Goal: Task Accomplishment & Management: Use online tool/utility

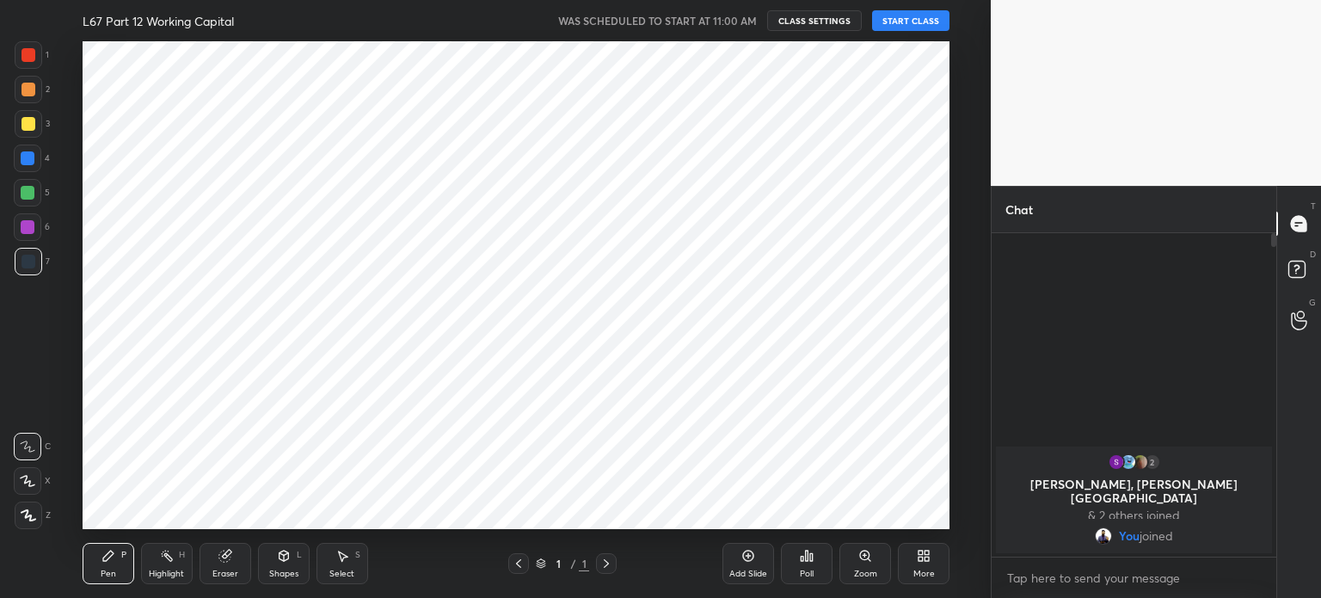
scroll to position [85489, 85054]
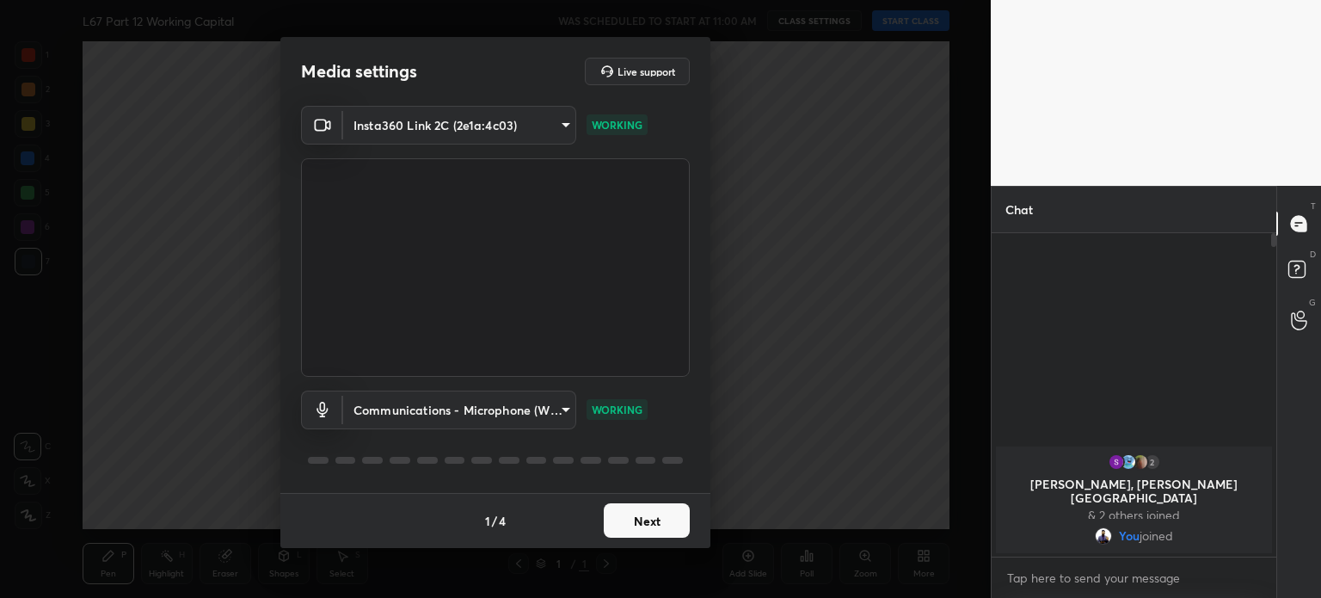
click at [645, 518] on button "Next" at bounding box center [647, 520] width 86 height 34
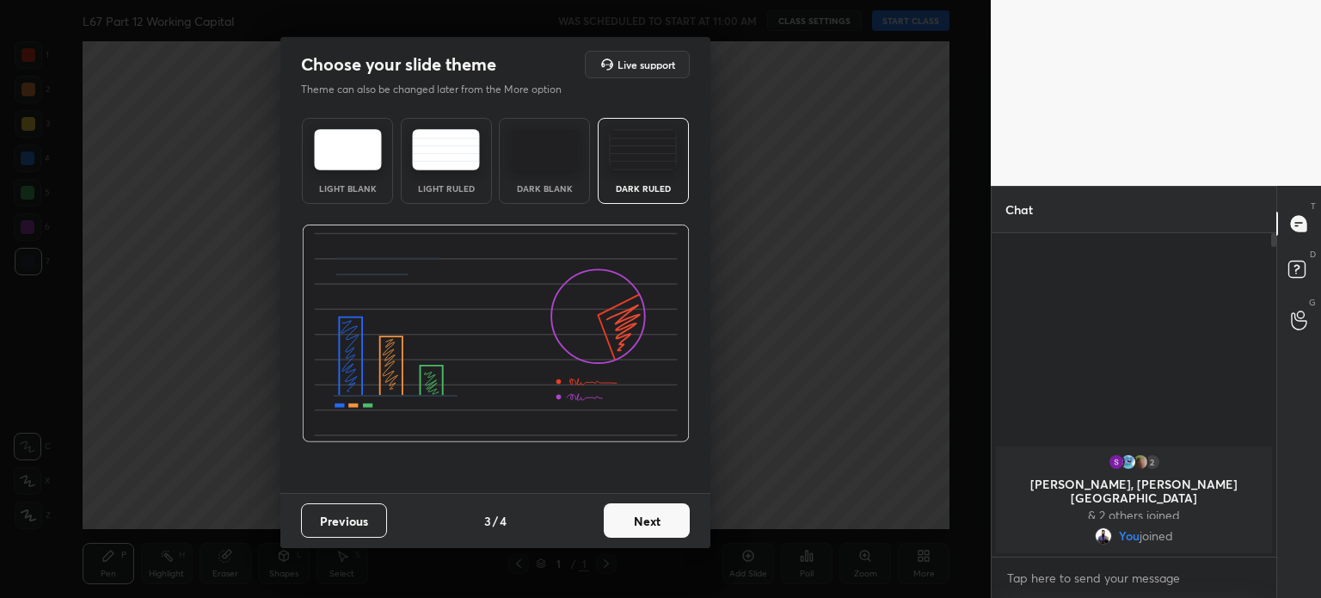
click at [641, 515] on button "Next" at bounding box center [647, 520] width 86 height 34
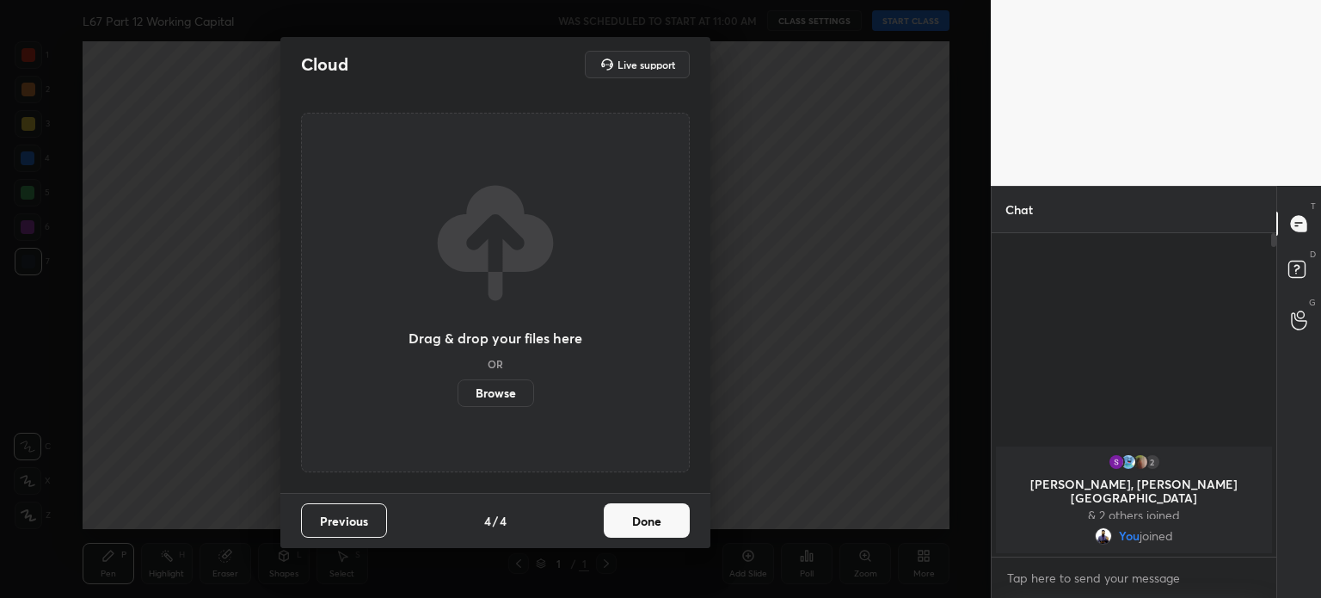
click at [640, 518] on button "Done" at bounding box center [647, 520] width 86 height 34
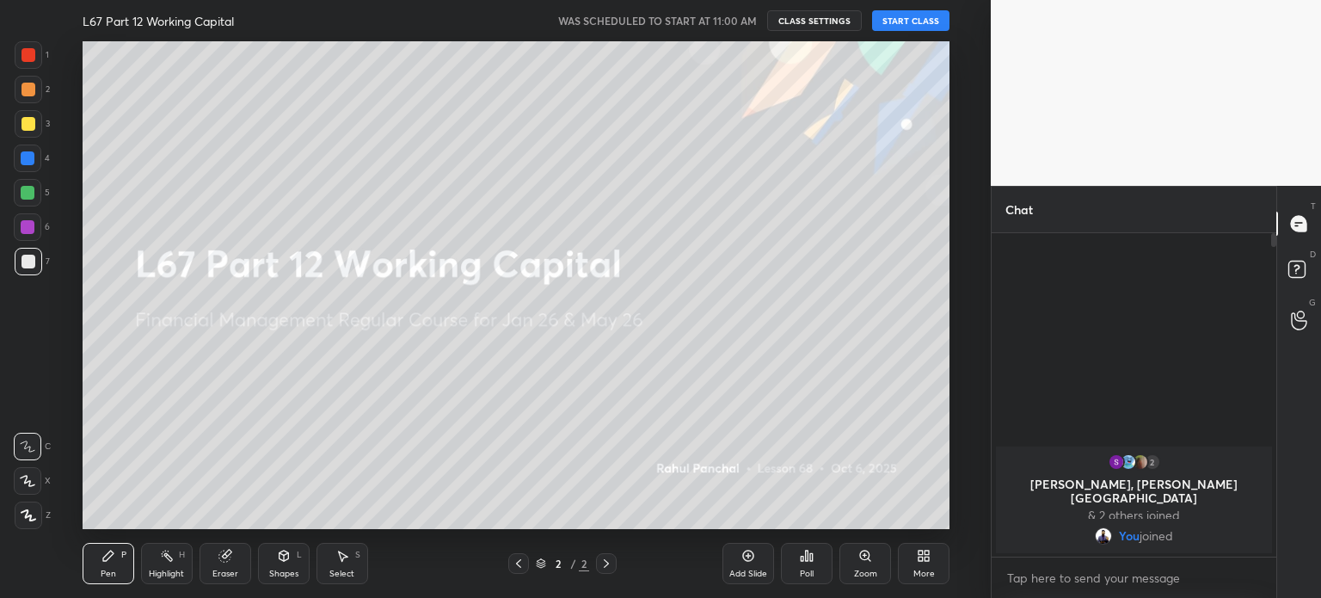
click at [888, 15] on button "START CLASS" at bounding box center [910, 20] width 77 height 21
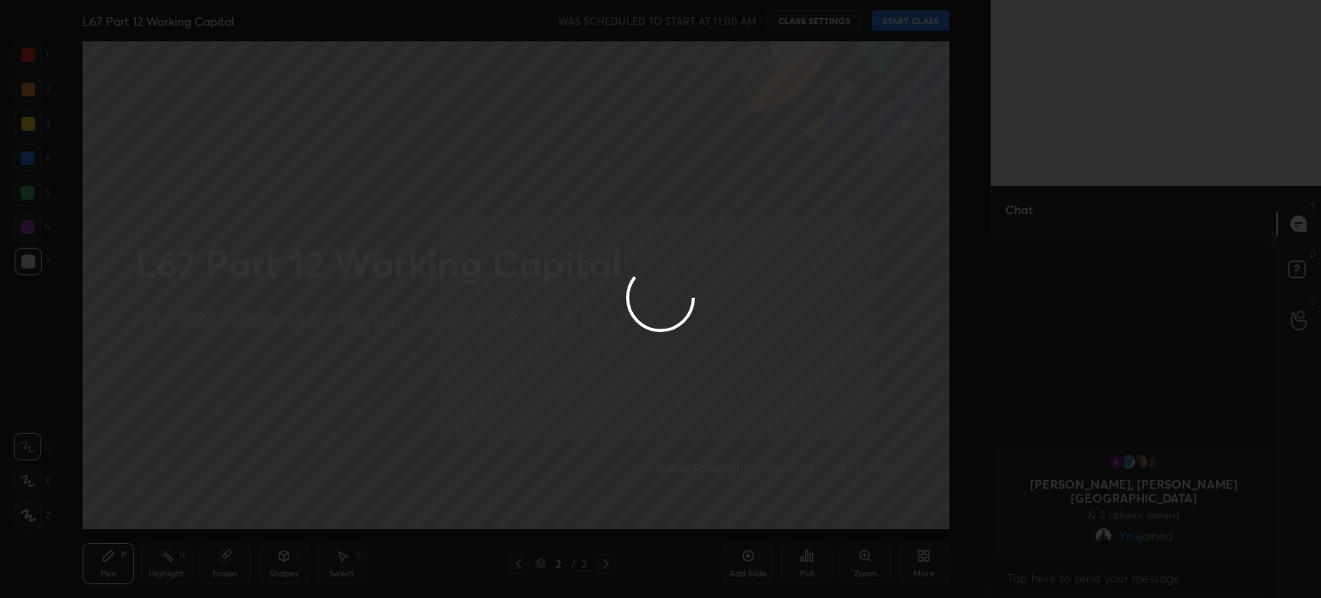
type textarea "x"
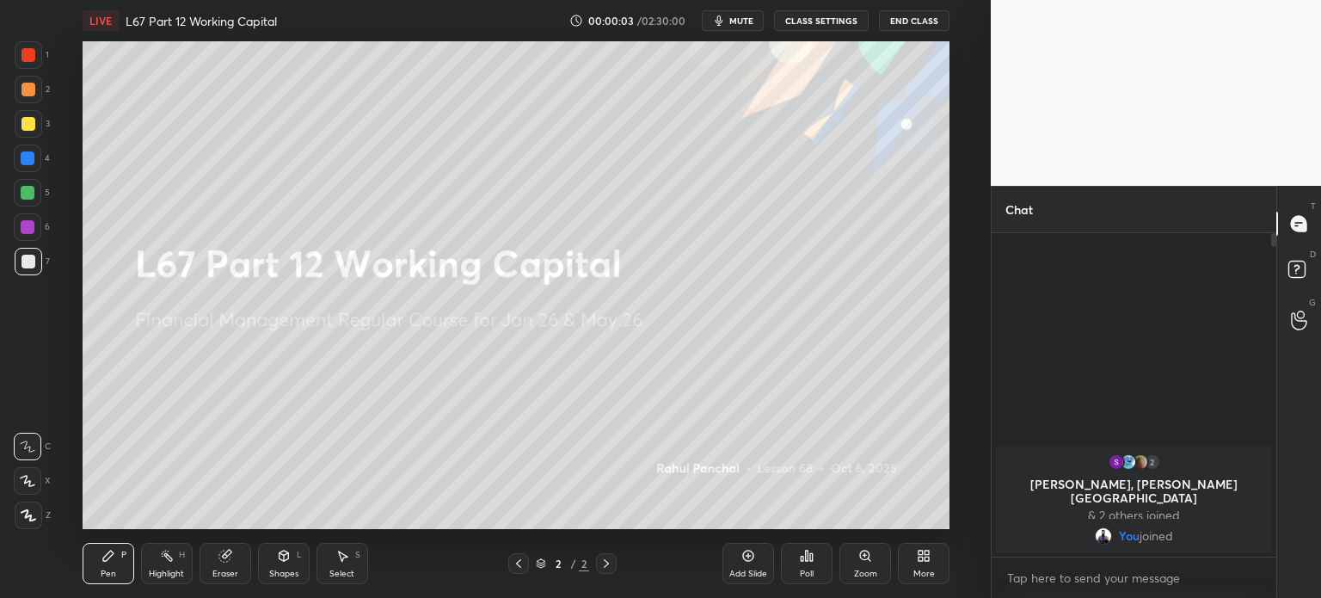
click at [794, 20] on button "CLASS SETTINGS" at bounding box center [821, 20] width 95 height 21
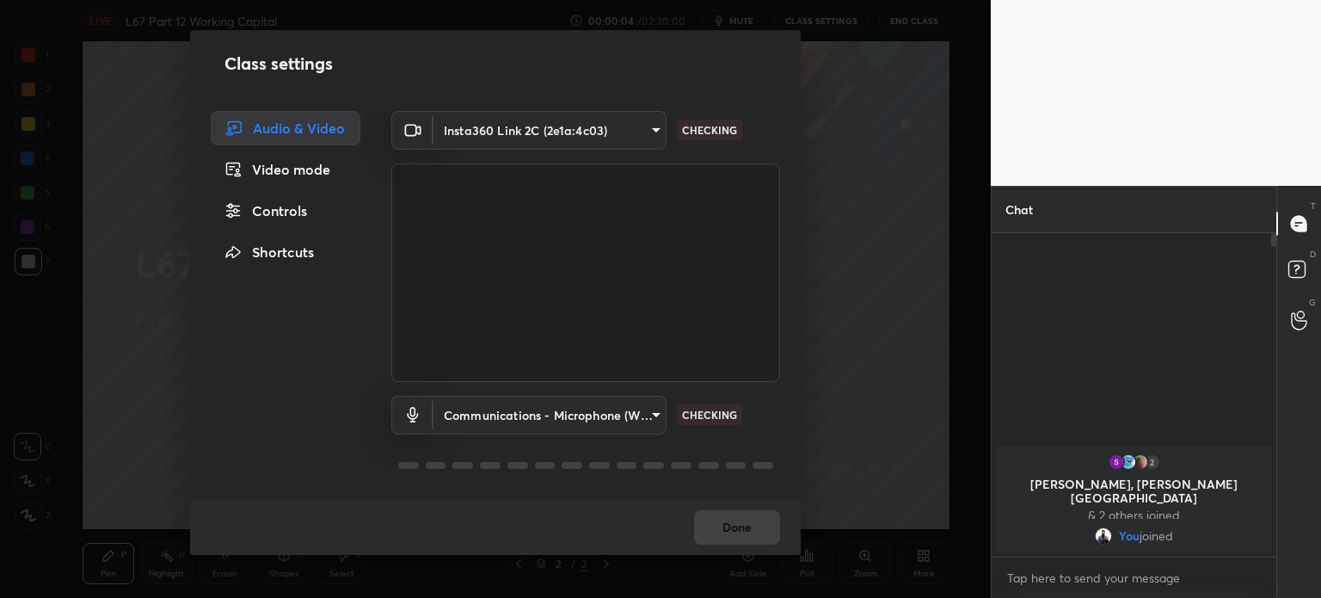
click at [848, 58] on div "Class settings Audio & Video Video mode Controls Shortcuts Insta360 Link 2C (2e…" at bounding box center [495, 299] width 990 height 598
click at [723, 531] on button "Done" at bounding box center [737, 527] width 86 height 34
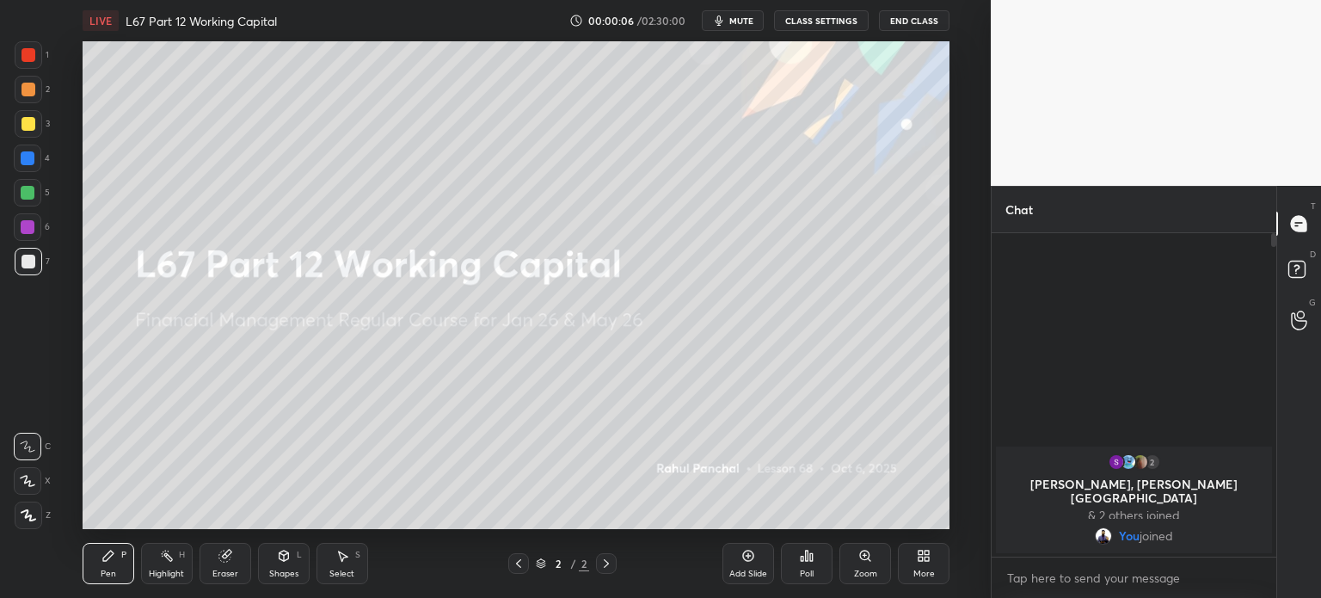
click at [726, 22] on icon "button" at bounding box center [719, 21] width 14 height 14
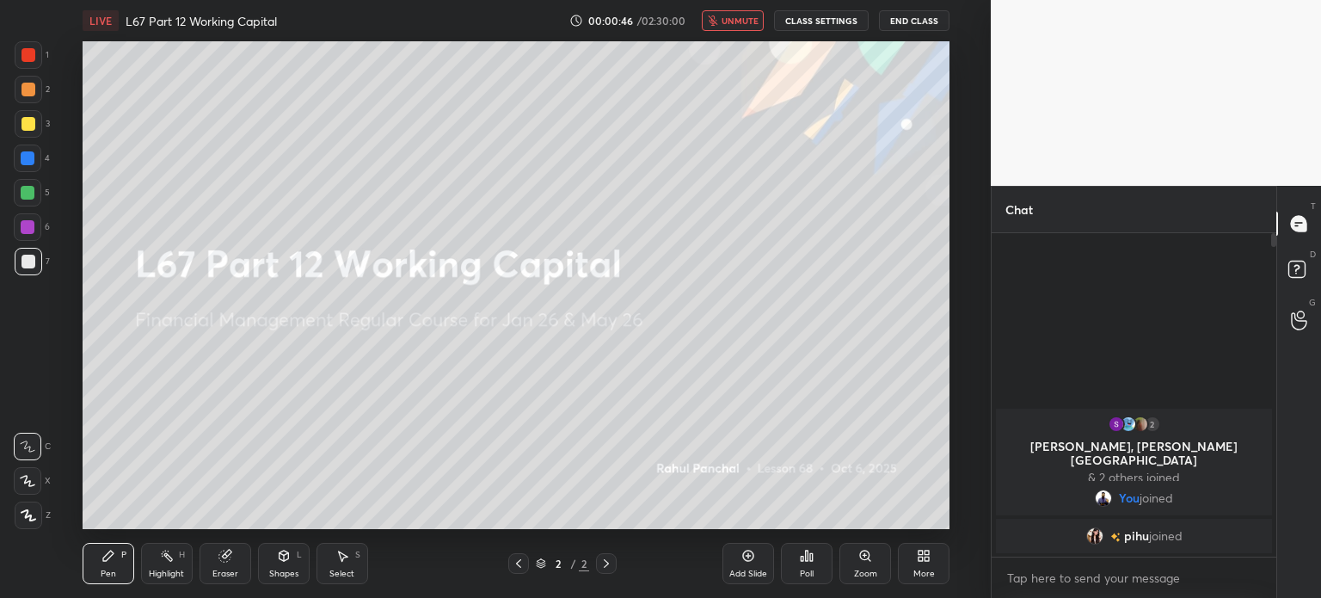
click at [723, 28] on button "unmute" at bounding box center [733, 20] width 62 height 21
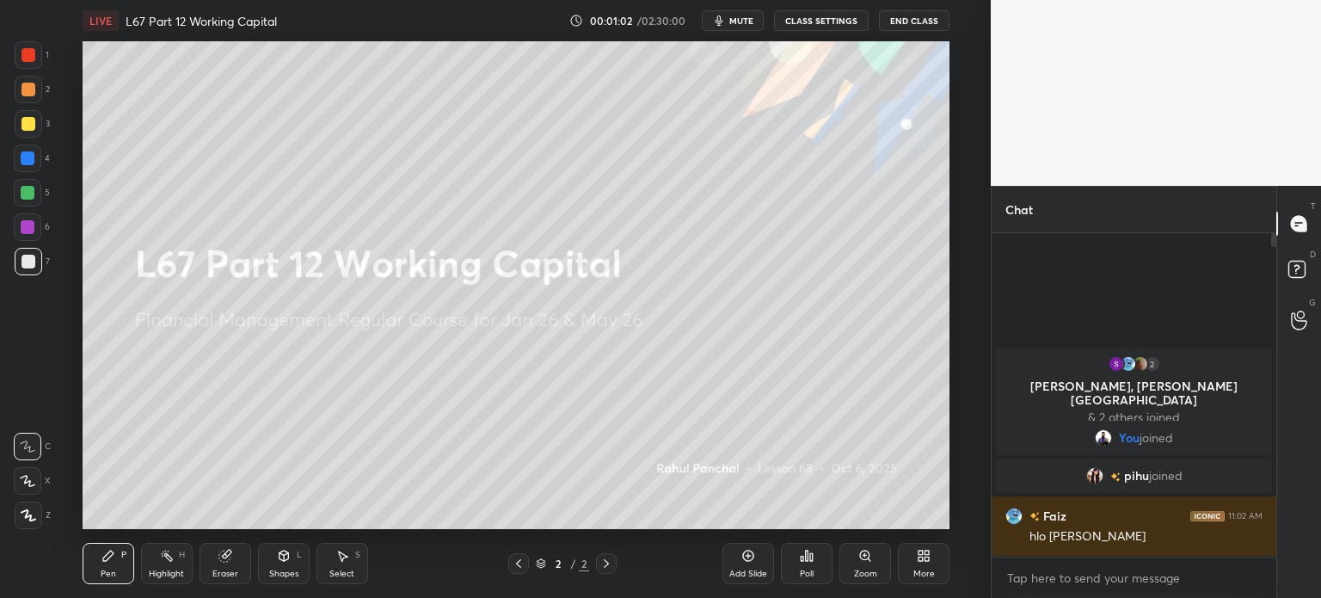
click at [920, 551] on icon at bounding box center [920, 552] width 4 height 4
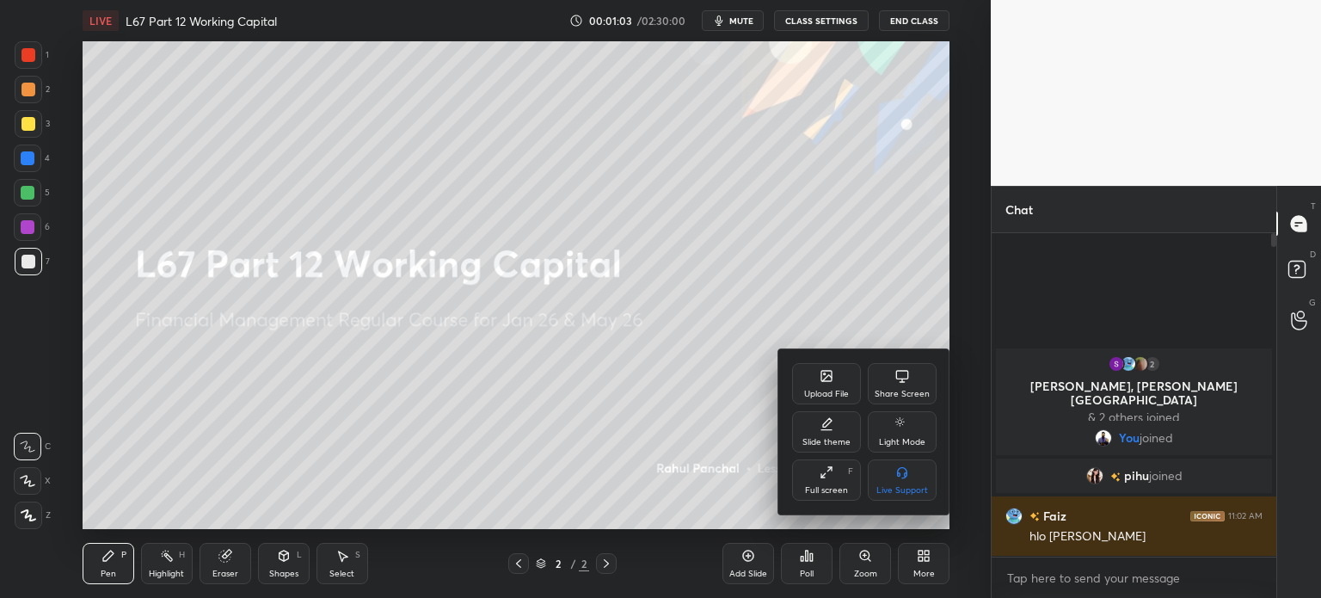
click at [821, 377] on icon at bounding box center [826, 376] width 10 height 10
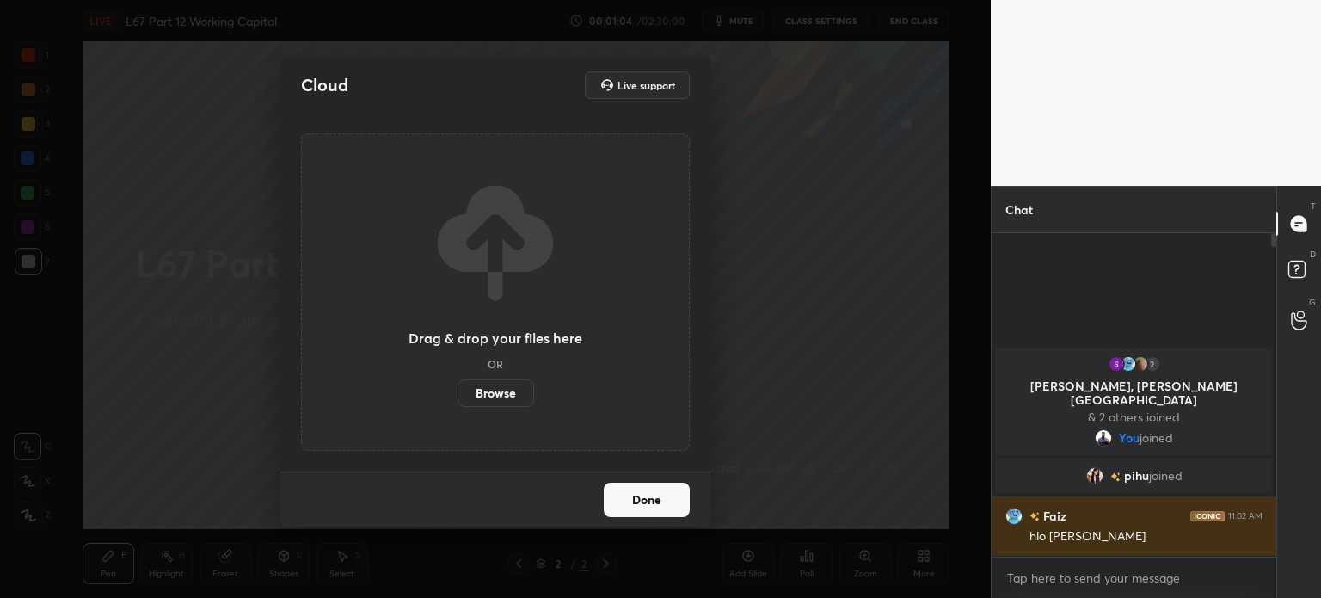
click at [497, 381] on label "Browse" at bounding box center [495, 393] width 77 height 28
click at [457, 381] on input "Browse" at bounding box center [457, 393] width 0 height 28
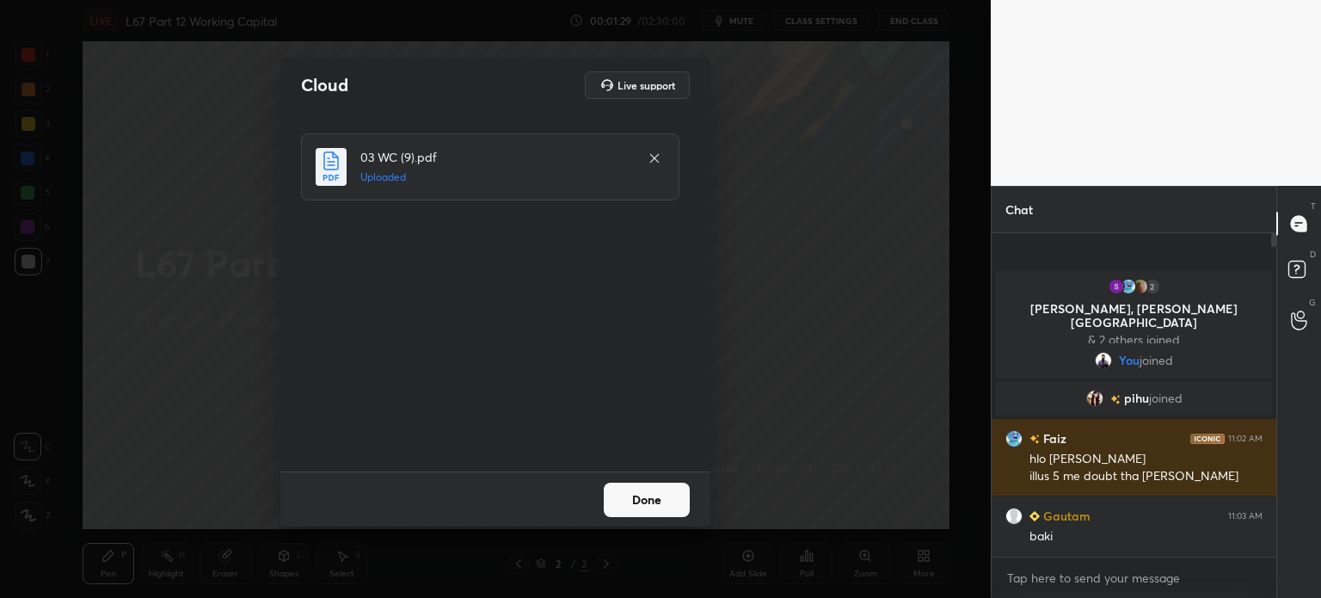
click at [653, 505] on button "Done" at bounding box center [647, 499] width 86 height 34
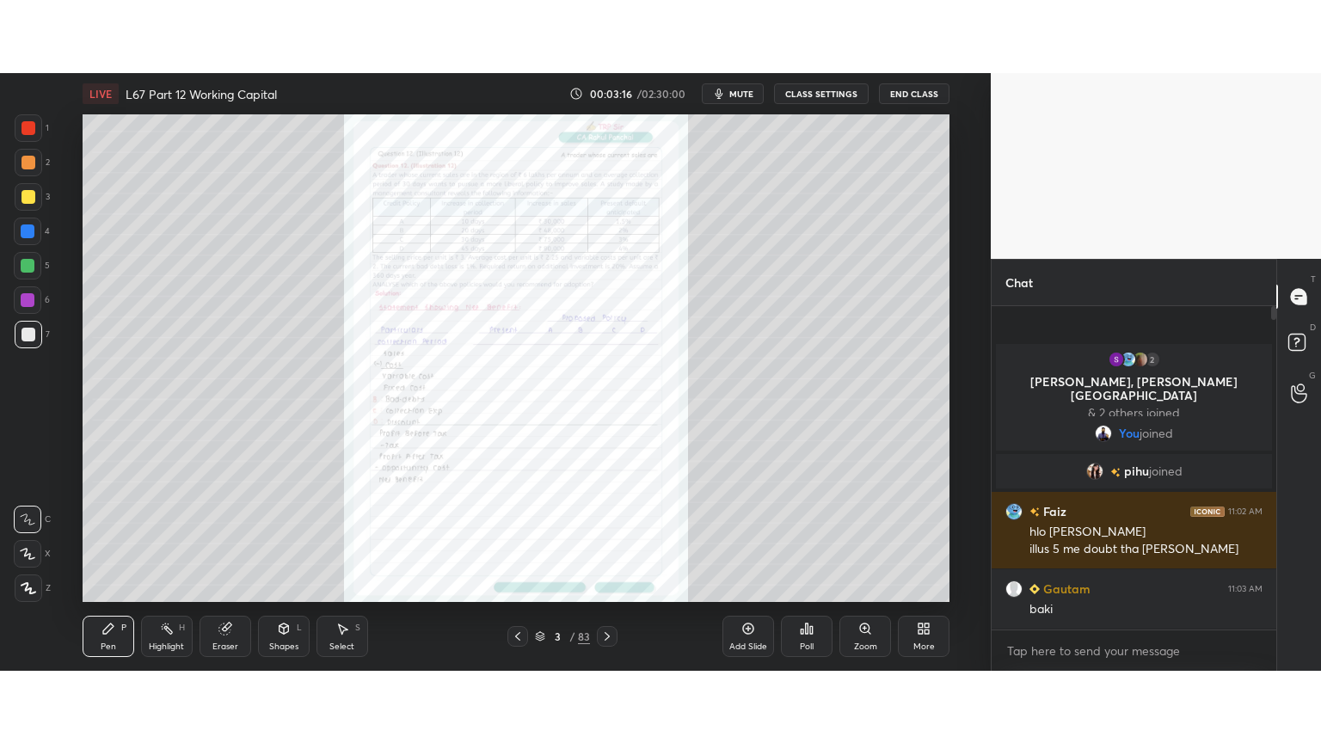
scroll to position [85489, 85055]
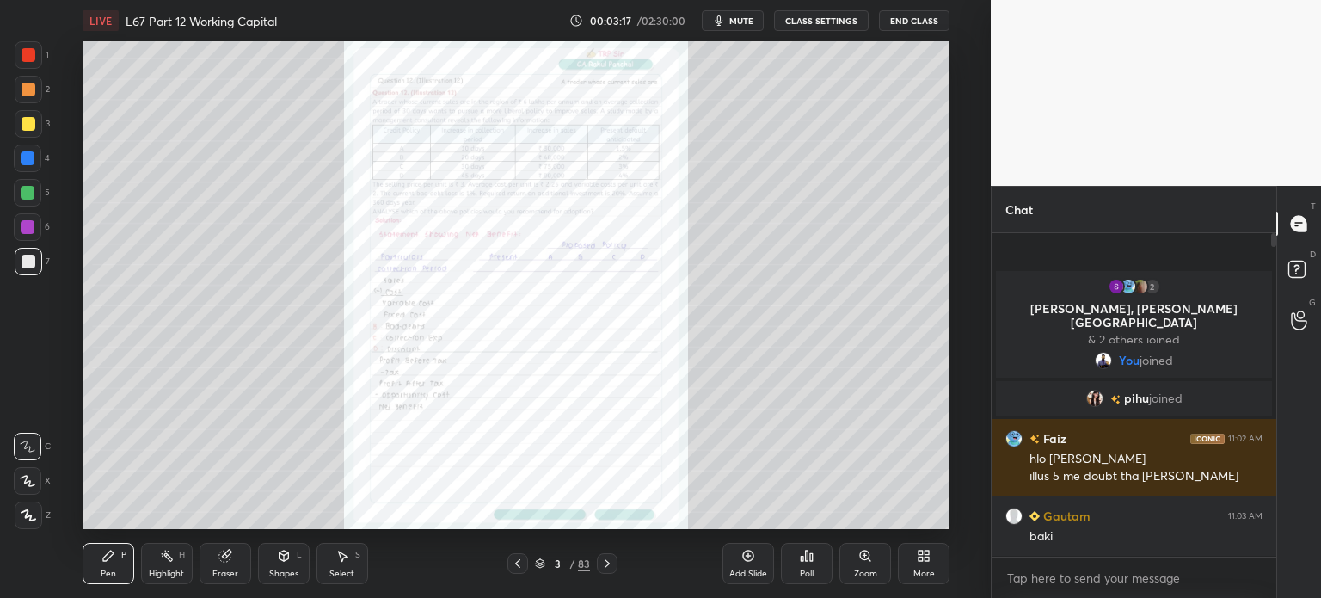
click at [921, 552] on icon at bounding box center [920, 552] width 4 height 4
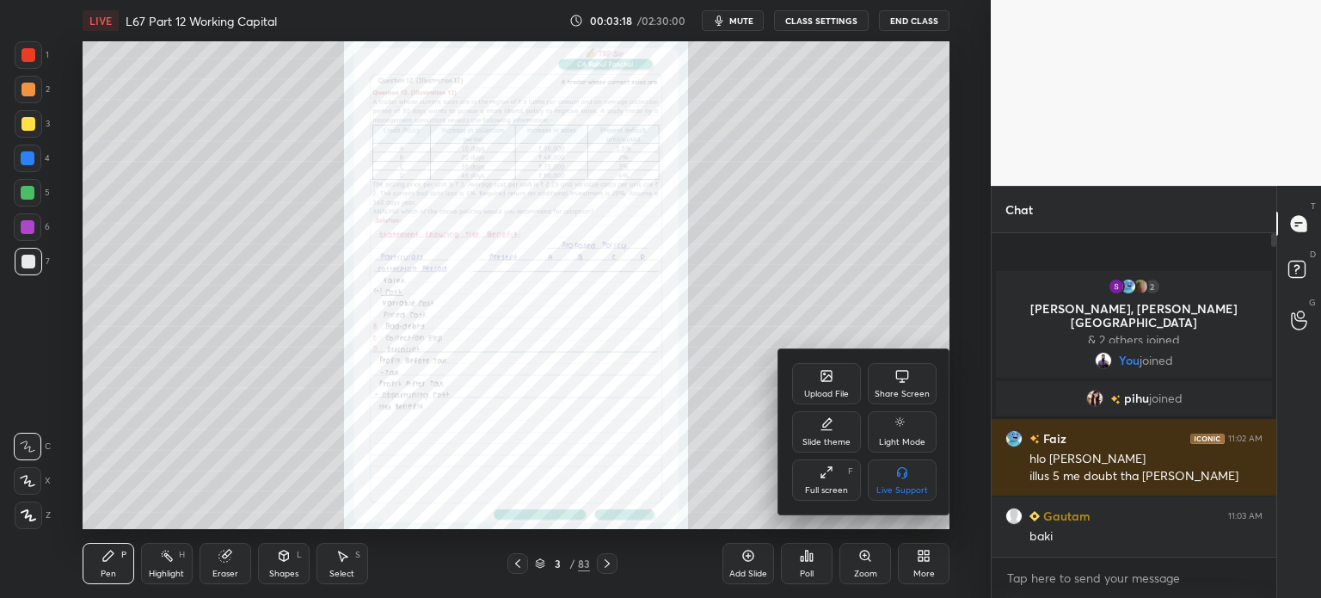
click at [801, 477] on div "Full screen F" at bounding box center [826, 479] width 69 height 41
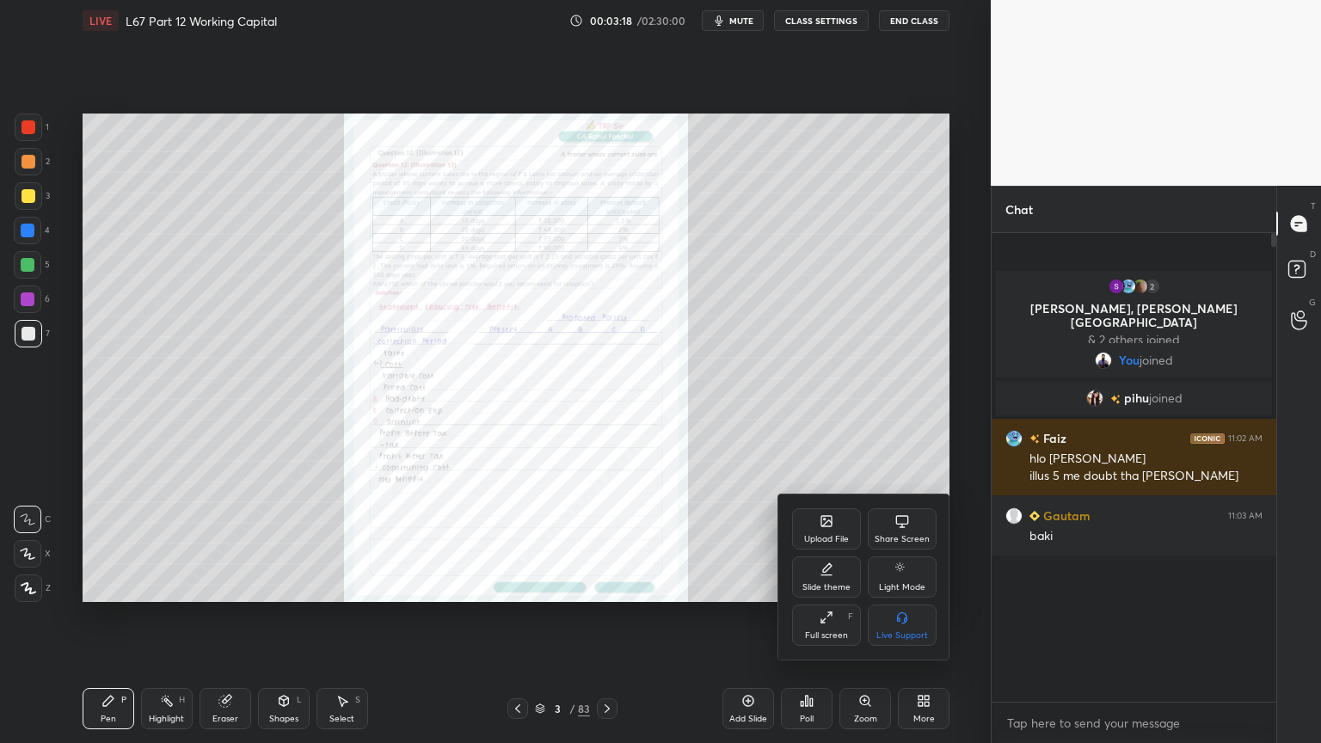
scroll to position [321, 279]
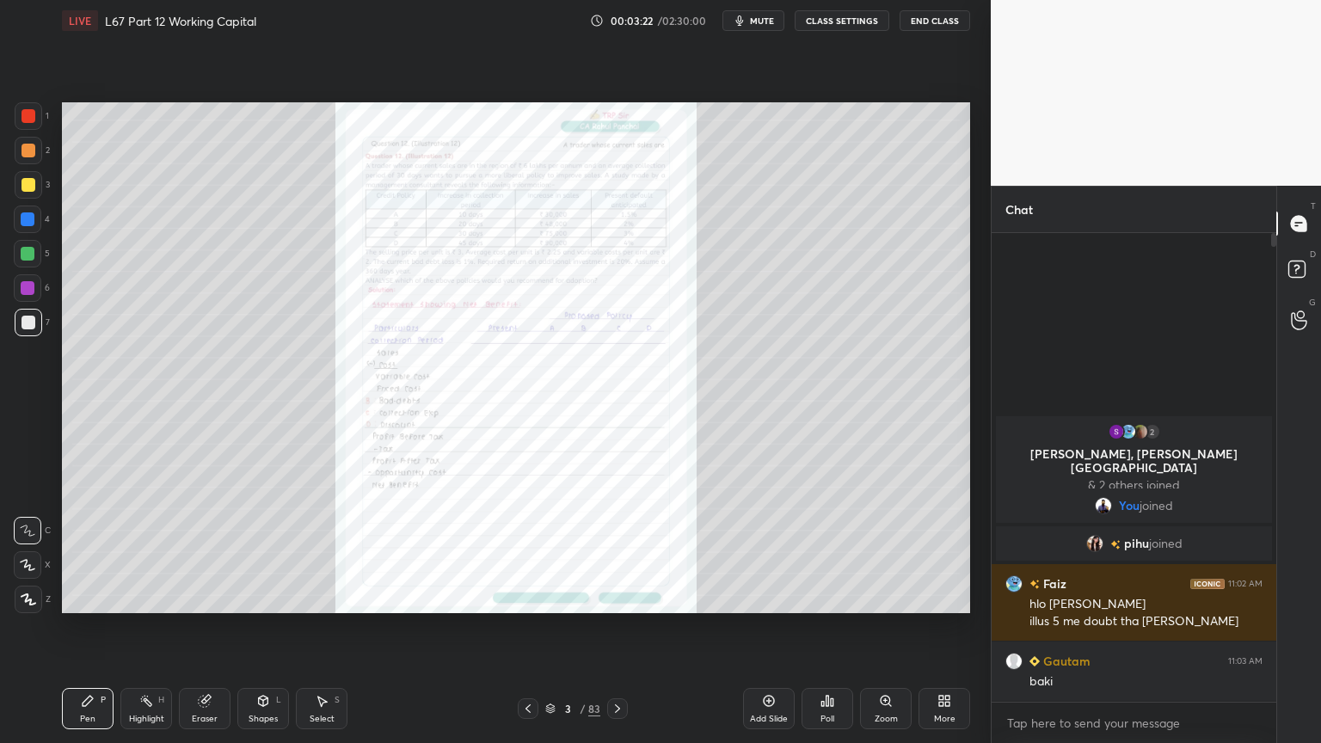
click at [557, 597] on div "3 / 83" at bounding box center [572, 708] width 55 height 15
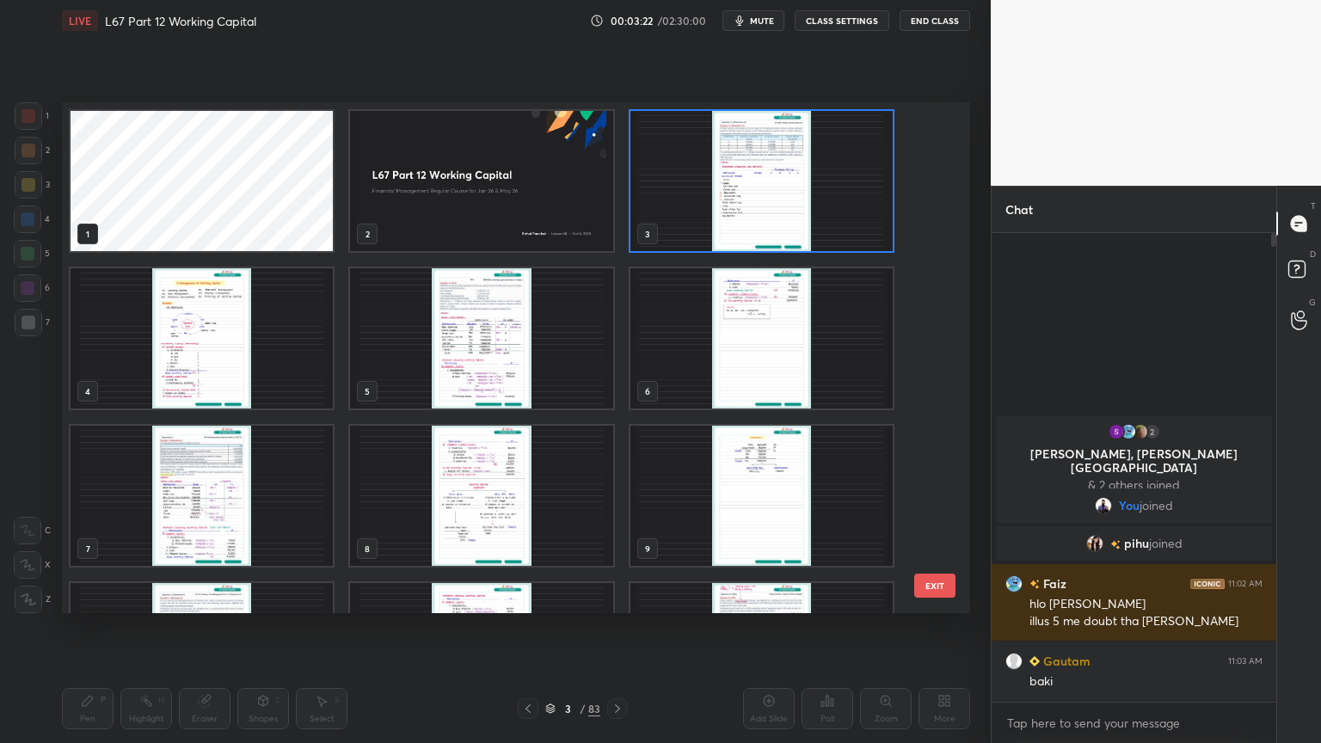
scroll to position [506, 899]
click at [695, 212] on img "grid" at bounding box center [761, 181] width 262 height 140
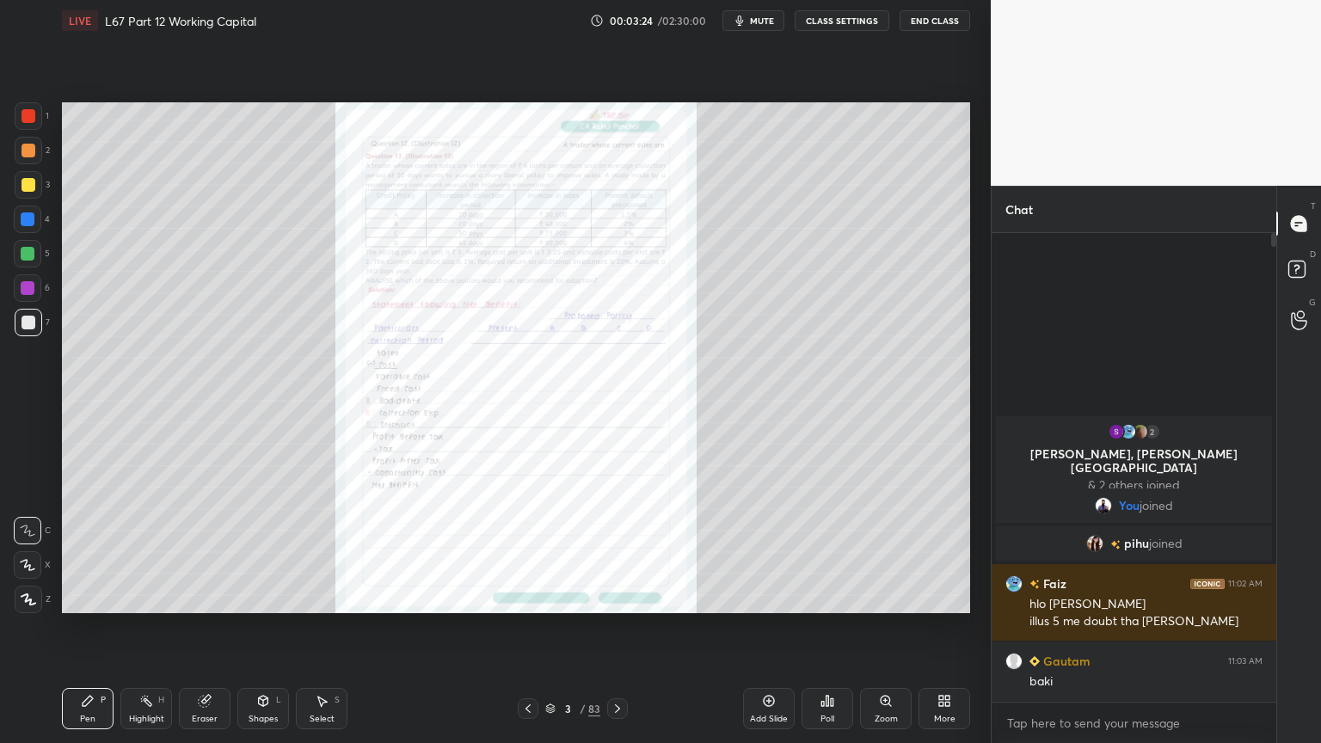
click at [696, 213] on img "grid" at bounding box center [761, 181] width 262 height 140
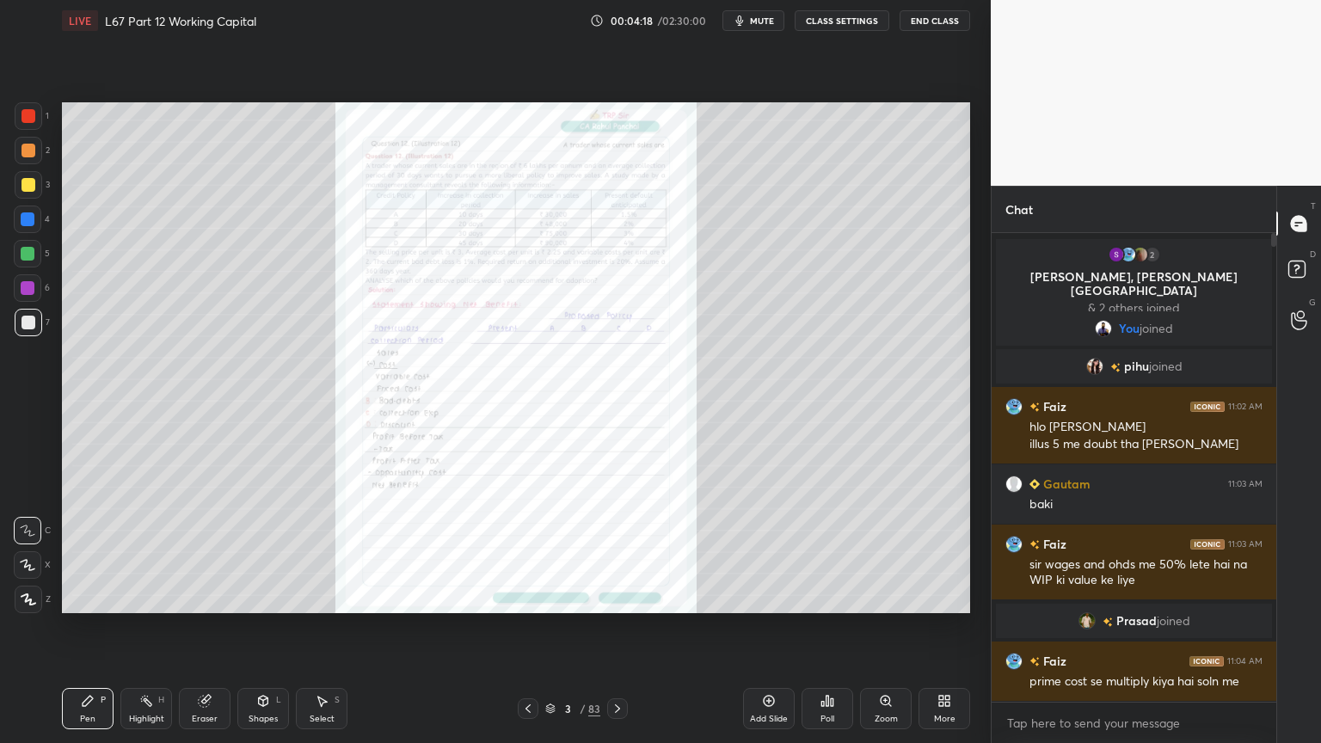
click at [82, 597] on icon at bounding box center [88, 701] width 14 height 14
click at [24, 186] on div at bounding box center [28, 185] width 14 height 14
click at [210, 597] on icon at bounding box center [204, 701] width 11 height 11
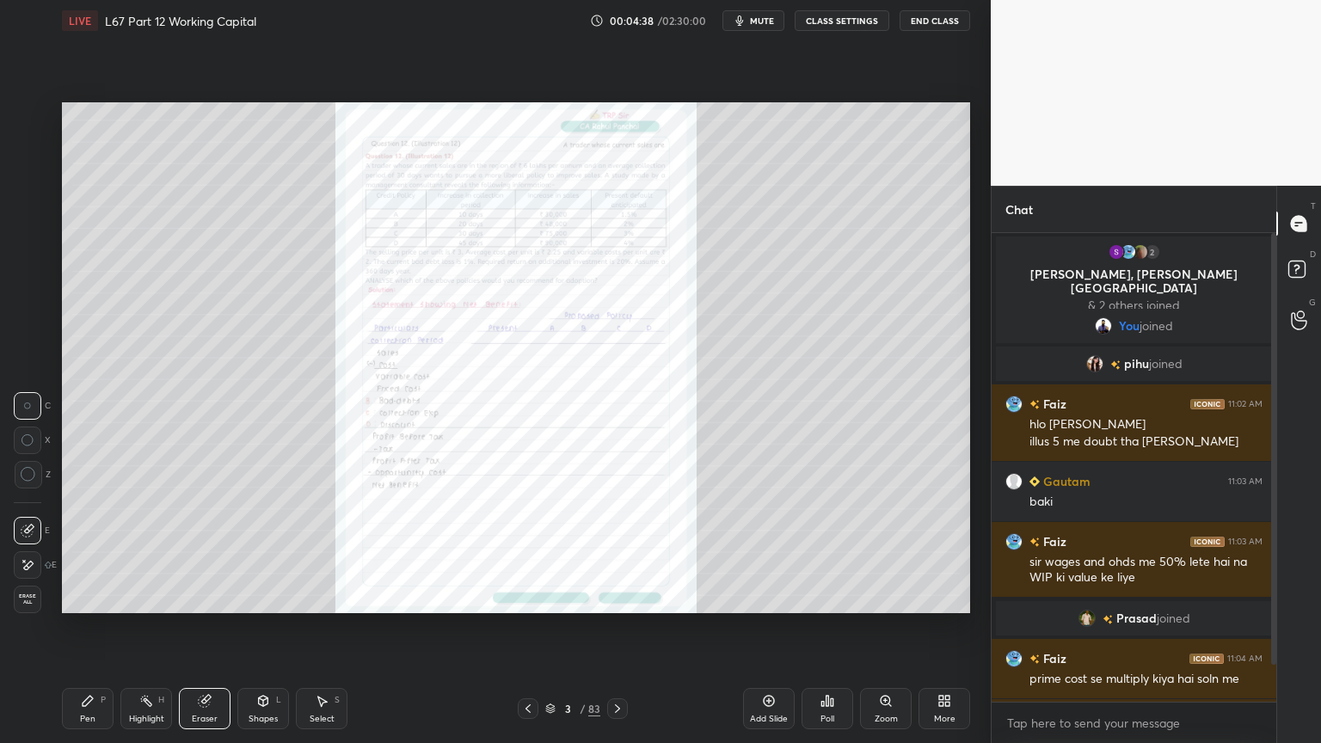
click at [23, 597] on span "Erase all" at bounding box center [28, 599] width 26 height 12
click at [554, 597] on icon at bounding box center [550, 708] width 10 height 10
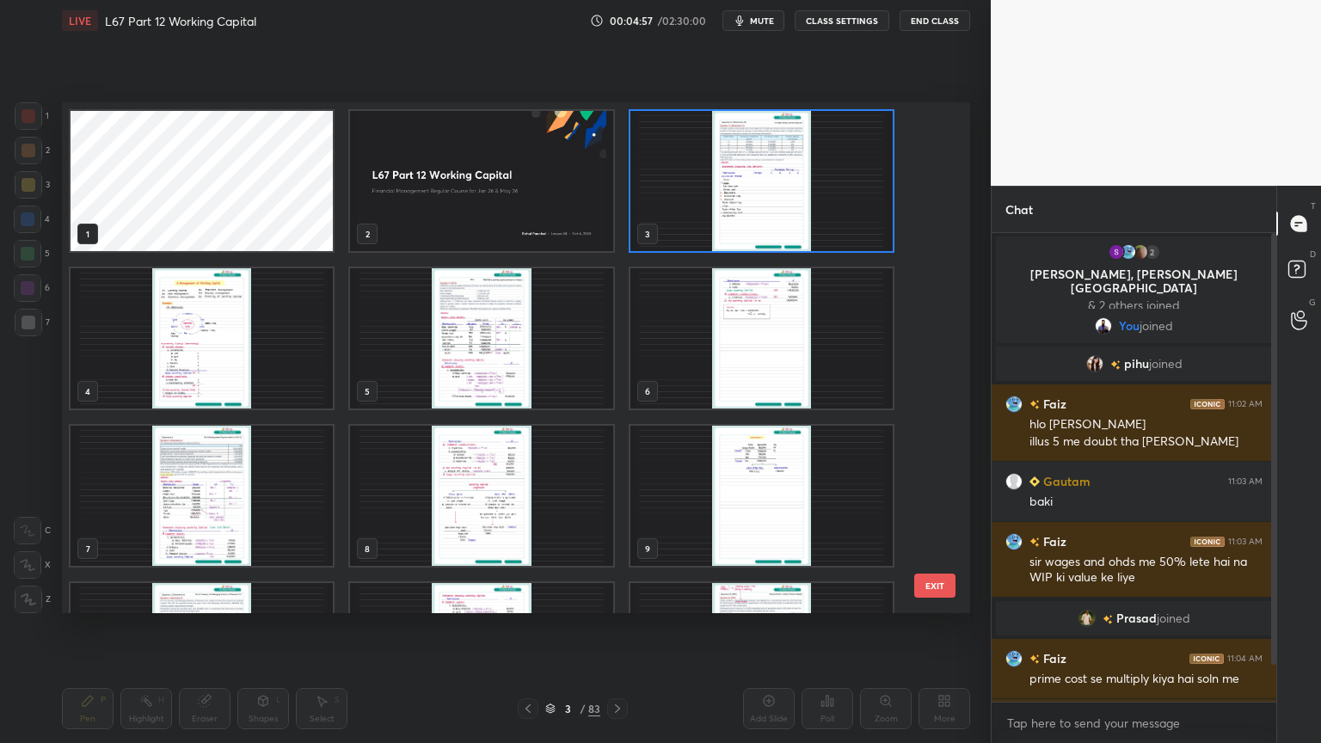
click at [451, 216] on img "grid" at bounding box center [481, 181] width 262 height 140
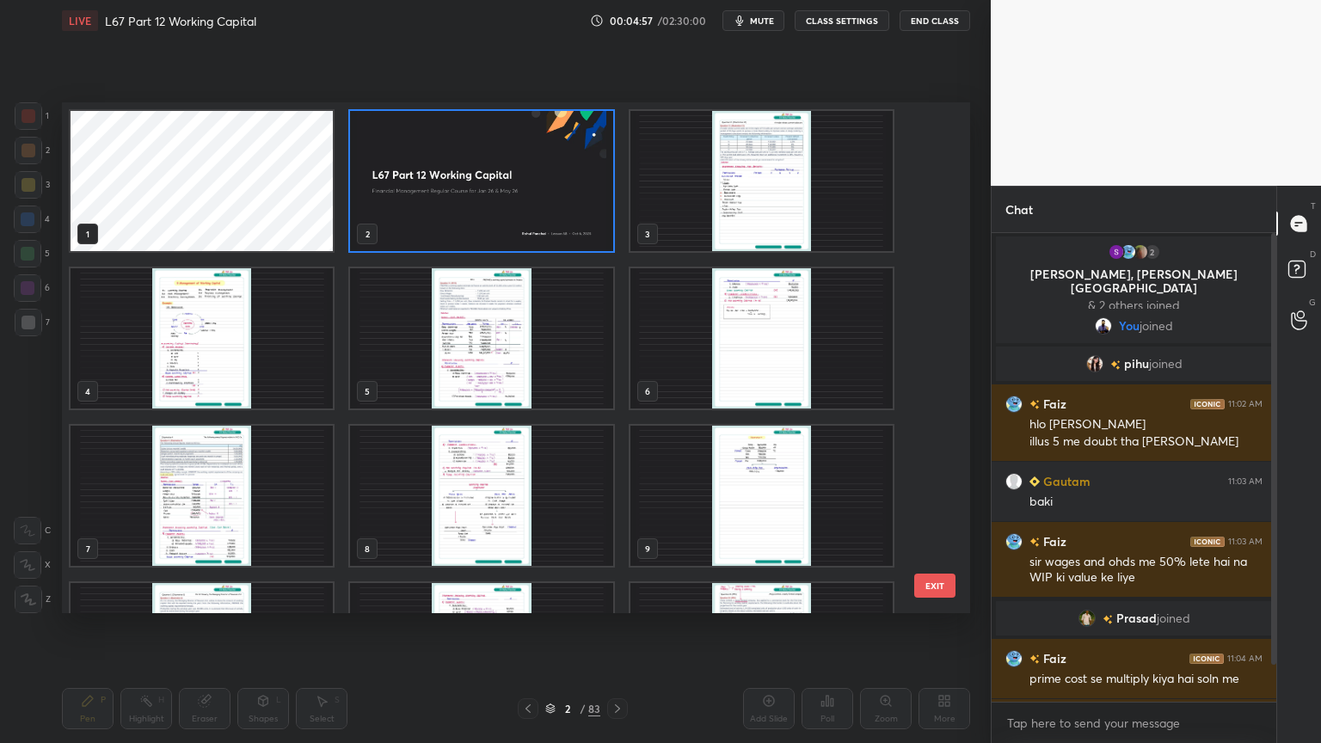
click at [455, 212] on img "grid" at bounding box center [481, 181] width 262 height 140
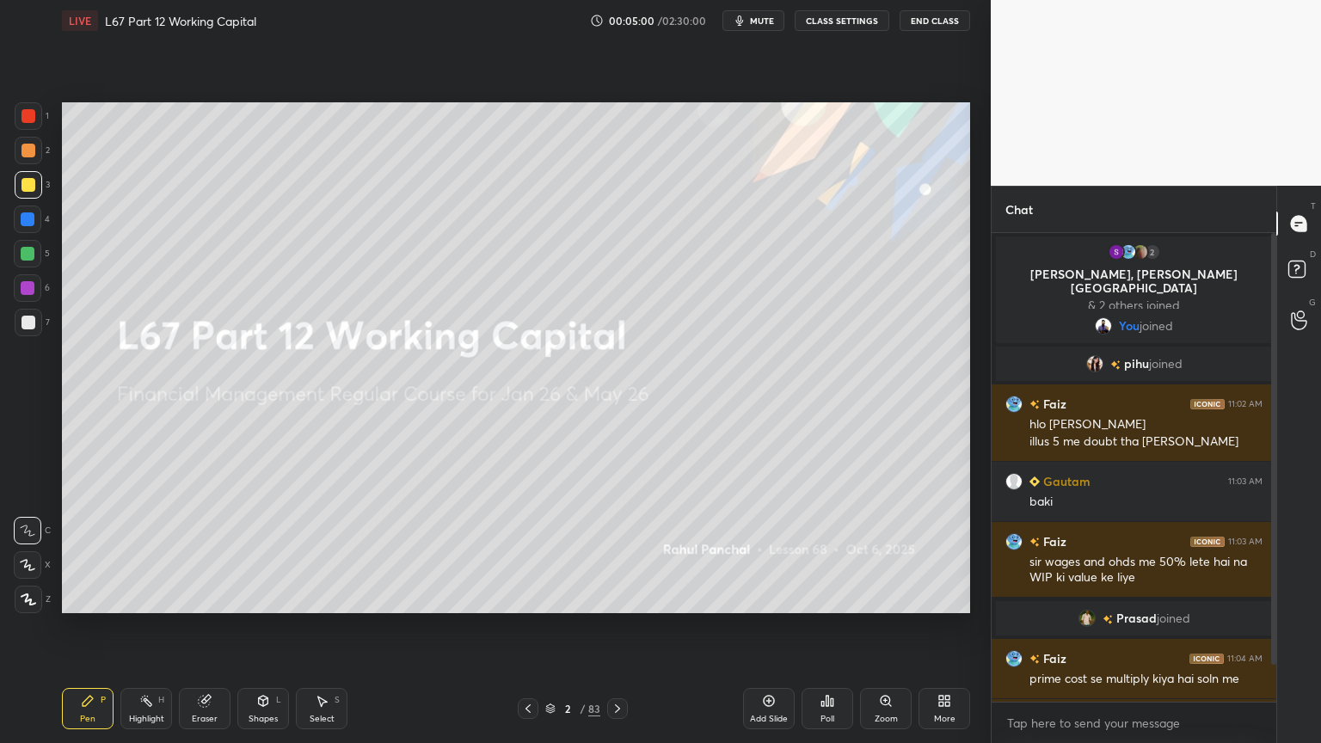
click at [553, 597] on icon at bounding box center [550, 708] width 10 height 10
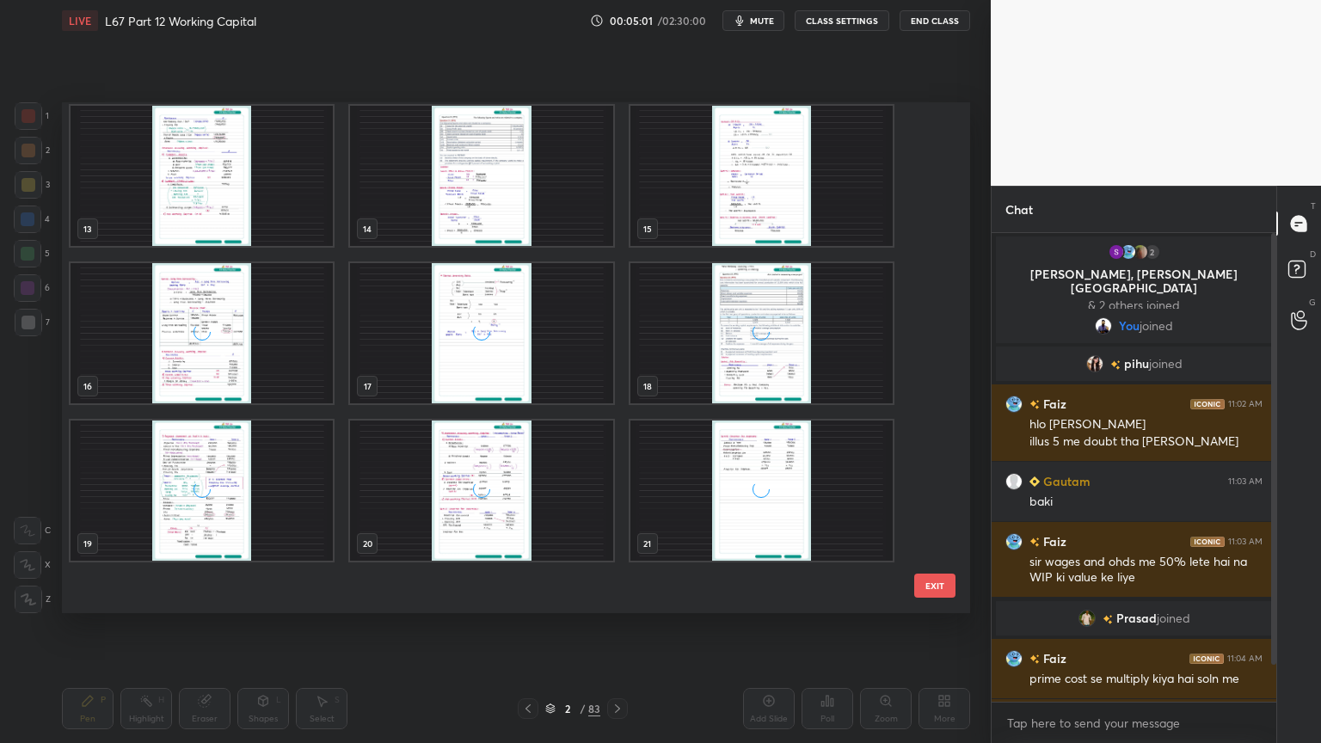
scroll to position [698, 0]
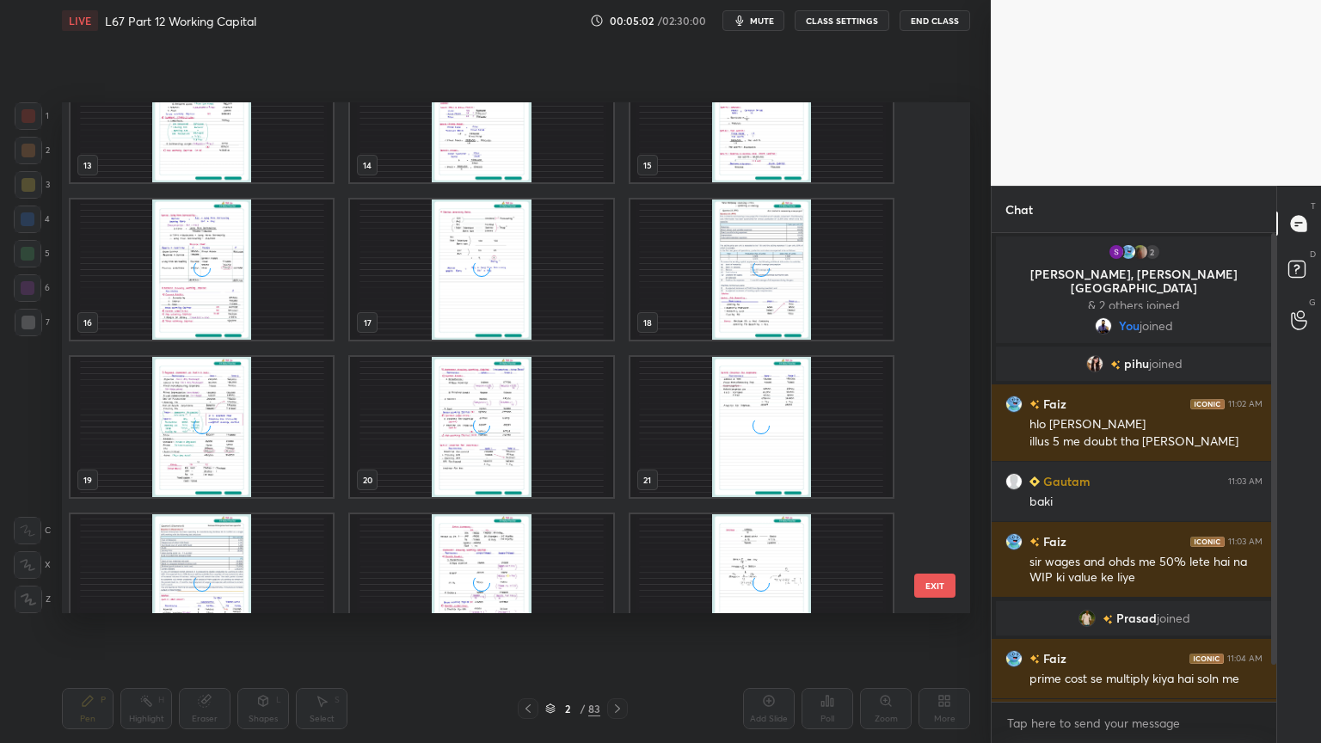
click at [512, 475] on div "grid" at bounding box center [481, 427] width 262 height 140
click at [508, 471] on div "grid" at bounding box center [481, 427] width 262 height 140
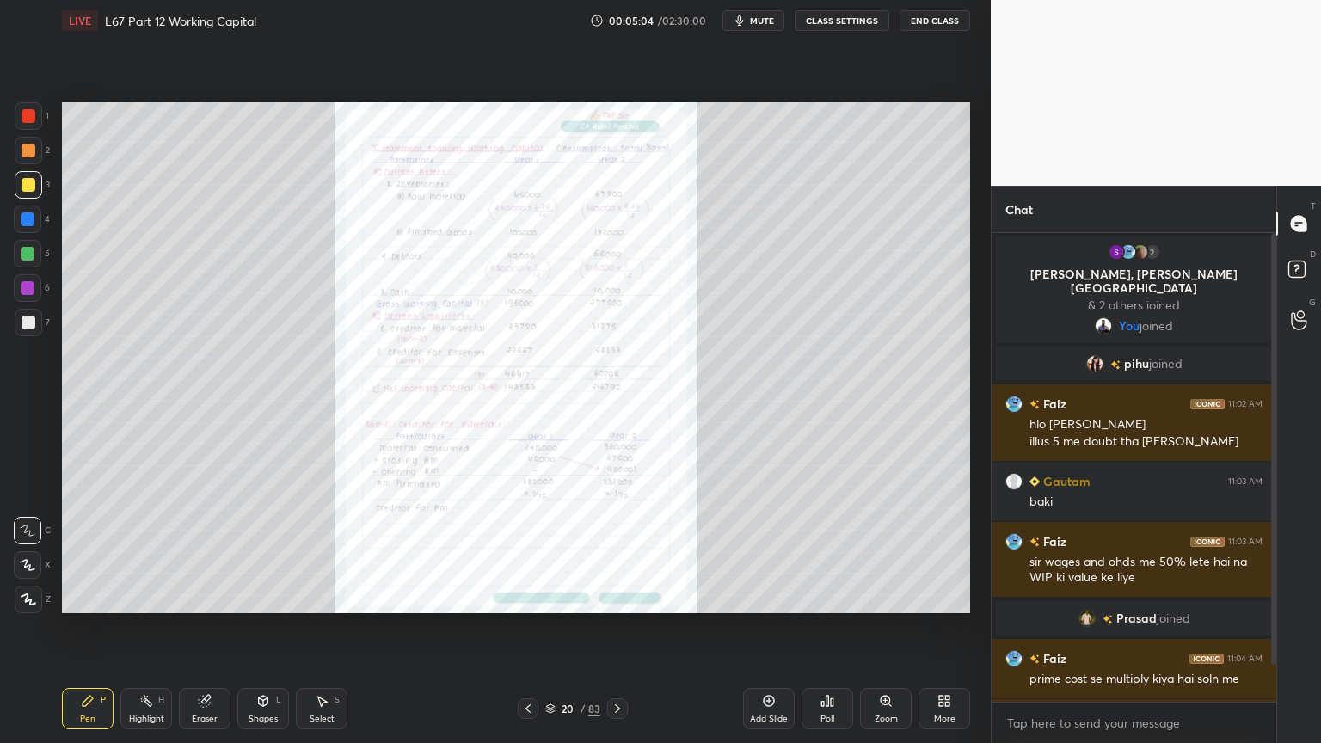
click at [621, 597] on icon at bounding box center [617, 709] width 14 height 14
click at [619, 597] on icon at bounding box center [617, 709] width 14 height 14
click at [619, 597] on icon at bounding box center [617, 708] width 5 height 9
click at [622, 597] on icon at bounding box center [617, 709] width 14 height 14
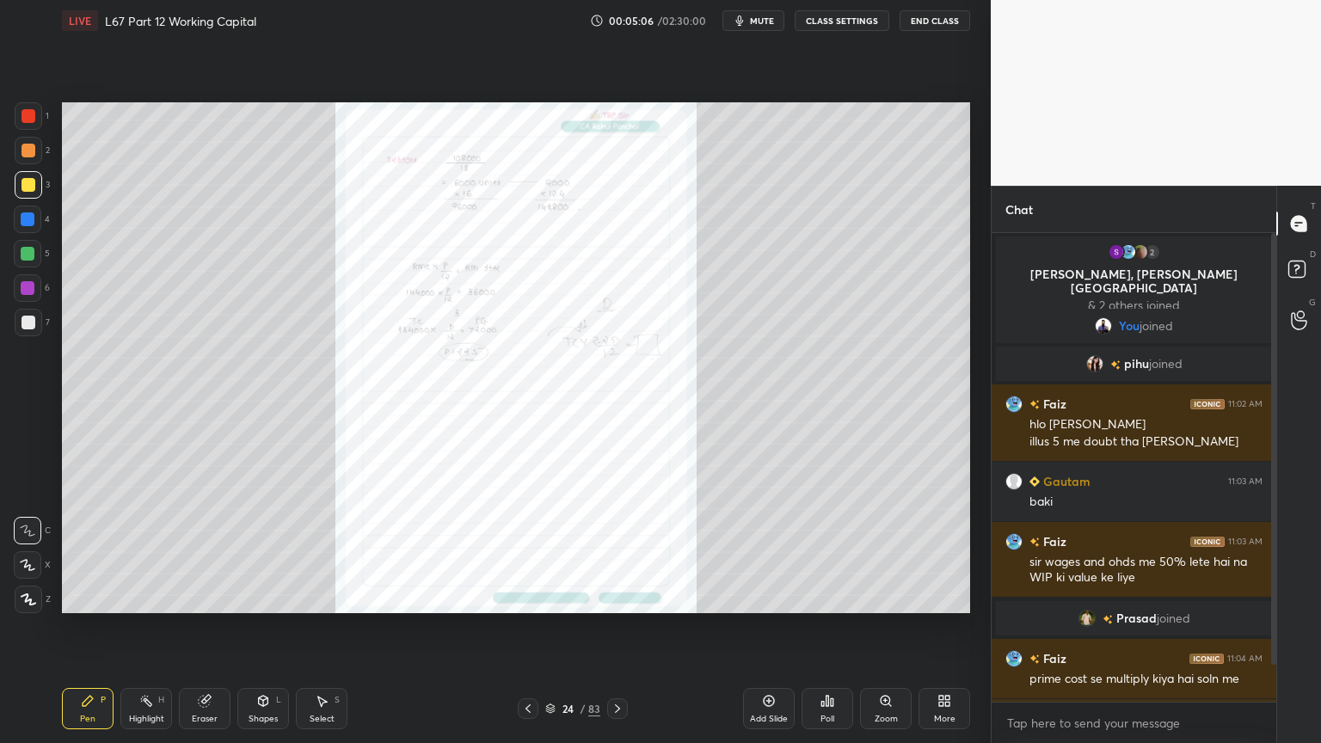
click at [622, 597] on icon at bounding box center [617, 709] width 14 height 14
click at [619, 597] on icon at bounding box center [617, 709] width 14 height 14
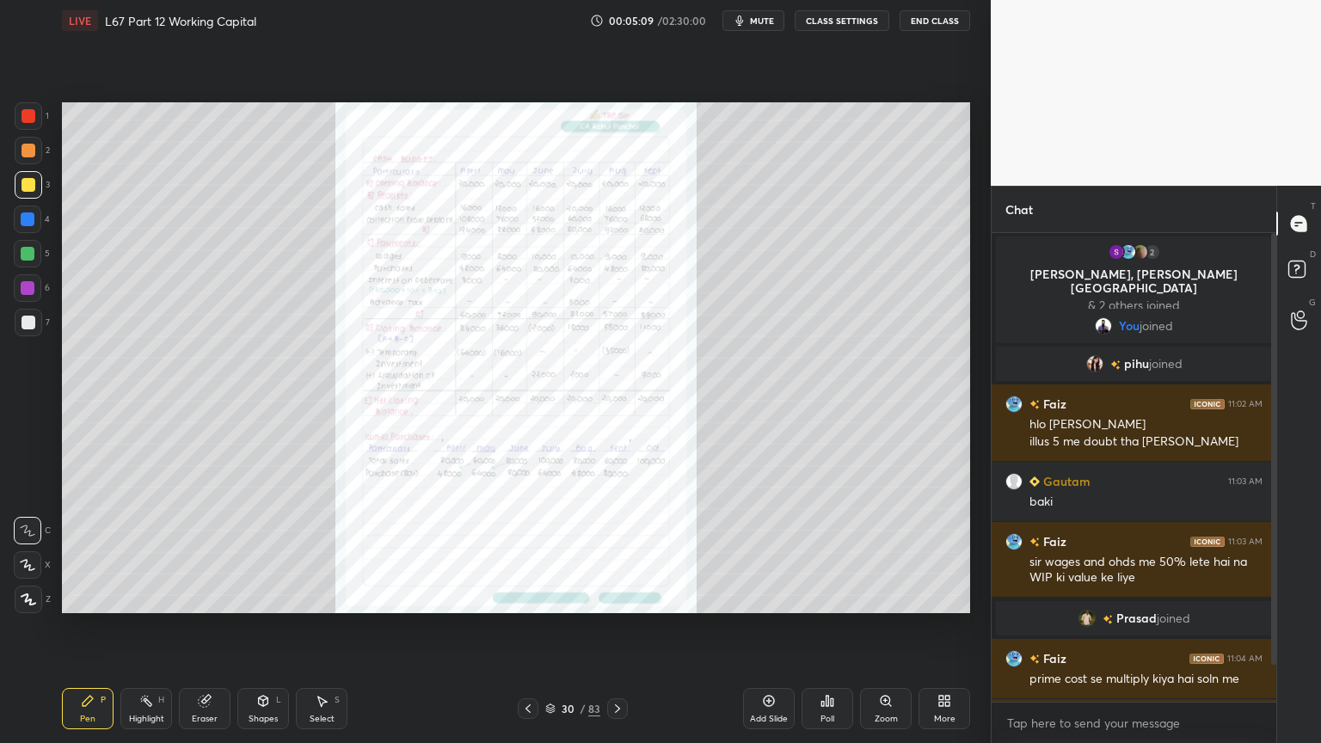
click at [616, 597] on icon at bounding box center [617, 709] width 14 height 14
click at [617, 597] on icon at bounding box center [617, 709] width 14 height 14
click at [619, 597] on icon at bounding box center [617, 709] width 14 height 14
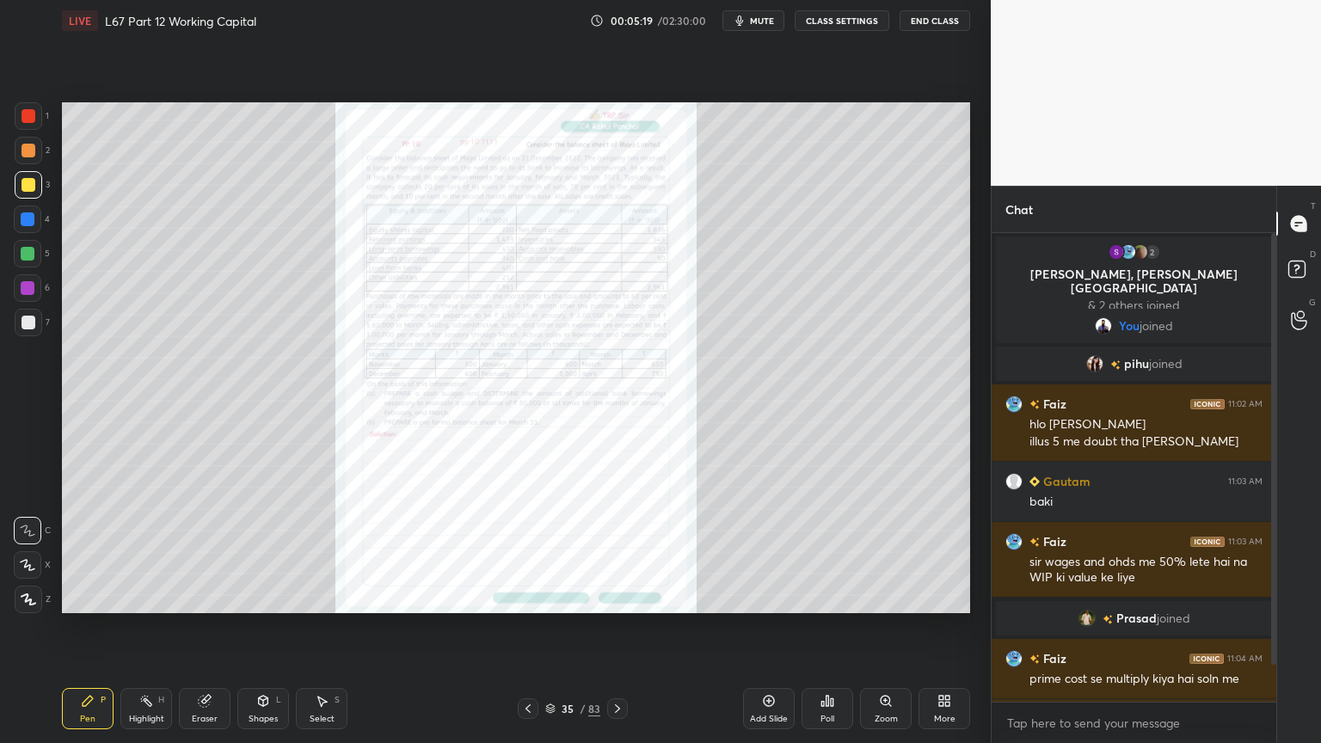
click at [618, 597] on icon at bounding box center [617, 709] width 14 height 14
click at [523, 597] on icon at bounding box center [528, 709] width 14 height 14
click at [887, 597] on icon at bounding box center [884, 700] width 9 height 9
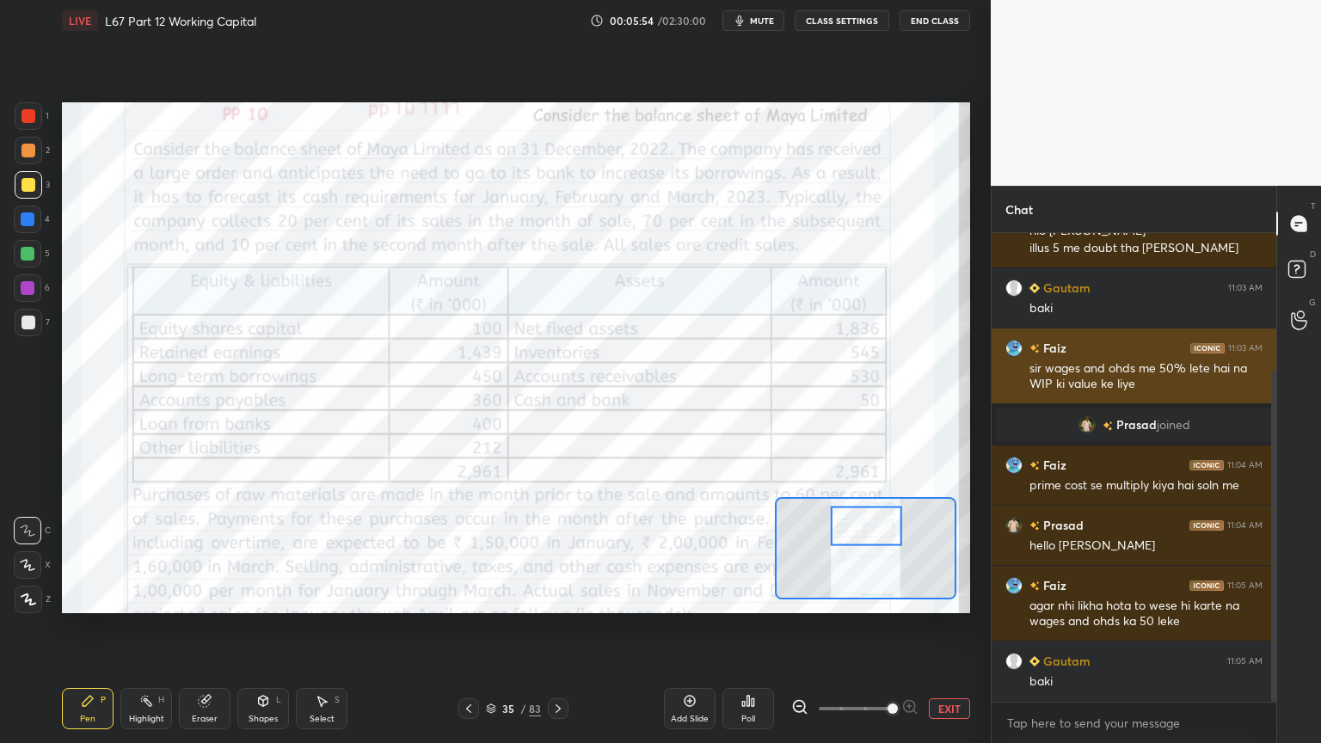
scroll to position [254, 0]
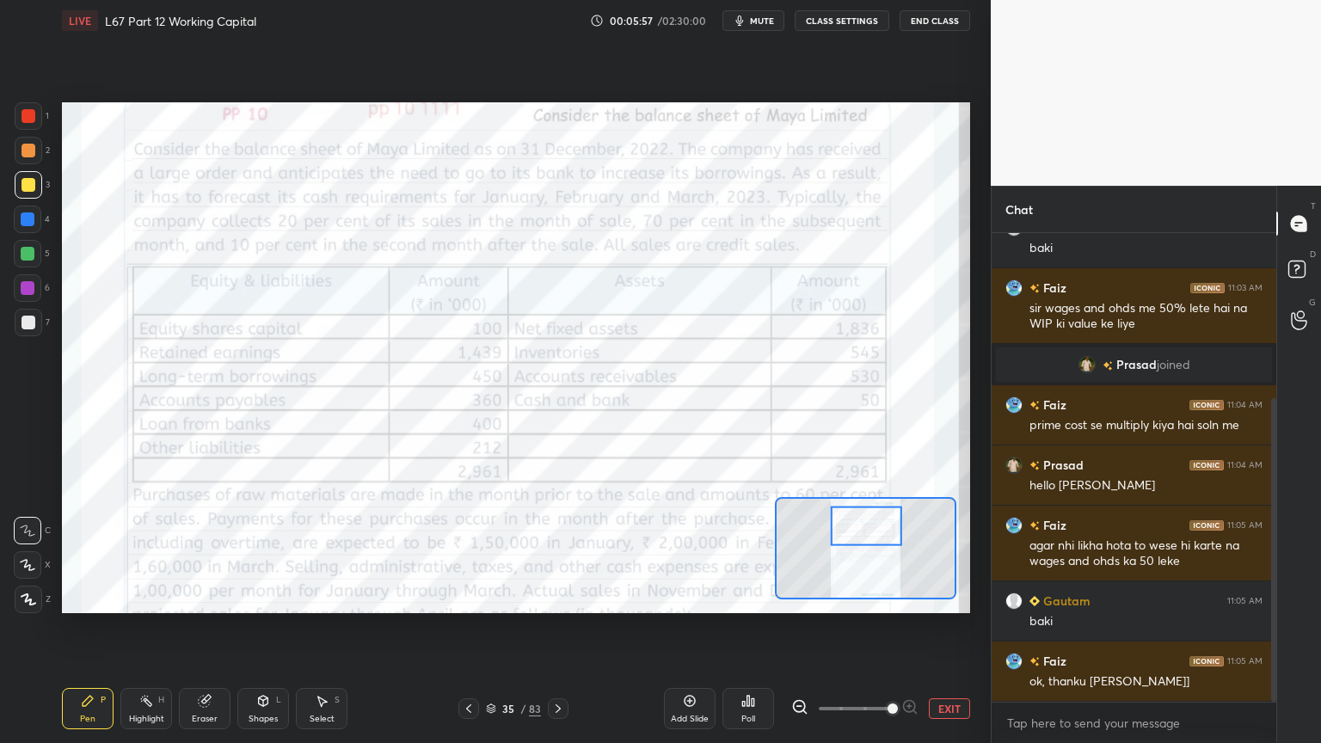
click at [21, 124] on div at bounding box center [29, 116] width 28 height 28
click at [89, 597] on icon at bounding box center [88, 701] width 10 height 10
click at [156, 597] on div "Highlight H" at bounding box center [146, 708] width 52 height 41
click at [85, 597] on icon at bounding box center [88, 701] width 10 height 10
click at [29, 535] on icon at bounding box center [27, 530] width 15 height 12
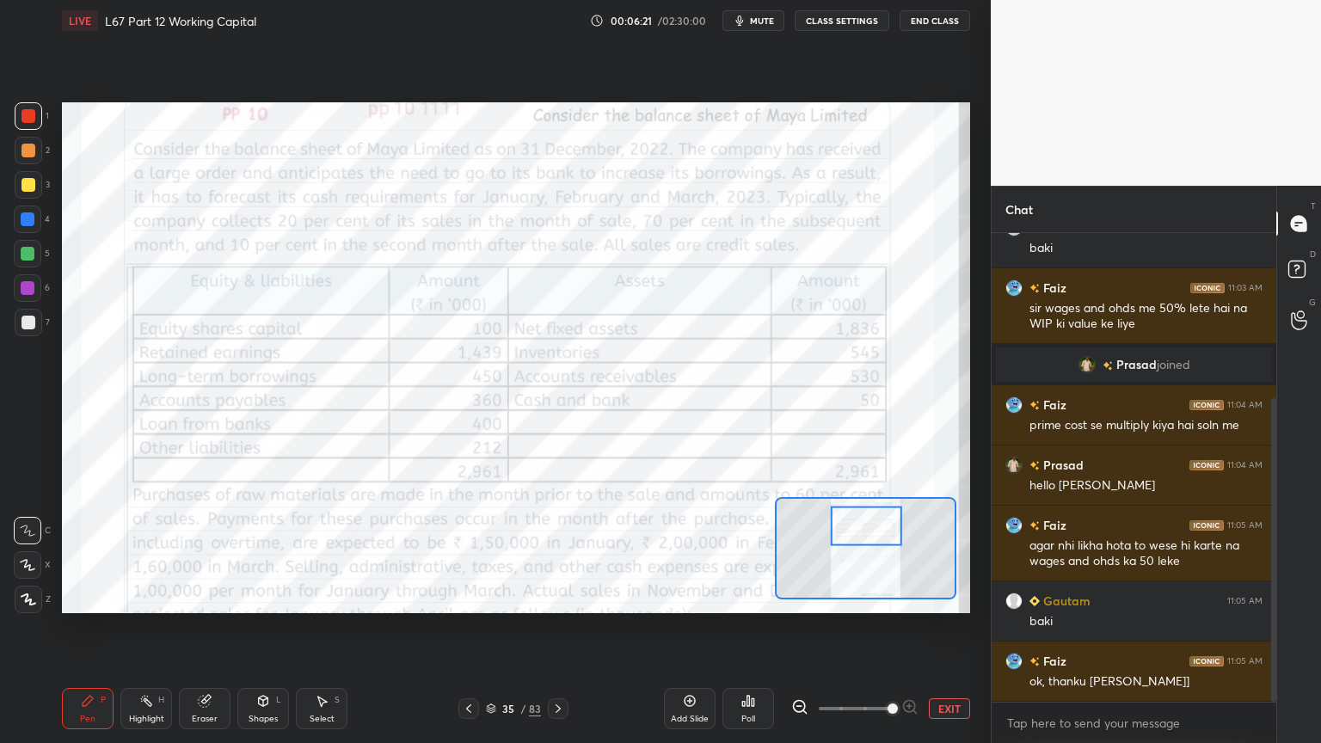
click at [263, 597] on icon at bounding box center [263, 703] width 0 height 6
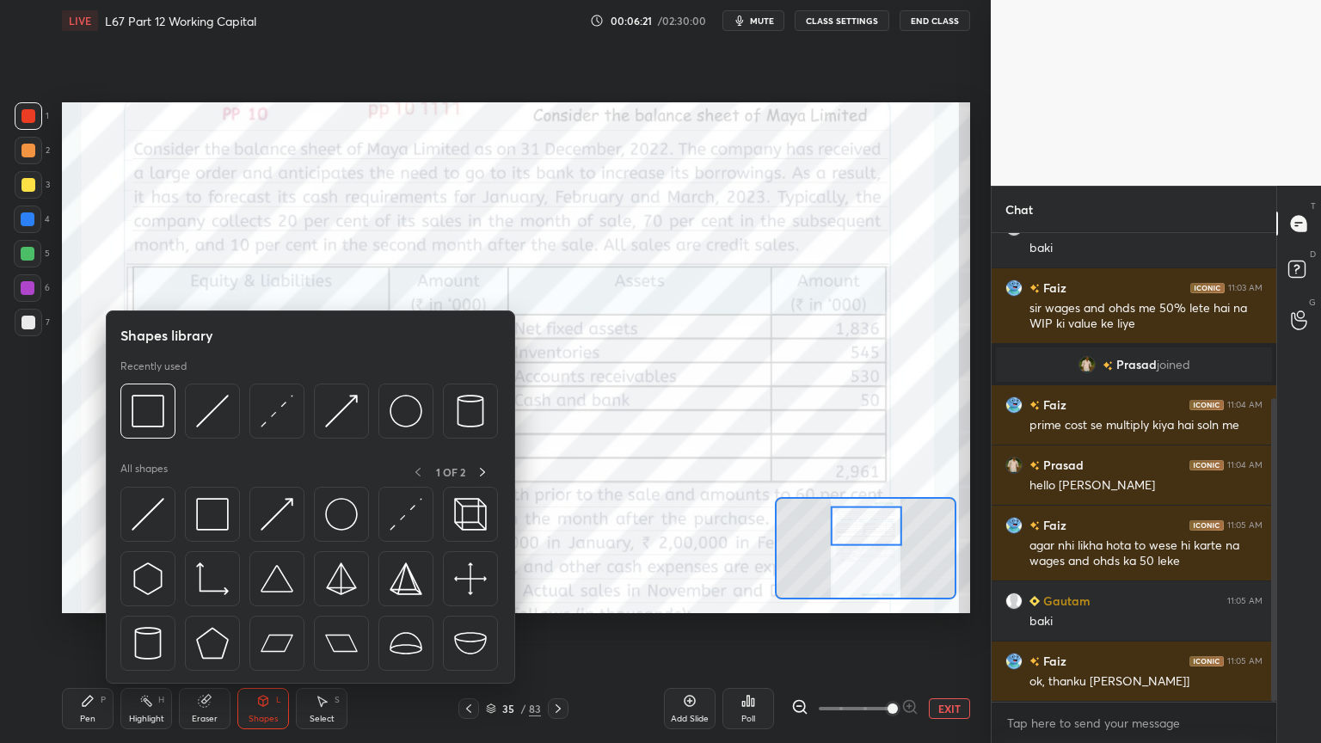
click at [151, 423] on img at bounding box center [148, 411] width 33 height 33
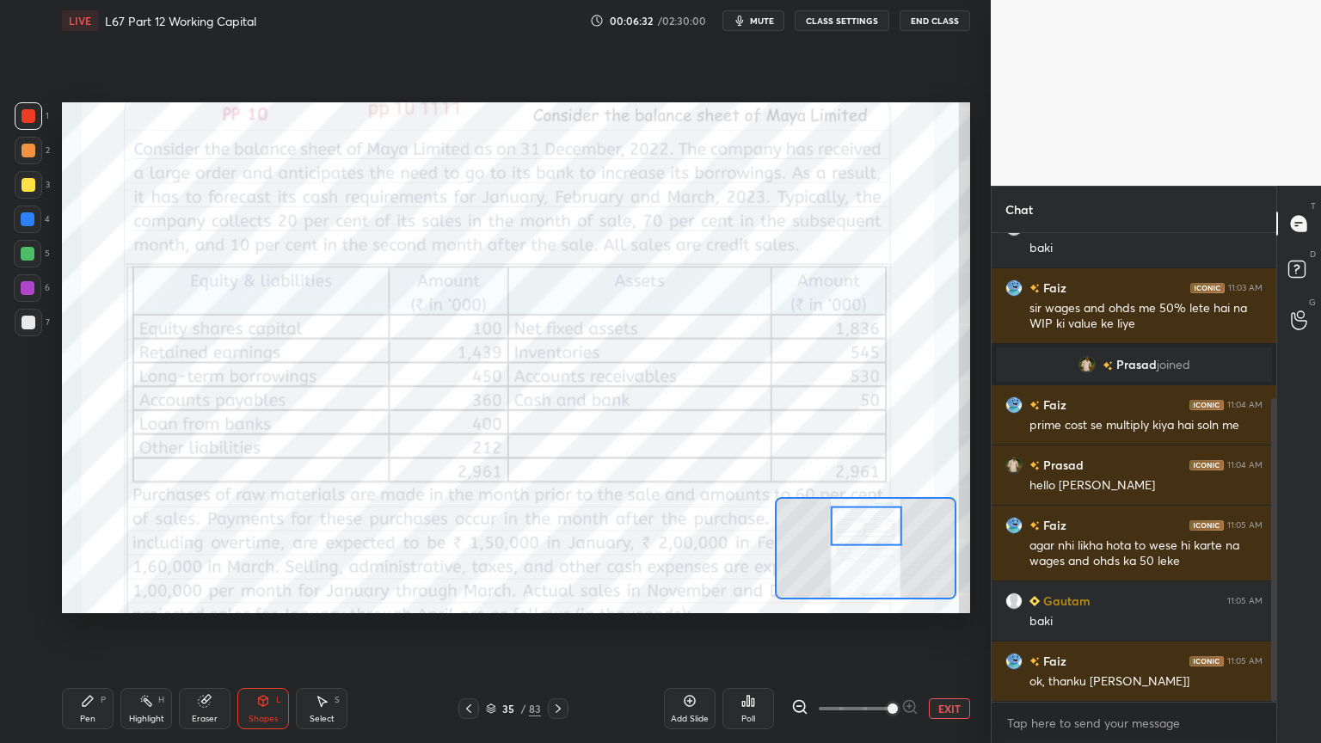
click at [206, 597] on div "Eraser" at bounding box center [205, 718] width 26 height 9
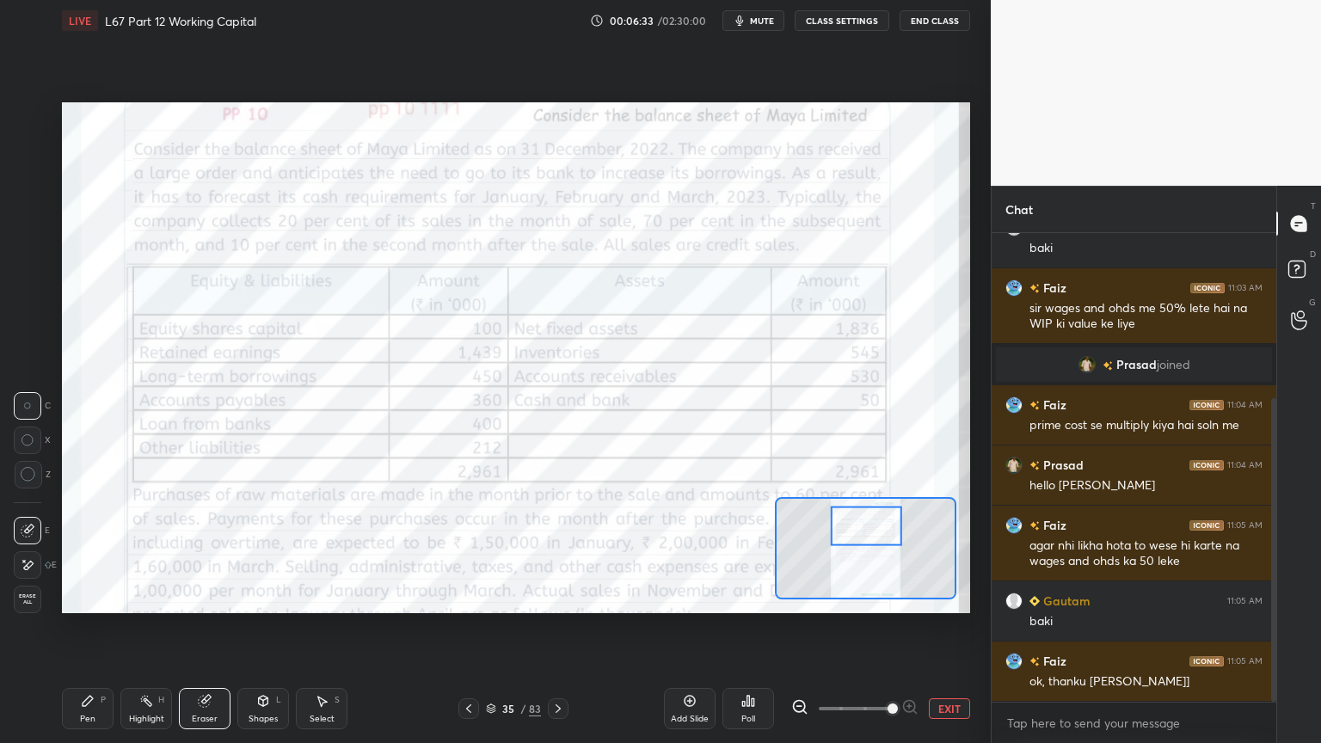
click at [35, 597] on div "Erase all" at bounding box center [28, 600] width 28 height 28
click at [203, 597] on icon at bounding box center [204, 701] width 11 height 11
click at [23, 586] on div "Erase all" at bounding box center [28, 600] width 28 height 28
click at [85, 597] on div "Pen P Highlight H Eraser Shapes L Select S 35 / 83 Add Slide Poll EXIT" at bounding box center [516, 708] width 908 height 69
click at [254, 597] on div "Shapes L" at bounding box center [263, 708] width 52 height 41
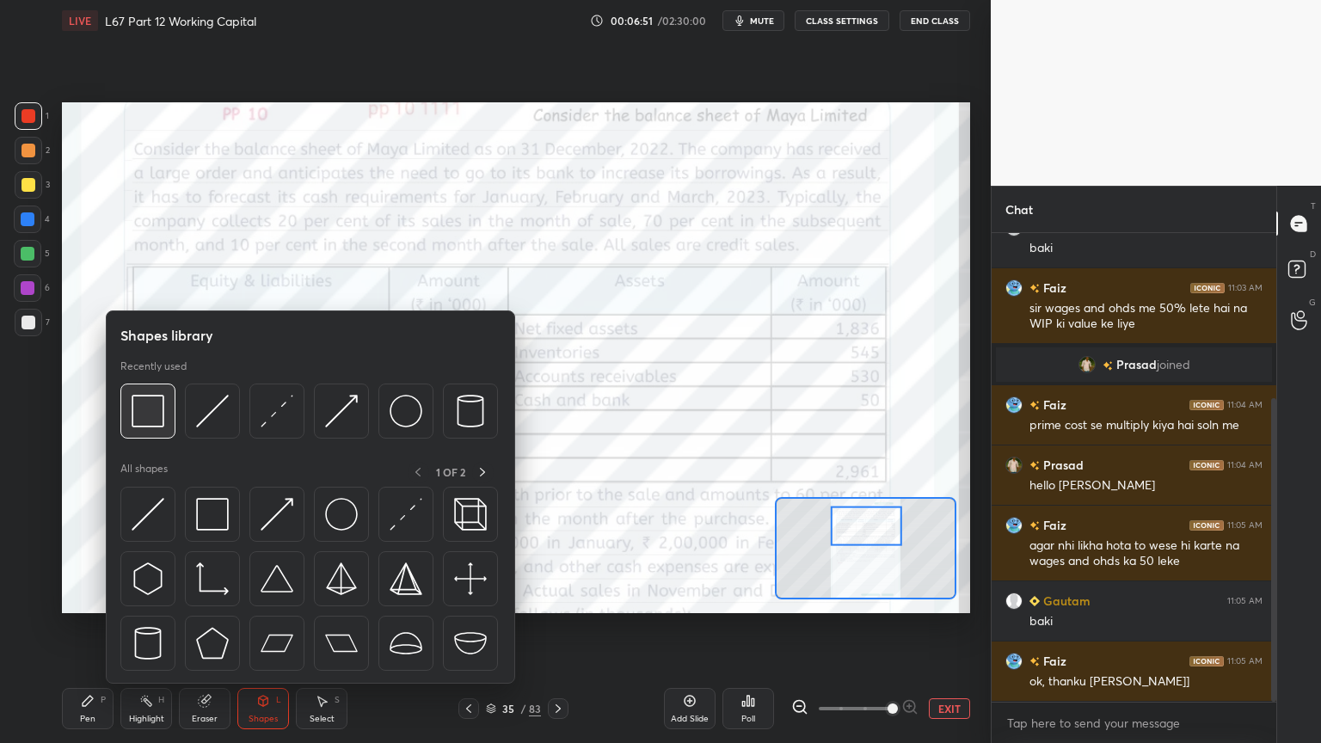
click at [155, 412] on img at bounding box center [148, 411] width 33 height 33
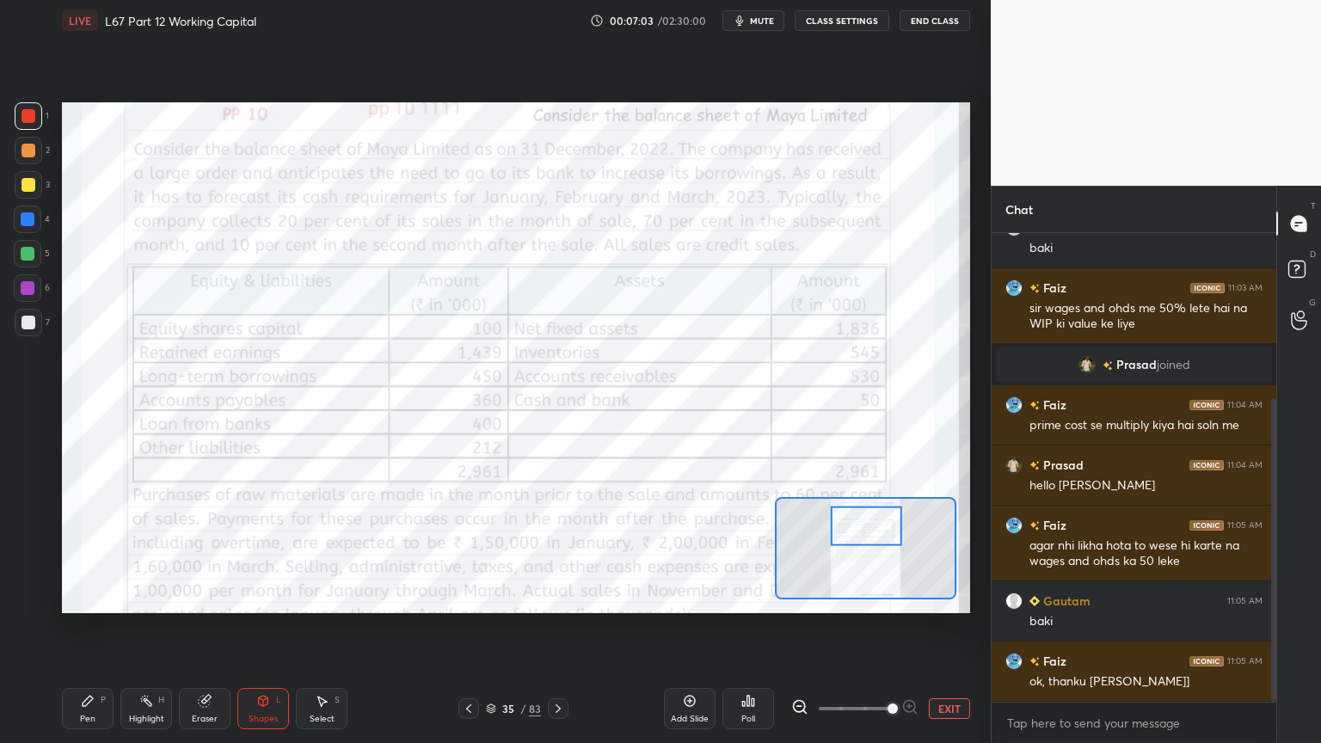
click at [92, 597] on icon at bounding box center [88, 701] width 14 height 14
click at [192, 597] on div "Eraser" at bounding box center [205, 708] width 52 height 41
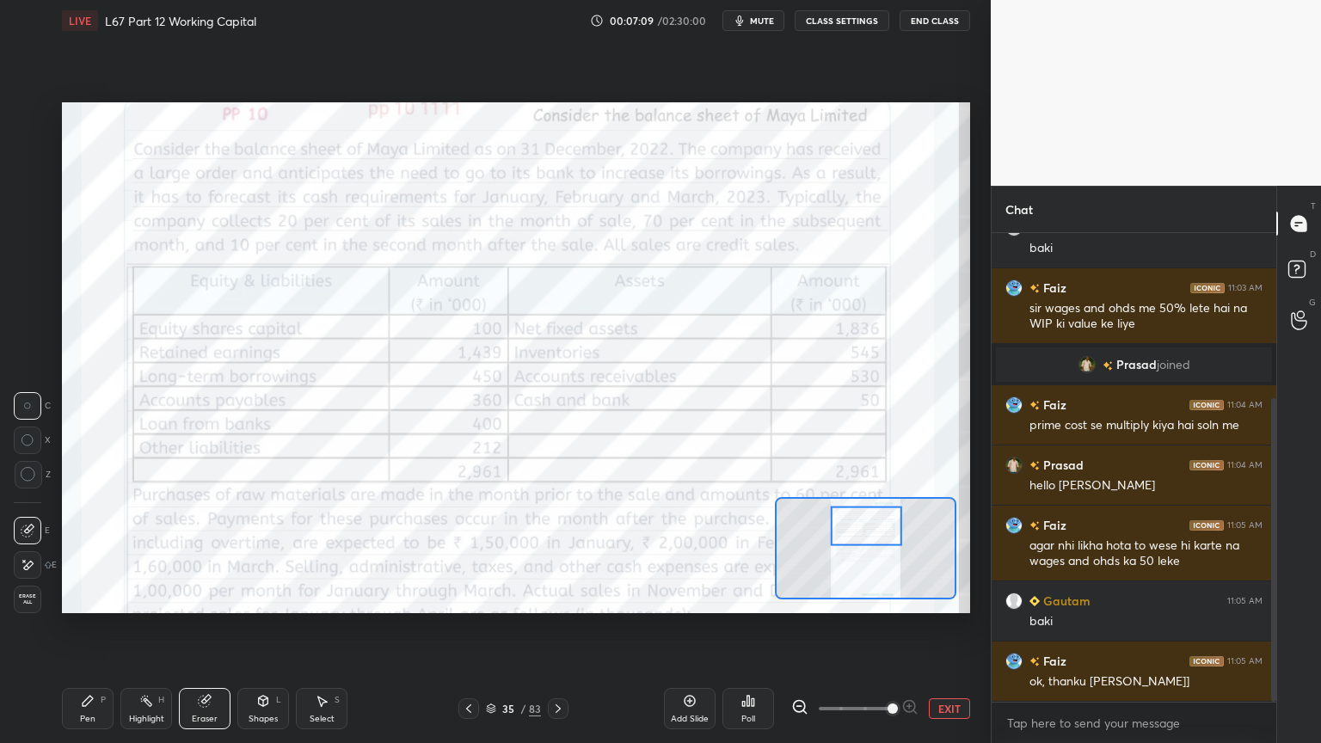
click at [21, 585] on div "Erase all" at bounding box center [29, 596] width 31 height 34
click at [73, 597] on div "Pen P Highlight H Eraser Shapes L Select S 35 / 83 Add Slide Poll EXIT" at bounding box center [516, 708] width 908 height 69
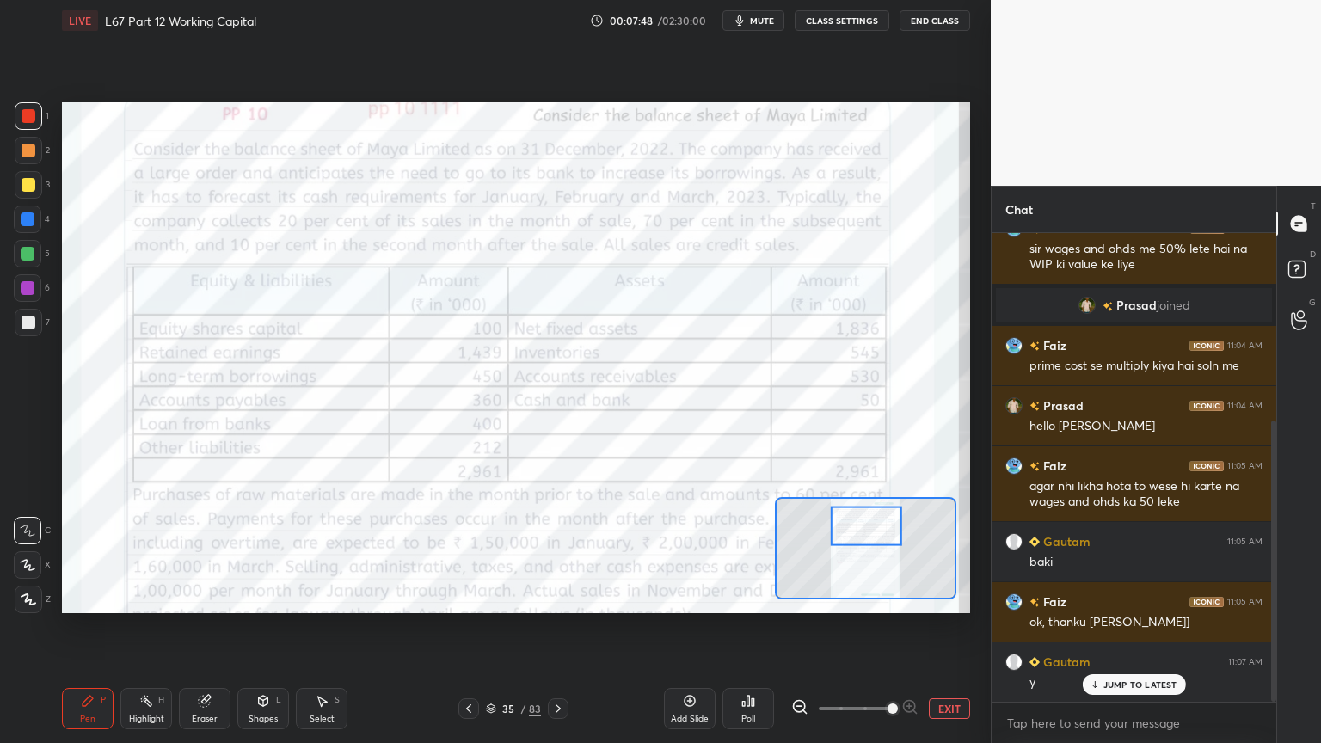
scroll to position [330, 0]
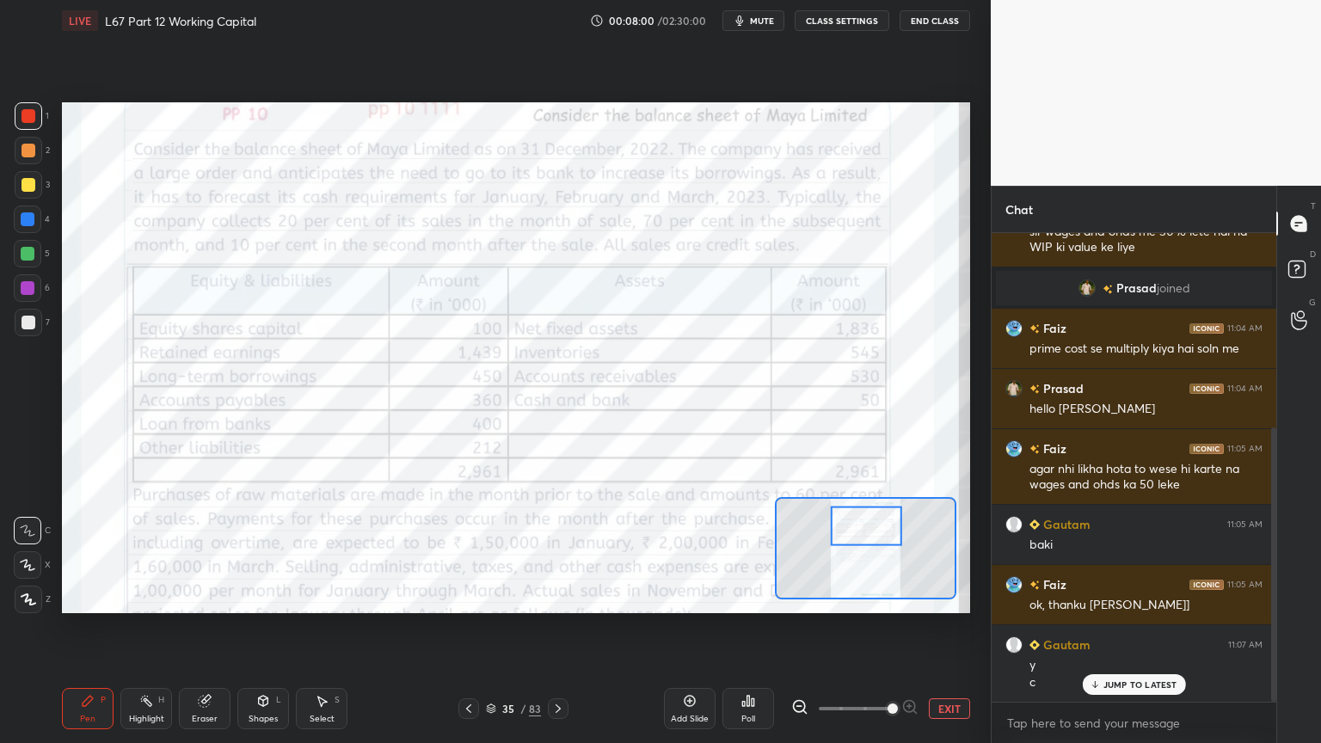
click at [200, 597] on icon at bounding box center [204, 701] width 11 height 11
click at [27, 597] on div "Erase all" at bounding box center [28, 600] width 28 height 28
click at [94, 597] on div "Pen P Highlight H Eraser Shapes L Select S 35 / 83 Add Slide Poll EXIT" at bounding box center [516, 708] width 908 height 69
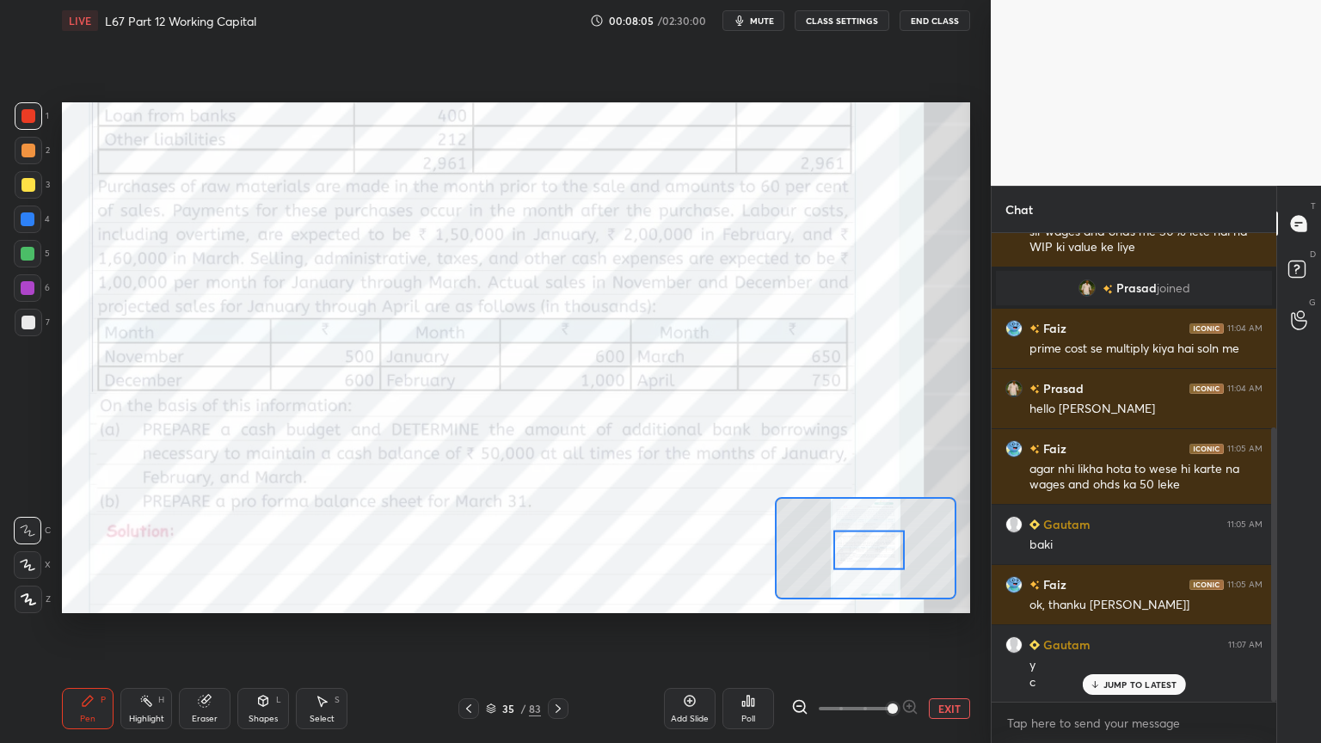
click at [560, 597] on div at bounding box center [558, 708] width 21 height 21
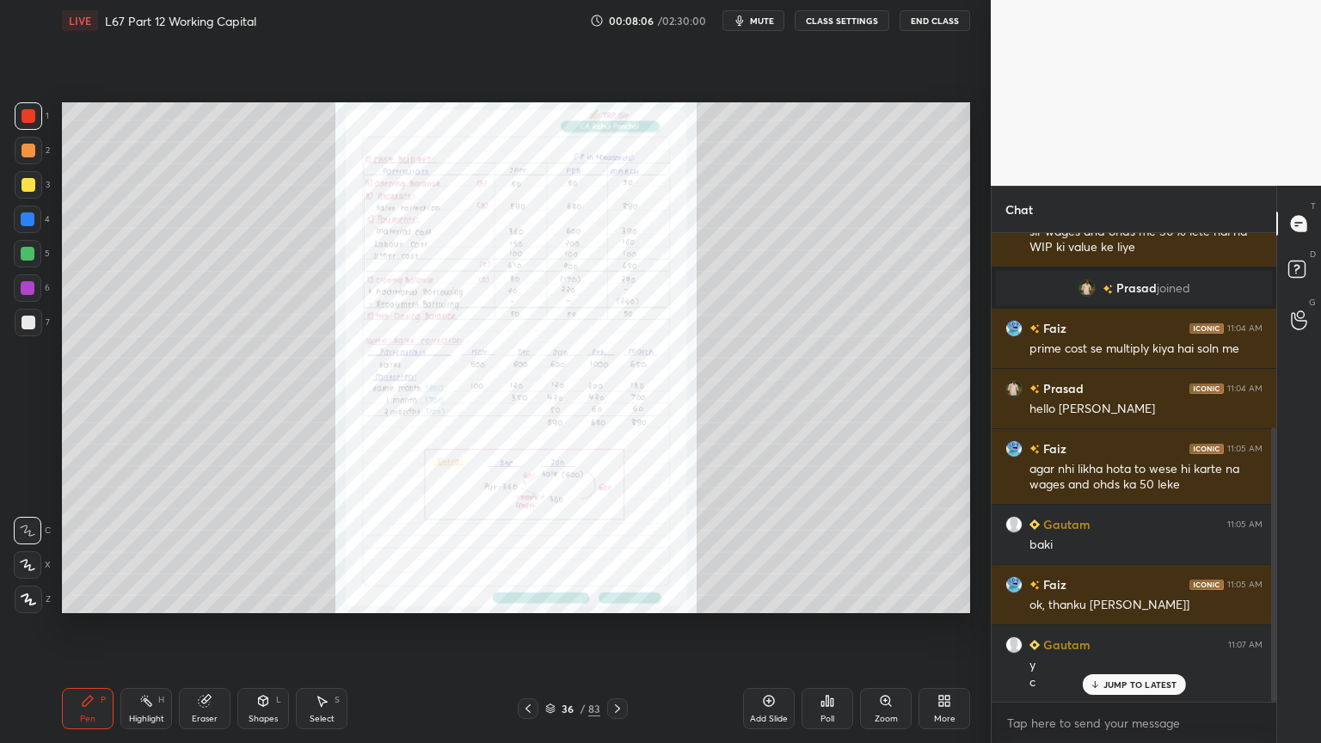
click at [880, 597] on div "Zoom" at bounding box center [885, 718] width 23 height 9
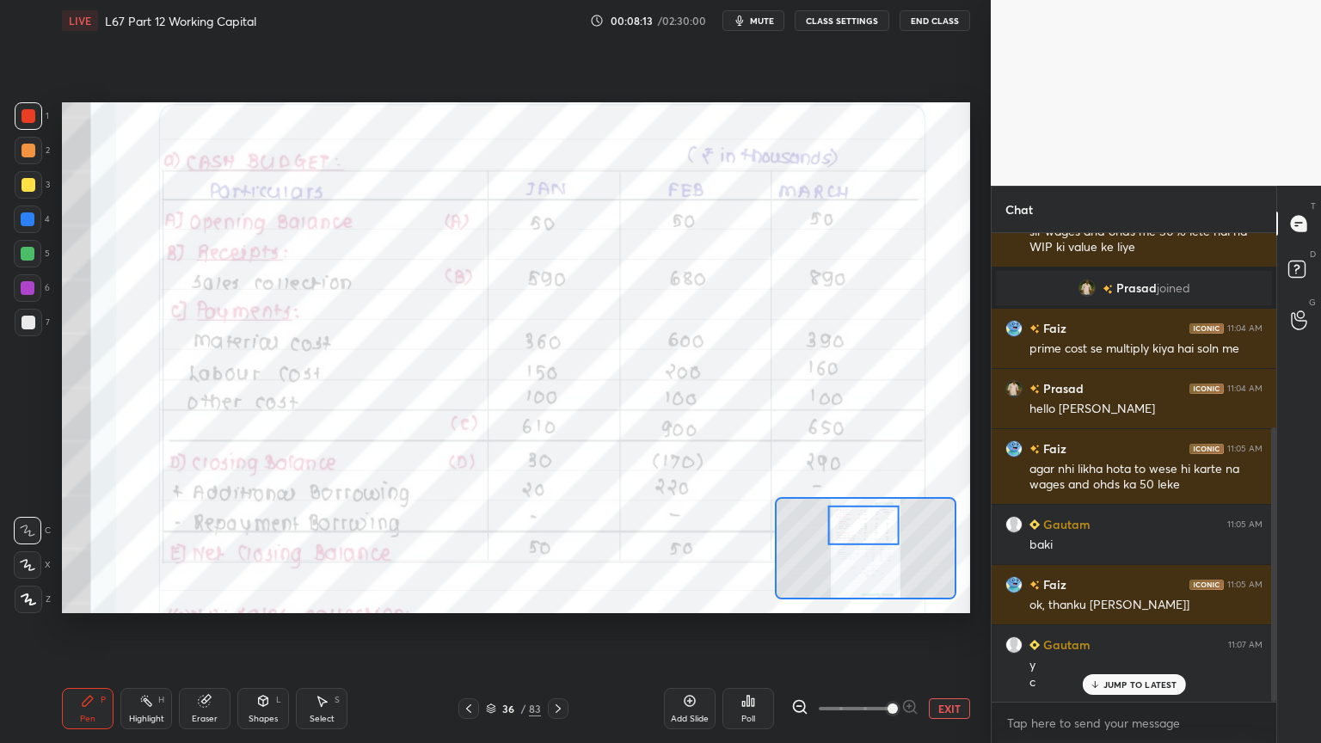
click at [93, 597] on div "Pen P" at bounding box center [88, 708] width 52 height 41
click at [31, 597] on div at bounding box center [29, 600] width 28 height 28
click at [28, 119] on div at bounding box center [28, 116] width 14 height 14
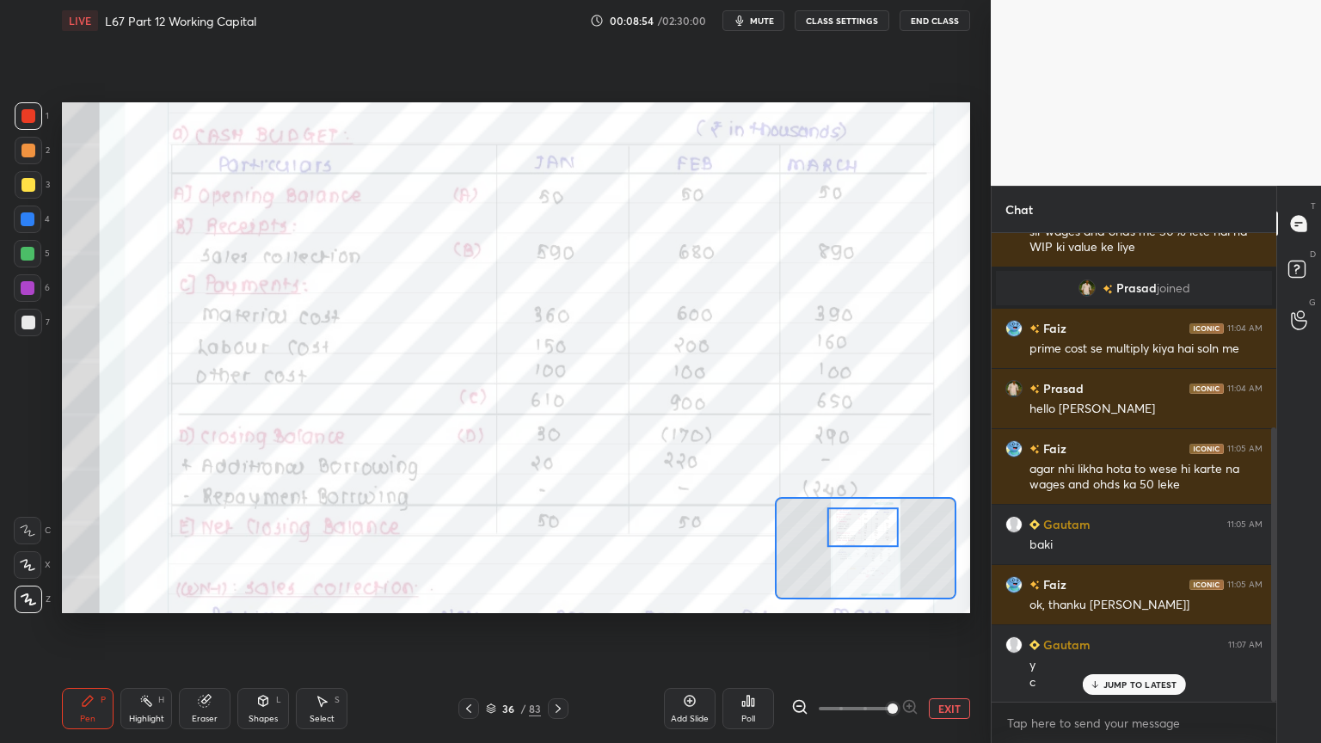
click at [166, 597] on div "Highlight H" at bounding box center [146, 708] width 52 height 41
click at [83, 597] on div "Pen" at bounding box center [87, 718] width 15 height 9
click at [259, 597] on div "Shapes L" at bounding box center [263, 708] width 52 height 41
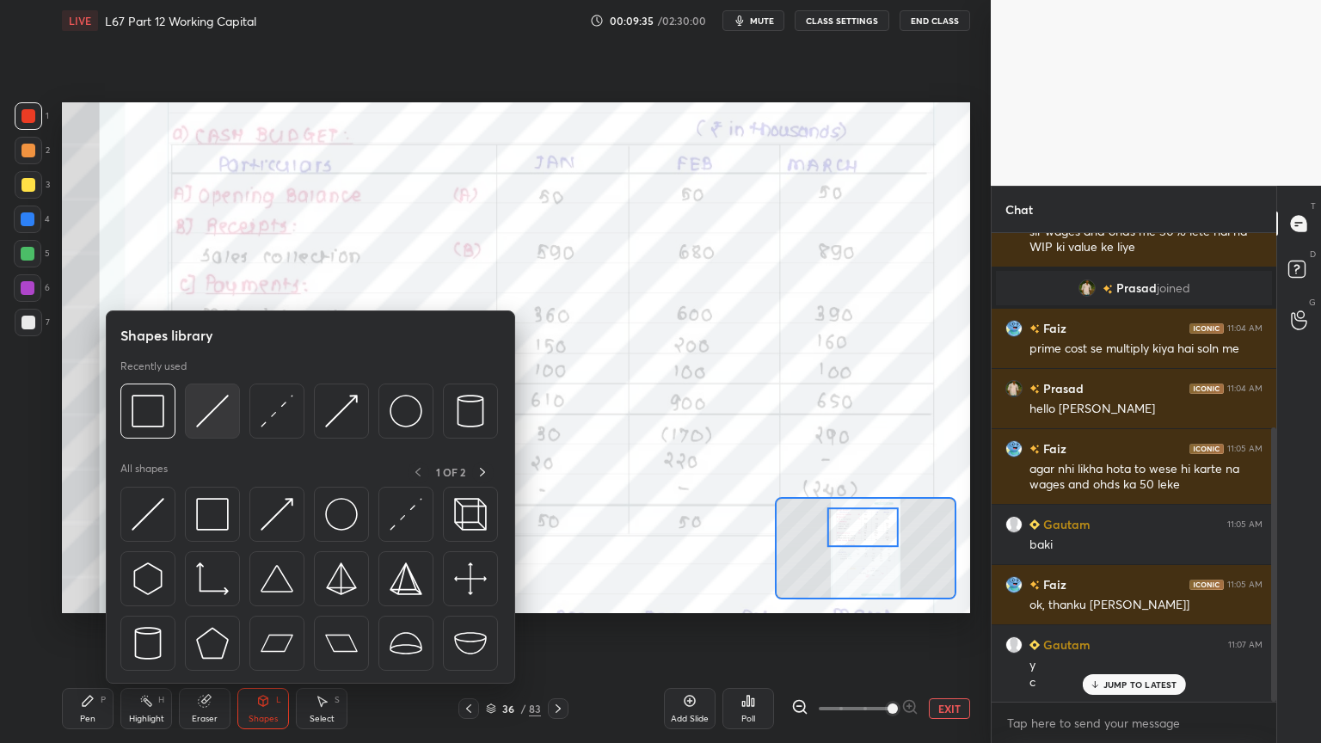
click at [193, 417] on div at bounding box center [212, 410] width 55 height 55
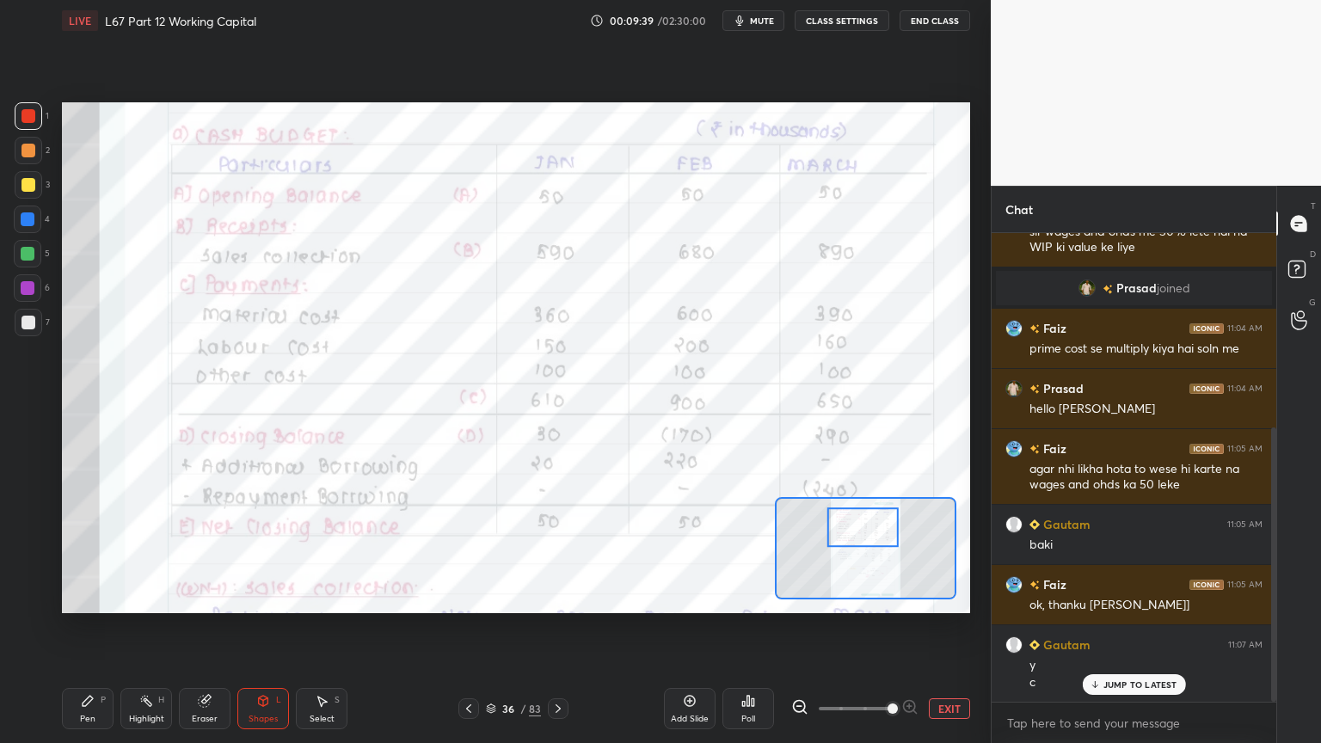
click at [210, 597] on icon at bounding box center [205, 701] width 14 height 14
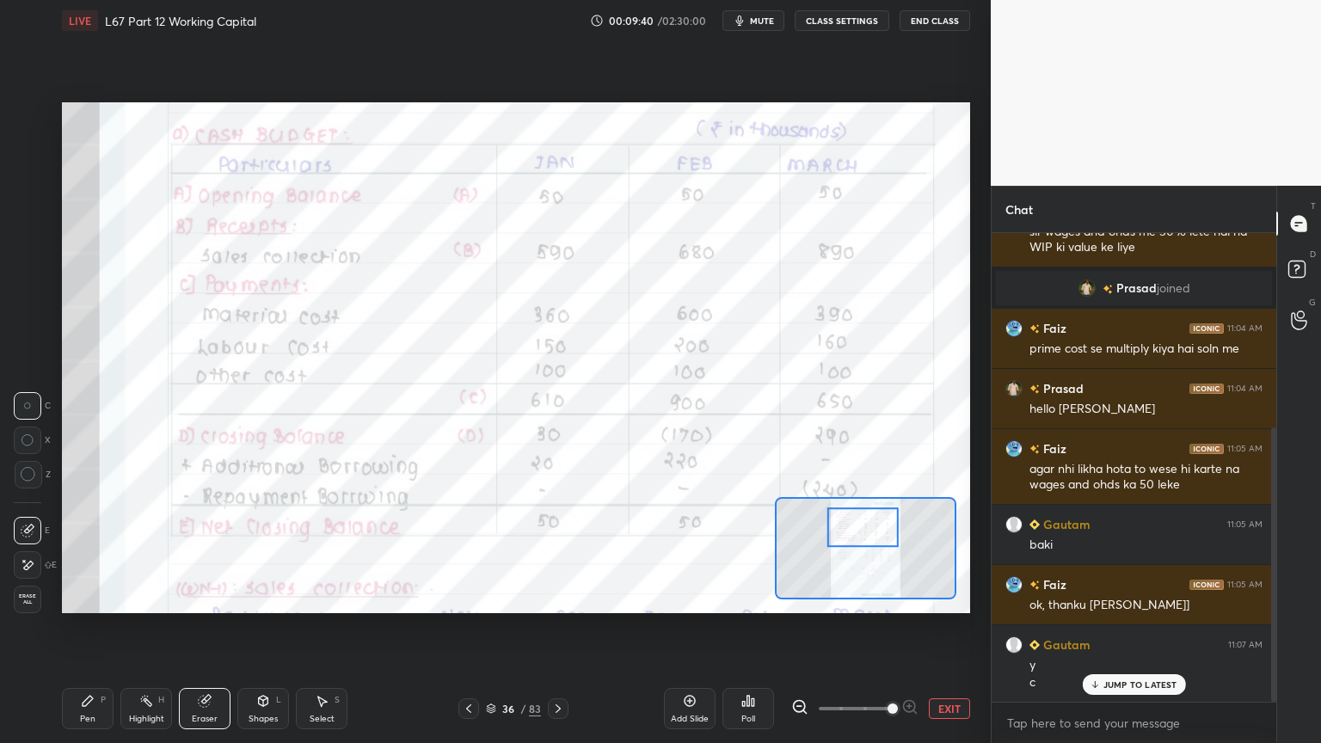
click at [89, 597] on icon at bounding box center [88, 701] width 14 height 14
click at [37, 597] on div at bounding box center [29, 600] width 28 height 28
click at [270, 597] on div "Shapes" at bounding box center [262, 718] width 29 height 9
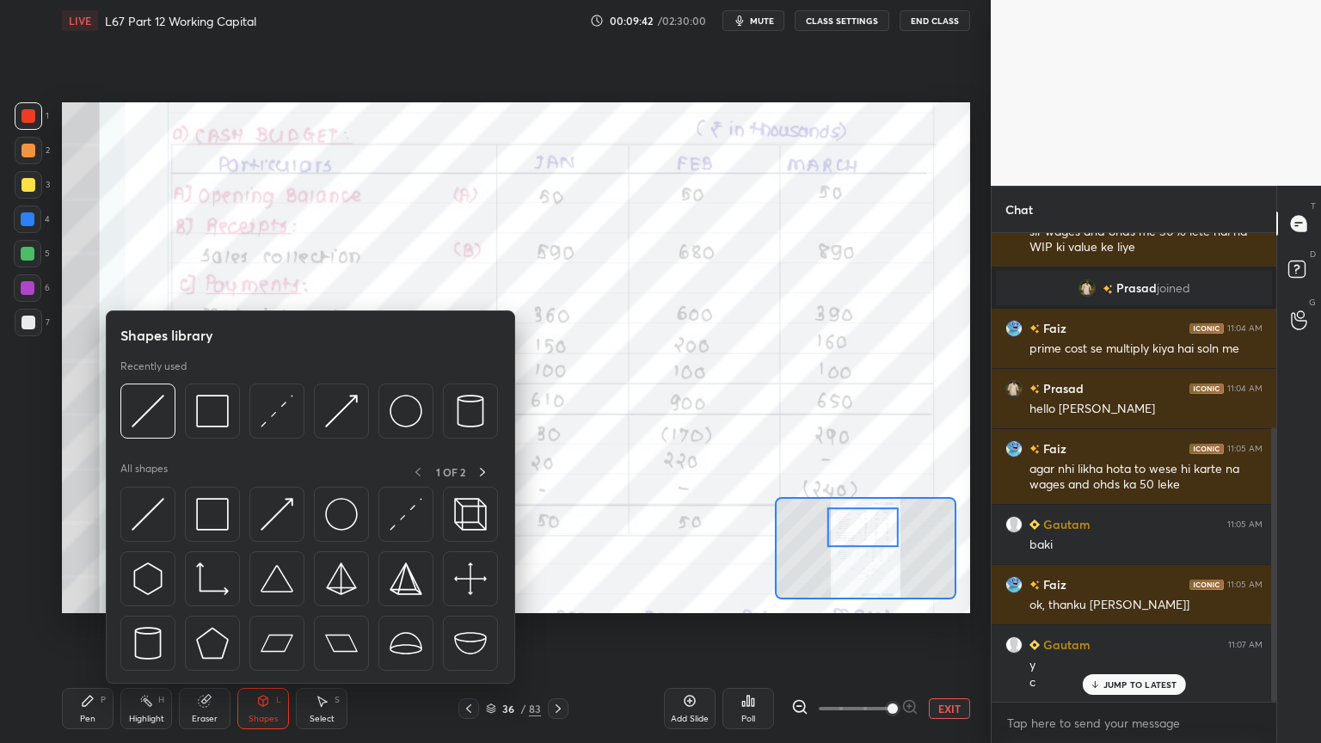
click at [217, 406] on img at bounding box center [212, 411] width 33 height 33
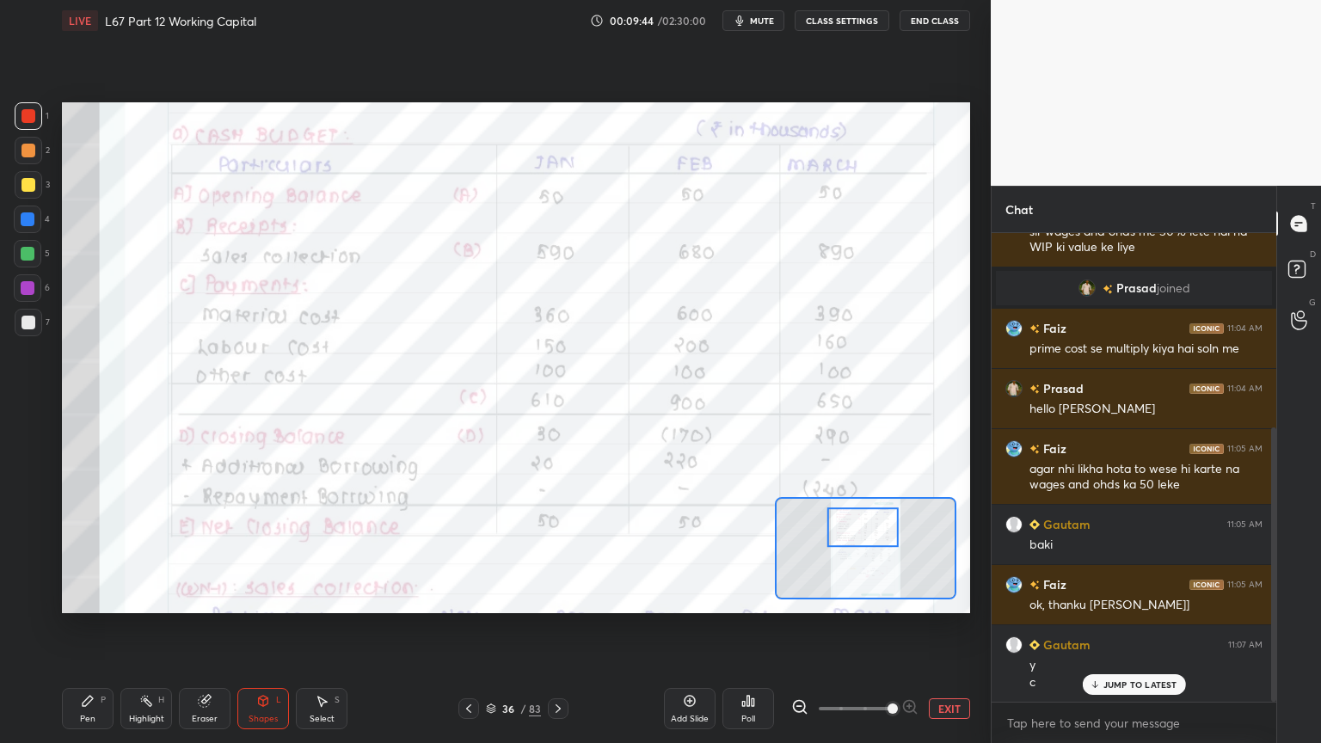
scroll to position [391, 0]
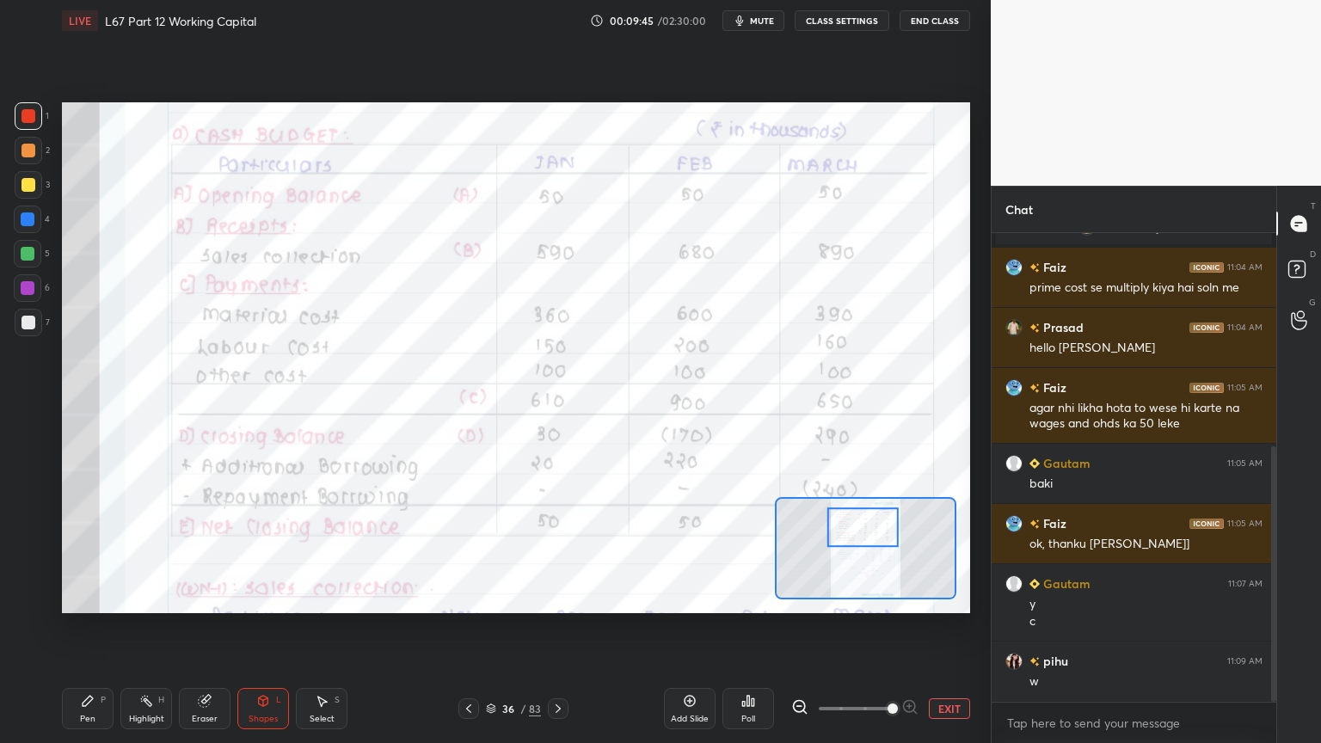
click at [209, 597] on icon at bounding box center [205, 701] width 14 height 14
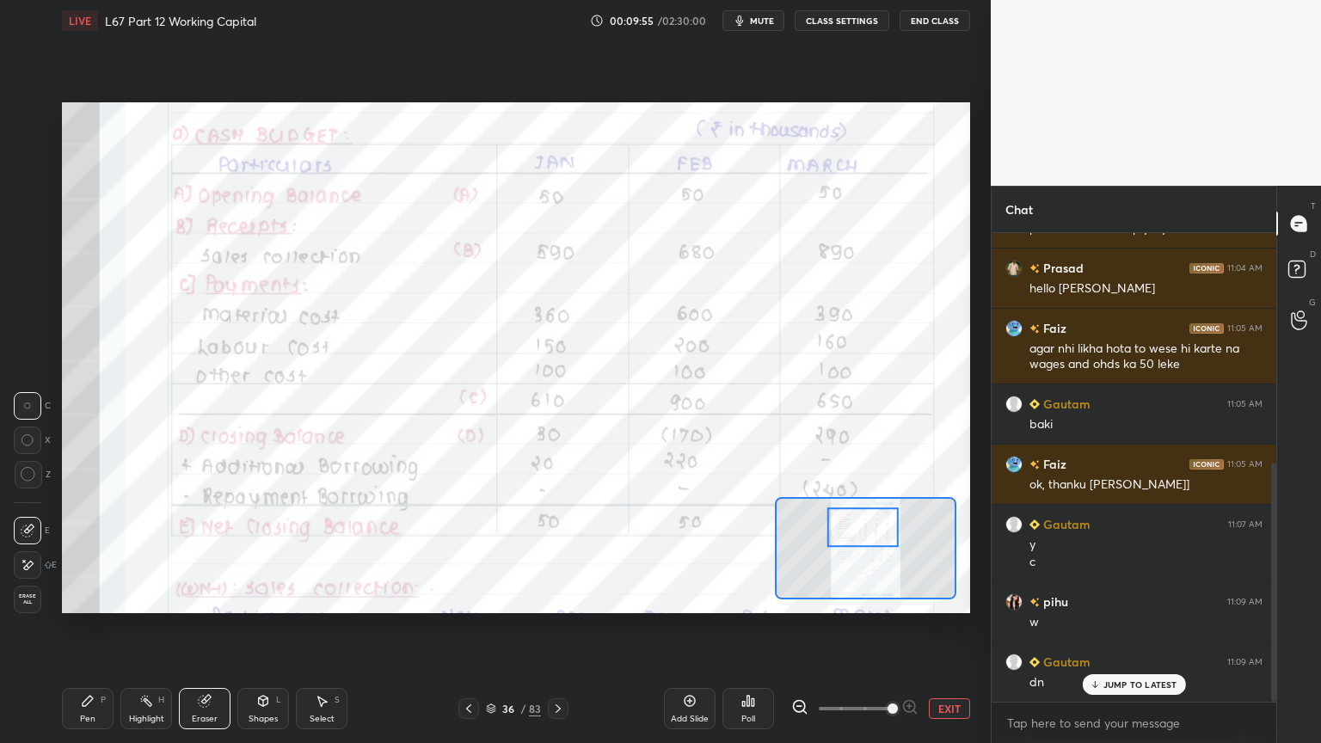
scroll to position [512, 0]
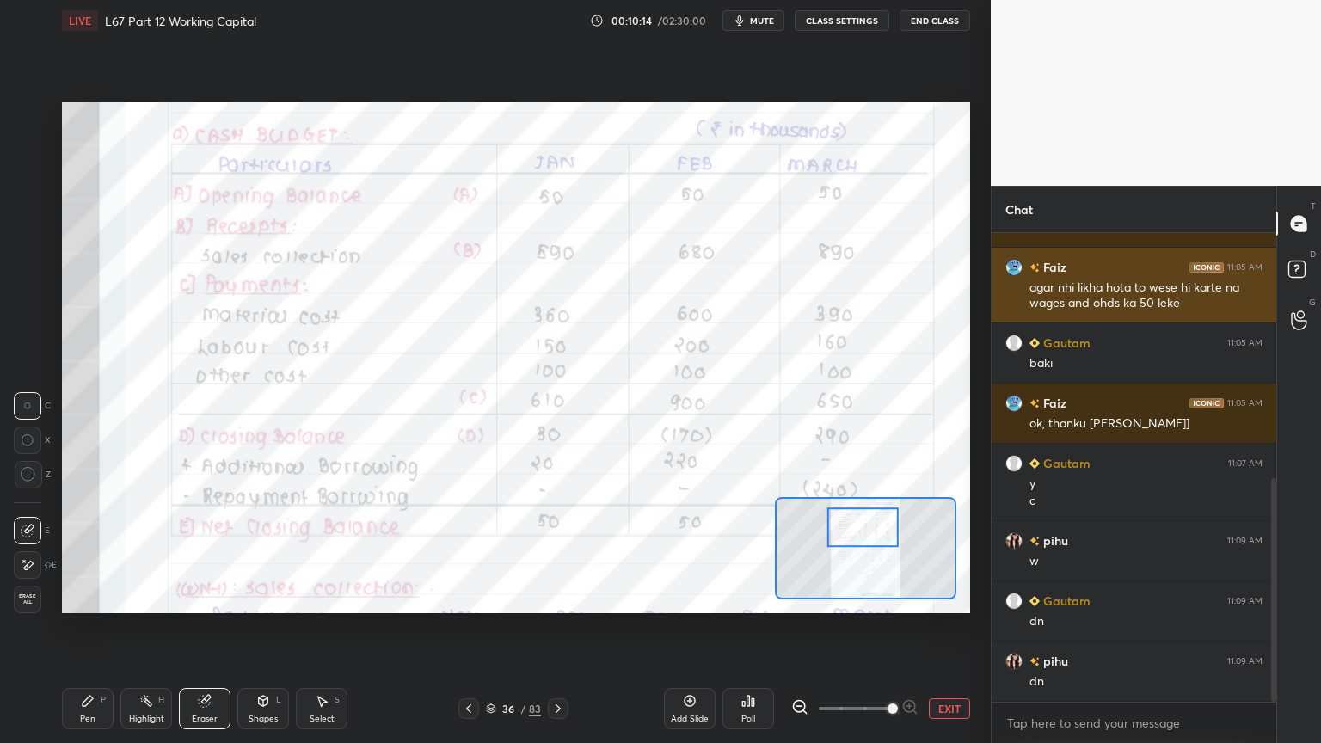
click at [1025, 313] on div "Faiz 11:05 AM agar nhi likha hota to wese hi karte na wages and ohds ka 50 leke" at bounding box center [1133, 285] width 285 height 75
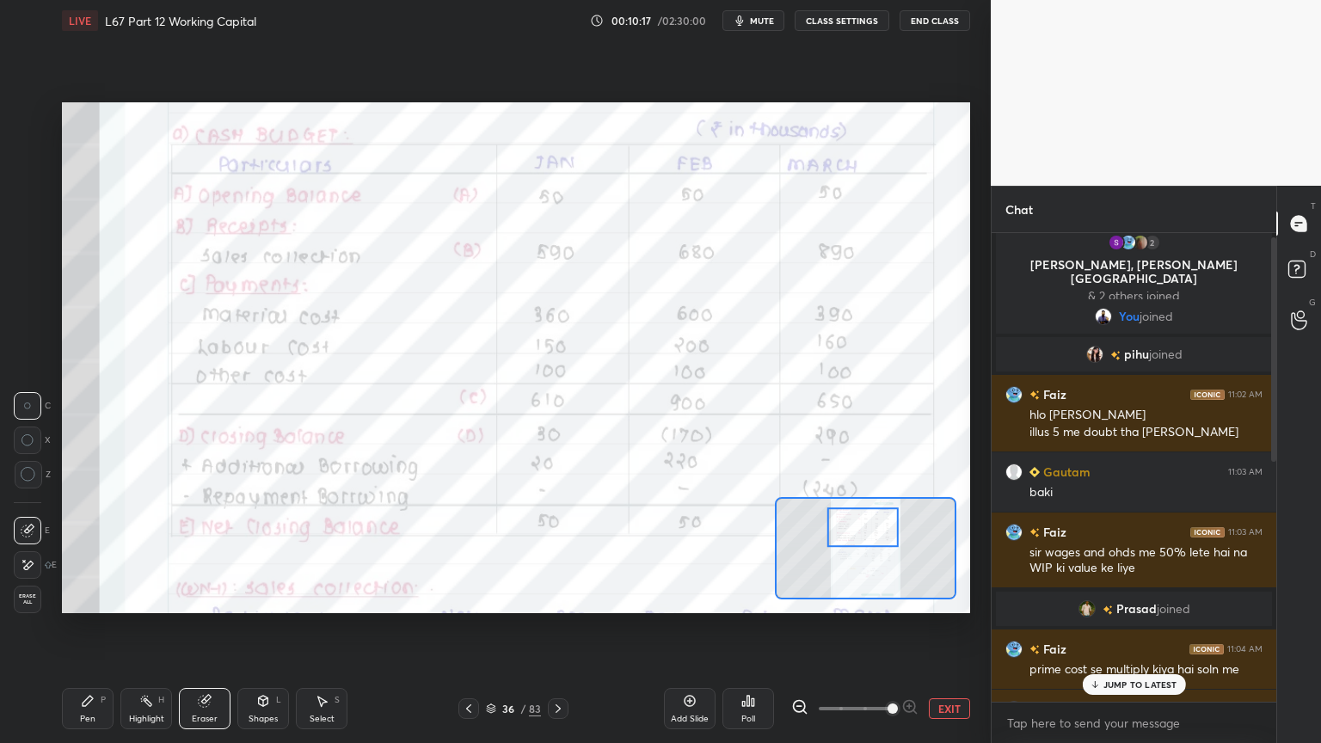
scroll to position [0, 0]
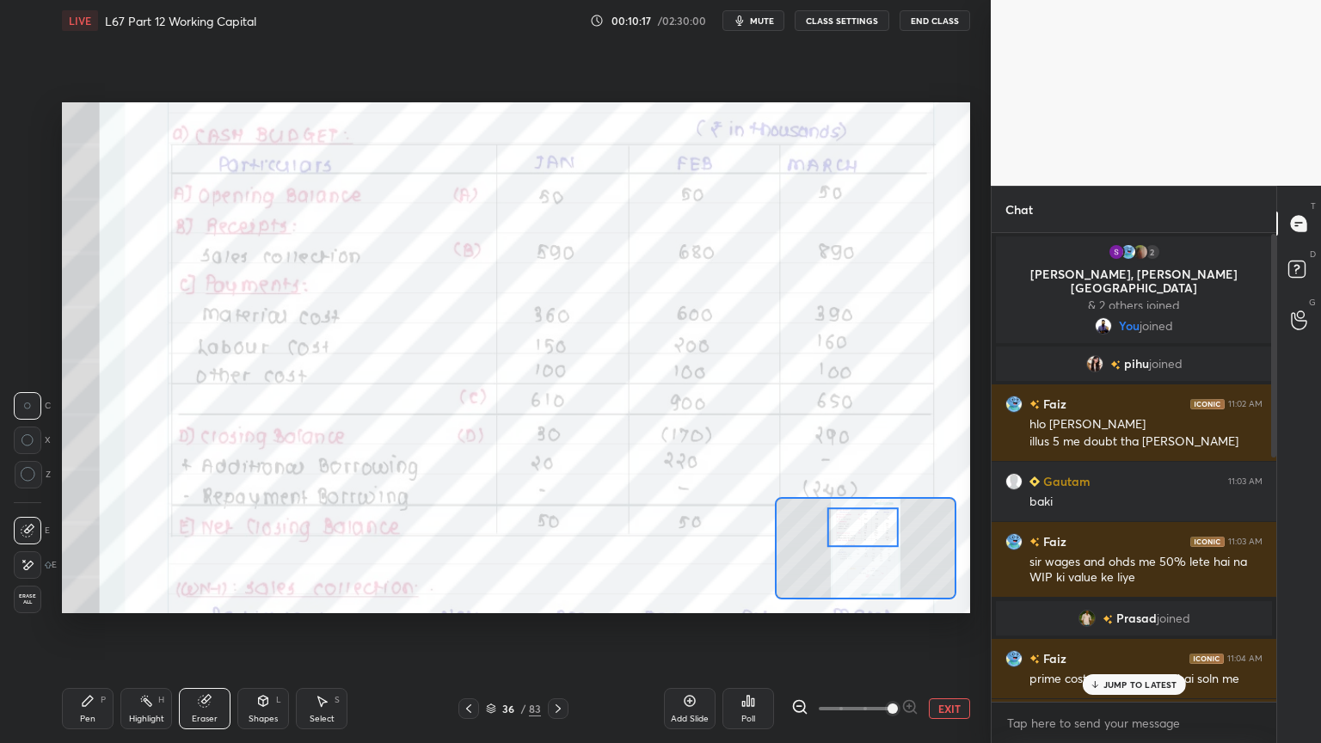
click at [1045, 509] on div "2 [PERSON_NAME], [PERSON_NAME] & 2 others joined You joined [PERSON_NAME] joine…" at bounding box center [1133, 467] width 285 height 469
click at [1045, 510] on div "baki" at bounding box center [1145, 502] width 233 height 17
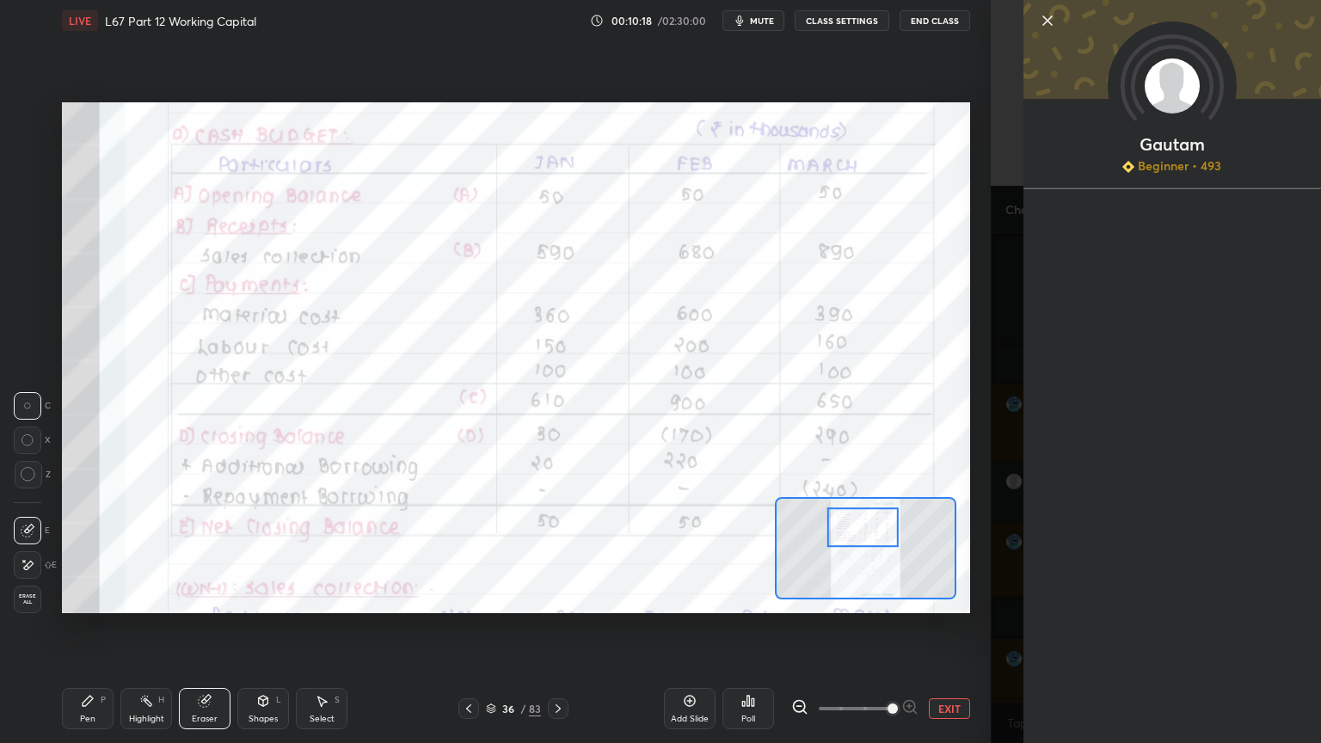
click at [999, 434] on div "Gautam Beginner • 493" at bounding box center [1155, 371] width 330 height 743
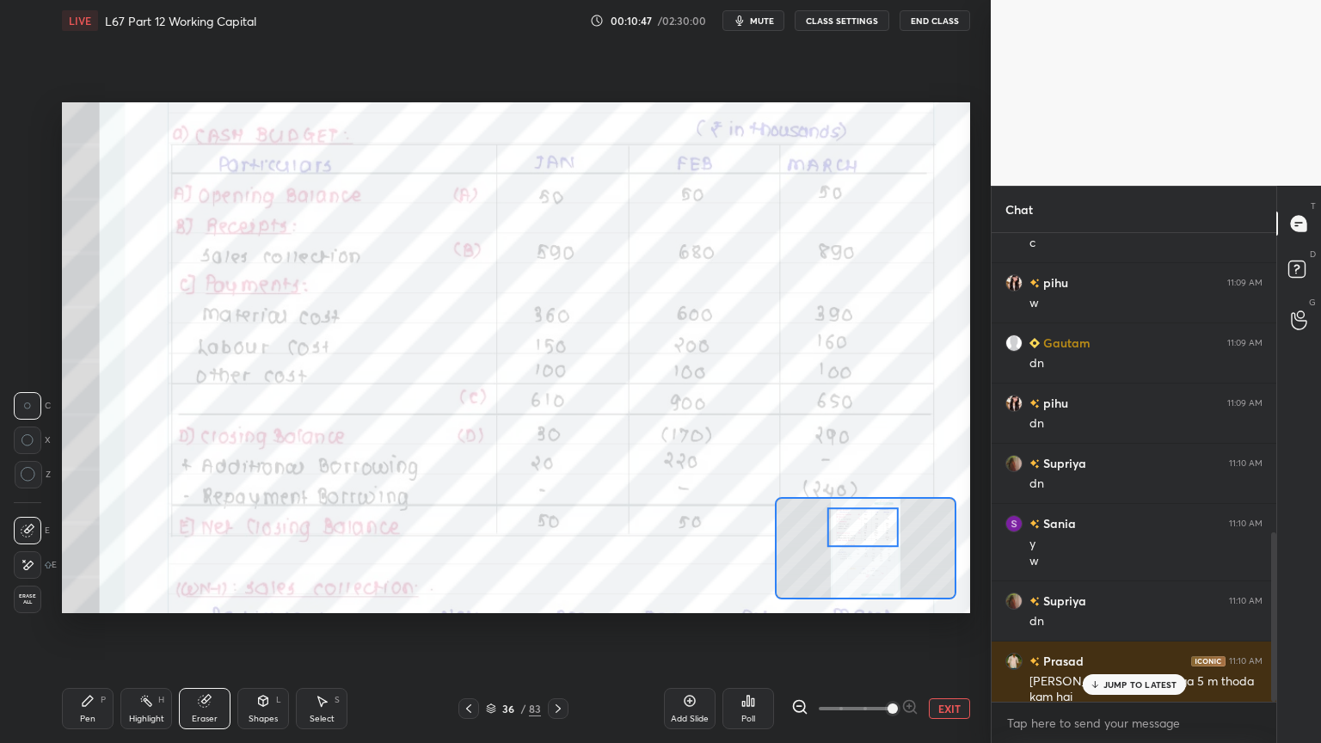
scroll to position [829, 0]
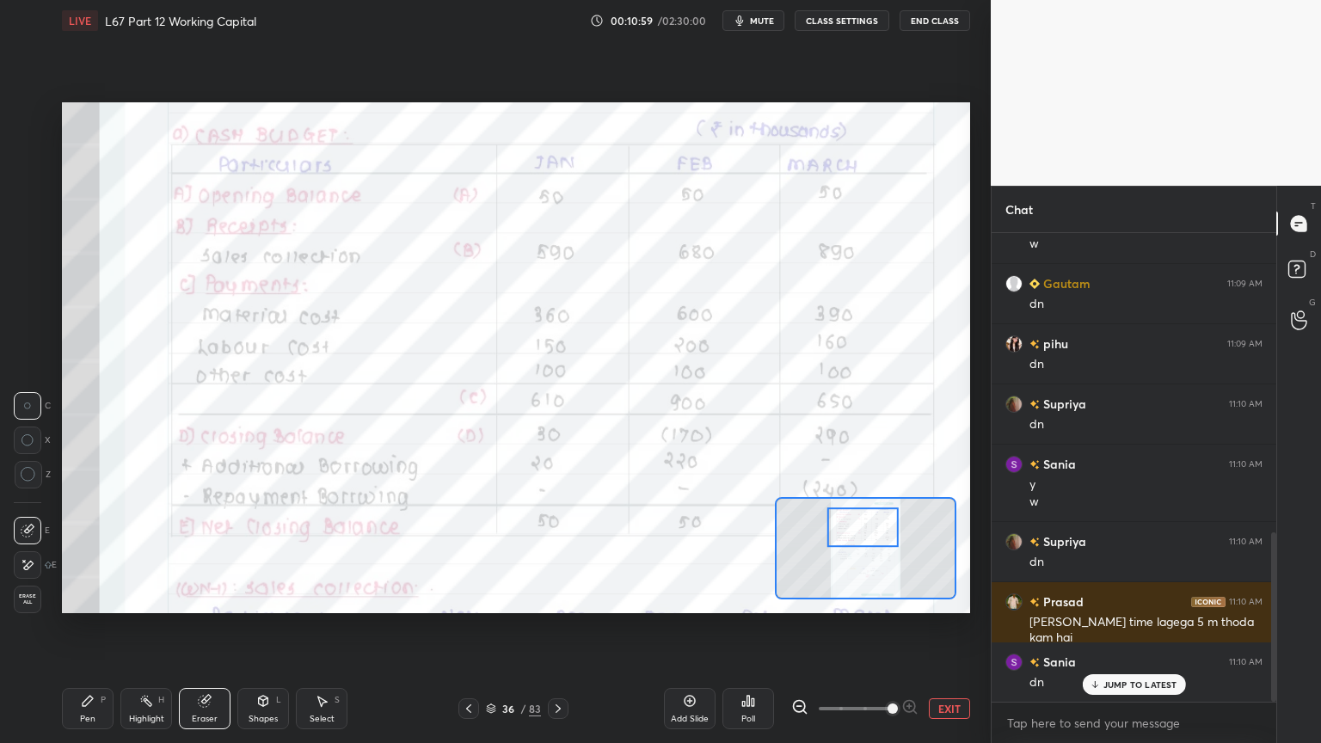
click at [466, 597] on icon at bounding box center [469, 709] width 14 height 14
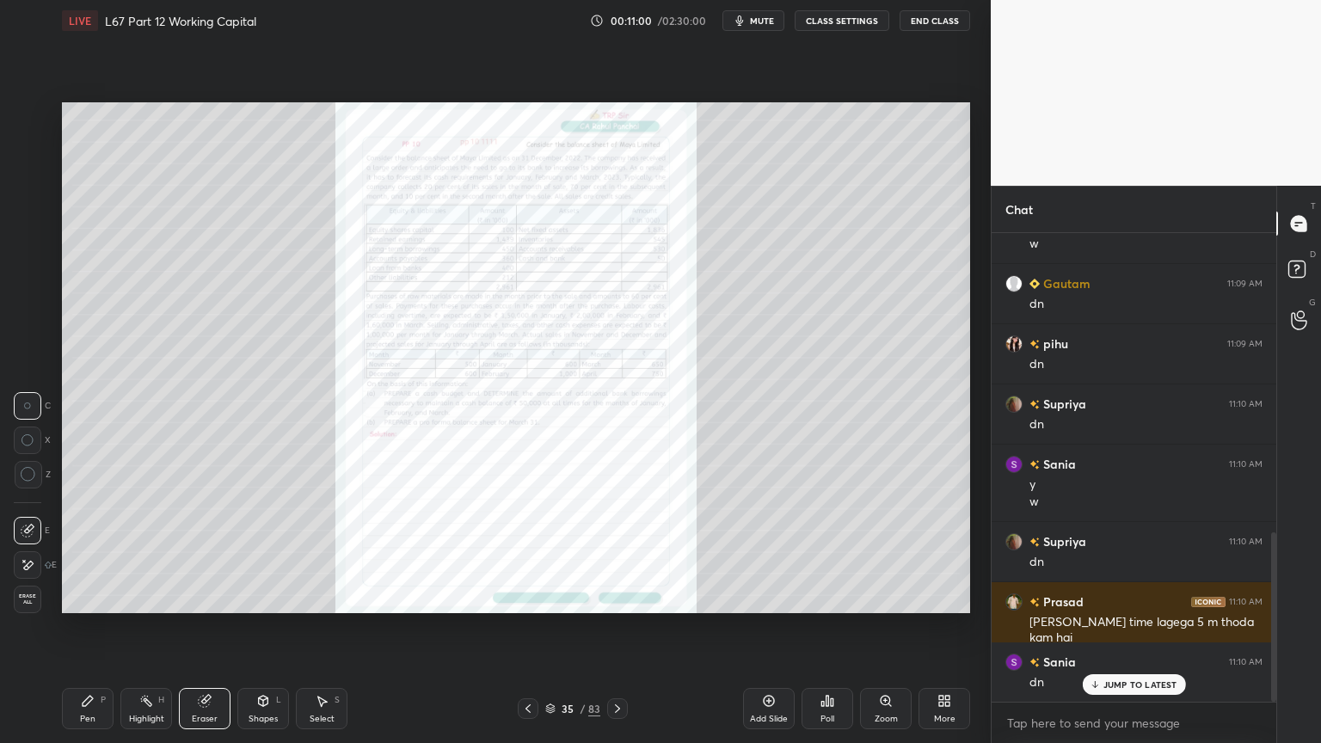
click at [898, 597] on div "Zoom" at bounding box center [886, 708] width 52 height 41
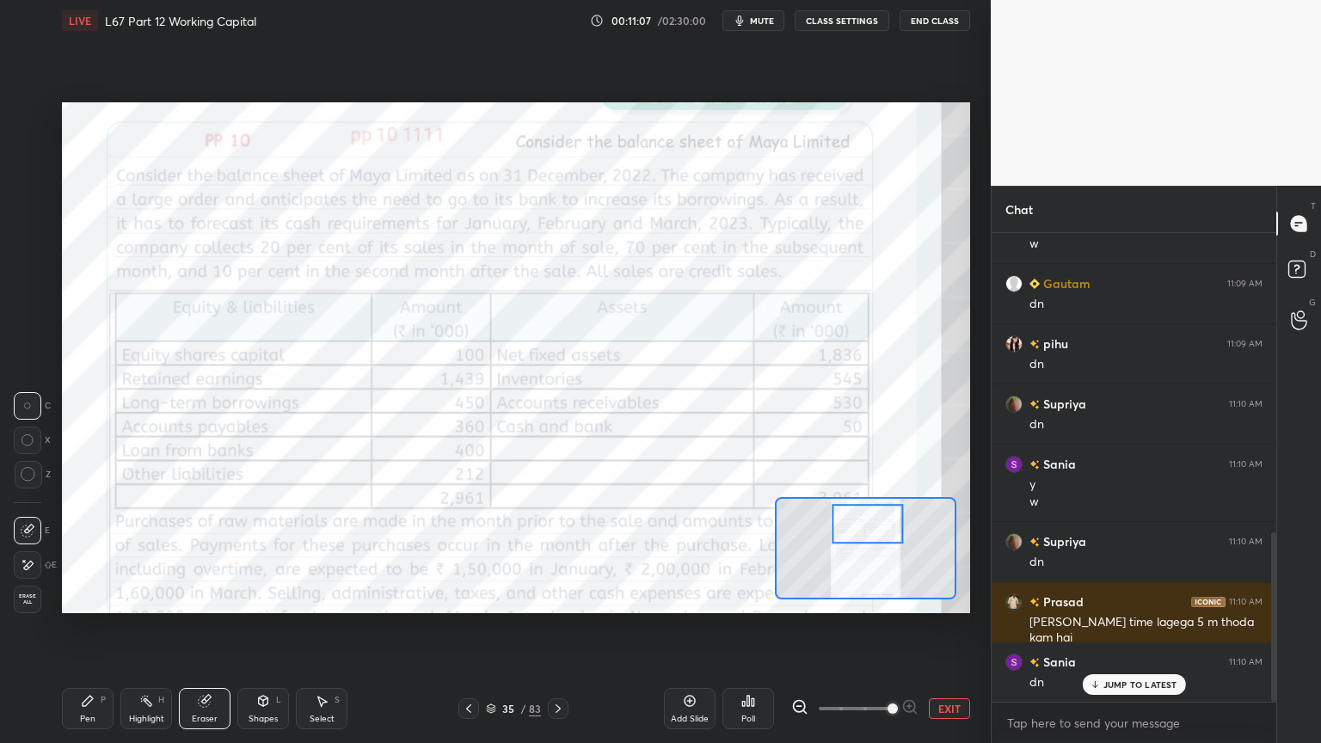
click at [86, 597] on icon at bounding box center [88, 701] width 10 height 10
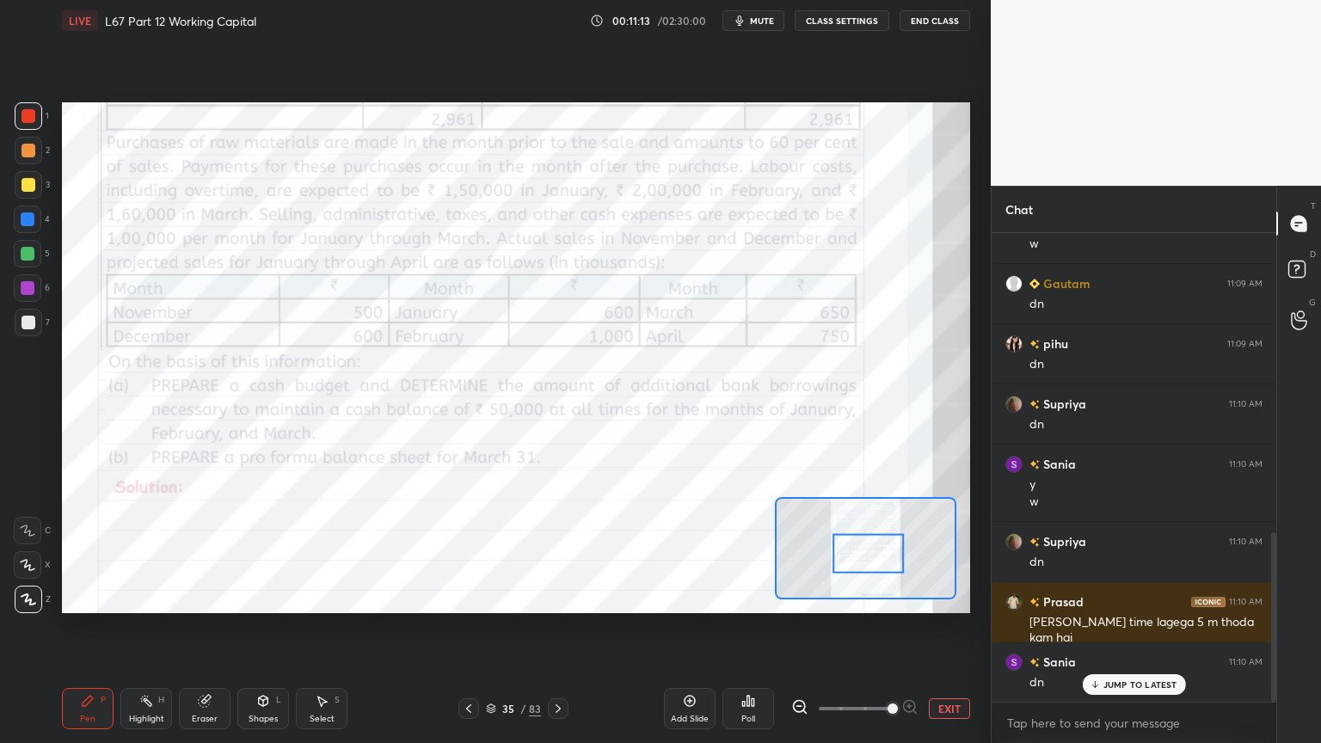
click at [41, 530] on div "C" at bounding box center [32, 531] width 37 height 28
click at [26, 529] on icon at bounding box center [28, 530] width 14 height 10
click at [193, 597] on div "Eraser" at bounding box center [205, 708] width 52 height 41
click at [90, 597] on div "Pen P" at bounding box center [88, 708] width 52 height 41
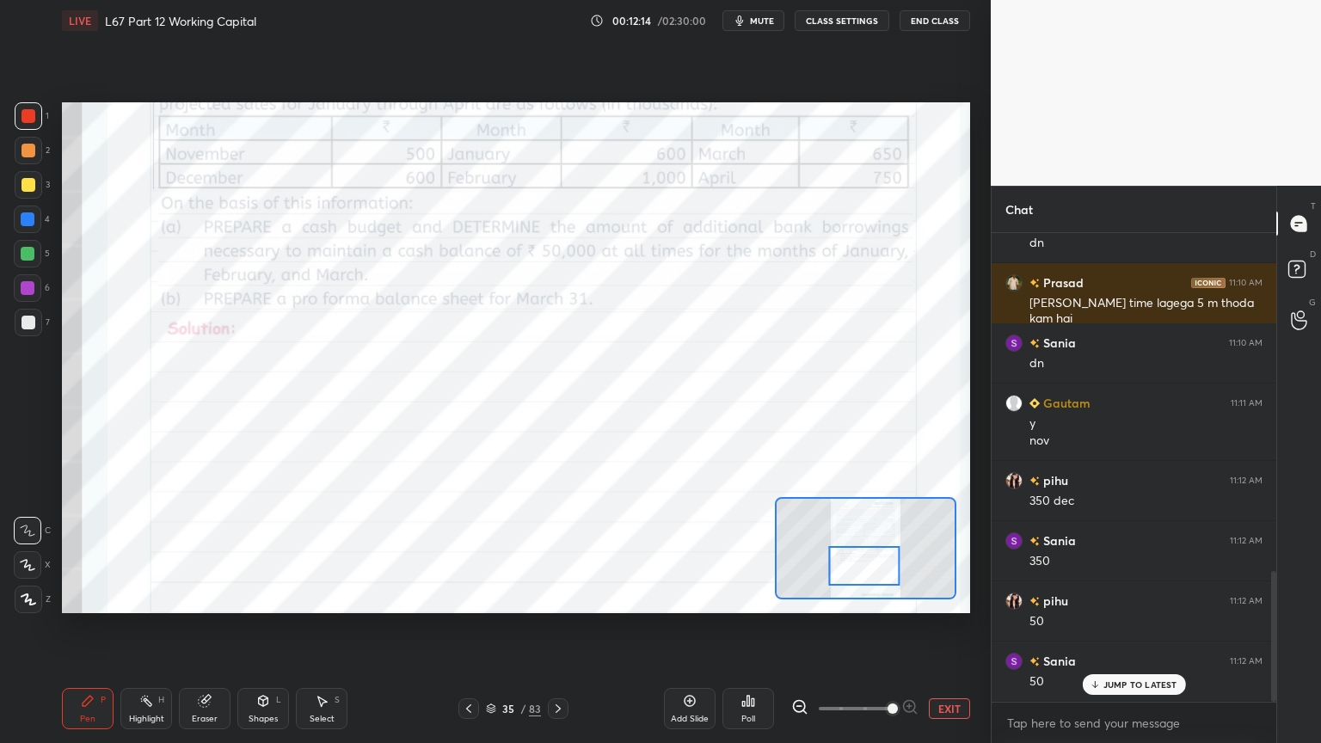
scroll to position [1207, 0]
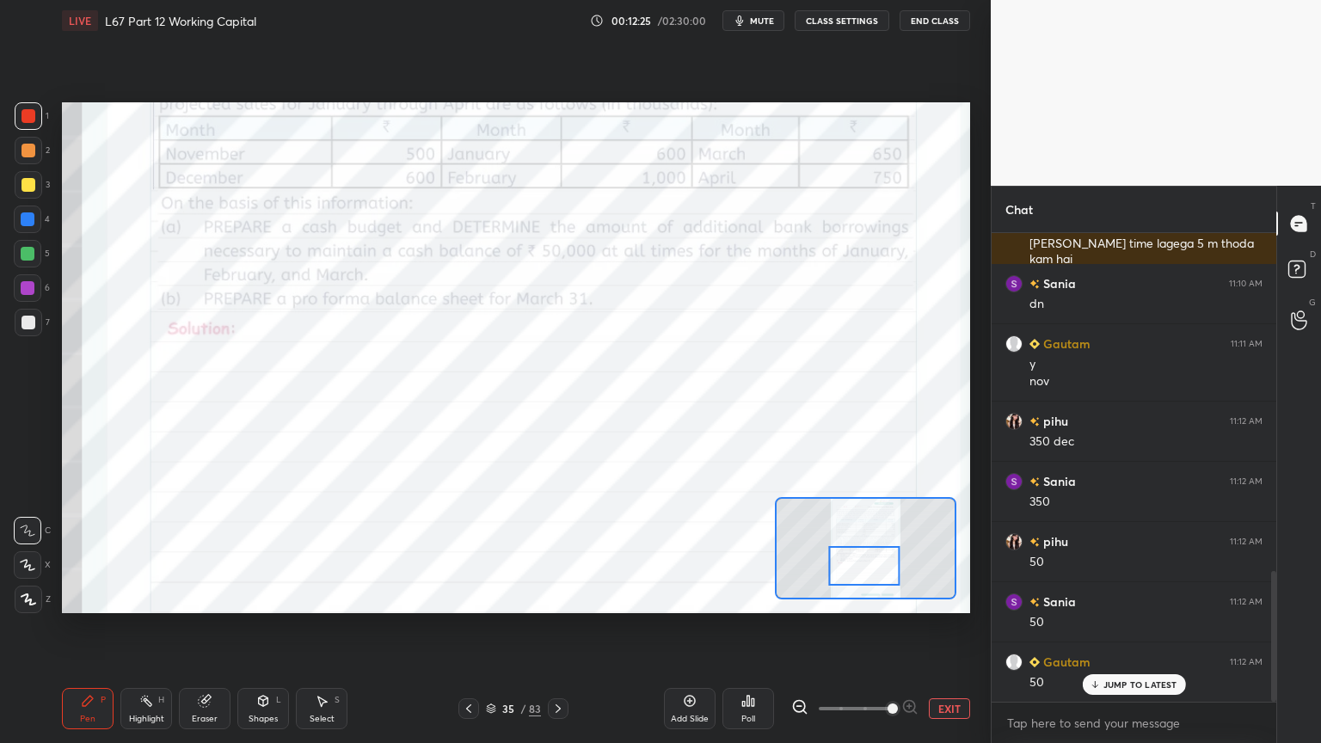
click at [323, 597] on icon at bounding box center [322, 701] width 14 height 14
click at [103, 597] on div "Pen P" at bounding box center [88, 708] width 52 height 41
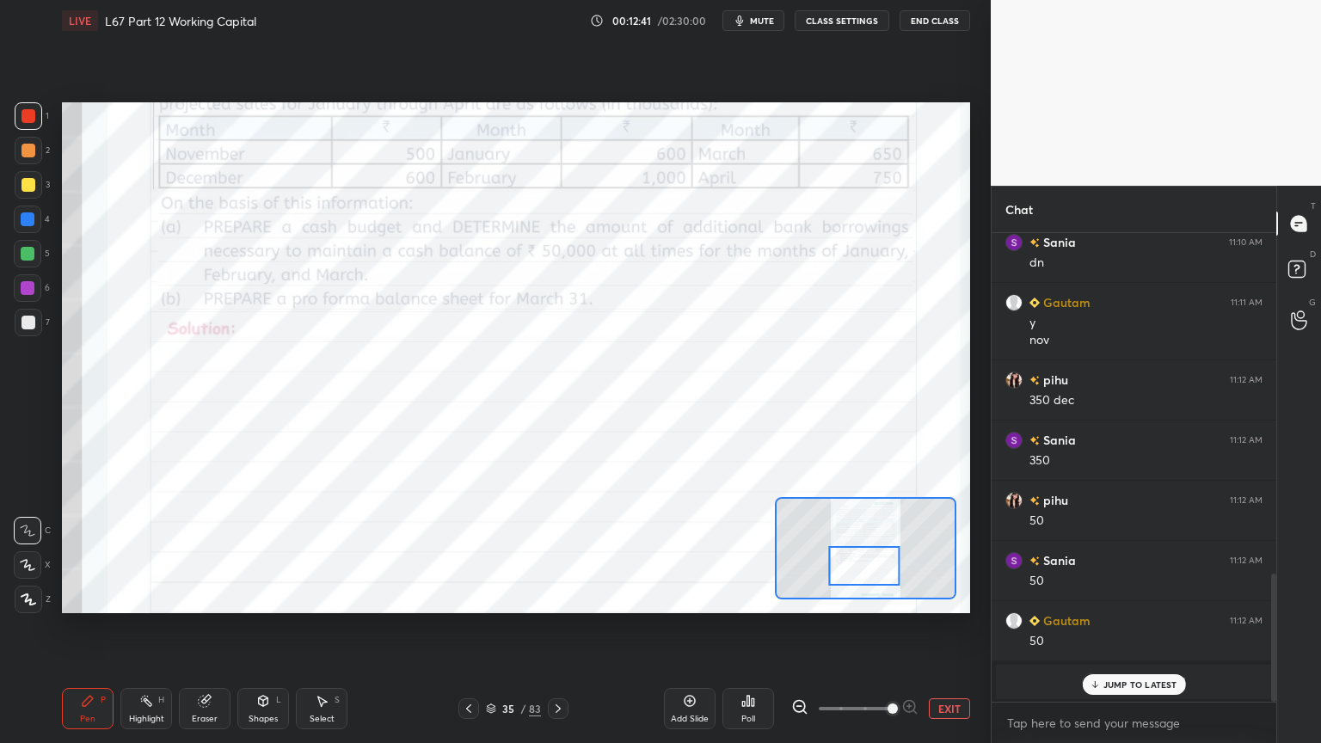
click at [554, 597] on icon at bounding box center [558, 709] width 14 height 14
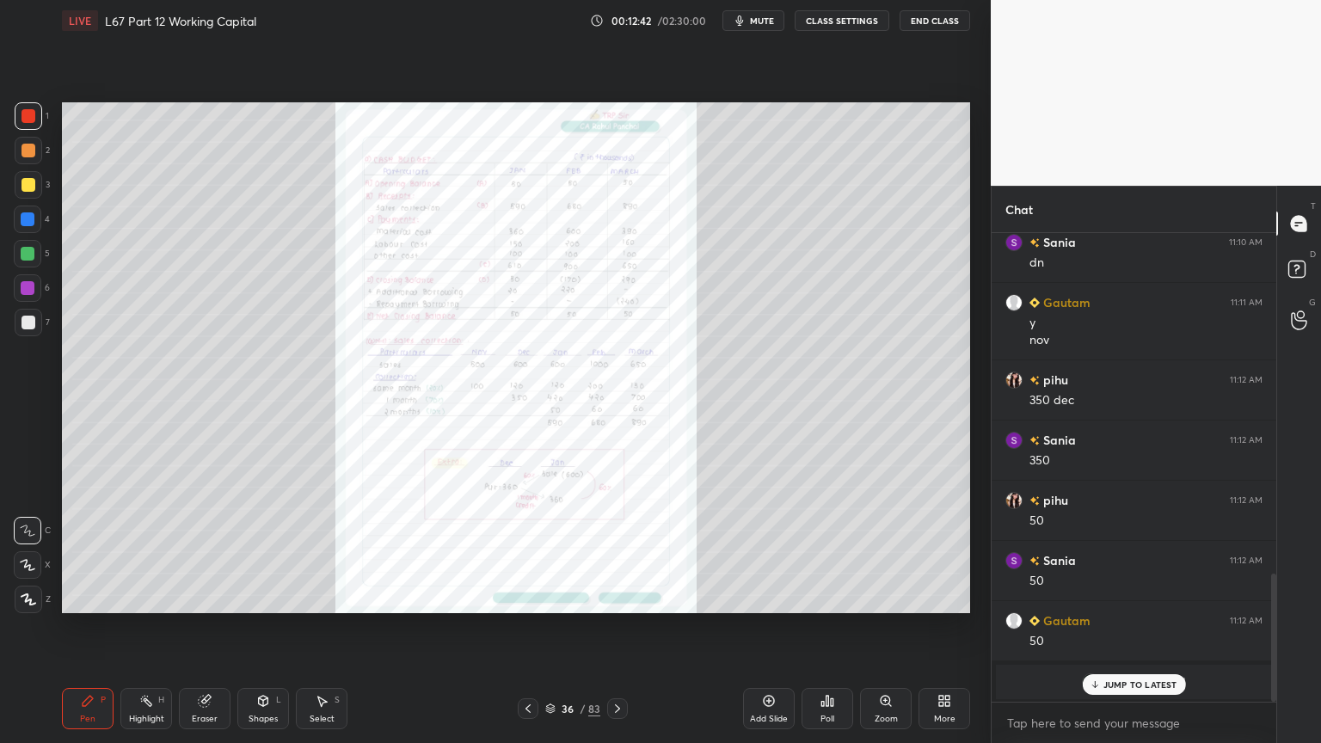
click at [890, 597] on icon at bounding box center [886, 701] width 14 height 14
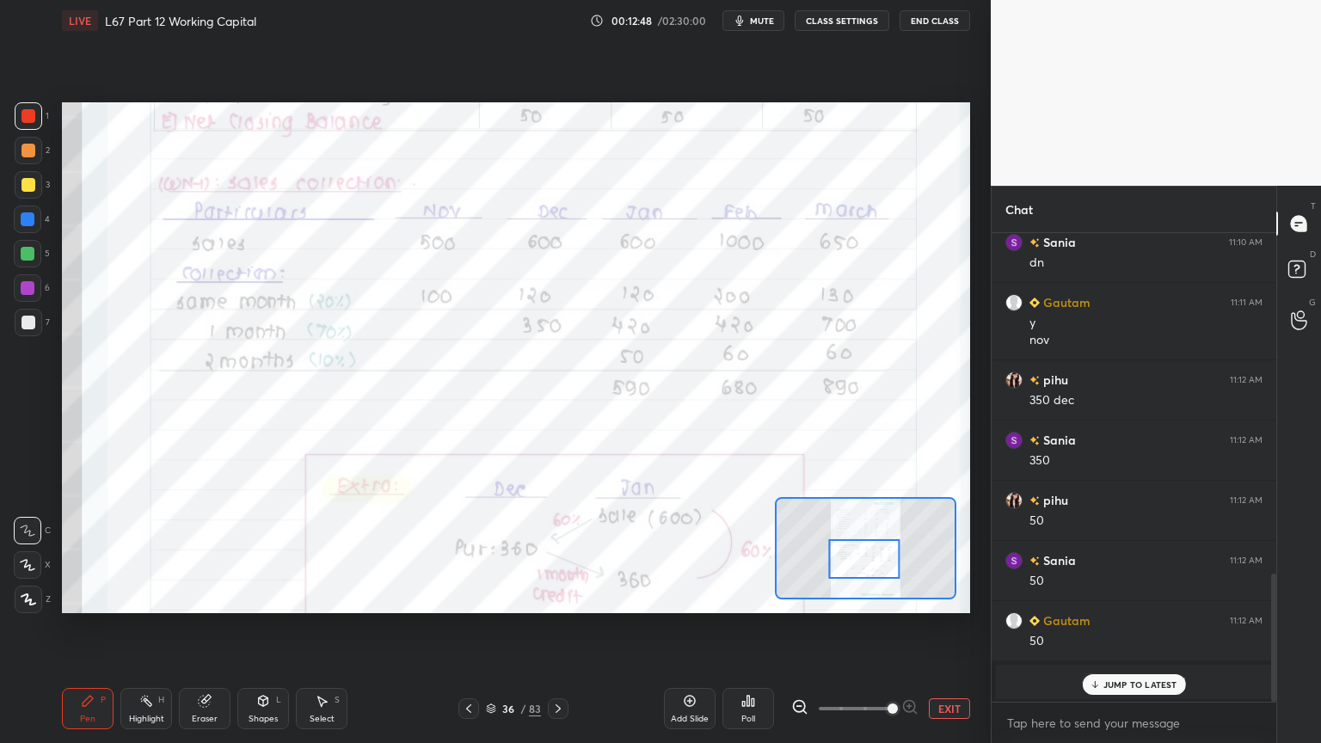
click at [150, 597] on rect at bounding box center [148, 702] width 9 height 9
click at [94, 597] on icon at bounding box center [88, 701] width 14 height 14
click at [46, 515] on div "C" at bounding box center [32, 527] width 37 height 34
click at [141, 597] on icon at bounding box center [146, 701] width 14 height 14
click at [85, 597] on icon at bounding box center [88, 701] width 14 height 14
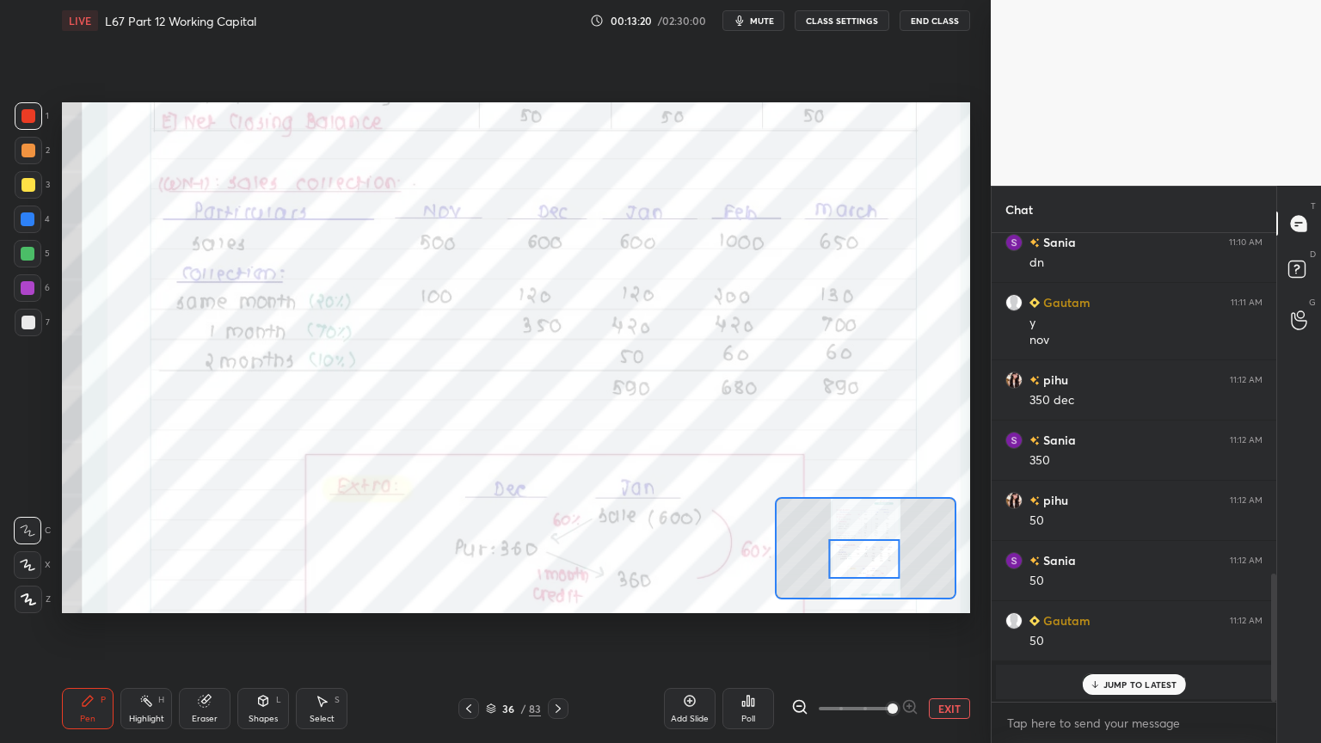
click at [31, 597] on div at bounding box center [29, 600] width 28 height 28
click at [248, 597] on div "Shapes L" at bounding box center [263, 708] width 52 height 41
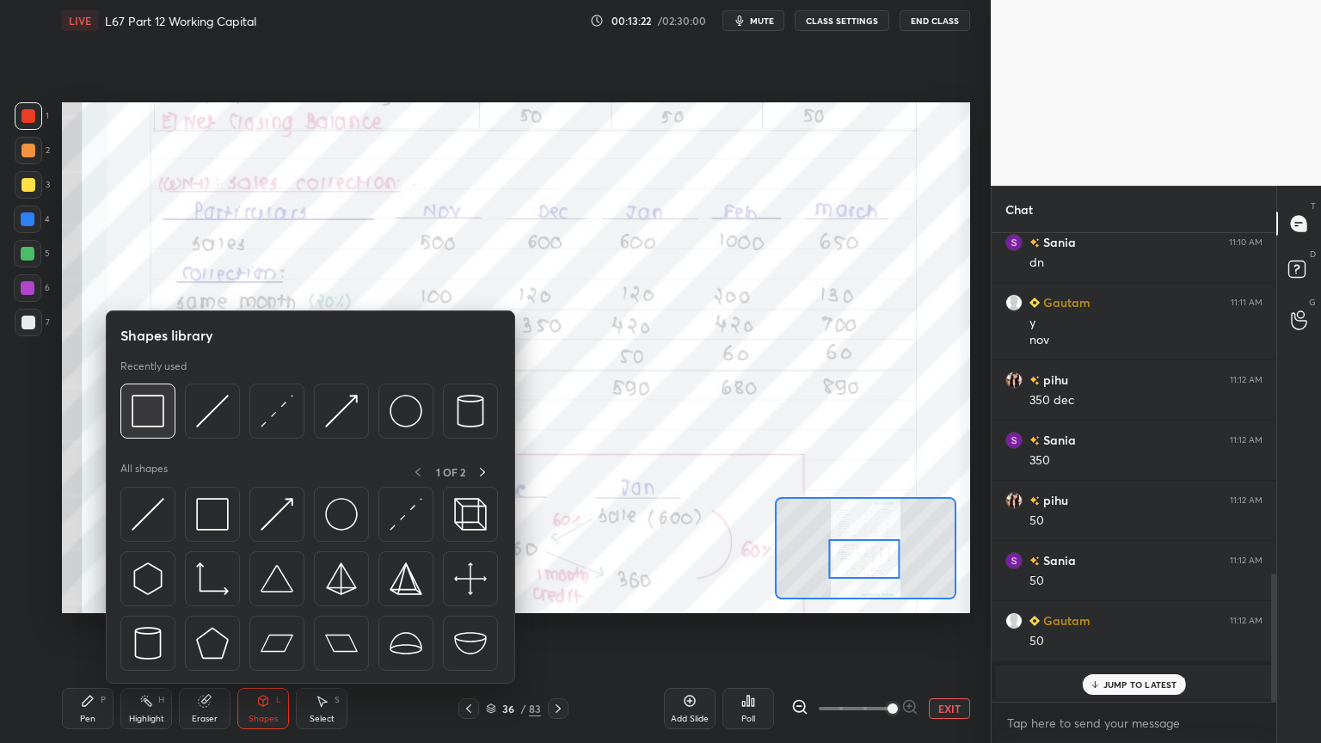
click at [144, 424] on img at bounding box center [148, 411] width 33 height 33
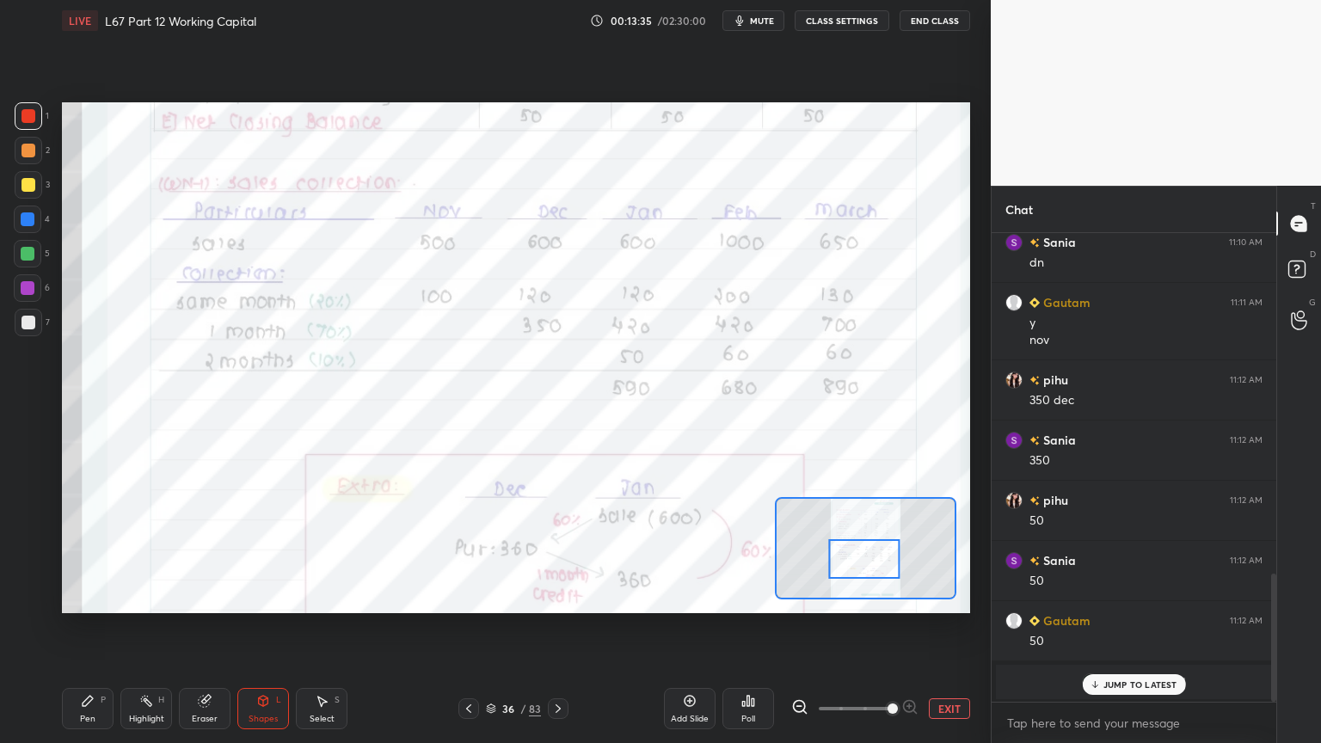
click at [204, 597] on icon at bounding box center [205, 701] width 14 height 14
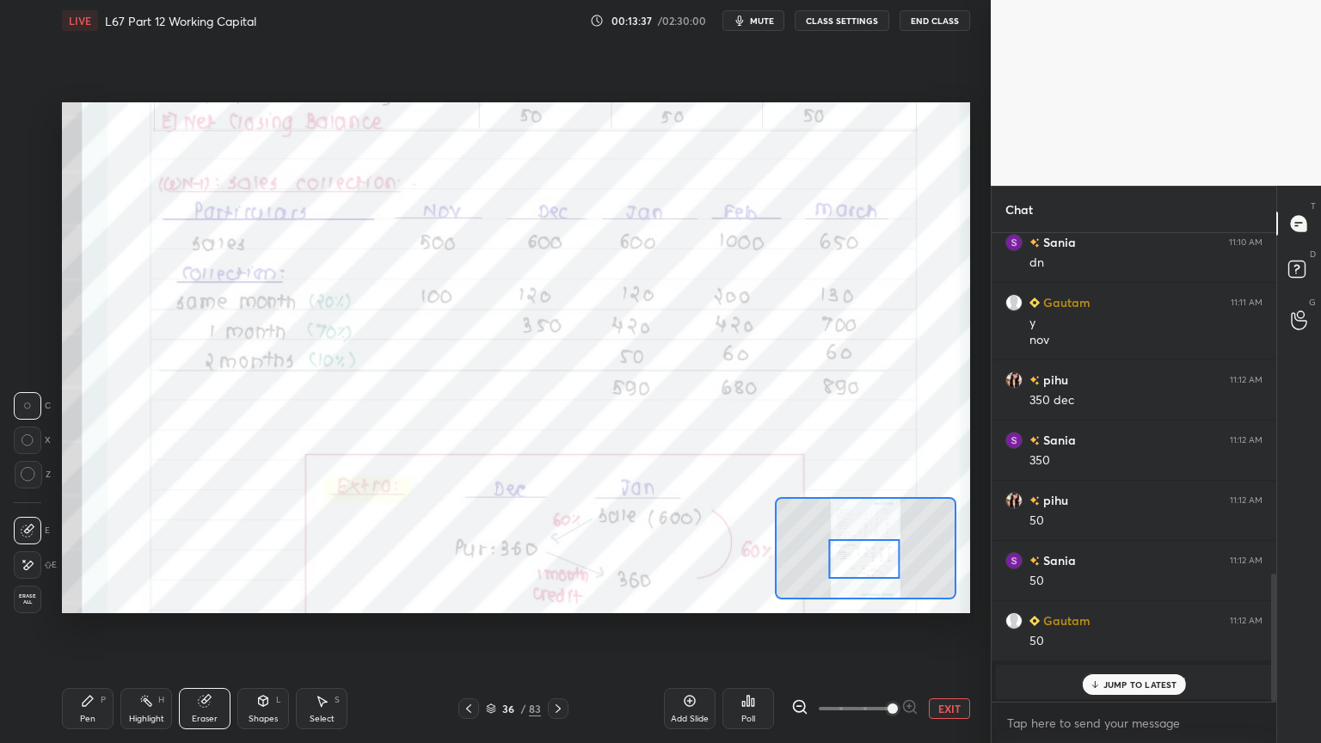
click at [113, 597] on div "Pen P Highlight H Eraser Shapes L Select S" at bounding box center [212, 708] width 301 height 41
click at [111, 597] on div "Pen P" at bounding box center [88, 708] width 52 height 41
click at [29, 539] on div at bounding box center [28, 531] width 28 height 28
click at [265, 597] on icon at bounding box center [263, 701] width 9 height 10
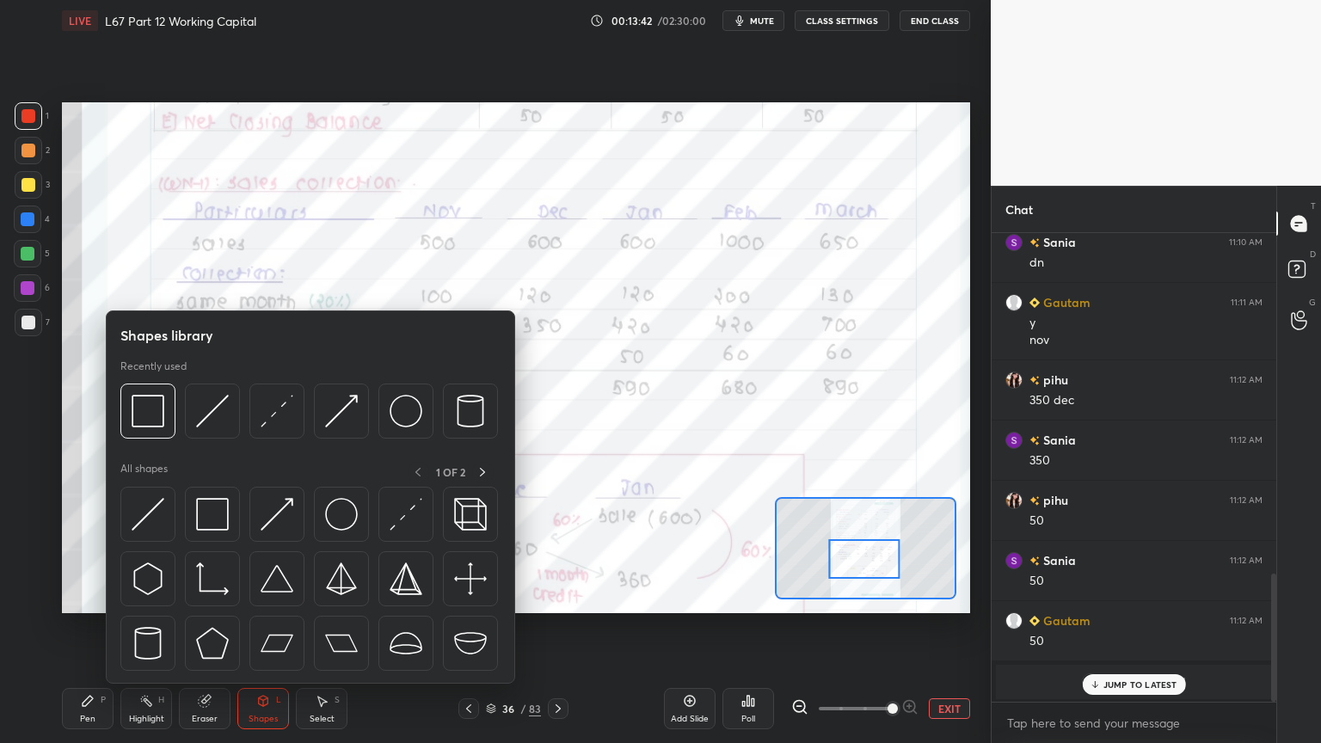
click at [214, 429] on div at bounding box center [212, 410] width 55 height 55
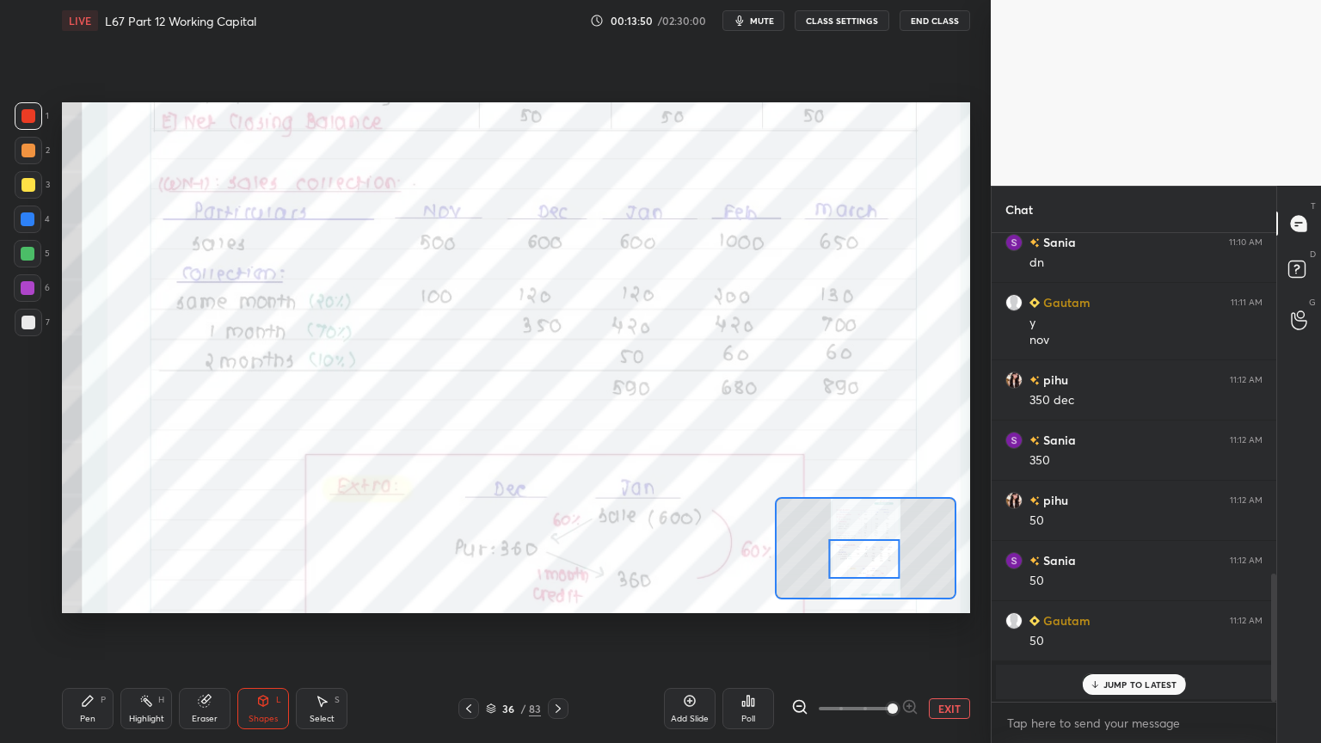
click at [90, 597] on icon at bounding box center [88, 701] width 14 height 14
click at [31, 337] on div "7" at bounding box center [32, 326] width 35 height 34
click at [203, 597] on div "Eraser" at bounding box center [205, 708] width 52 height 41
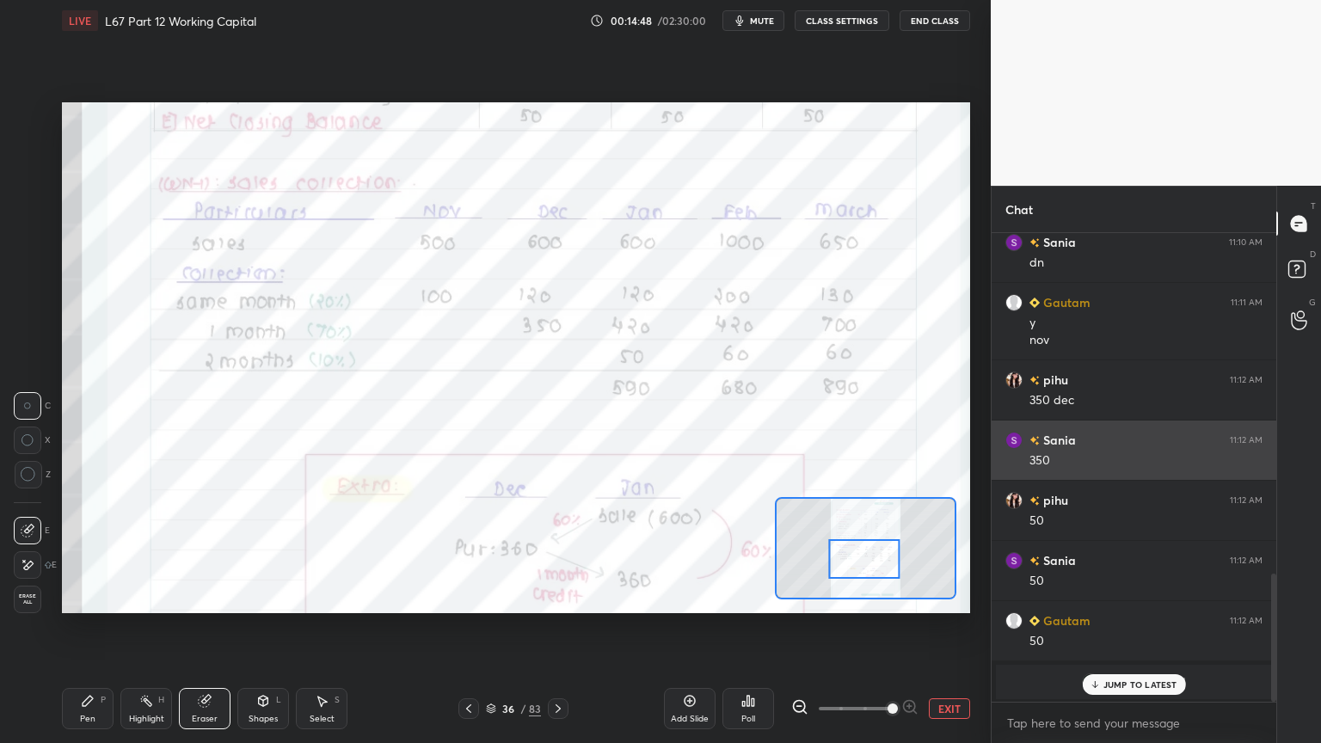
scroll to position [1249, 0]
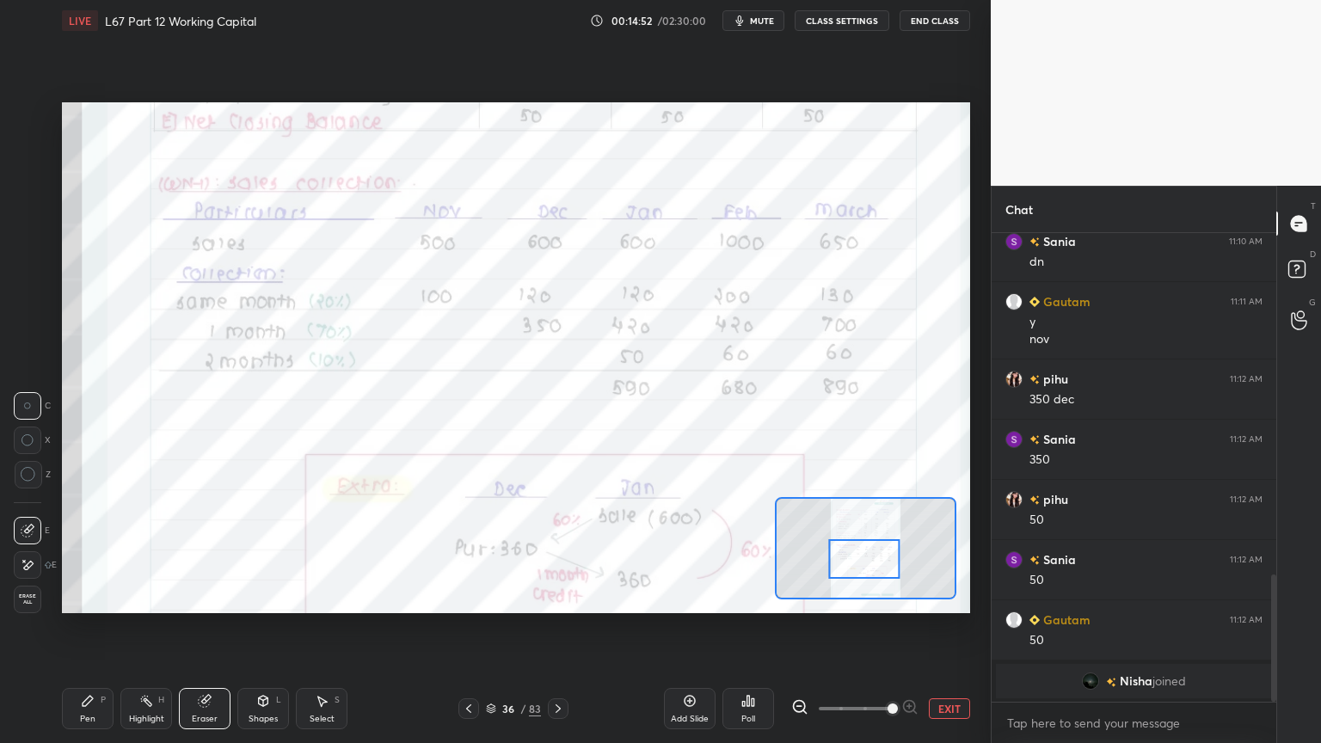
click at [35, 572] on div at bounding box center [28, 565] width 28 height 28
click at [87, 597] on div "Pen P" at bounding box center [88, 708] width 52 height 41
click at [39, 127] on div at bounding box center [29, 116] width 28 height 28
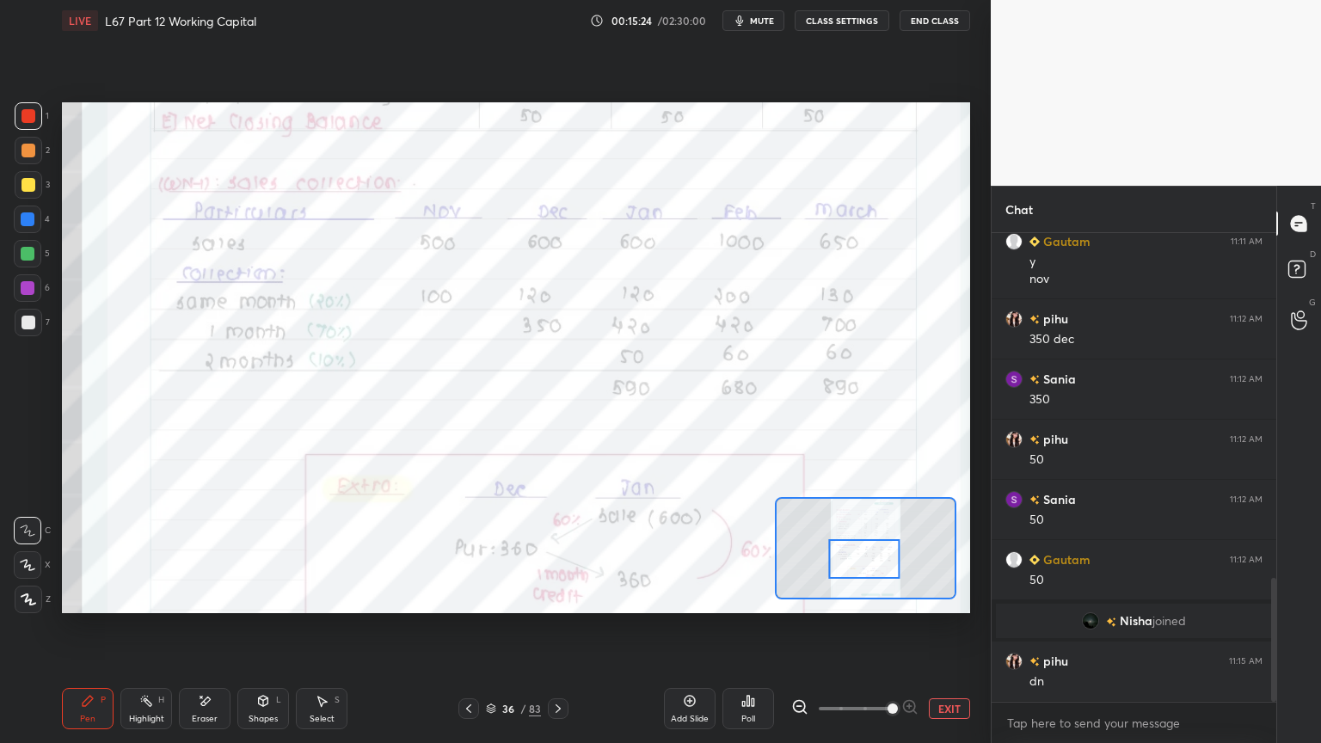
scroll to position [1369, 0]
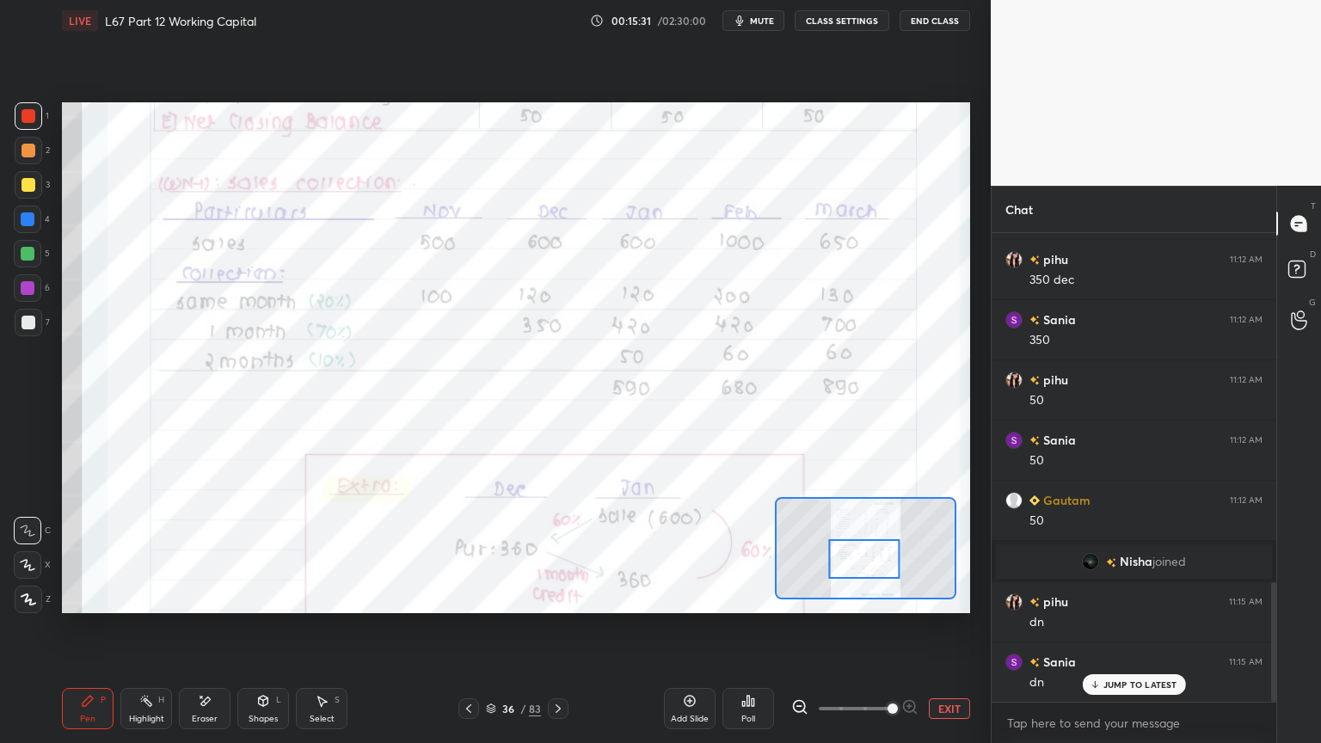
click at [208, 597] on div "Eraser" at bounding box center [205, 708] width 52 height 41
click at [145, 597] on div "Highlight" at bounding box center [146, 718] width 35 height 9
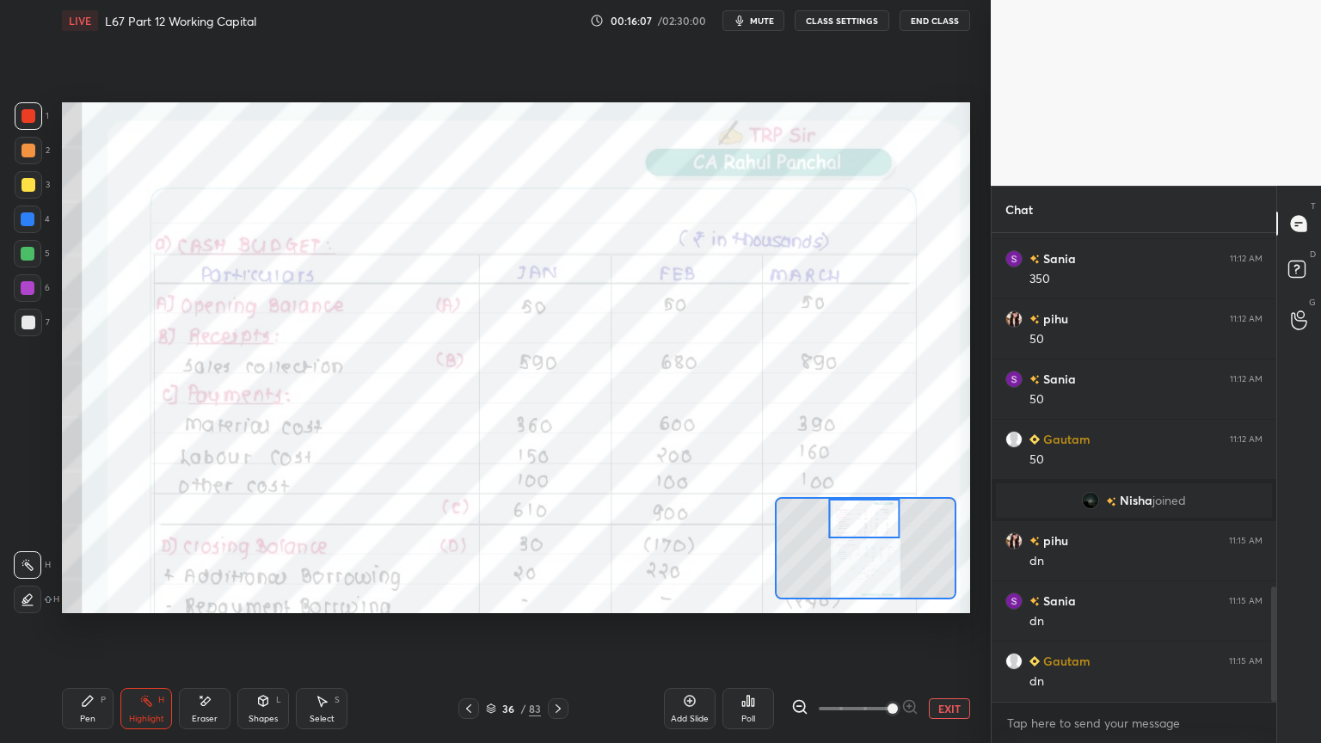
click at [199, 597] on icon at bounding box center [205, 701] width 14 height 15
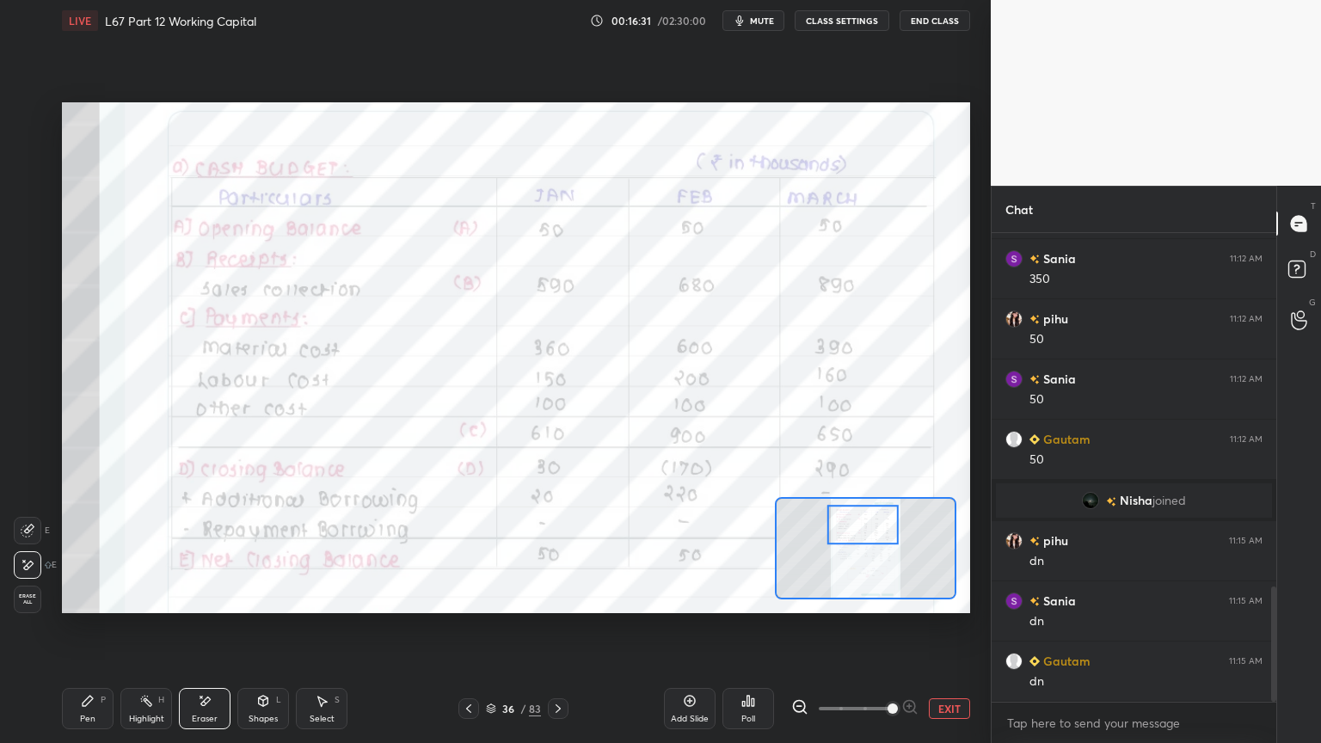
scroll to position [1489, 0]
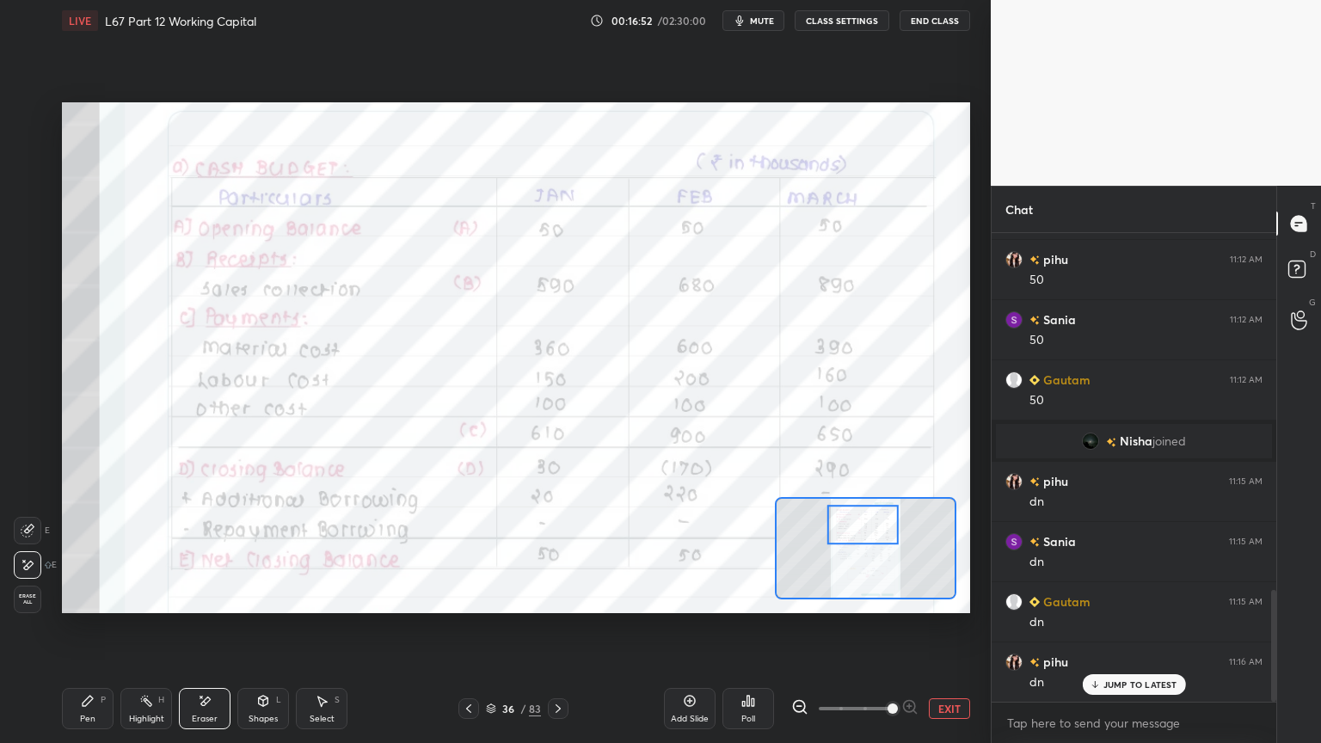
click at [469, 597] on icon at bounding box center [469, 709] width 14 height 14
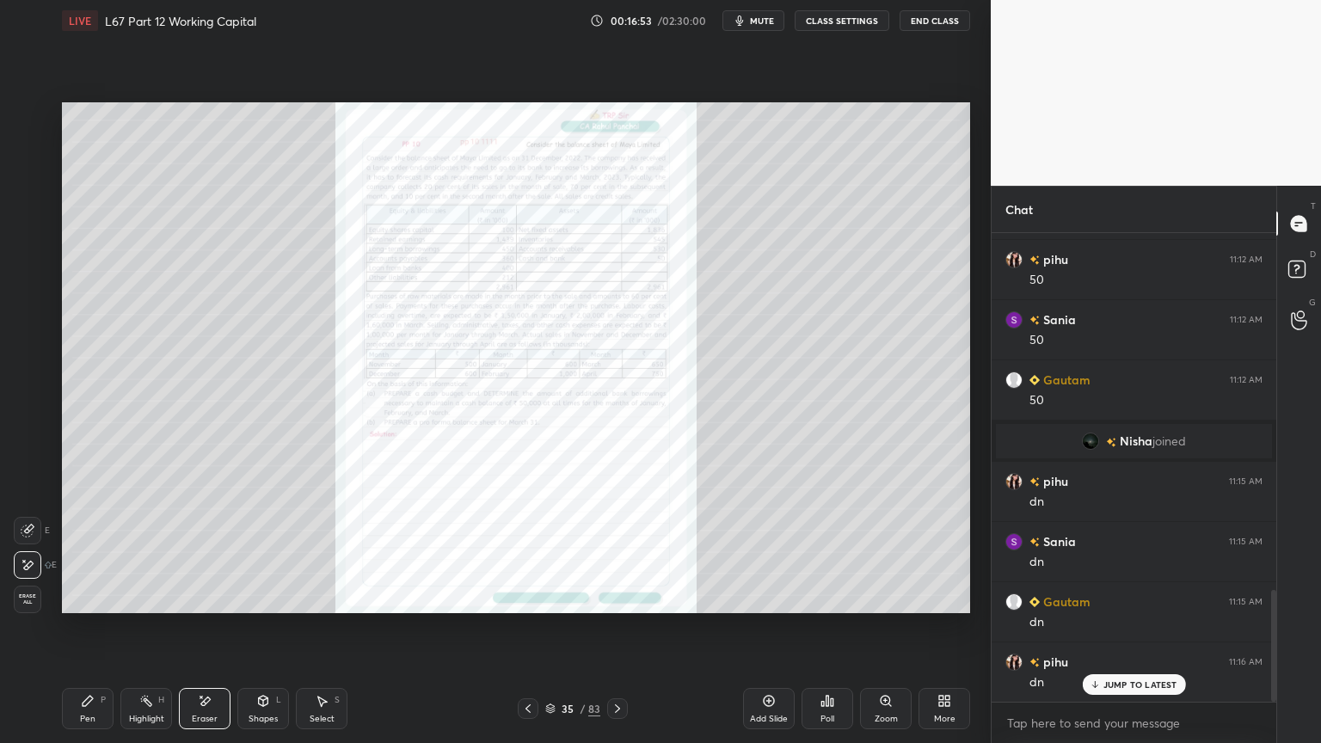
click at [877, 597] on div "Zoom" at bounding box center [886, 708] width 52 height 41
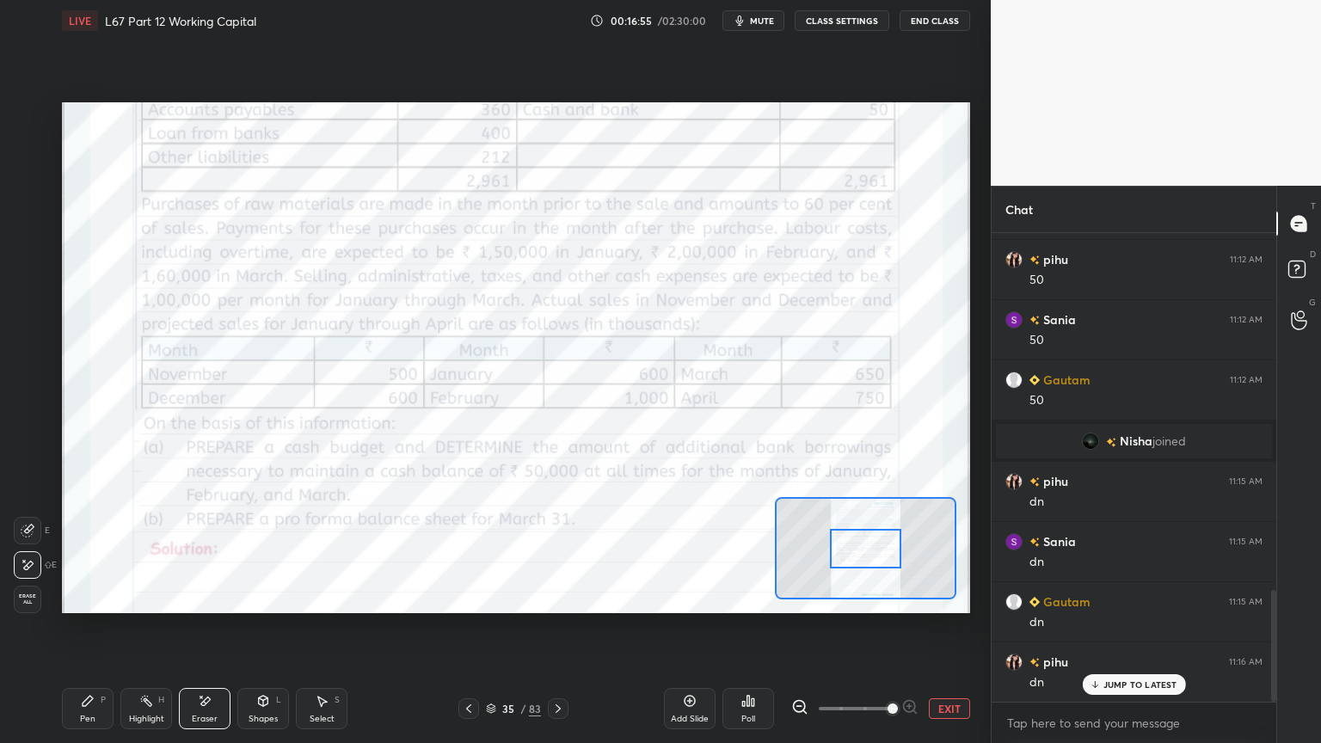
click at [52, 597] on div "E E Erase all" at bounding box center [35, 561] width 43 height 103
click at [33, 597] on span "Erase all" at bounding box center [28, 599] width 26 height 12
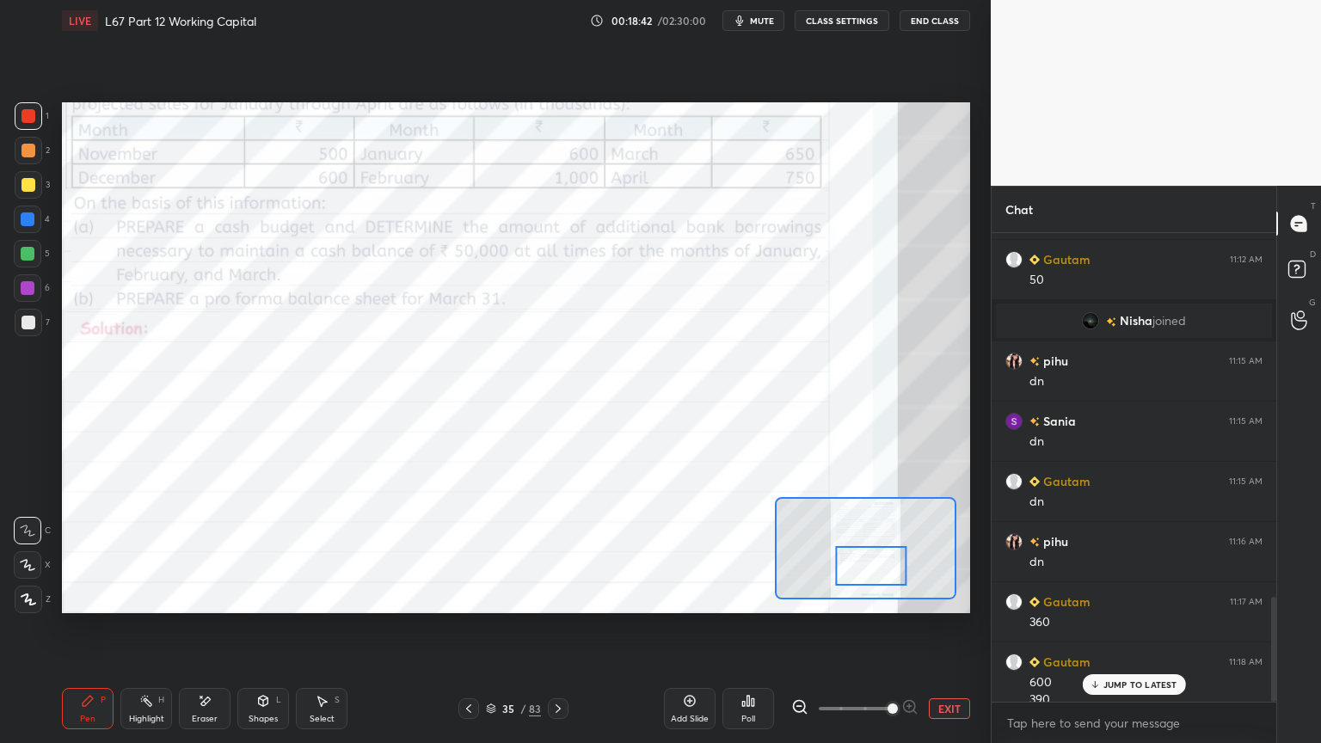
scroll to position [1627, 0]
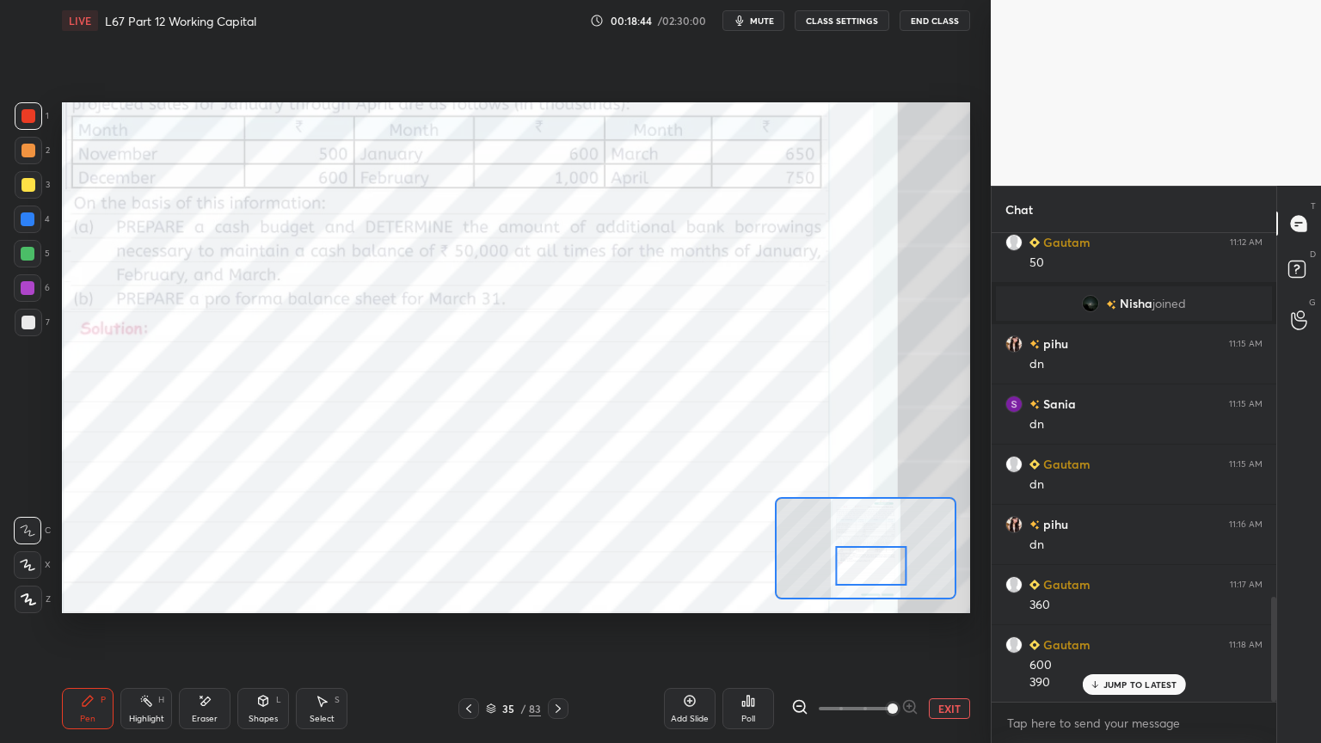
click at [556, 597] on icon at bounding box center [558, 709] width 14 height 14
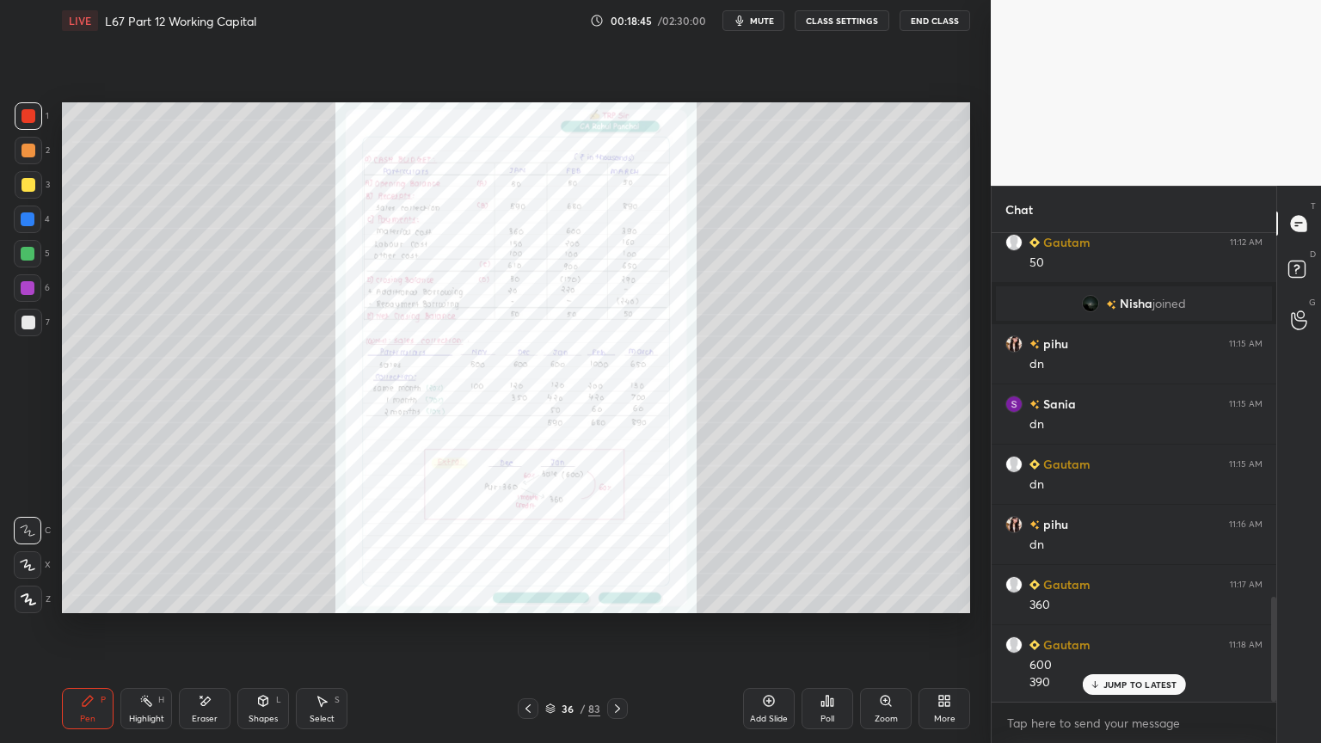
click at [898, 597] on div "Zoom" at bounding box center [886, 708] width 52 height 41
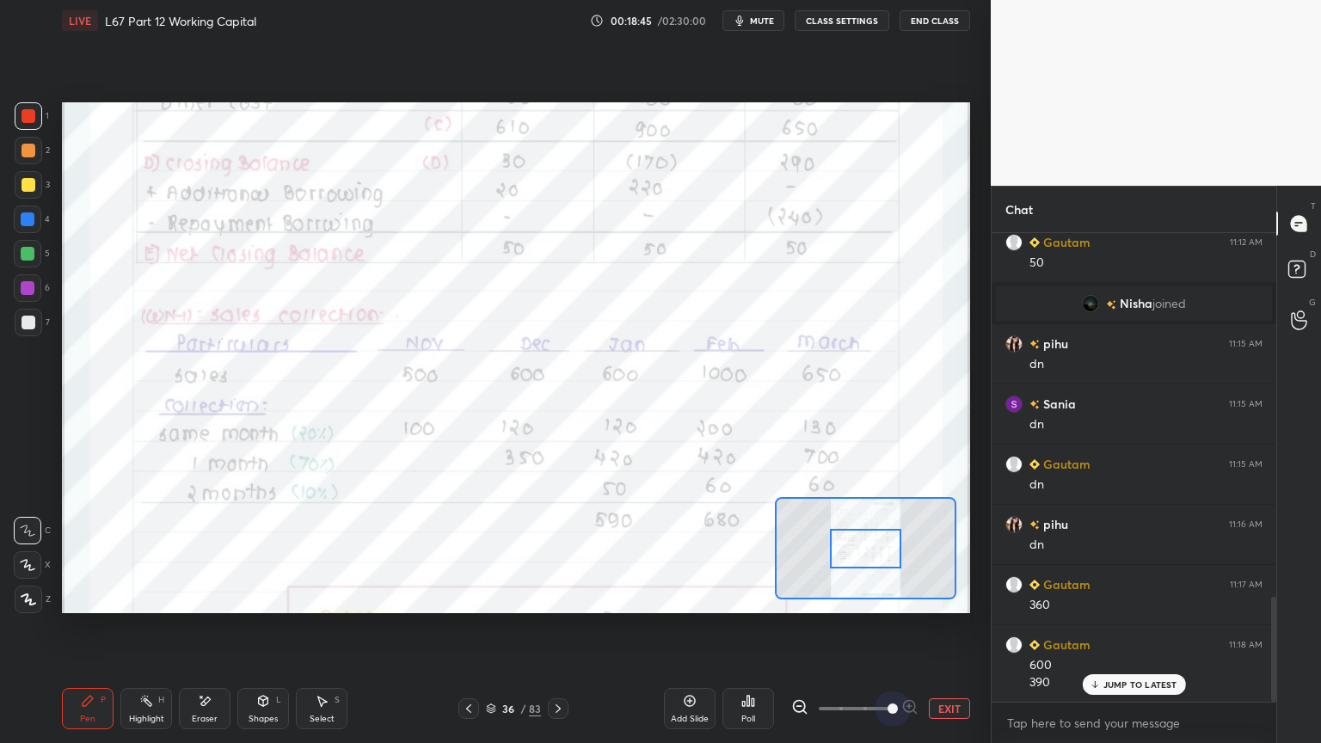
click at [898, 597] on span at bounding box center [892, 708] width 10 height 10
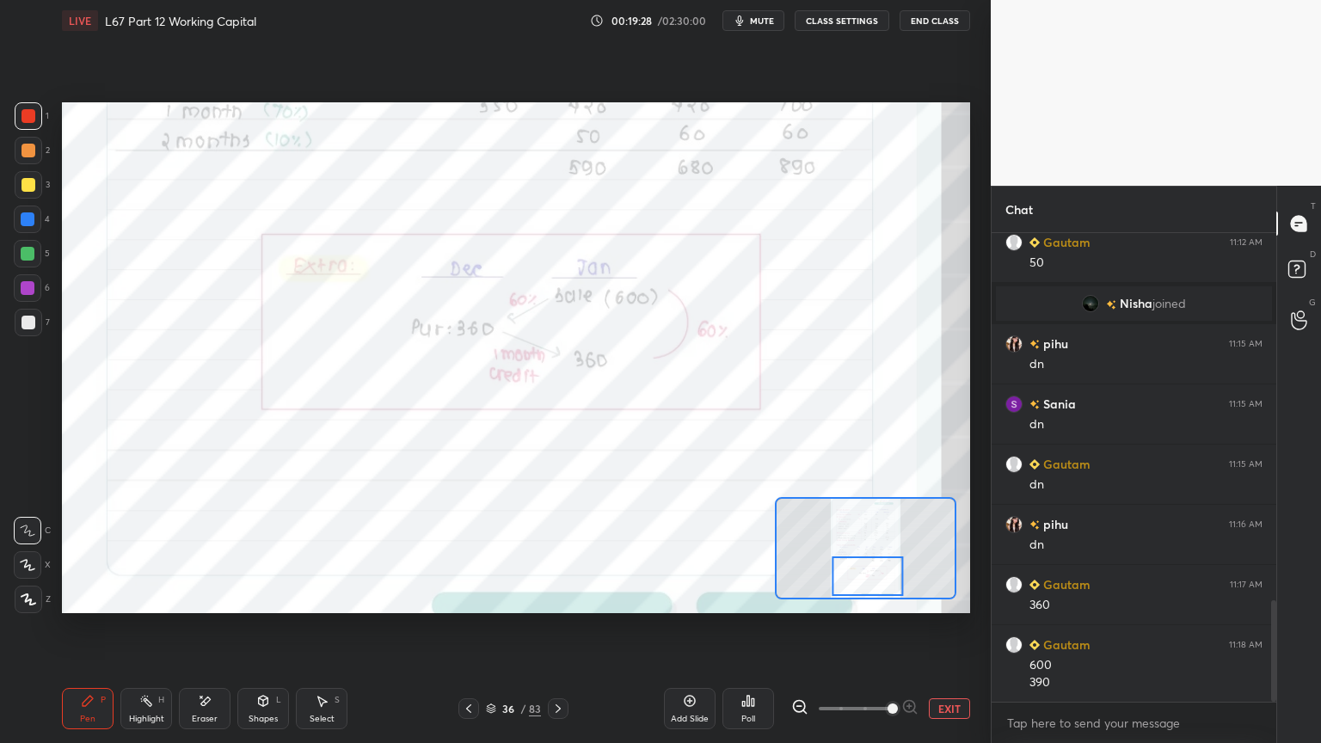
scroll to position [1688, 0]
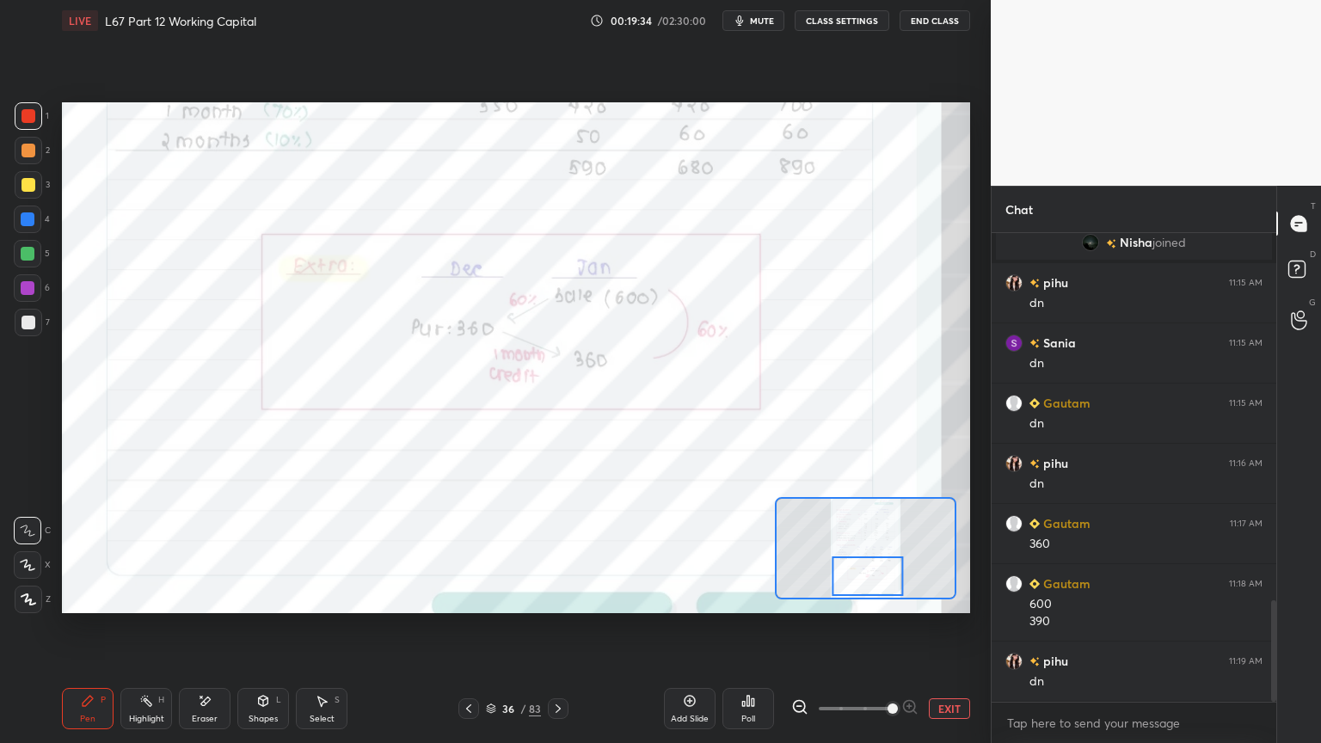
click at [206, 597] on icon at bounding box center [205, 701] width 14 height 15
click at [86, 597] on icon at bounding box center [88, 701] width 10 height 10
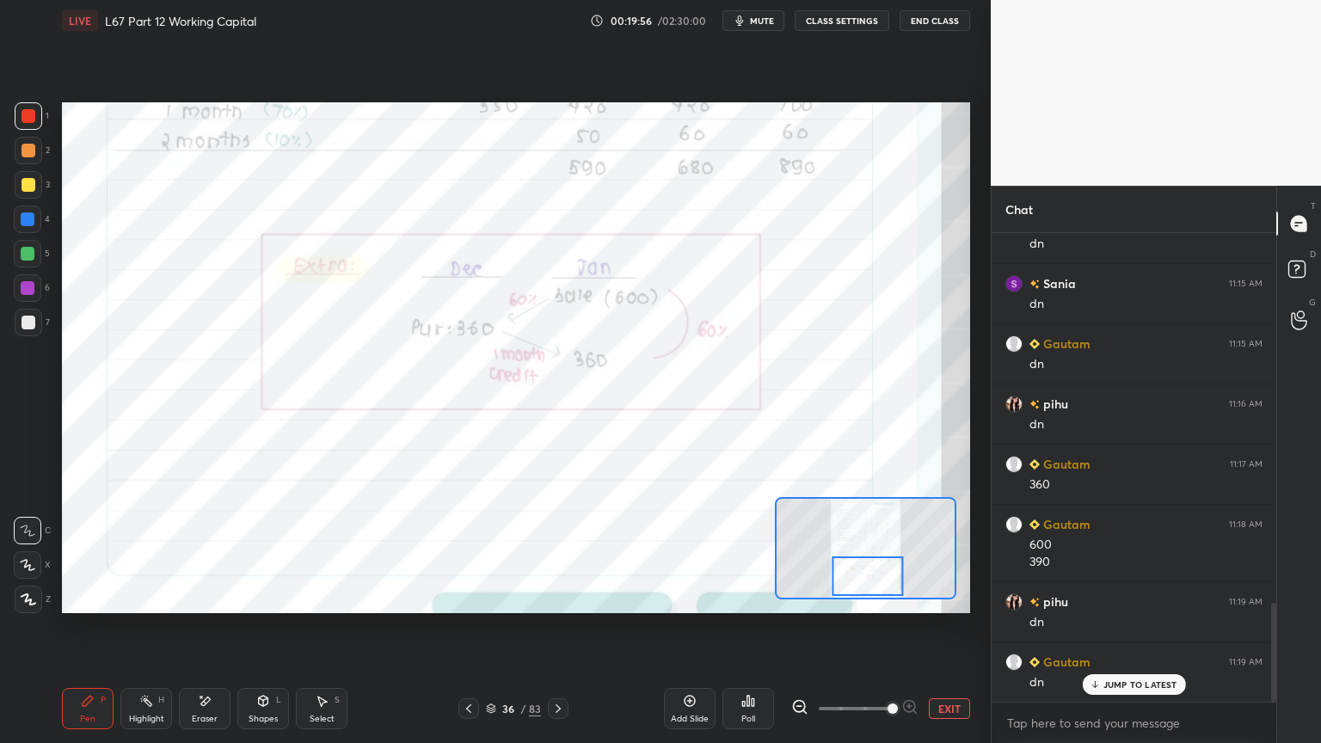
click at [211, 597] on icon at bounding box center [205, 701] width 14 height 15
click at [83, 597] on div "Pen P Highlight H Eraser Shapes L Select S 36 / 83 Add Slide Poll EXIT" at bounding box center [516, 708] width 908 height 69
click at [78, 597] on div "Pen P" at bounding box center [88, 708] width 52 height 41
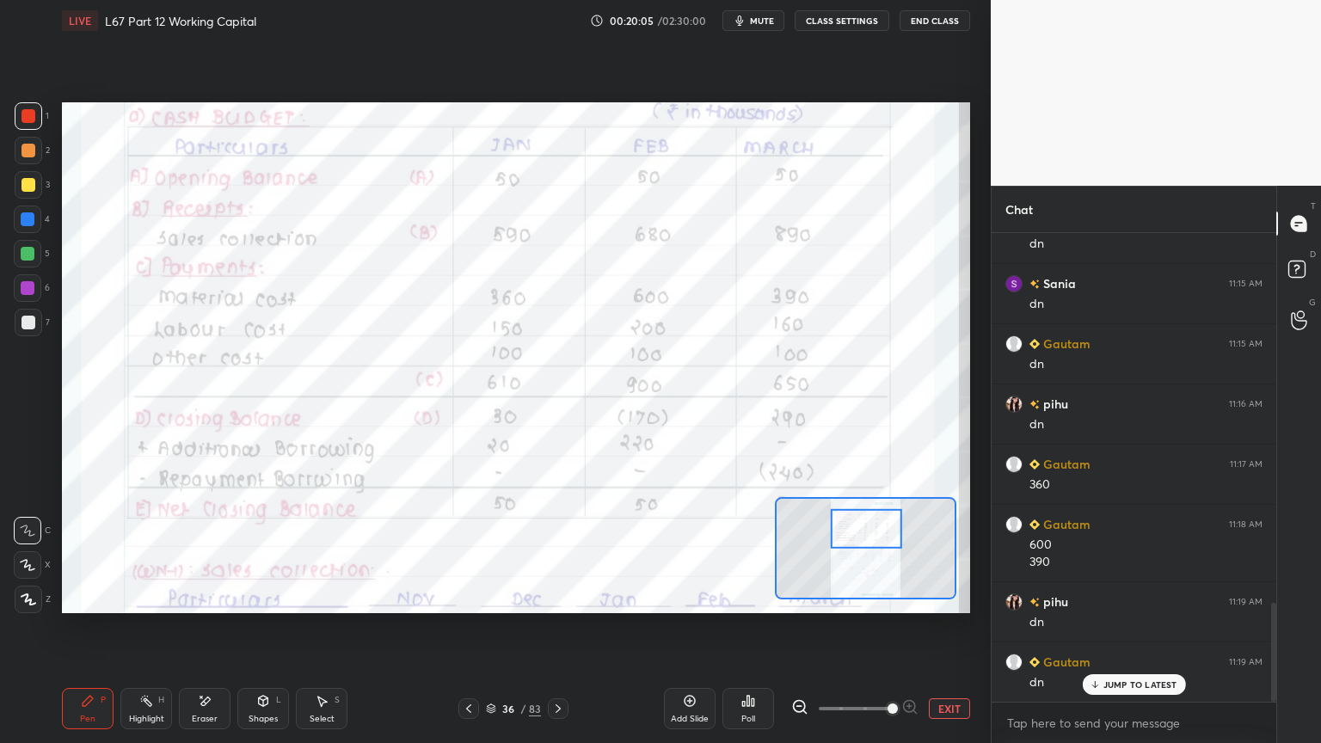
click at [198, 597] on icon at bounding box center [205, 701] width 14 height 15
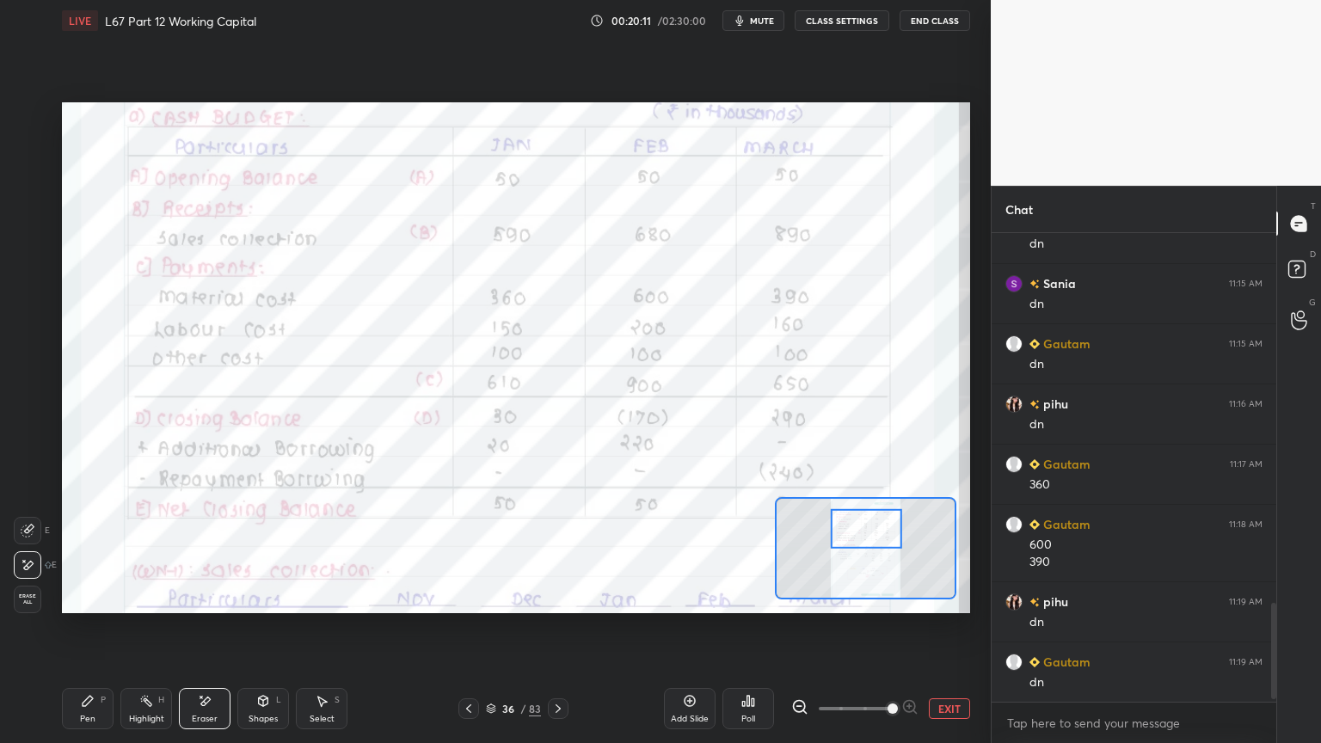
scroll to position [1808, 0]
click at [471, 597] on icon at bounding box center [469, 709] width 14 height 14
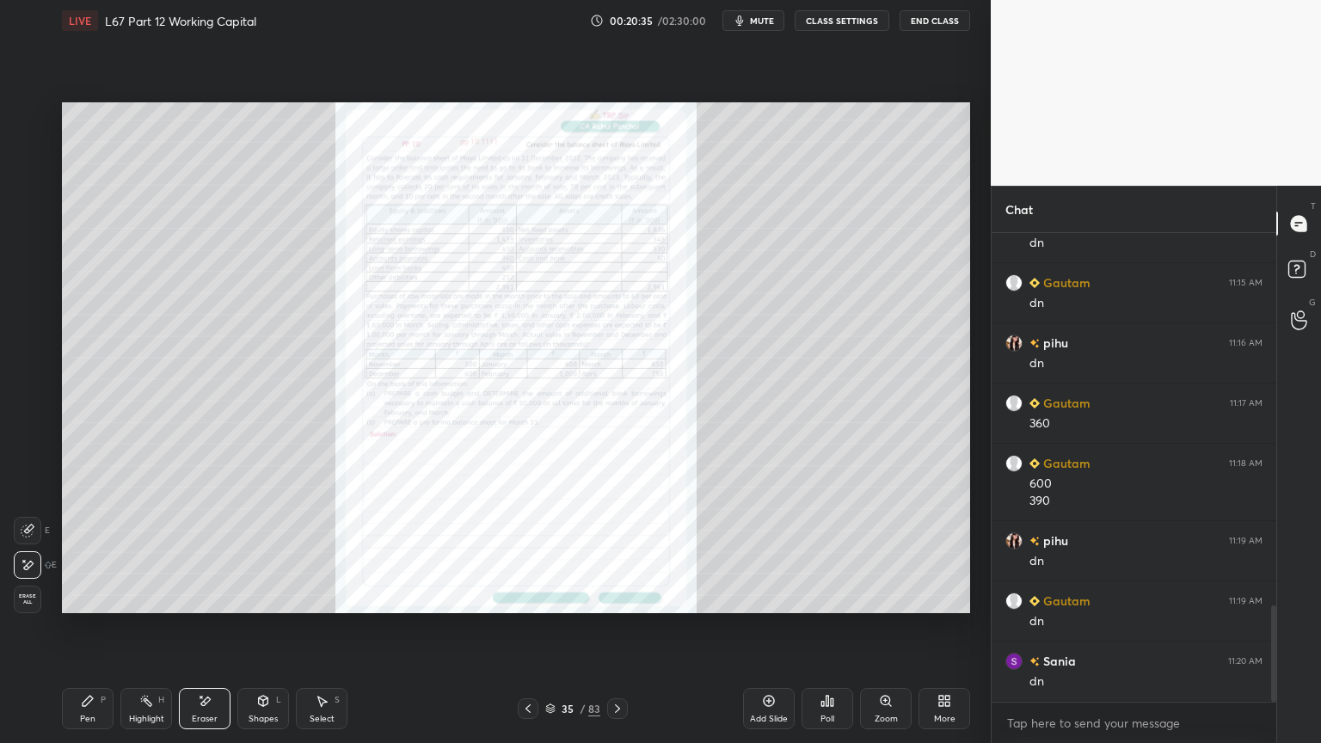
click at [897, 597] on div "Zoom" at bounding box center [886, 708] width 52 height 41
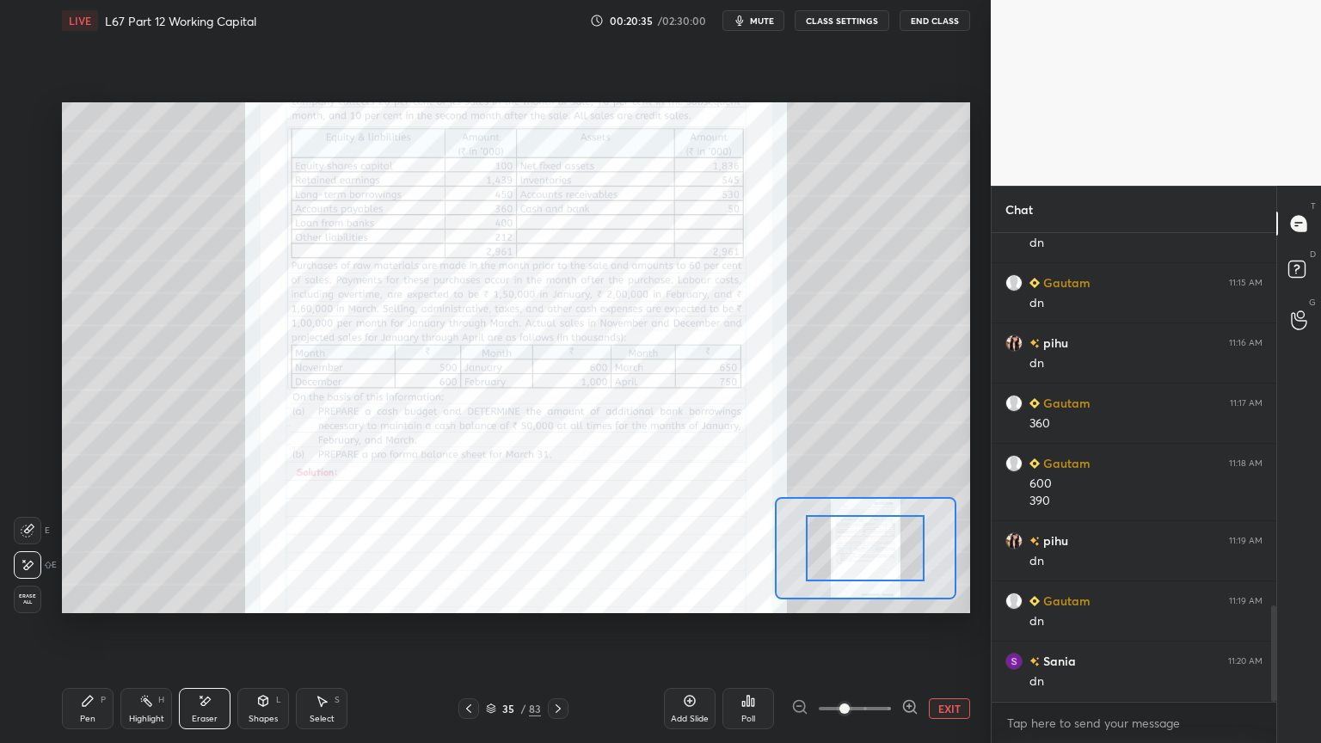
click at [849, 597] on span at bounding box center [844, 708] width 10 height 10
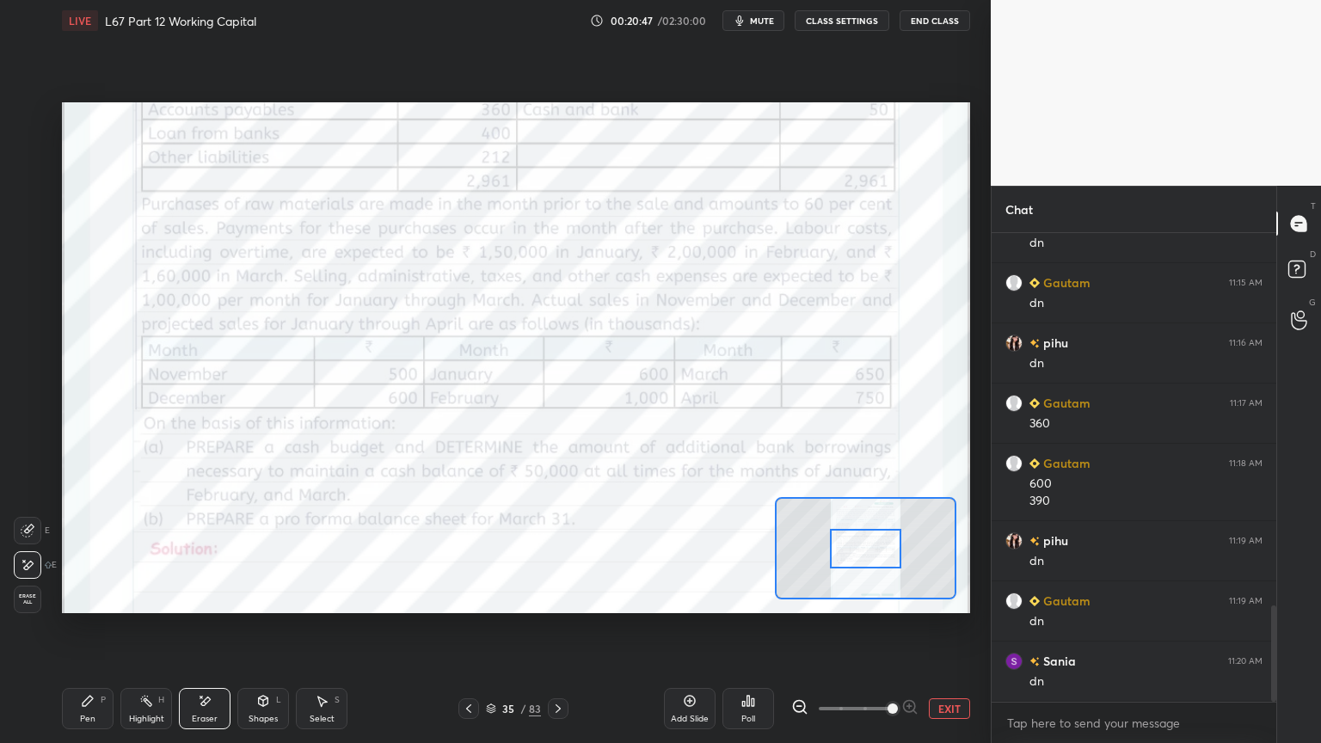
click at [90, 597] on div "Pen" at bounding box center [87, 718] width 15 height 9
click at [88, 597] on div "Pen P" at bounding box center [88, 708] width 52 height 41
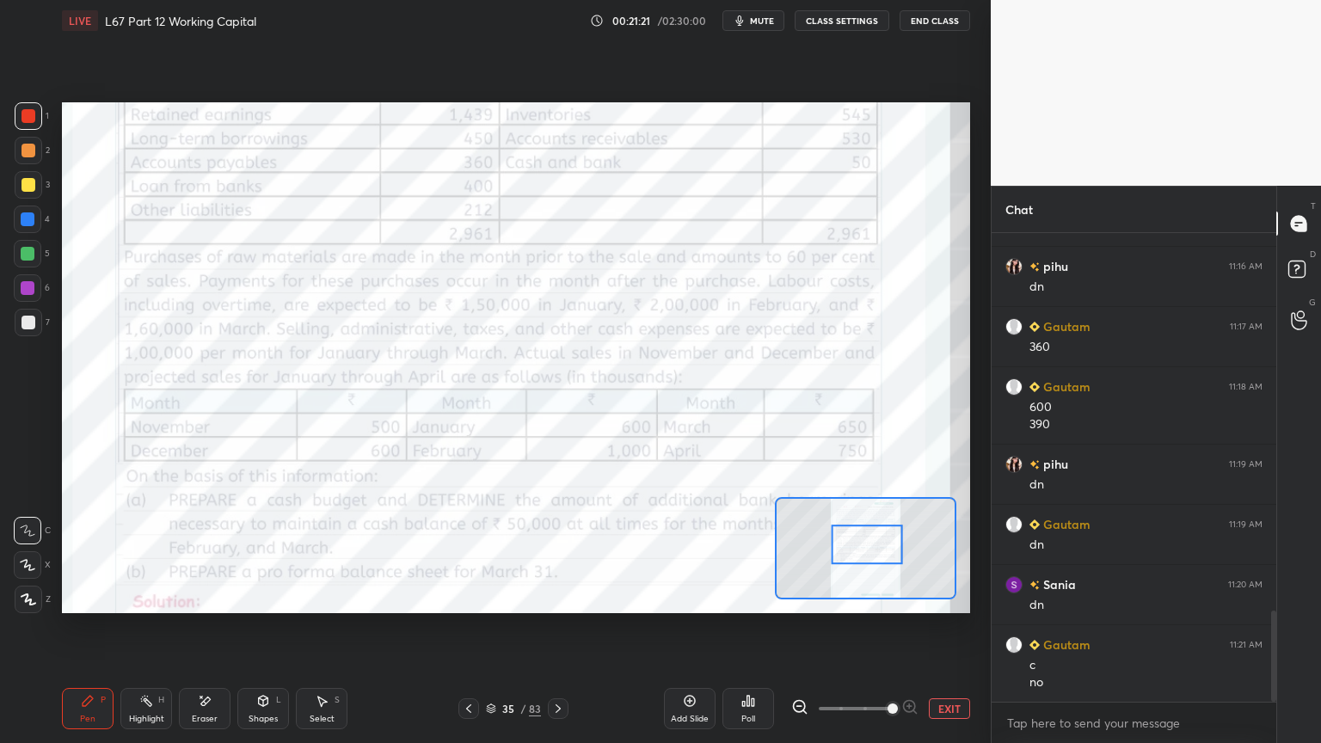
scroll to position [1946, 0]
click at [558, 597] on icon at bounding box center [557, 708] width 5 height 9
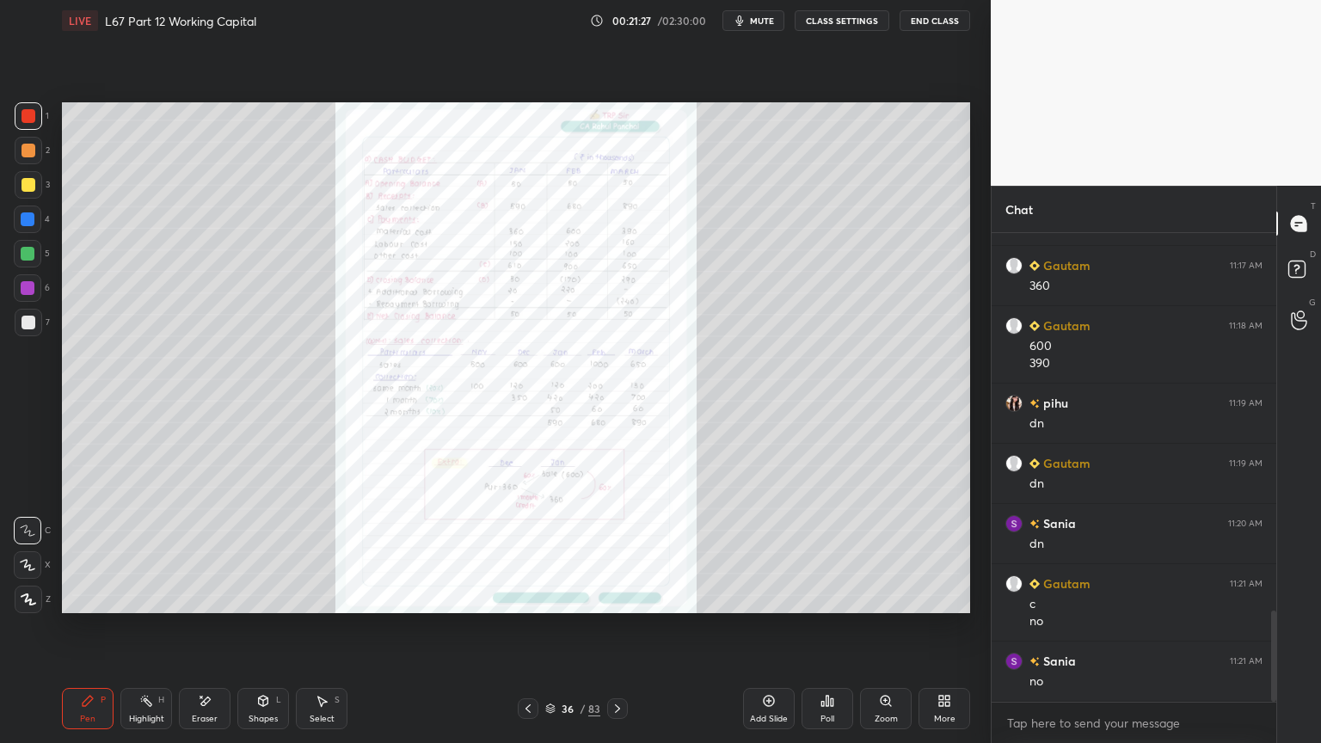
click at [890, 597] on div "Zoom" at bounding box center [886, 708] width 52 height 41
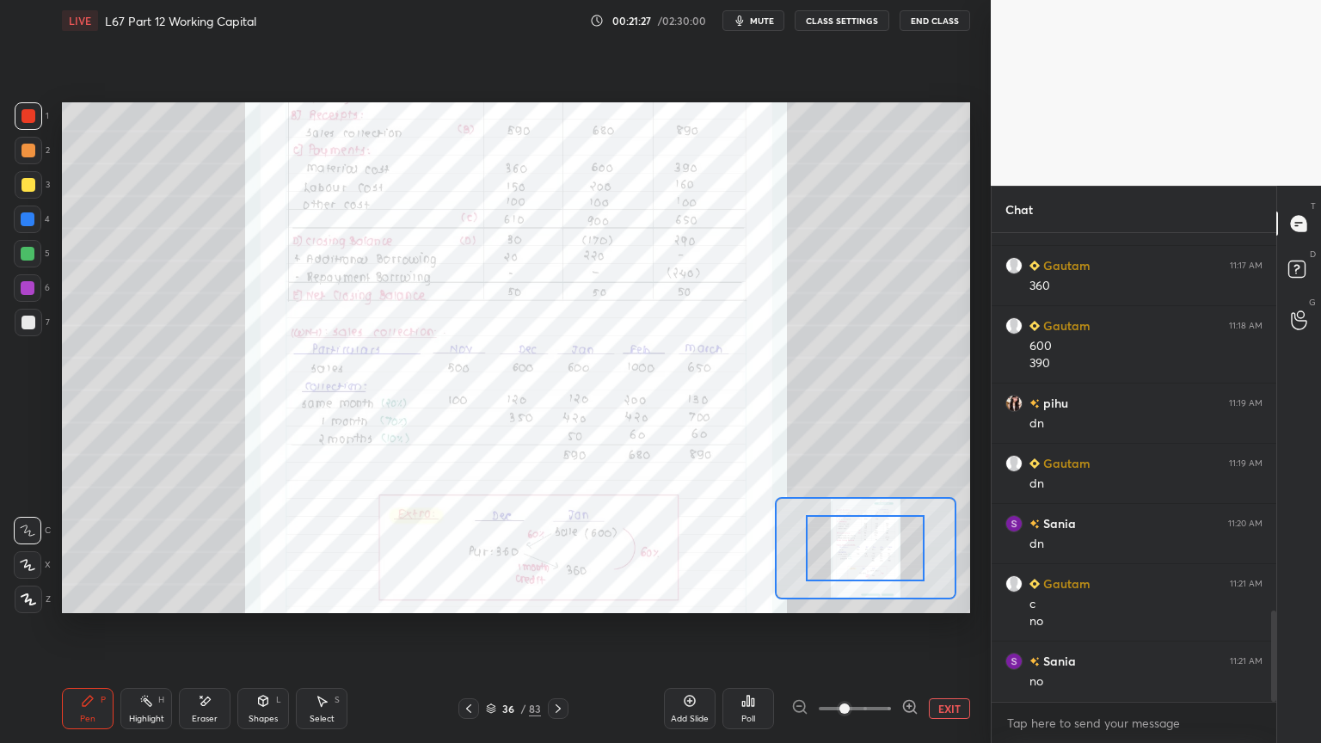
click at [849, 597] on span at bounding box center [844, 708] width 10 height 10
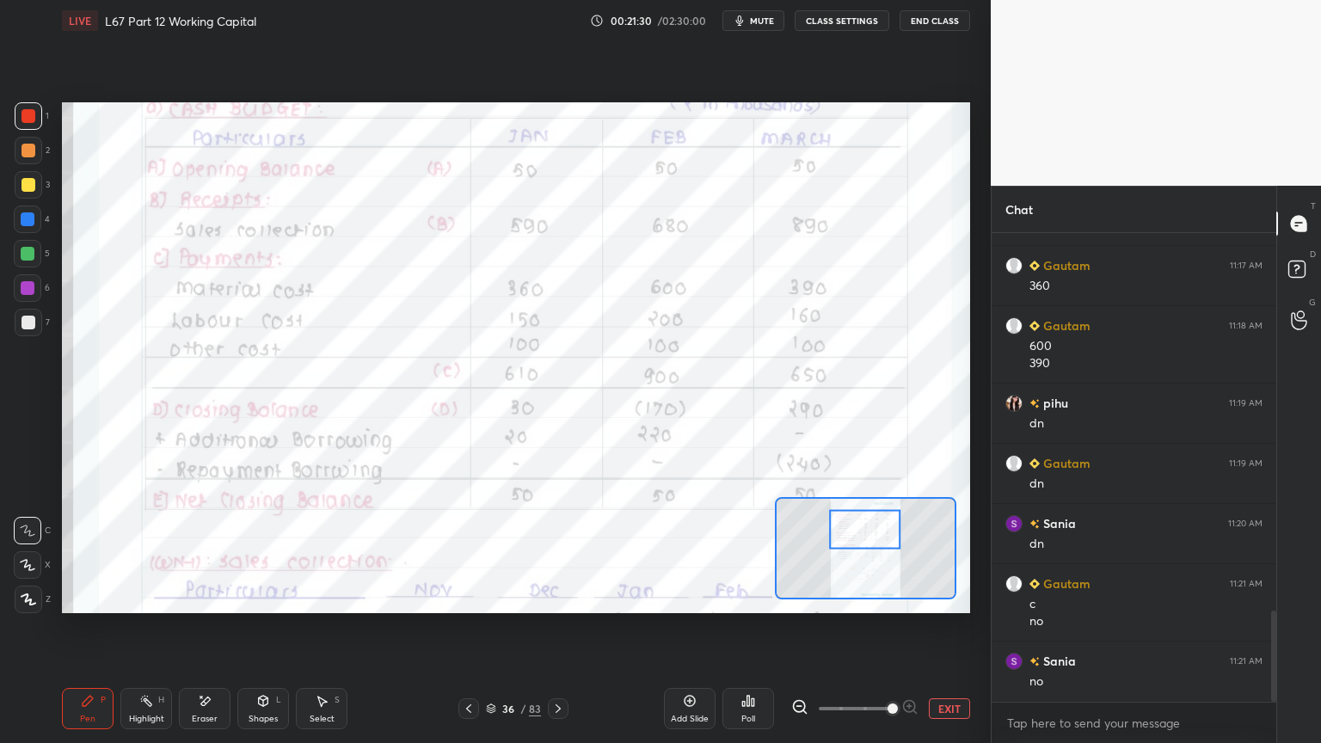
click at [203, 597] on icon at bounding box center [205, 701] width 14 height 15
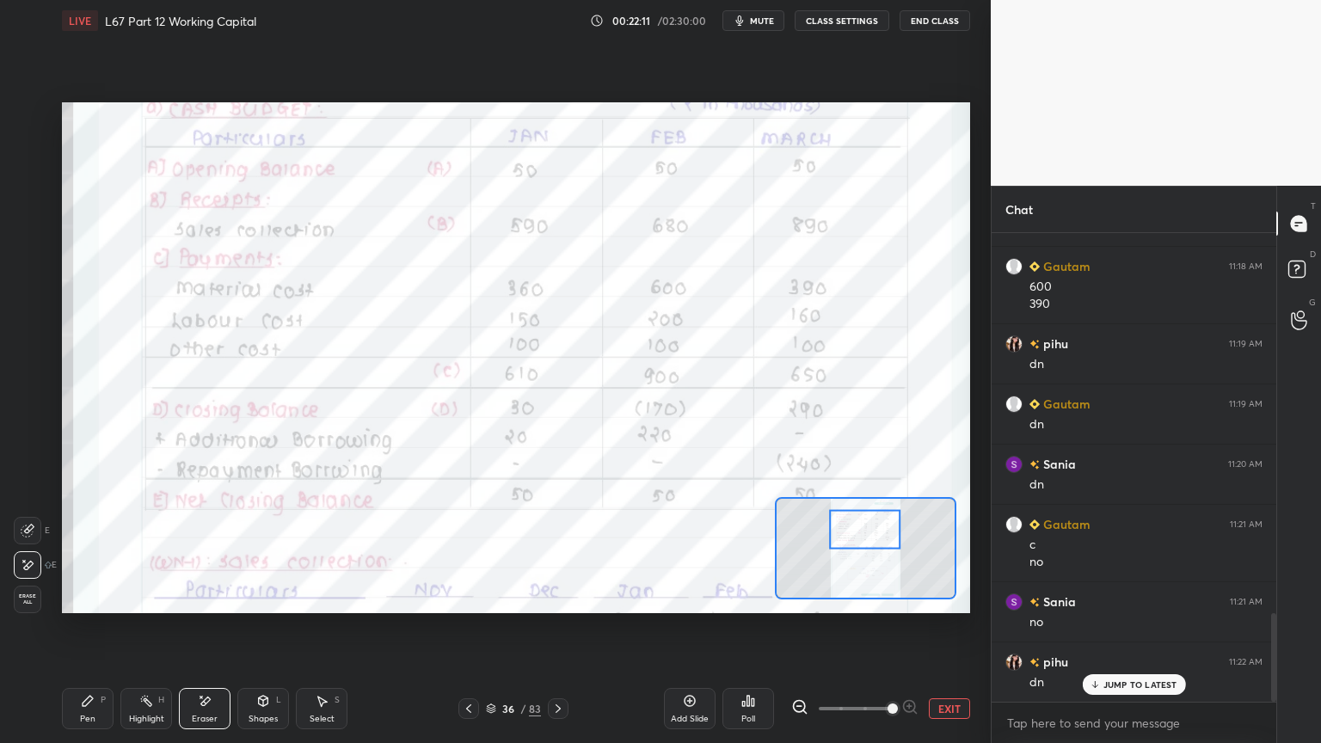
scroll to position [2066, 0]
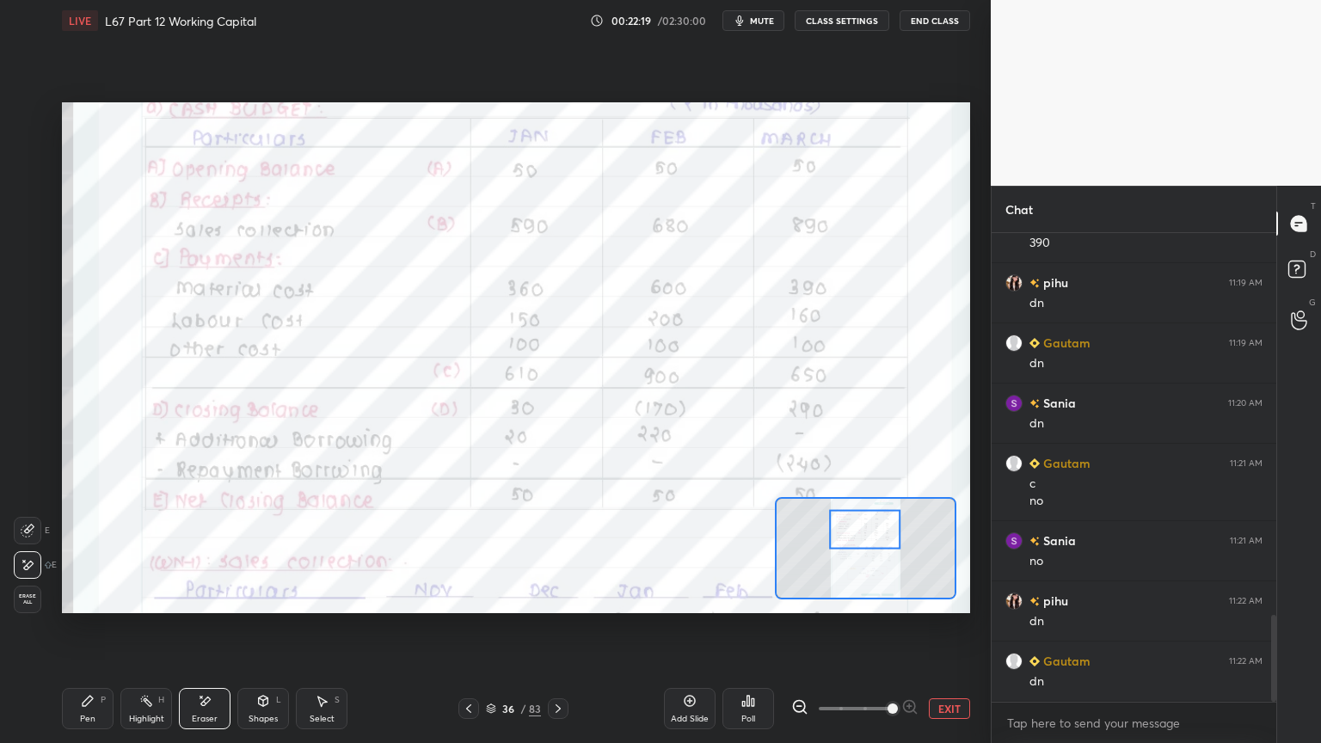
click at [469, 597] on icon at bounding box center [469, 709] width 14 height 14
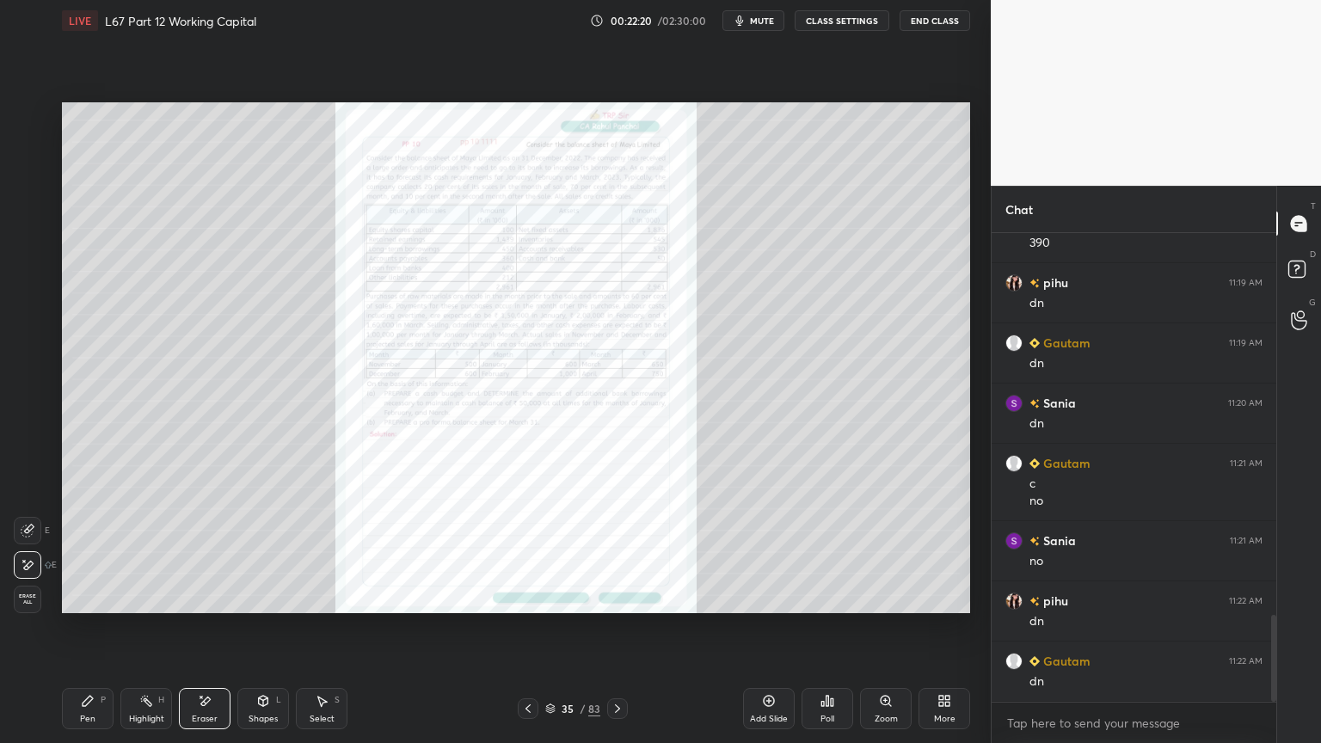
click at [889, 597] on div "Zoom" at bounding box center [886, 708] width 52 height 41
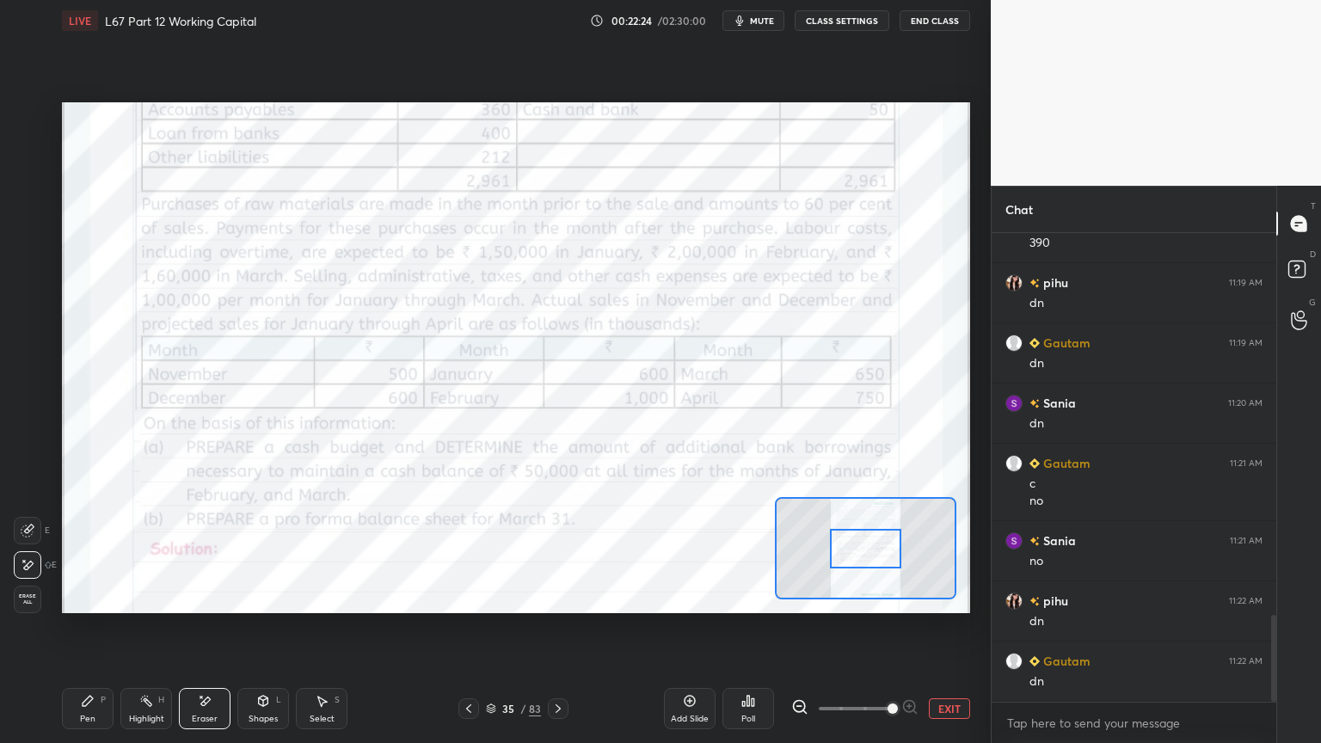
click at [84, 597] on div "Pen" at bounding box center [87, 718] width 15 height 9
click at [206, 597] on div "Eraser" at bounding box center [205, 708] width 52 height 41
click at [33, 597] on span "Erase all" at bounding box center [28, 599] width 26 height 12
click at [65, 597] on div "Pen P" at bounding box center [88, 708] width 52 height 41
click at [43, 118] on div "1" at bounding box center [32, 116] width 34 height 28
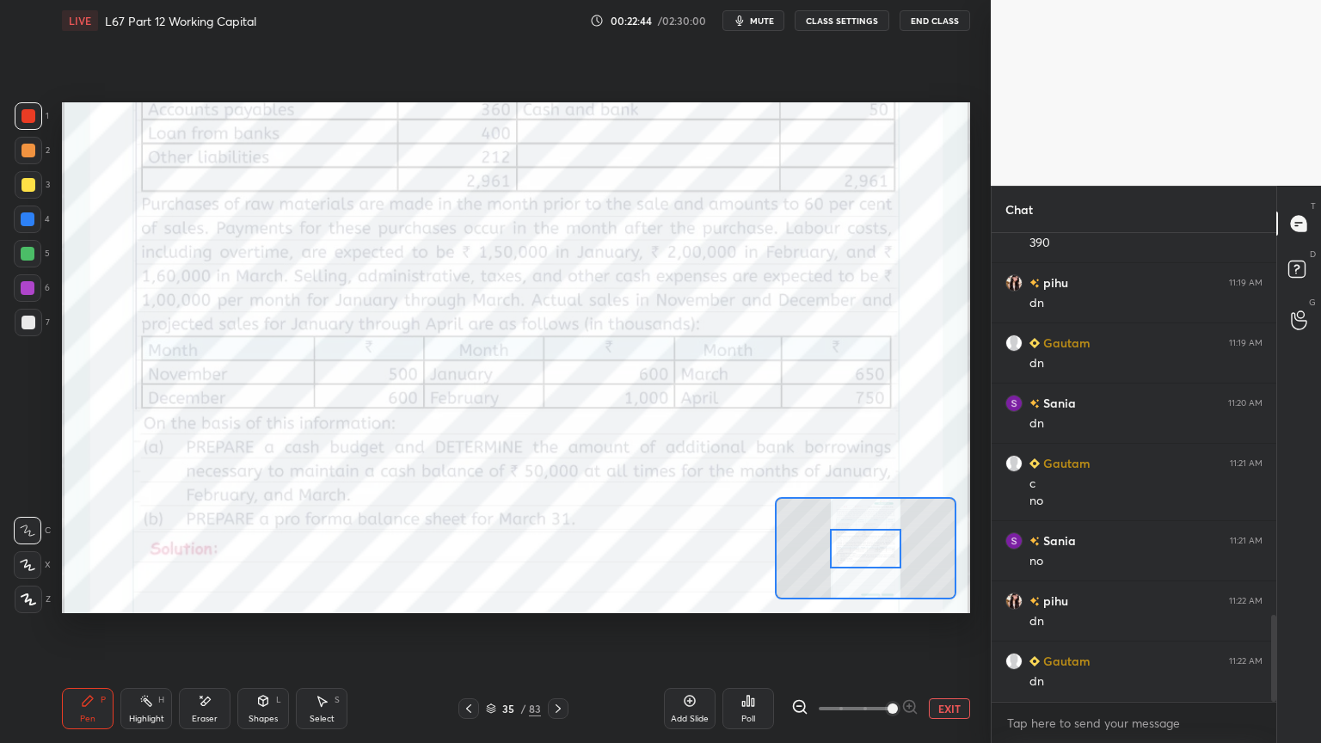
click at [563, 597] on icon at bounding box center [558, 709] width 14 height 14
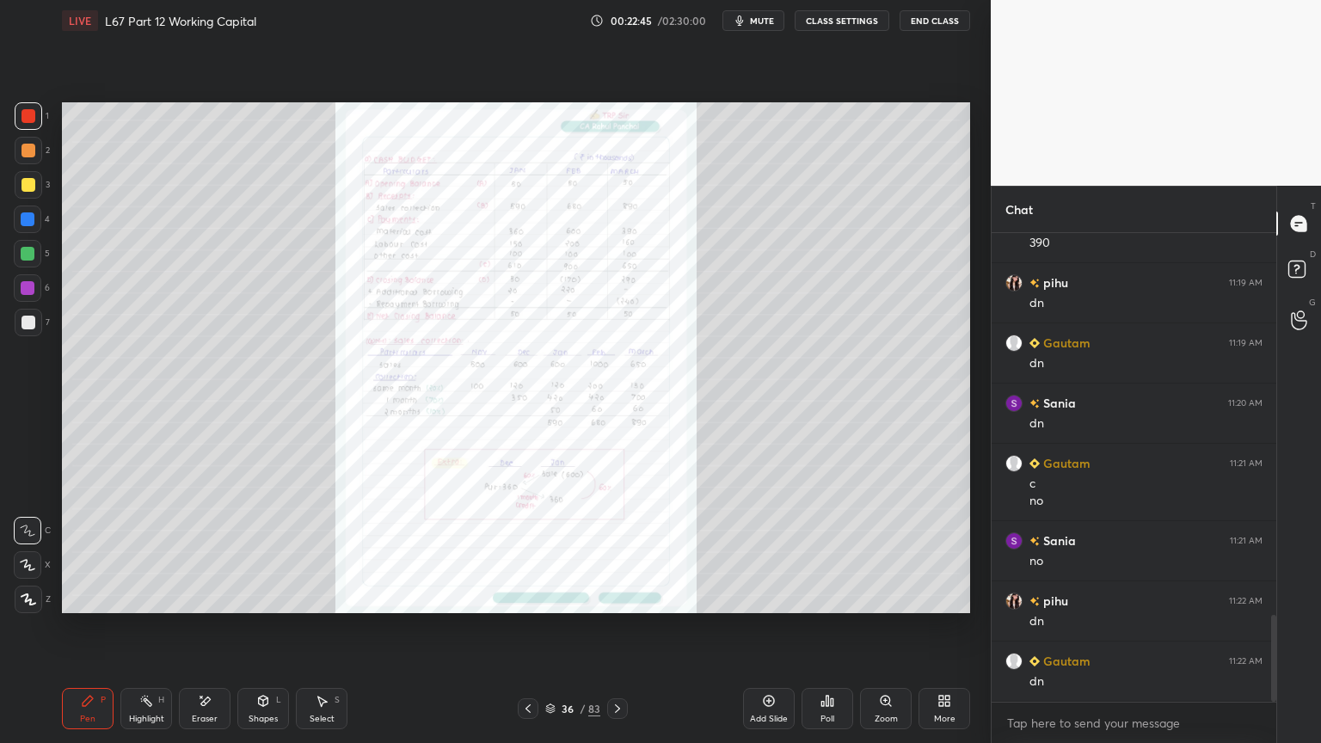
click at [877, 597] on div "Zoom" at bounding box center [886, 708] width 52 height 41
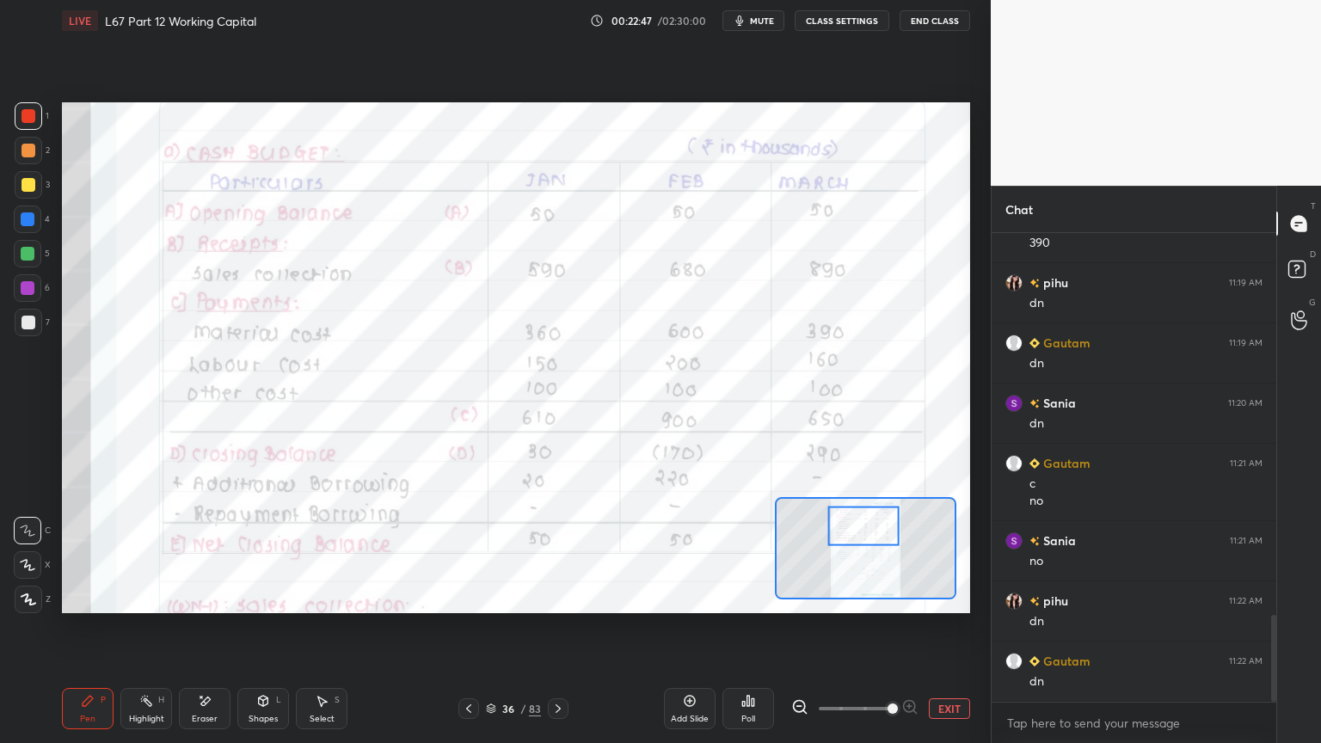
click at [205, 597] on div "Eraser" at bounding box center [205, 708] width 52 height 41
click at [467, 597] on icon at bounding box center [469, 709] width 14 height 14
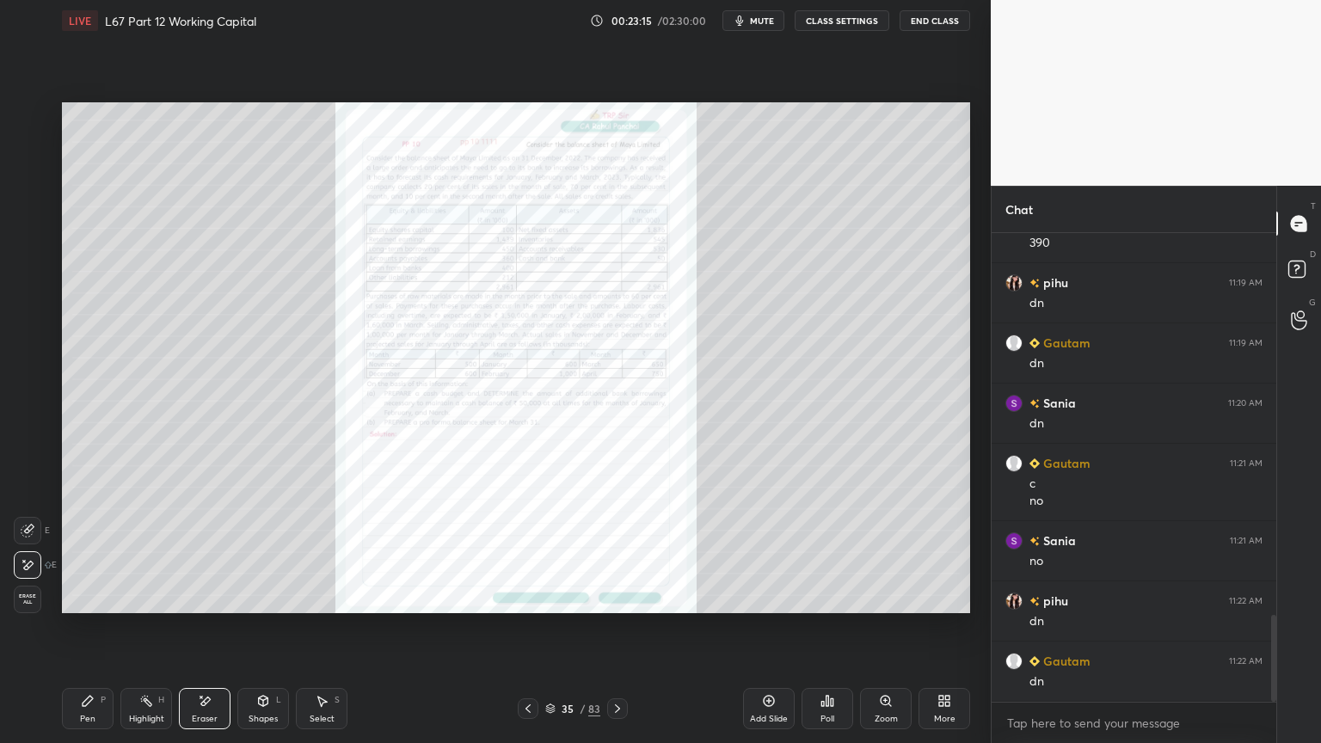
click at [887, 597] on div "Zoom" at bounding box center [885, 718] width 23 height 9
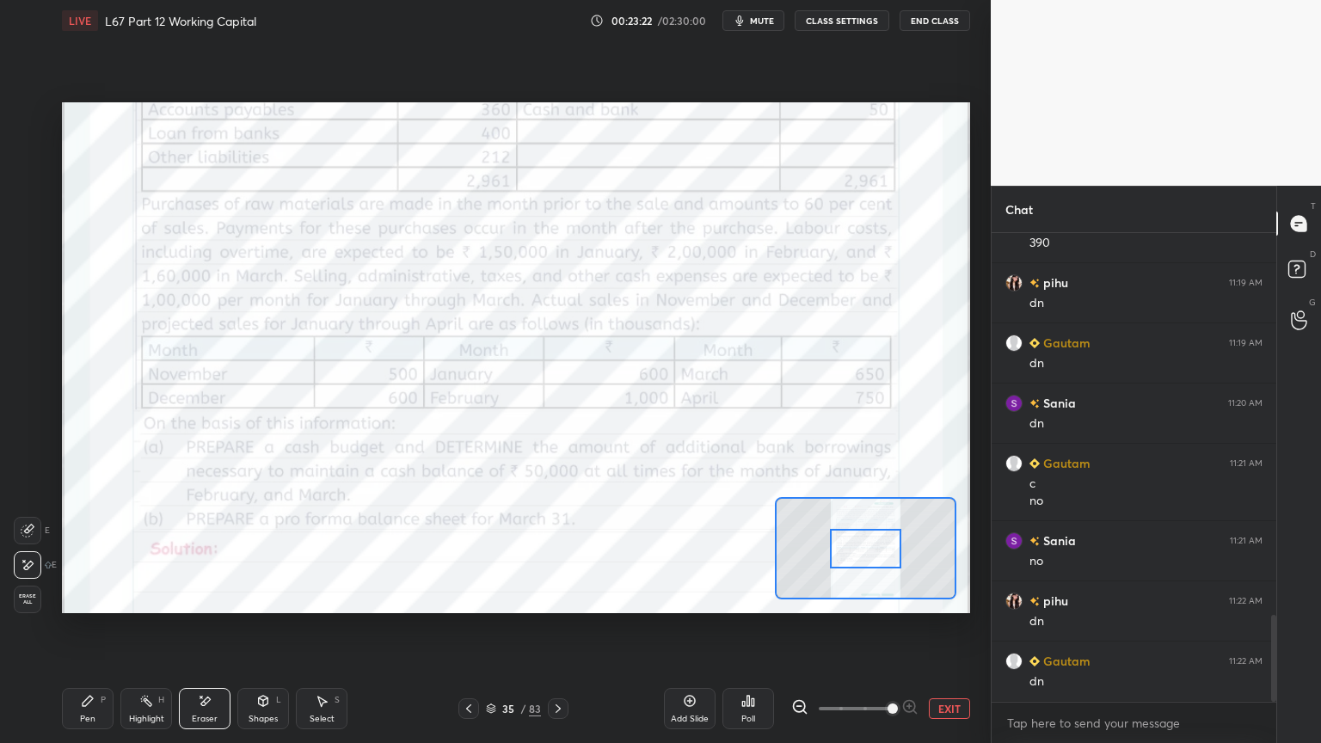
click at [79, 597] on div "Pen P" at bounding box center [88, 708] width 52 height 41
click at [206, 597] on icon at bounding box center [205, 701] width 14 height 15
click at [81, 597] on icon at bounding box center [88, 701] width 14 height 14
click at [206, 597] on div "Eraser" at bounding box center [205, 708] width 52 height 41
click at [38, 596] on span "Erase all" at bounding box center [28, 599] width 26 height 12
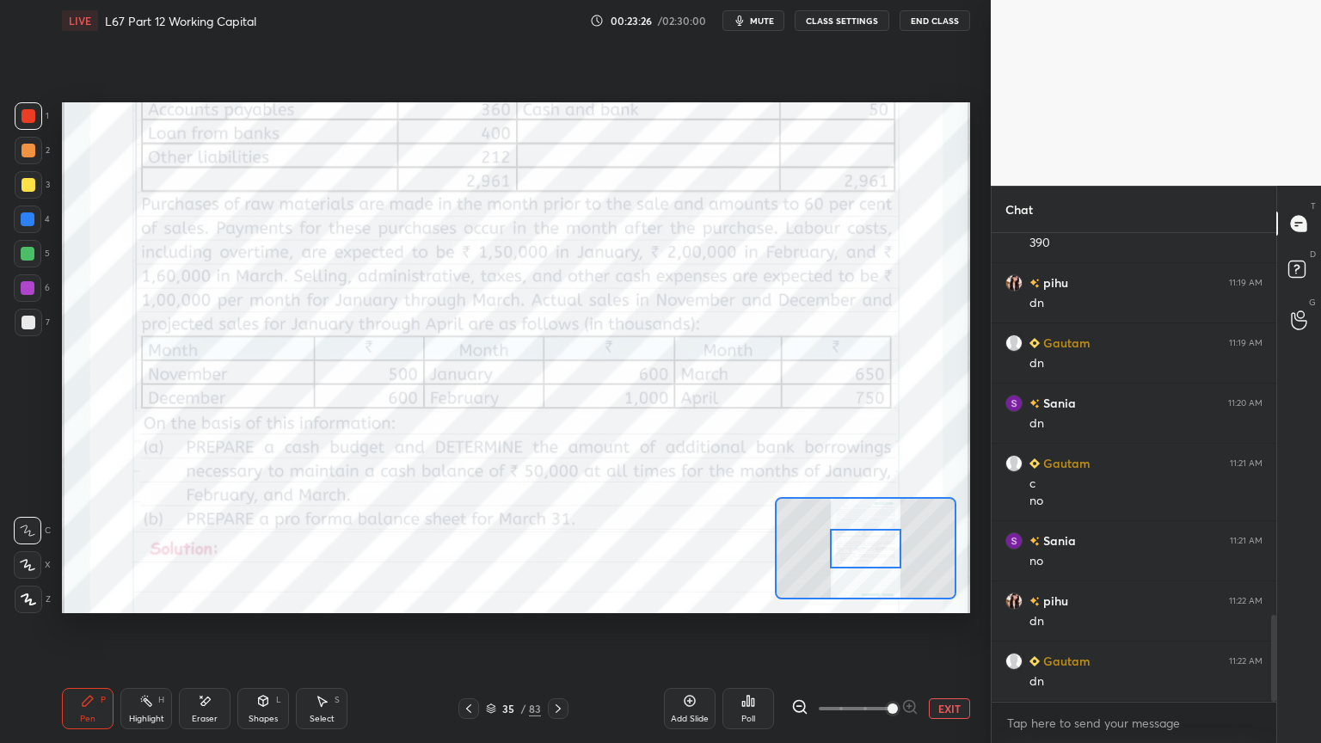
click at [41, 120] on div at bounding box center [29, 116] width 28 height 28
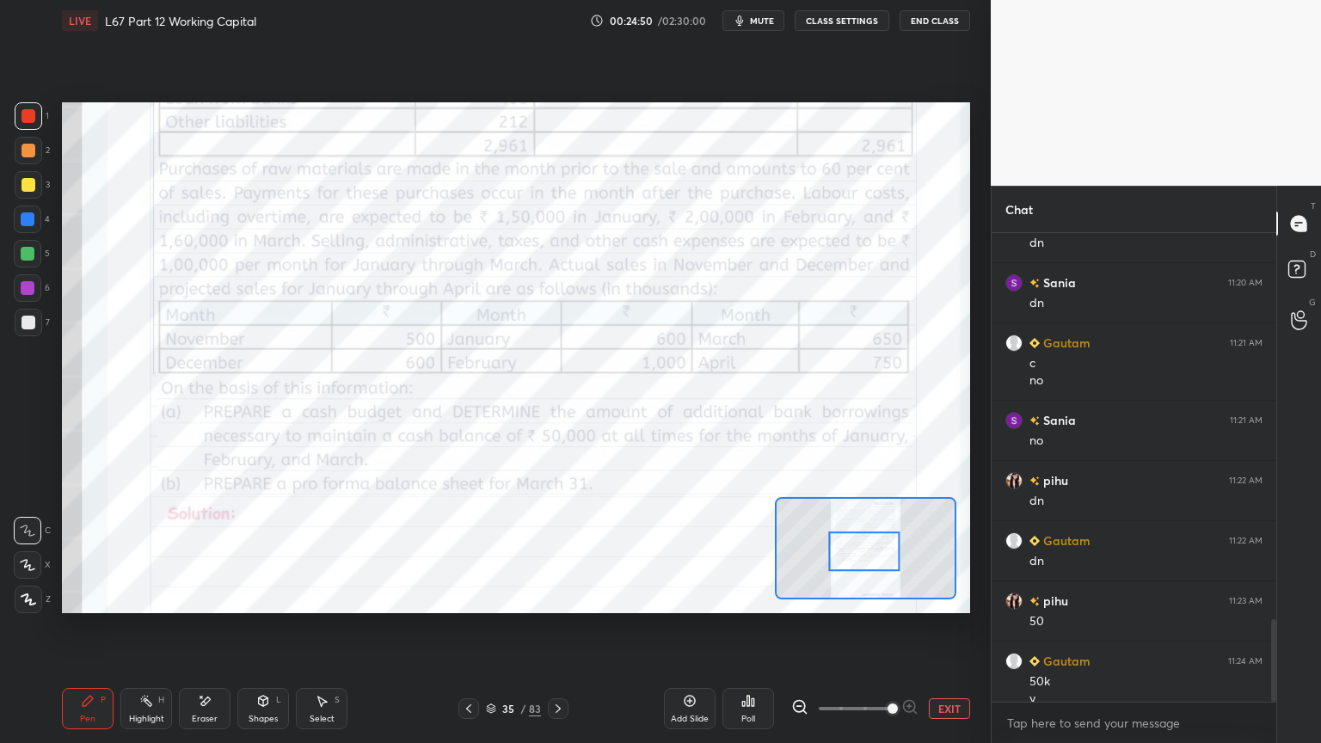
scroll to position [2204, 0]
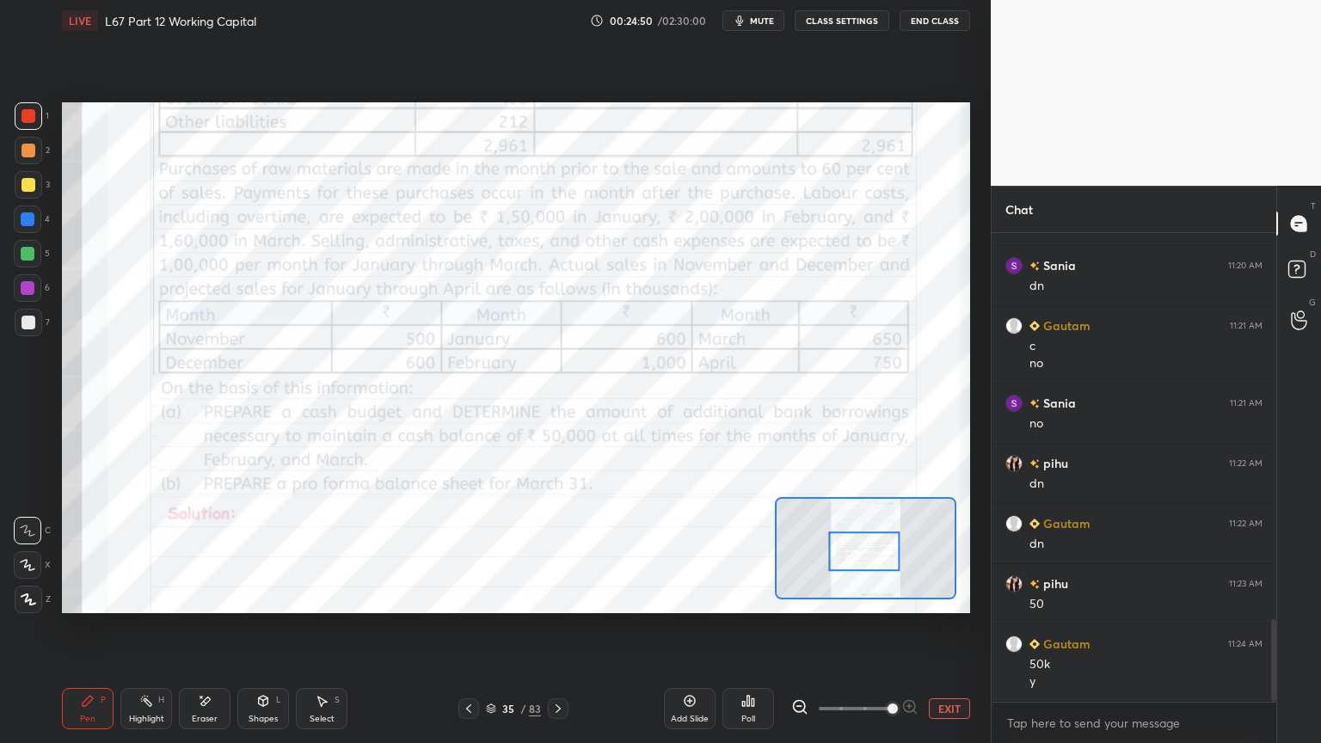
click at [545, 597] on div "35 / 83" at bounding box center [513, 708] width 110 height 21
click at [557, 597] on icon at bounding box center [558, 709] width 14 height 14
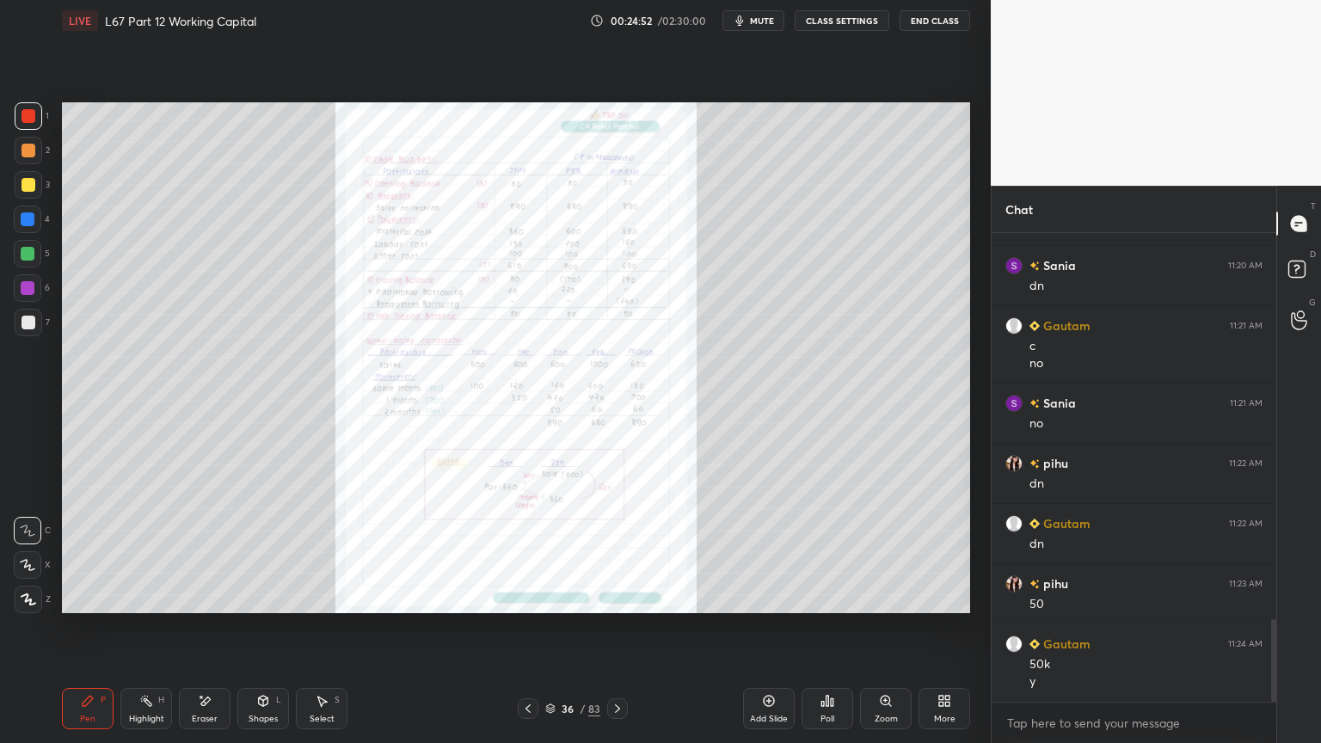
click at [885, 597] on icon at bounding box center [885, 699] width 0 height 3
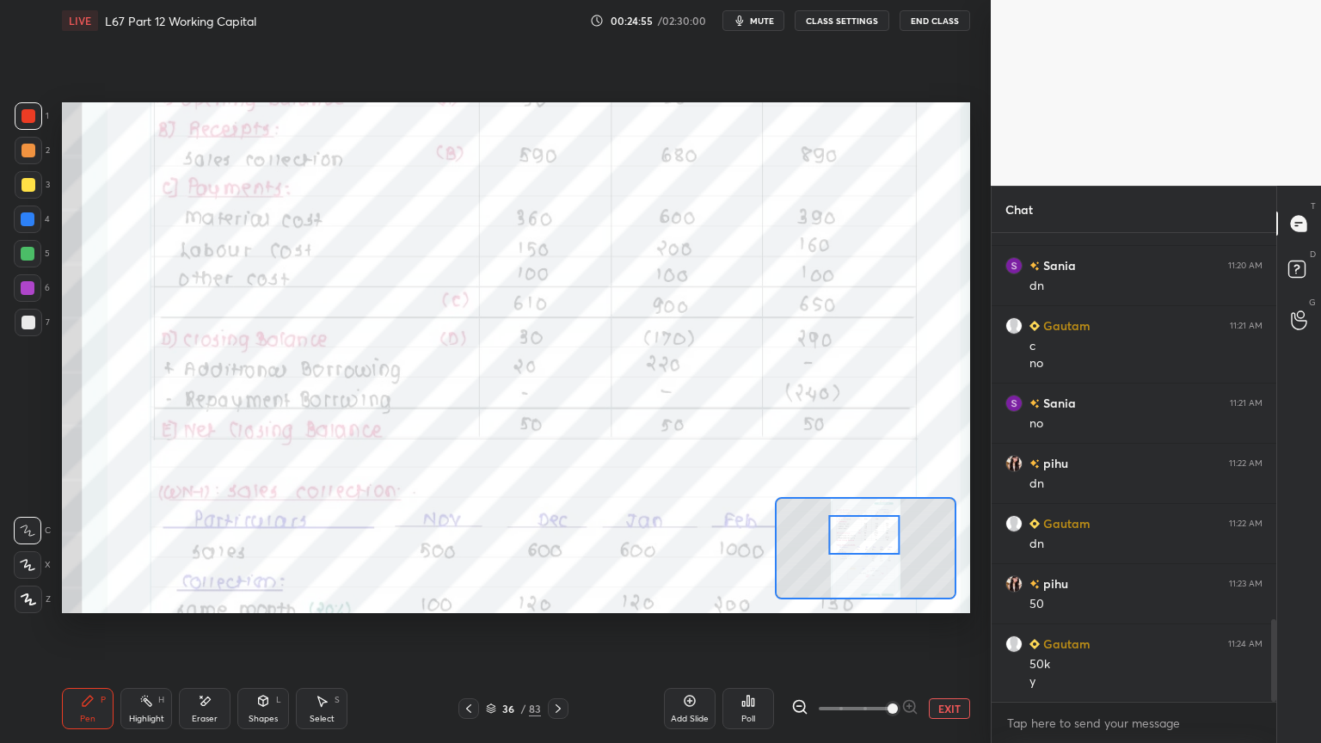
click at [140, 597] on icon at bounding box center [146, 701] width 14 height 14
click at [86, 597] on div "Pen P" at bounding box center [88, 708] width 52 height 41
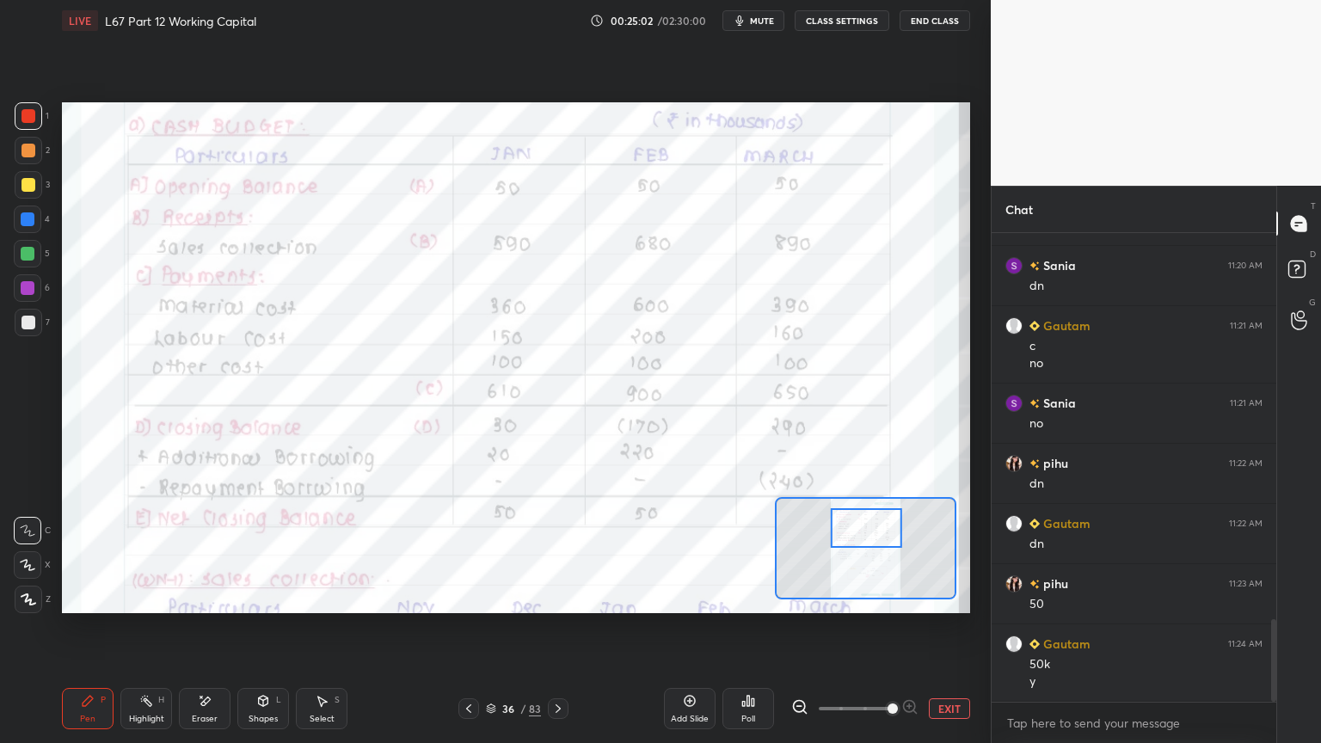
click at [145, 597] on div "Highlight" at bounding box center [146, 718] width 35 height 9
click at [199, 597] on icon at bounding box center [205, 701] width 14 height 15
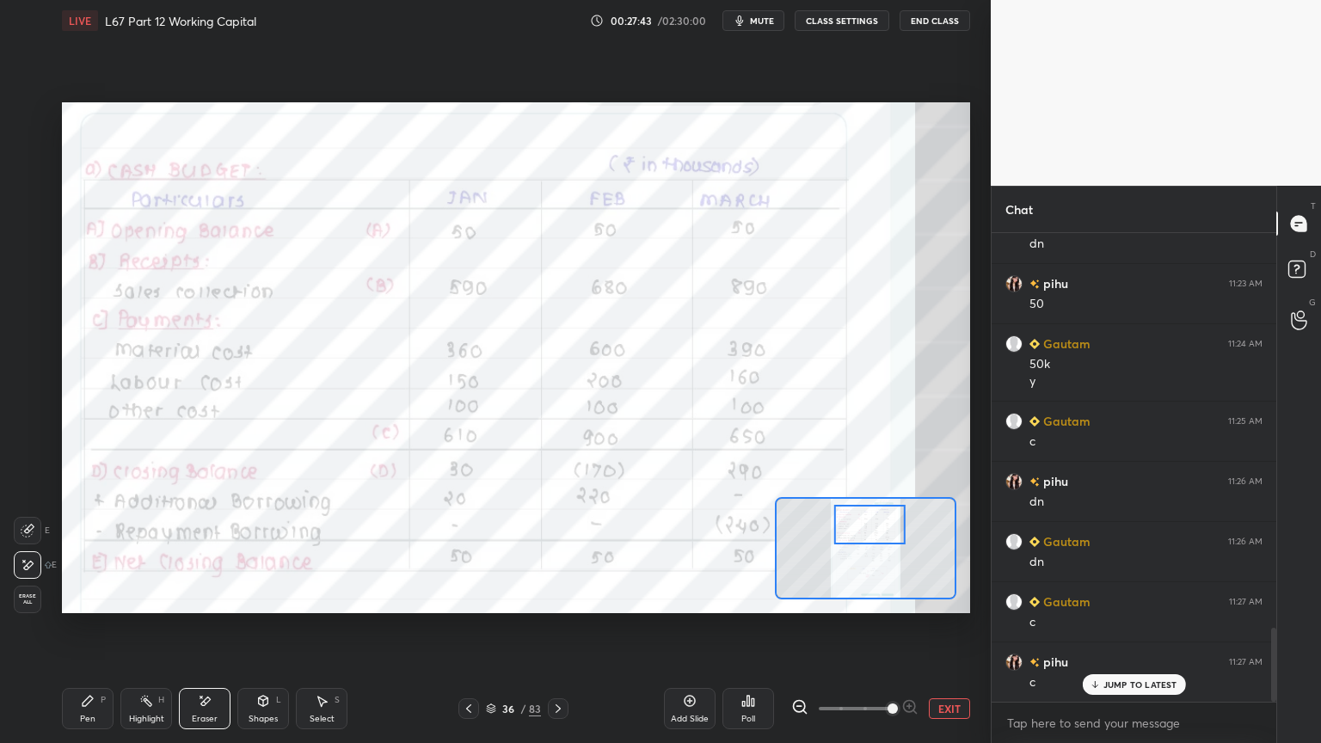
scroll to position [2565, 0]
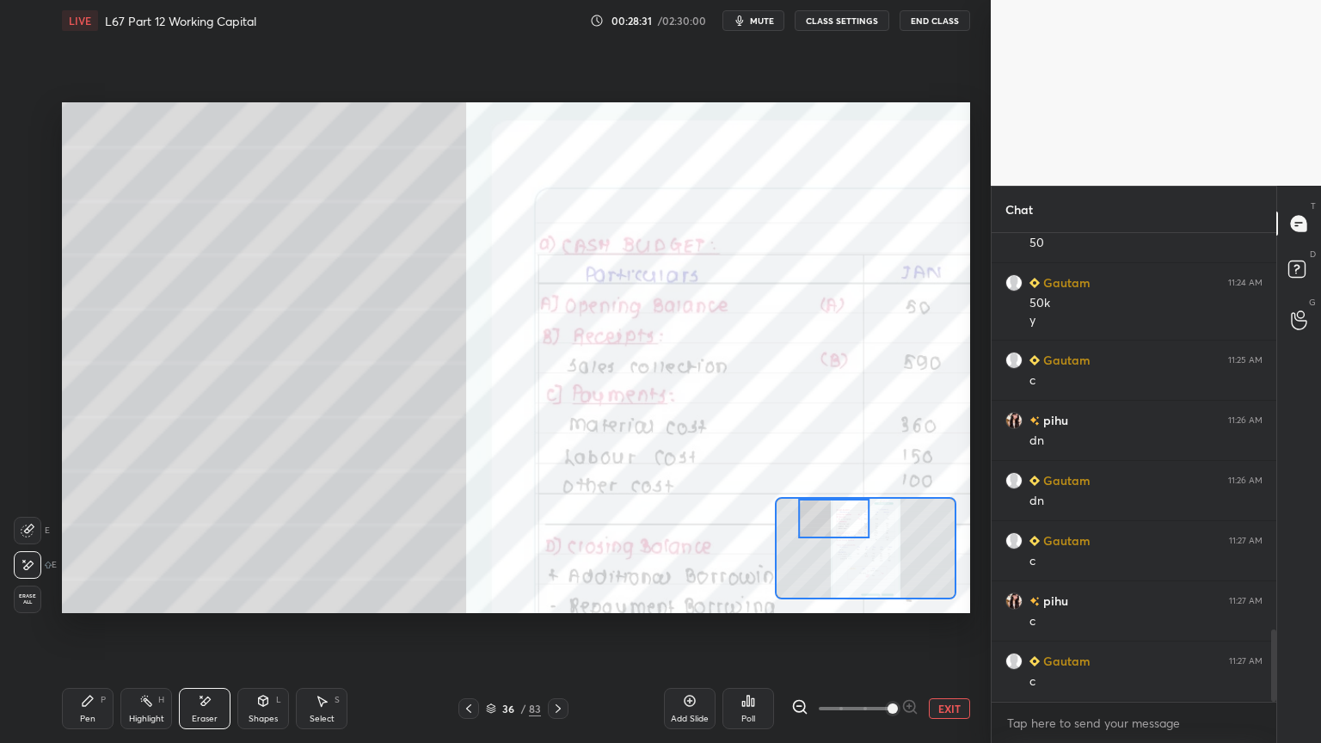
click at [468, 597] on icon at bounding box center [469, 709] width 14 height 14
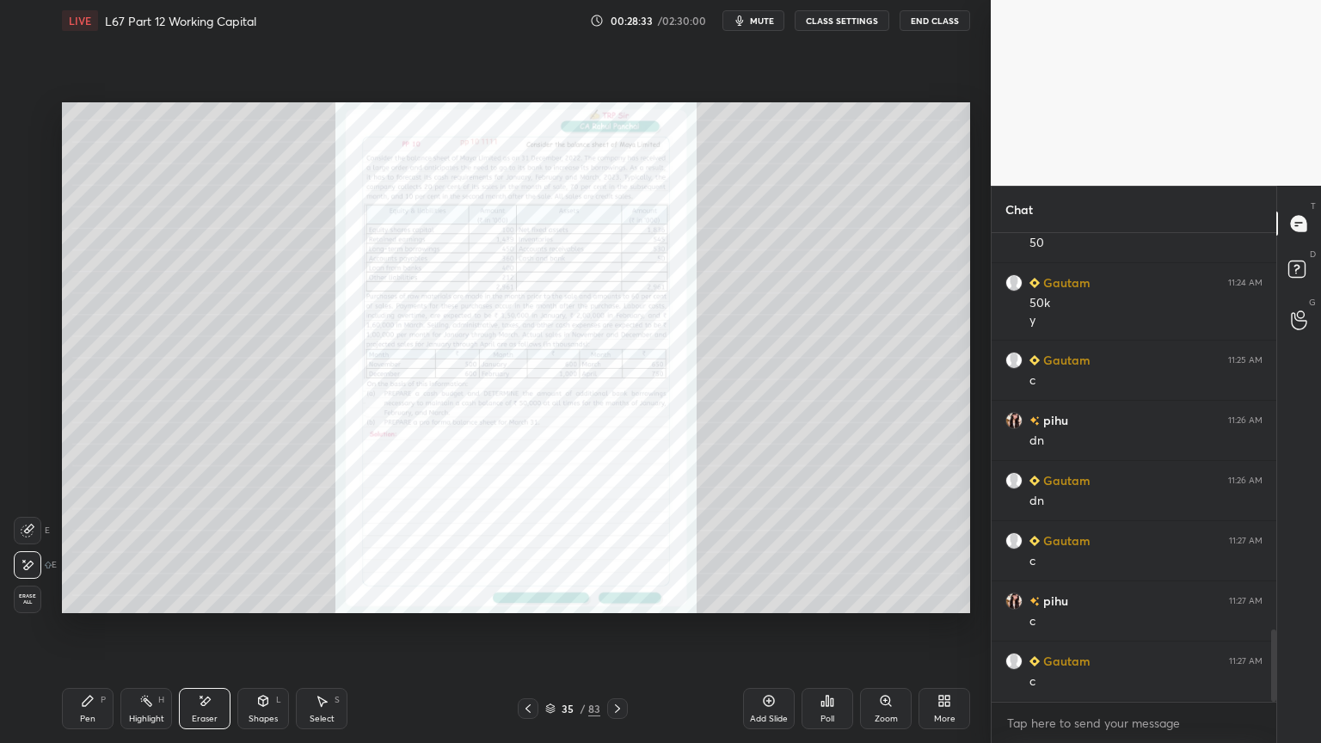
click at [25, 597] on span "Erase all" at bounding box center [28, 599] width 26 height 12
click at [871, 597] on div "Zoom" at bounding box center [886, 708] width 52 height 41
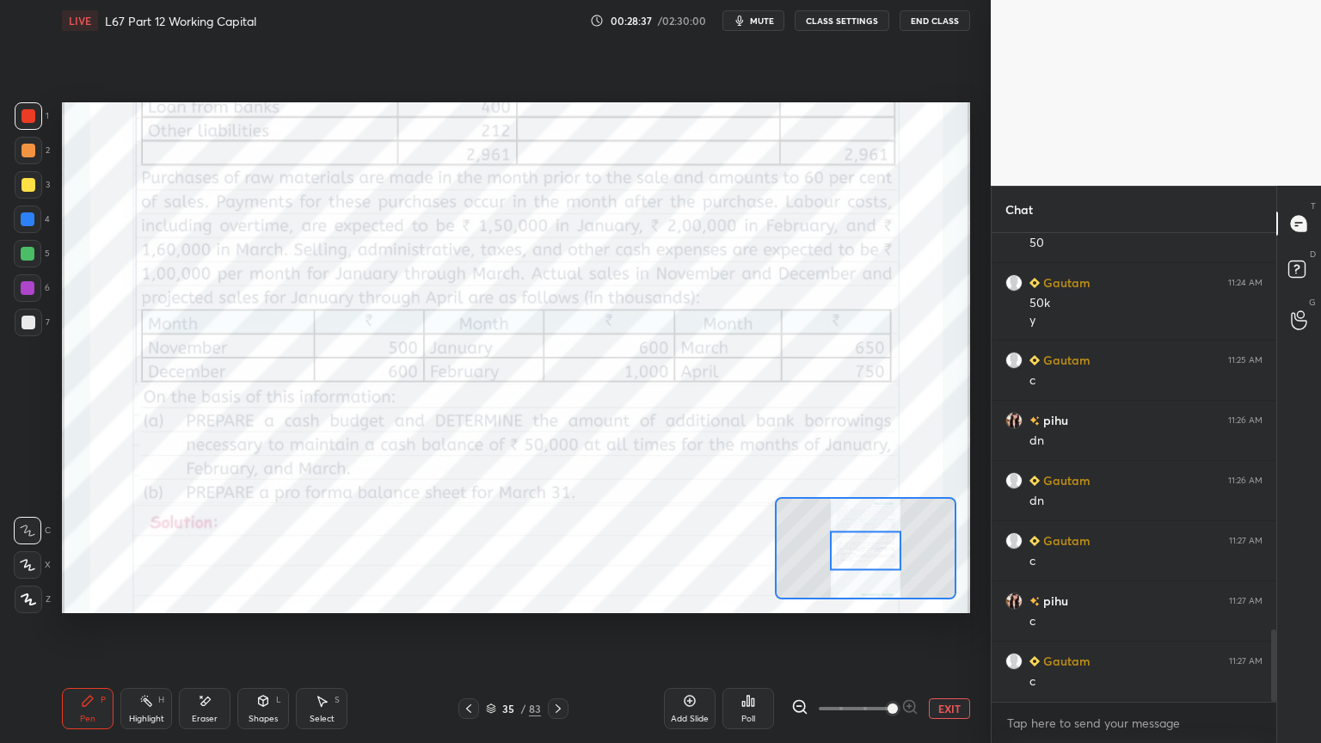
click at [97, 597] on div "Pen P" at bounding box center [88, 708] width 52 height 41
click at [198, 597] on icon at bounding box center [205, 701] width 14 height 15
click at [24, 597] on span "Erase all" at bounding box center [28, 599] width 26 height 12
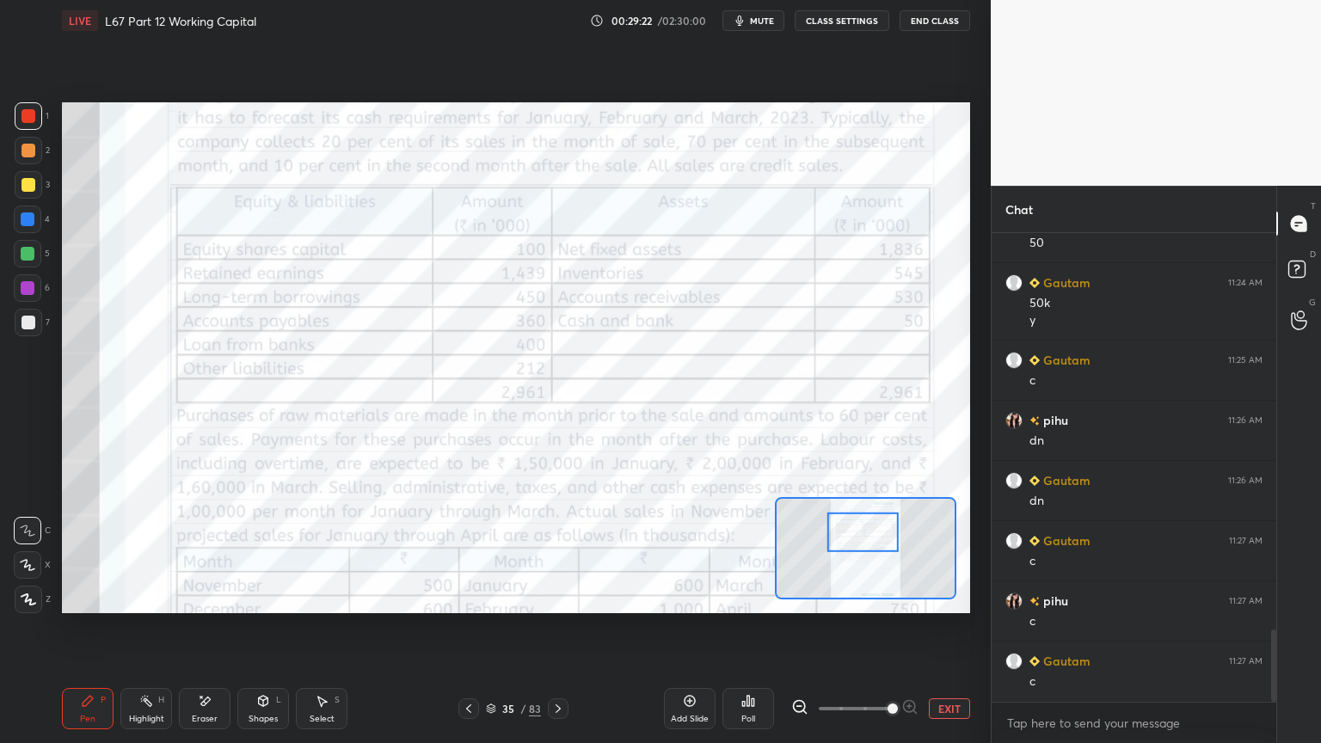
click at [201, 597] on icon at bounding box center [205, 700] width 9 height 9
click at [92, 597] on icon at bounding box center [88, 701] width 14 height 14
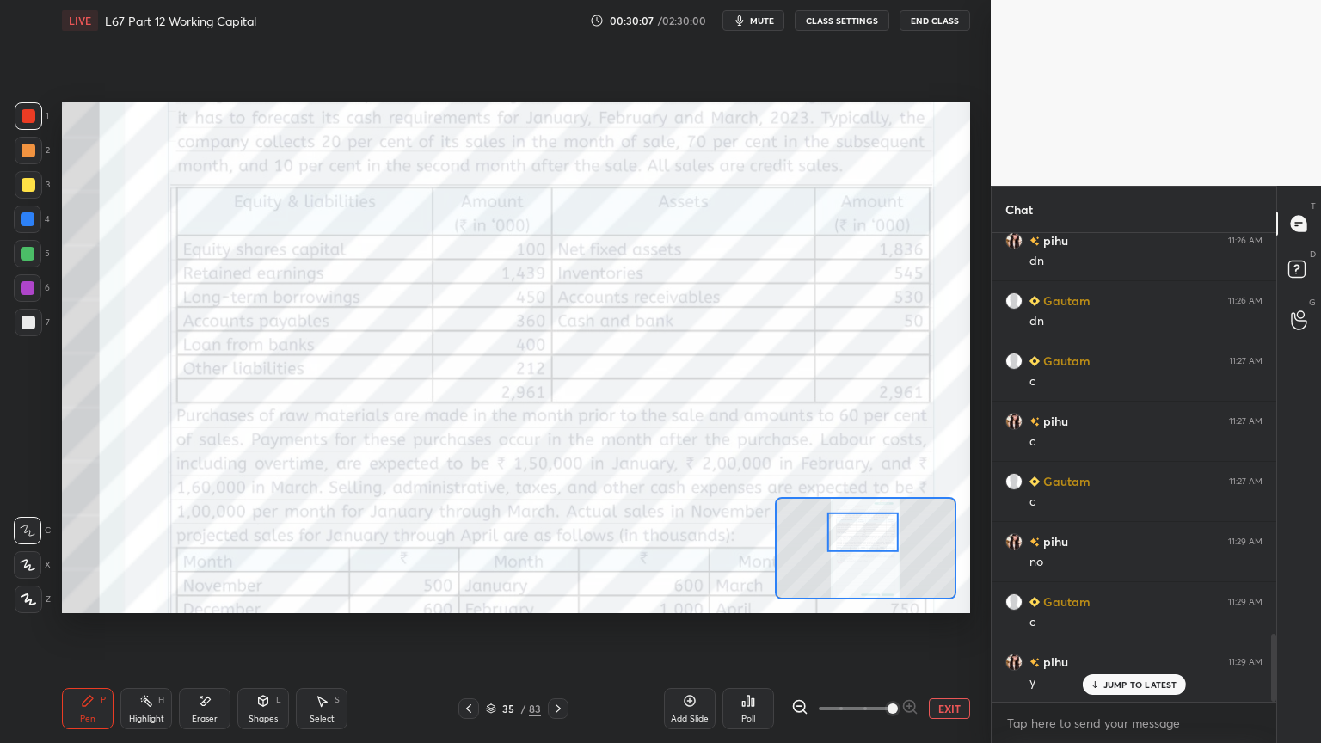
click at [560, 597] on icon at bounding box center [558, 709] width 14 height 14
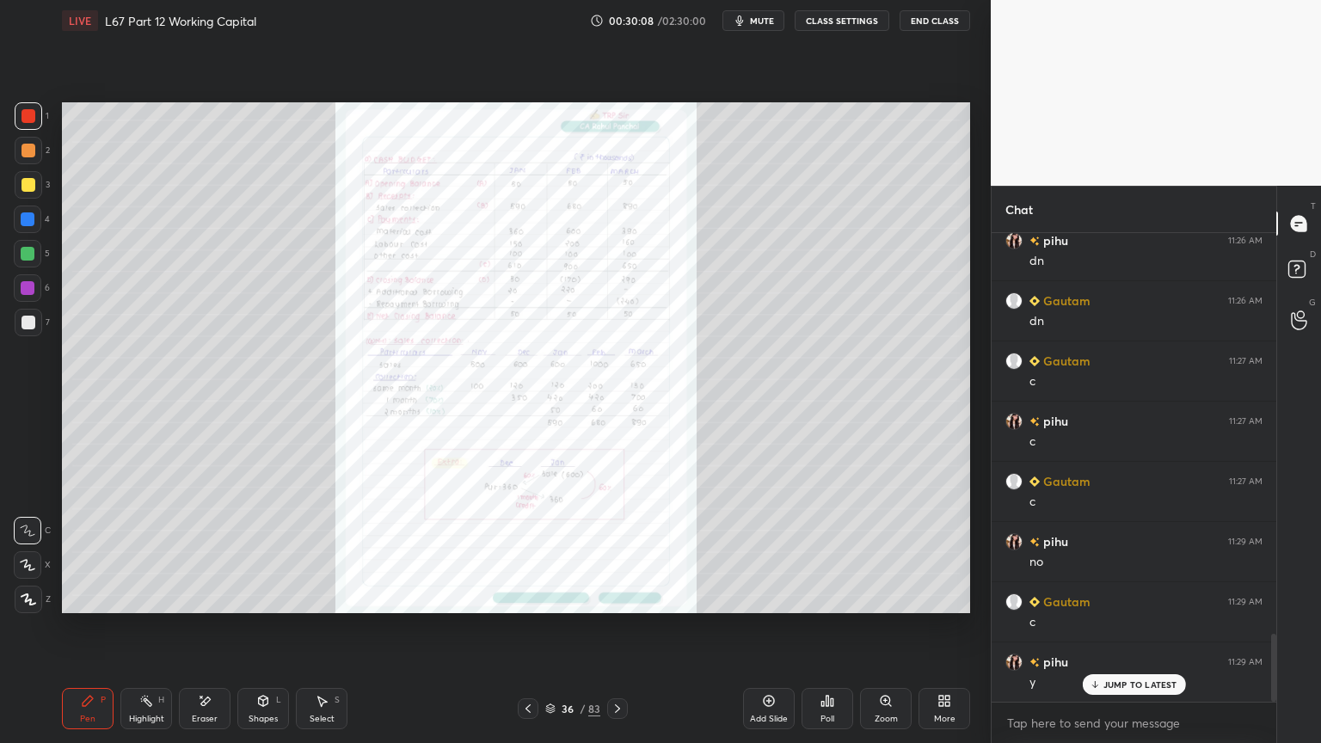
click at [896, 597] on div "Zoom" at bounding box center [885, 718] width 23 height 9
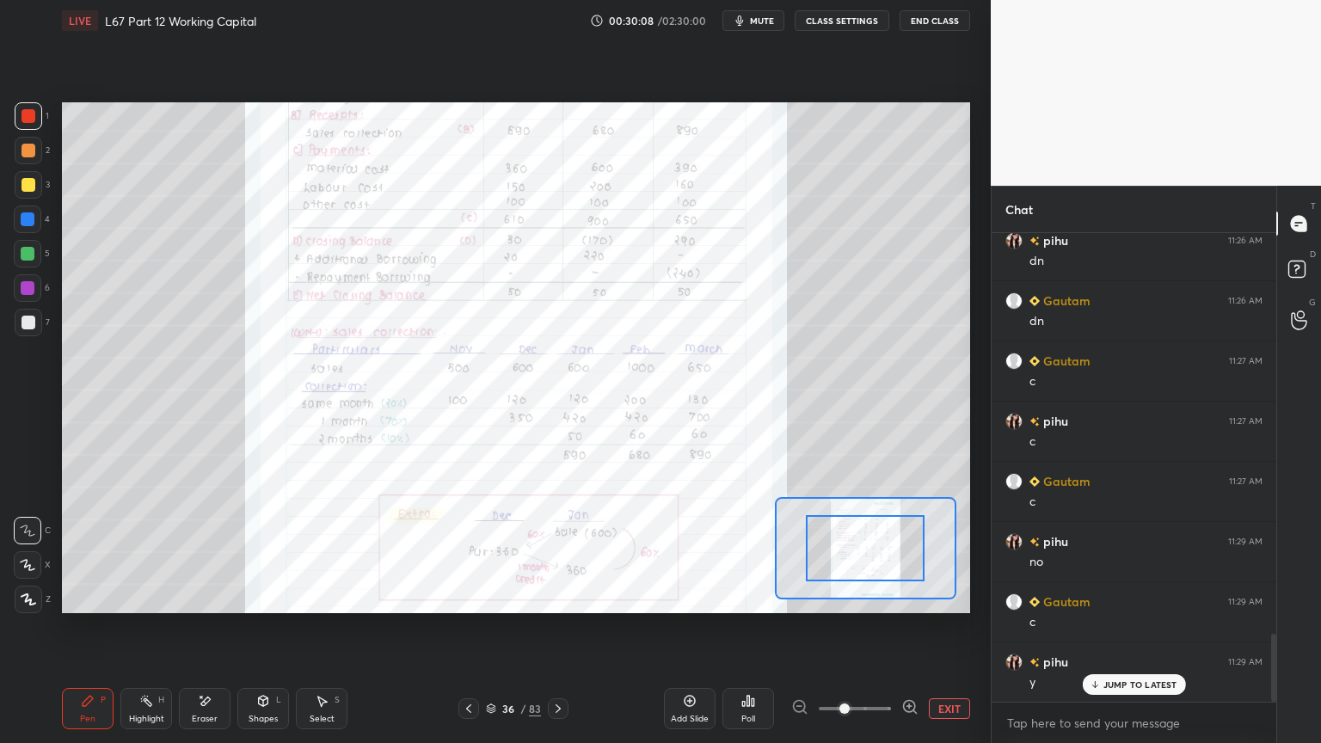
click at [849, 597] on span at bounding box center [844, 708] width 10 height 10
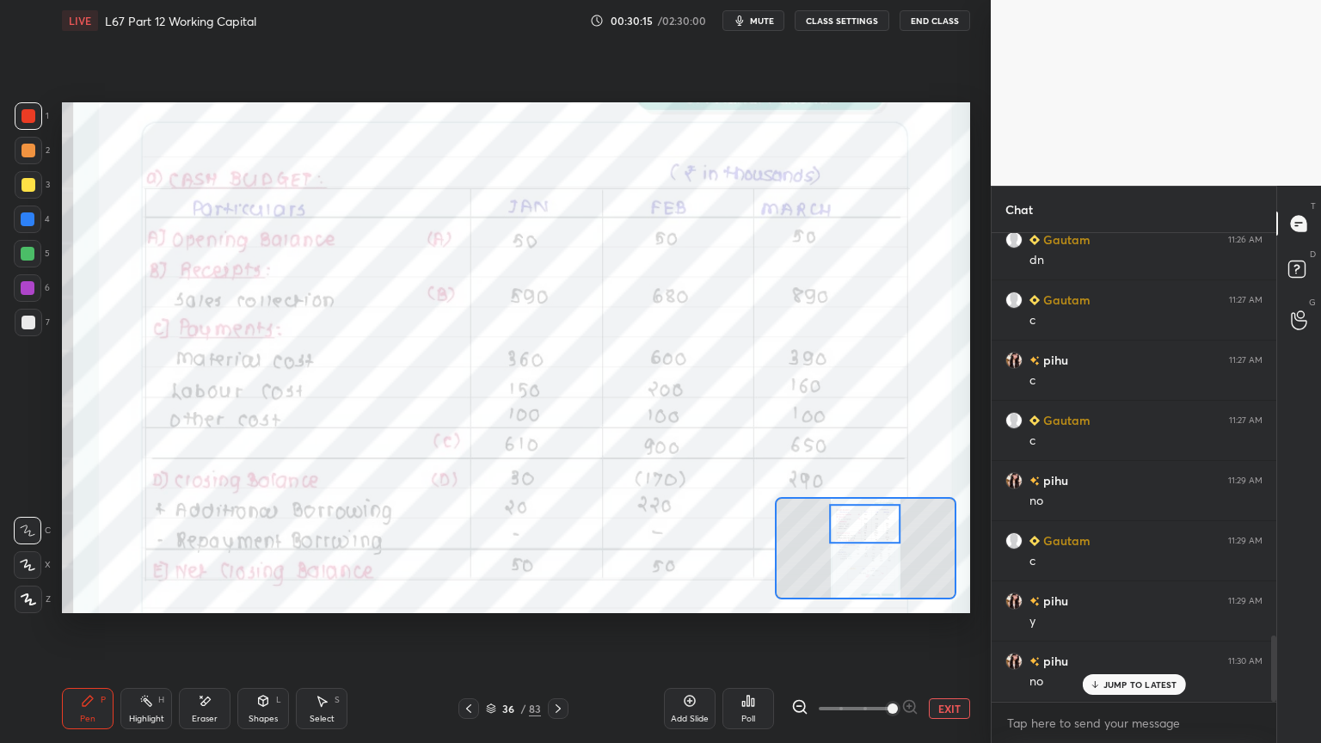
scroll to position [2865, 0]
click at [462, 597] on icon at bounding box center [469, 709] width 14 height 14
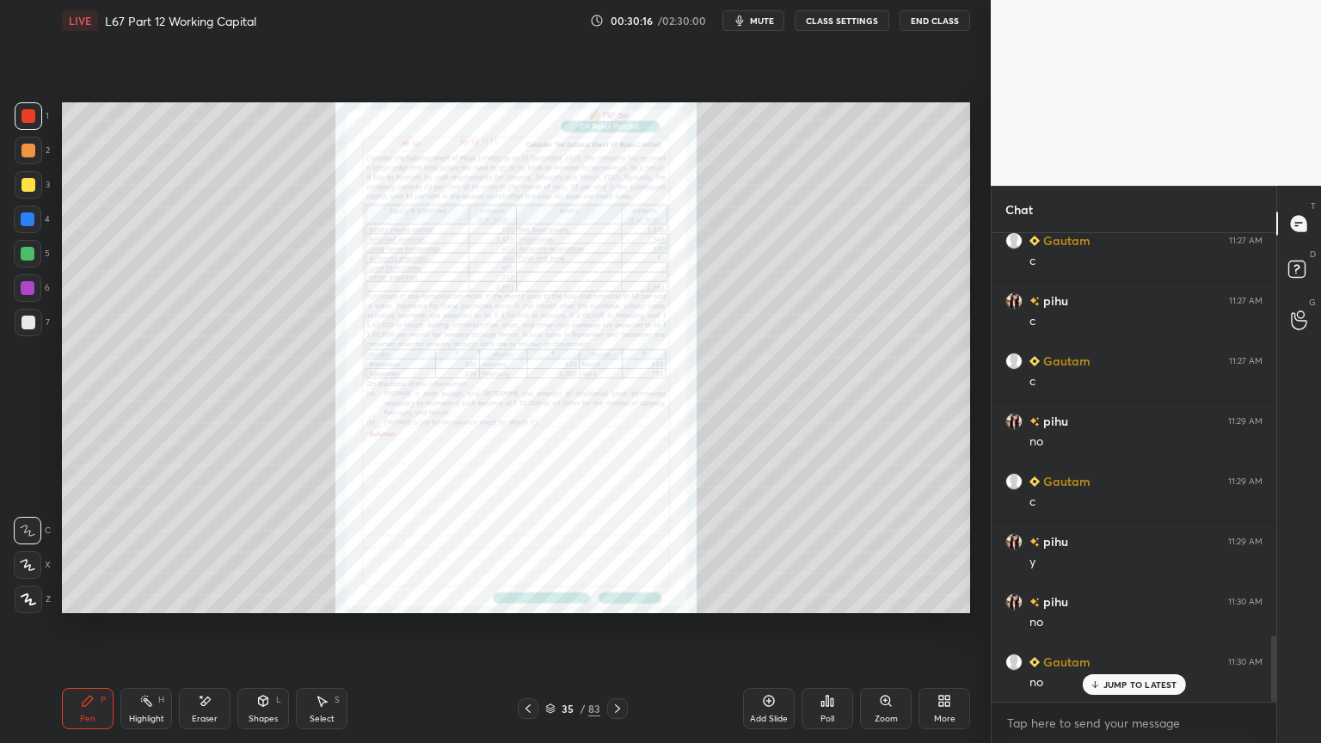
click at [879, 597] on div "Zoom" at bounding box center [885, 718] width 23 height 9
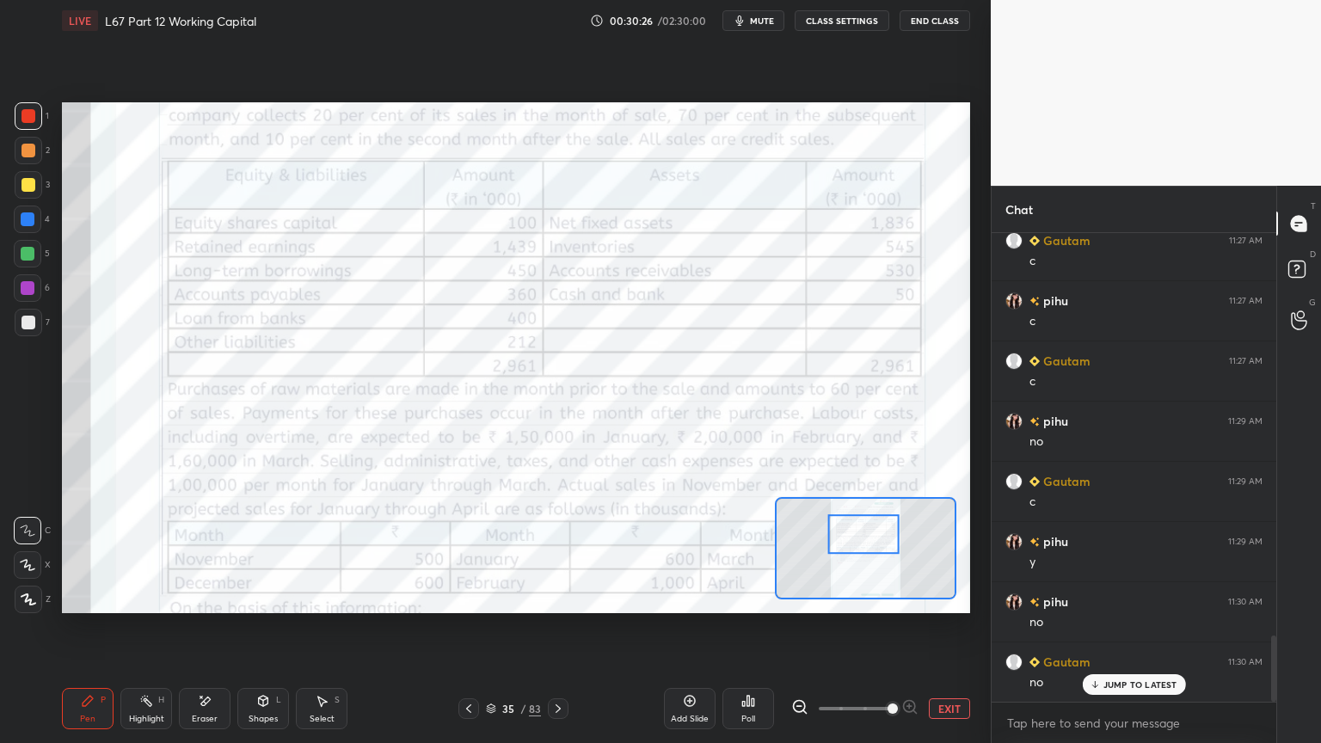
click at [200, 597] on div "Eraser" at bounding box center [205, 718] width 26 height 9
click at [86, 597] on icon at bounding box center [88, 701] width 10 height 10
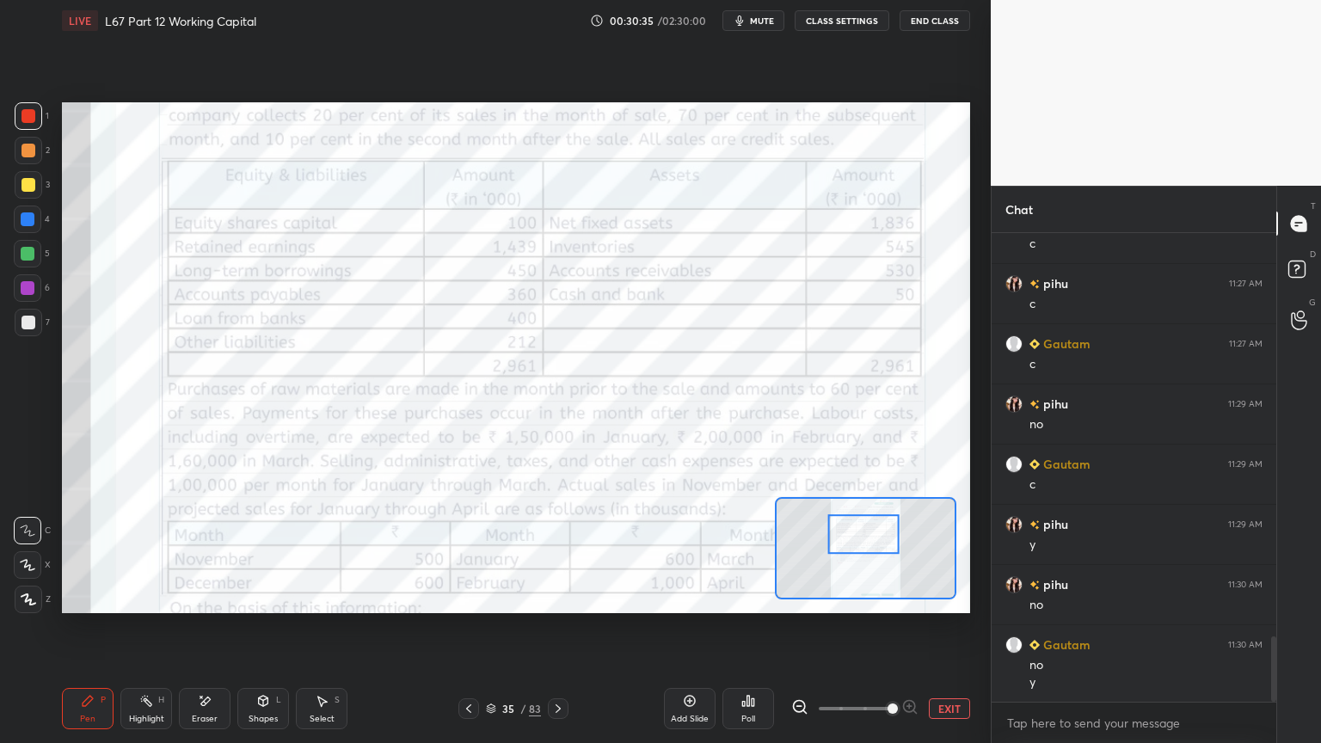
scroll to position [2943, 0]
click at [204, 597] on icon at bounding box center [205, 701] width 14 height 15
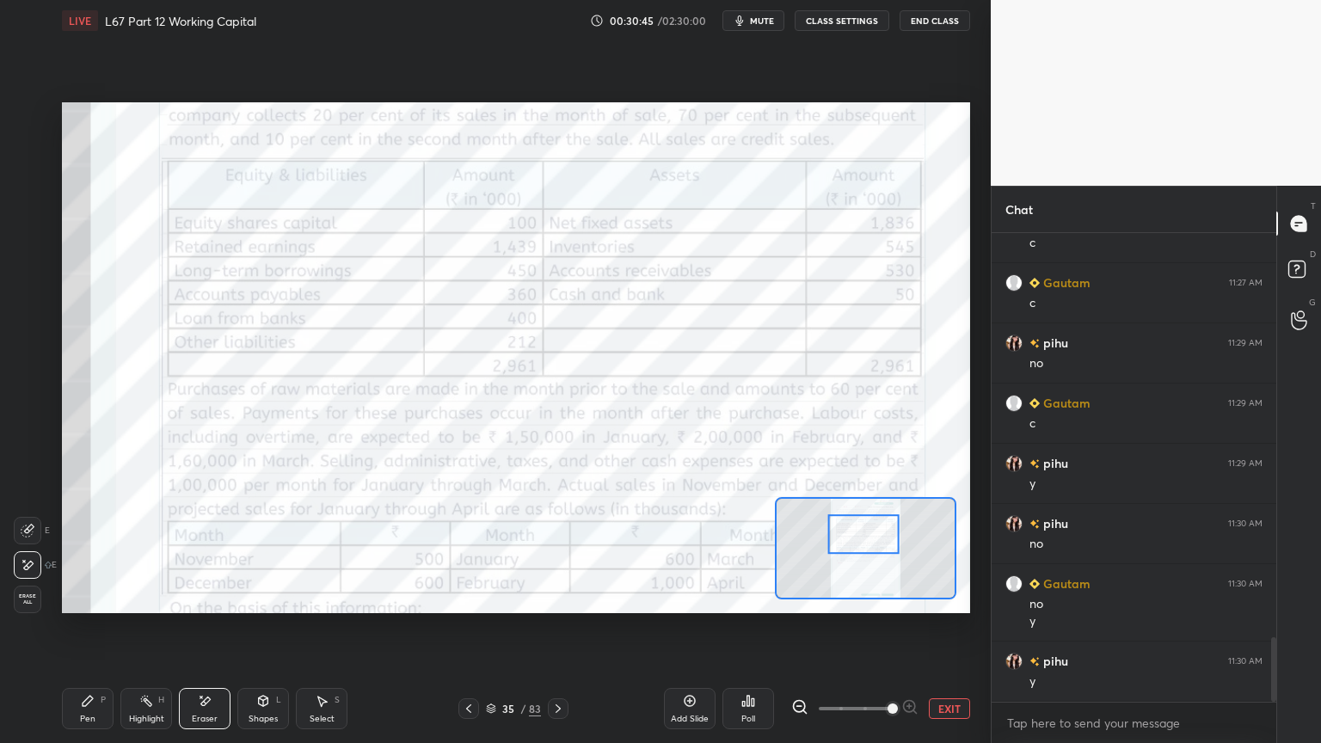
click at [40, 589] on div "Erase all" at bounding box center [28, 600] width 28 height 28
click at [557, 597] on icon at bounding box center [558, 709] width 14 height 14
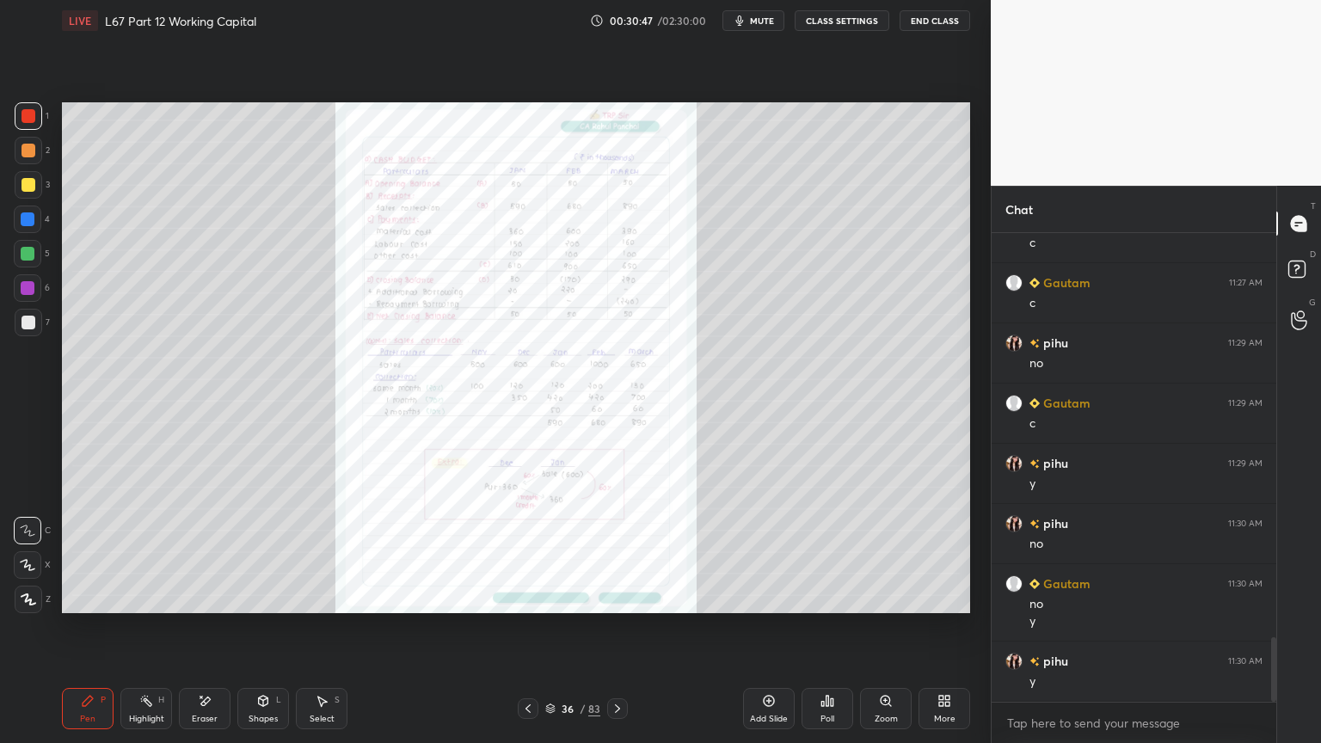
click at [622, 597] on icon at bounding box center [617, 709] width 14 height 14
click at [882, 597] on div "Zoom" at bounding box center [886, 708] width 52 height 41
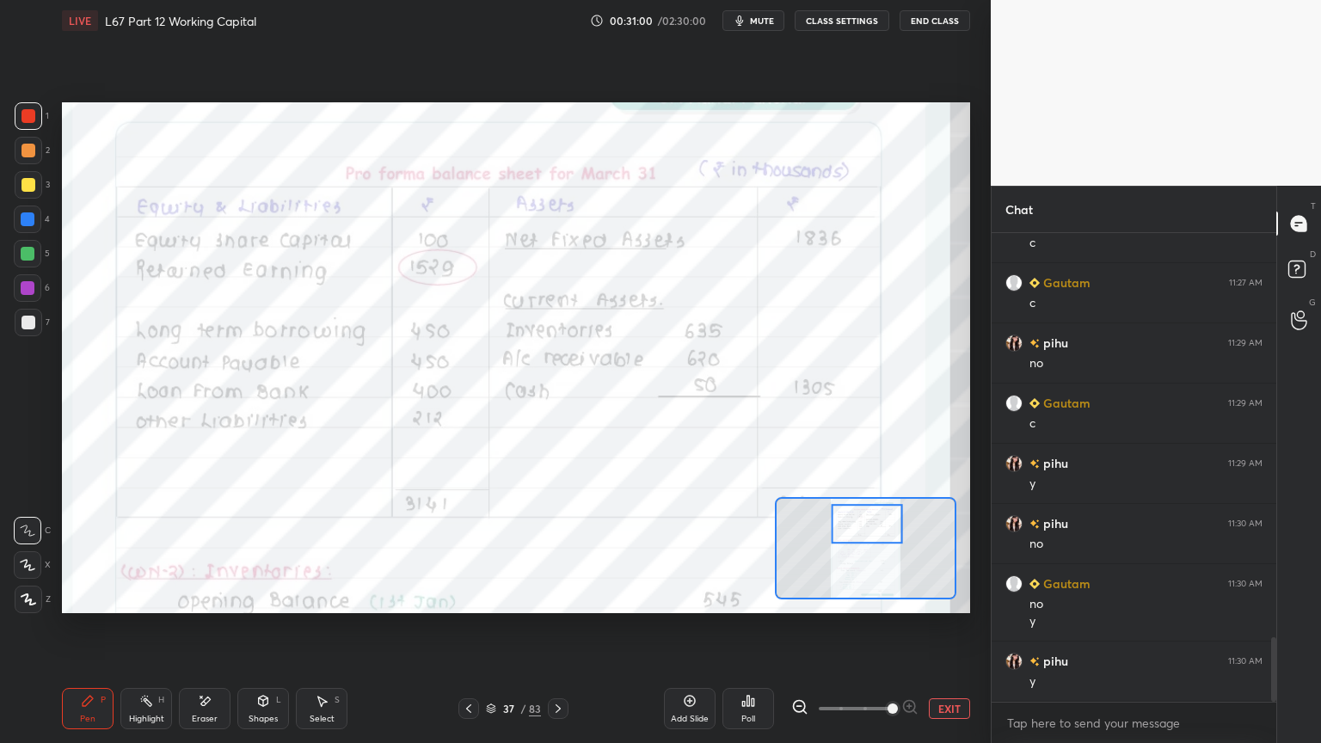
click at [266, 597] on icon at bounding box center [263, 701] width 14 height 14
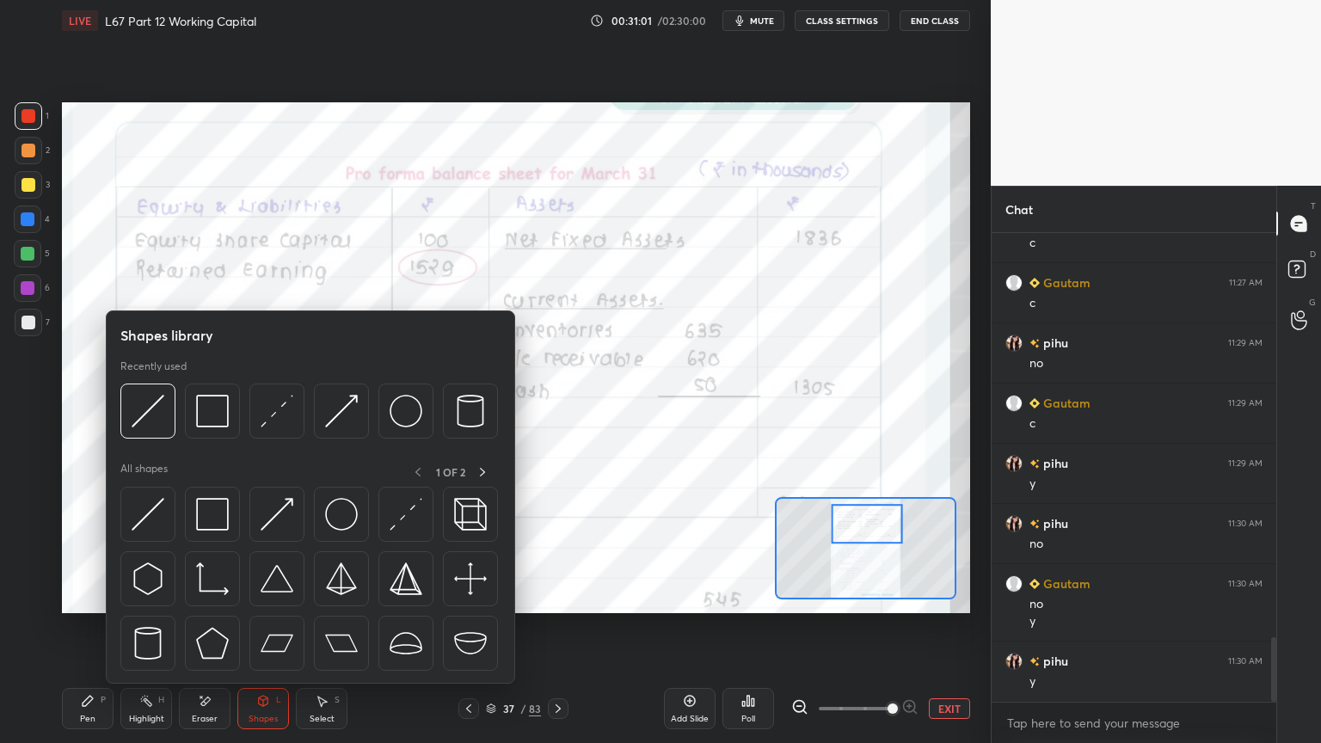
click at [200, 415] on img at bounding box center [212, 411] width 33 height 33
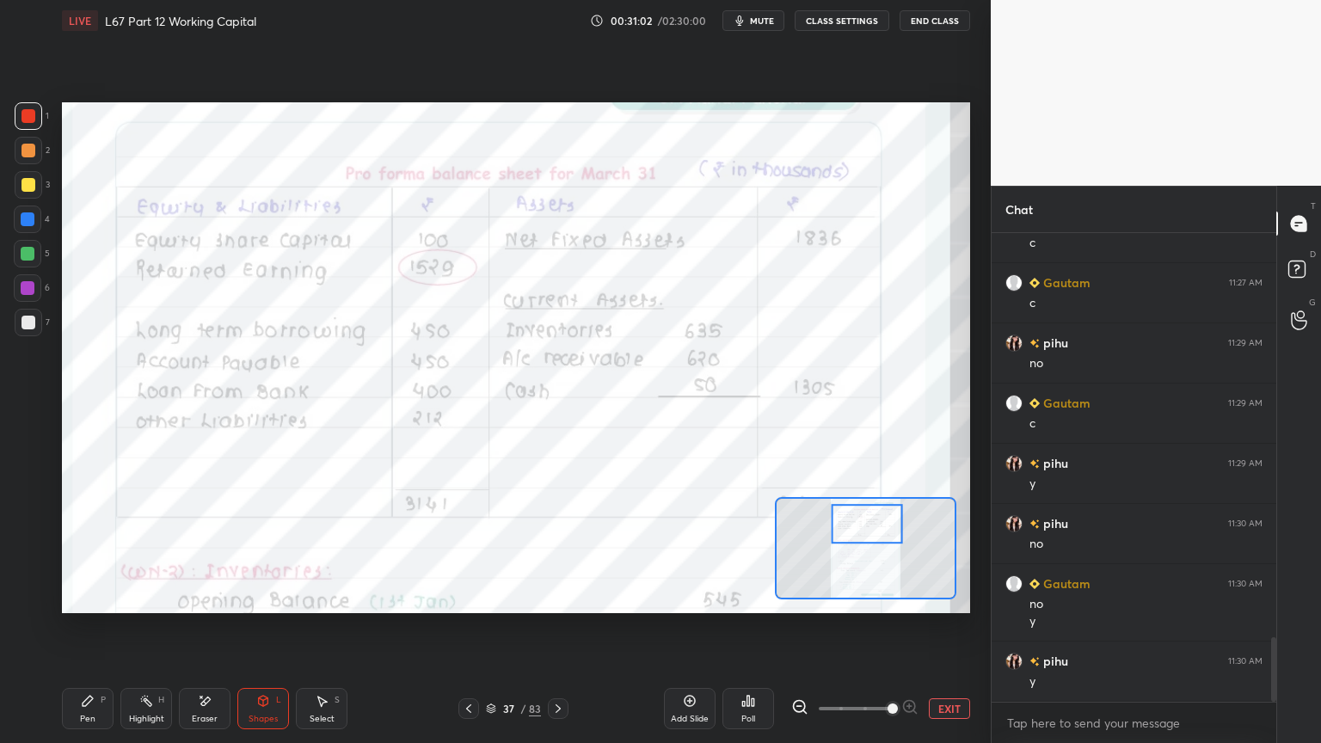
click at [254, 597] on div "Shapes L" at bounding box center [263, 708] width 52 height 41
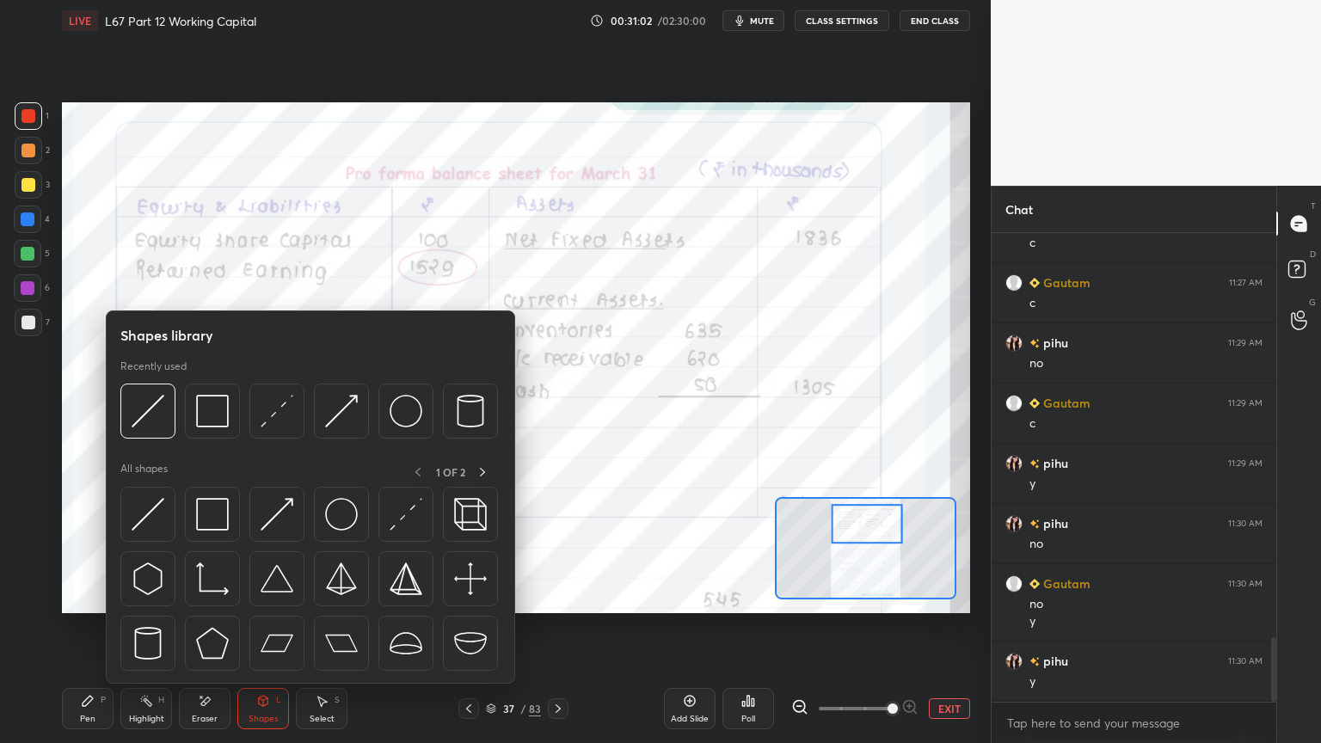
click at [142, 420] on img at bounding box center [148, 411] width 33 height 33
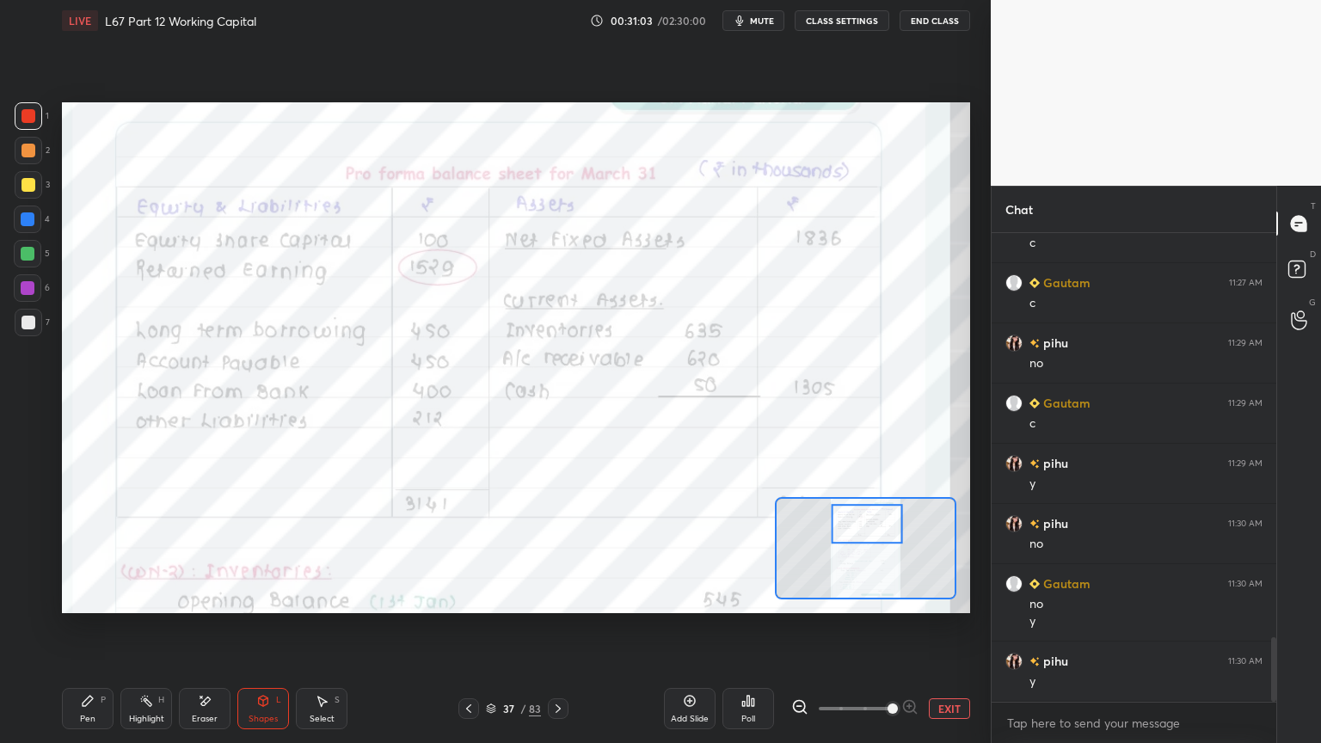
click at [83, 597] on div "Pen P" at bounding box center [88, 708] width 52 height 41
click at [30, 597] on icon at bounding box center [28, 599] width 14 height 10
click at [257, 597] on div "Shapes" at bounding box center [262, 718] width 29 height 9
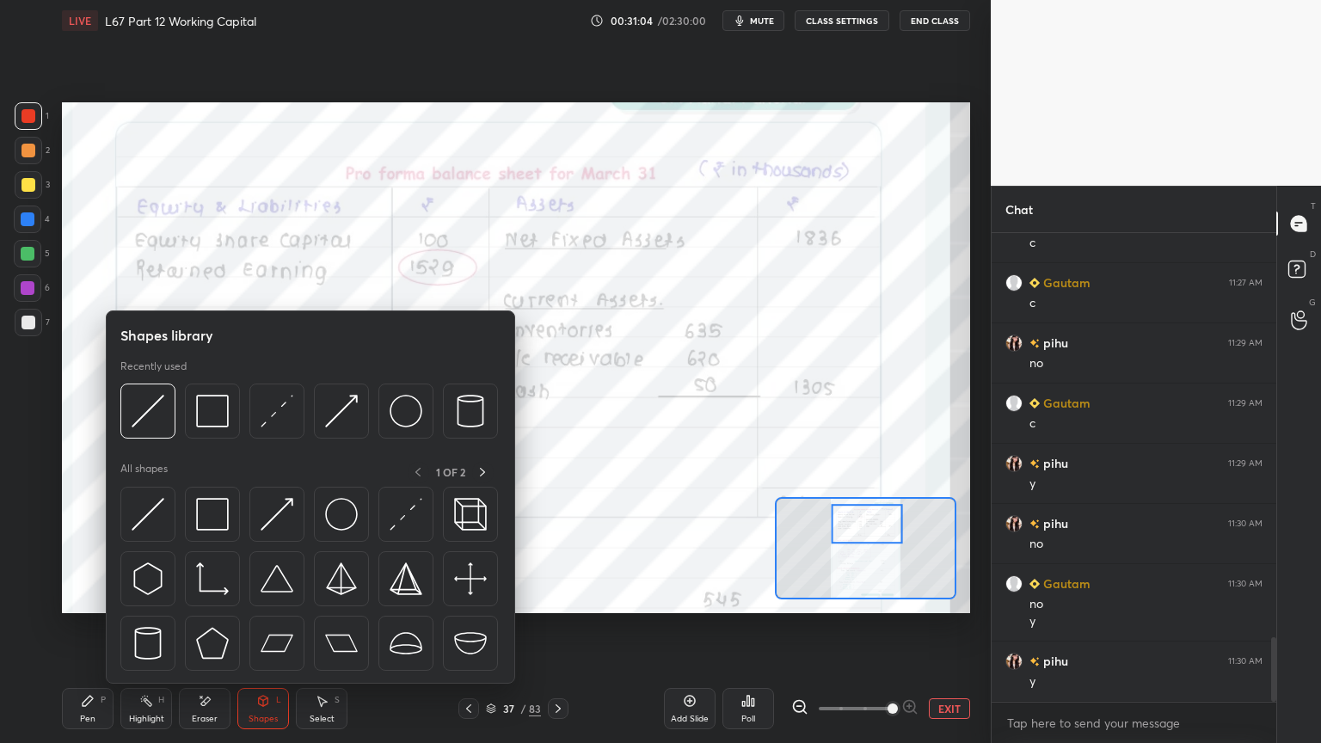
click at [207, 423] on img at bounding box center [212, 411] width 33 height 33
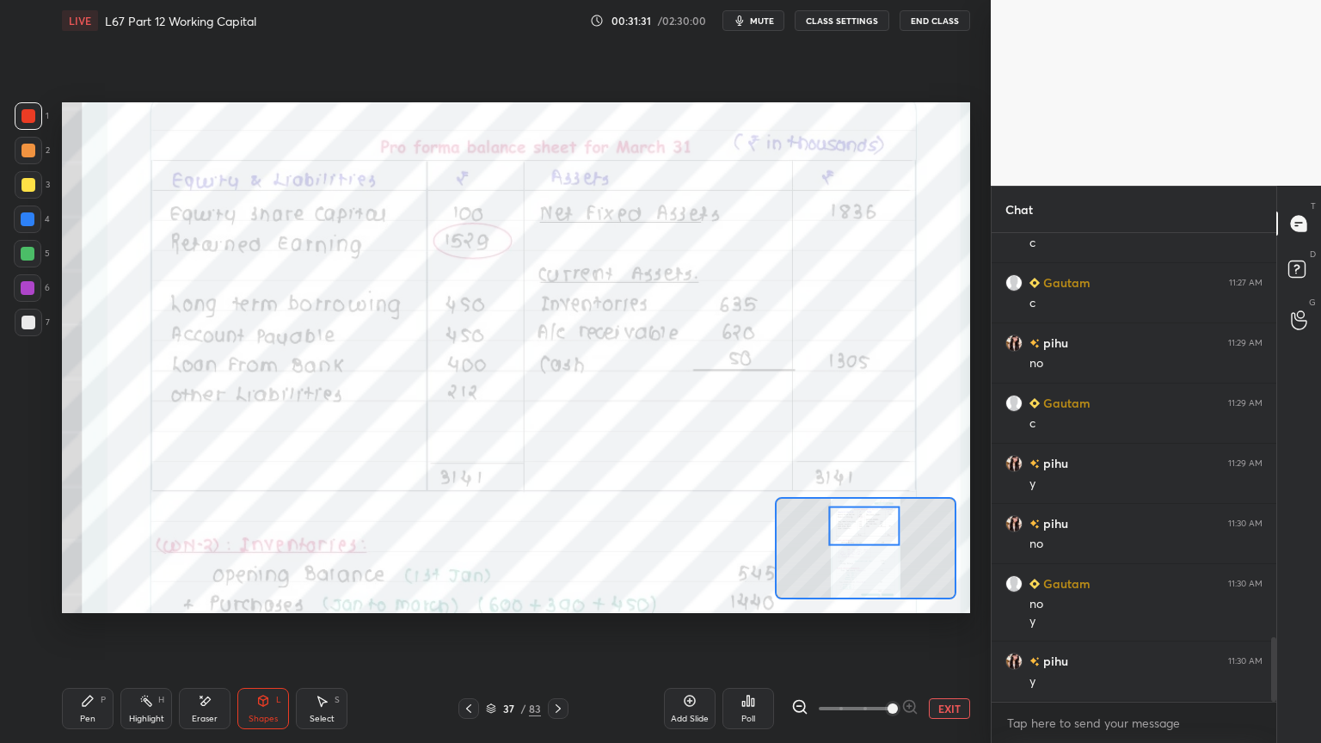
click at [89, 597] on icon at bounding box center [88, 701] width 14 height 14
click at [193, 597] on div "Eraser" at bounding box center [205, 708] width 52 height 41
click at [96, 597] on div "Pen P" at bounding box center [88, 708] width 52 height 41
click at [33, 534] on icon at bounding box center [28, 530] width 14 height 10
click at [201, 597] on icon at bounding box center [205, 701] width 14 height 15
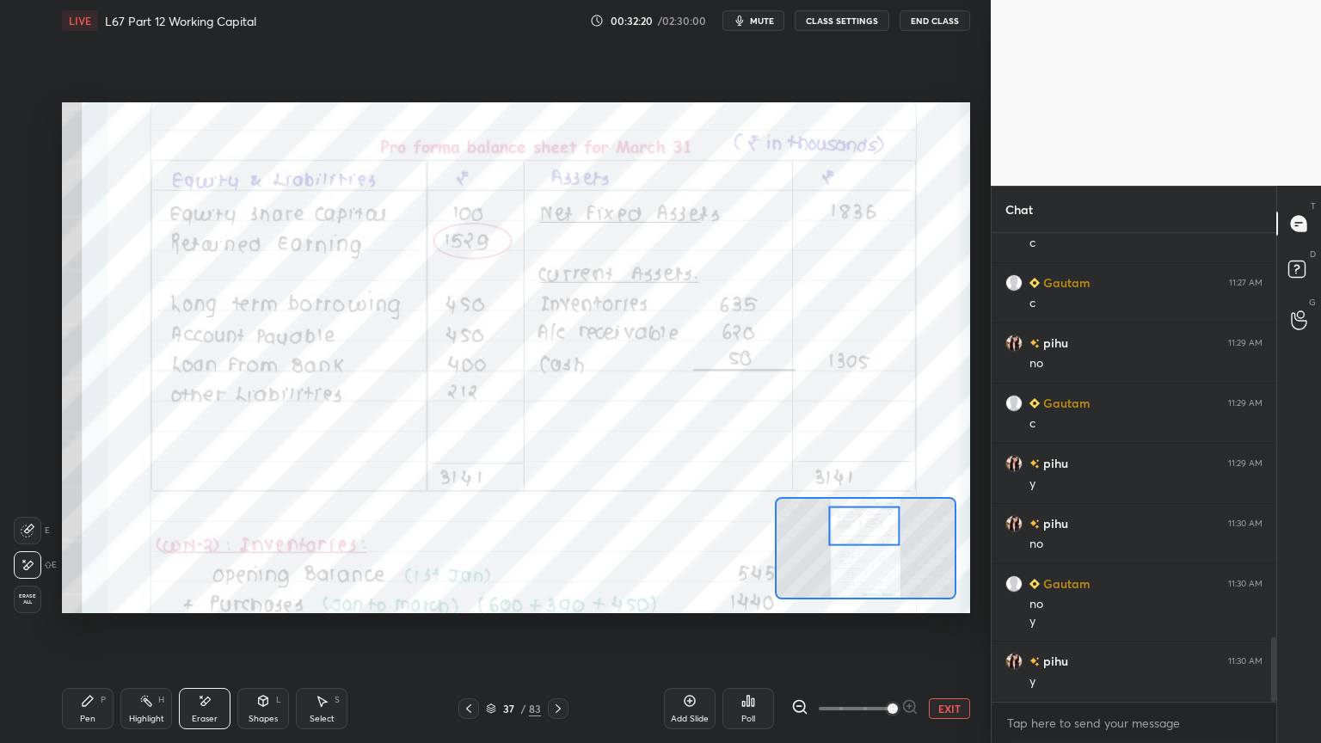
click at [206, 597] on icon at bounding box center [205, 701] width 14 height 15
click at [210, 597] on icon at bounding box center [205, 701] width 14 height 15
click at [213, 597] on div "Eraser" at bounding box center [205, 708] width 52 height 41
click at [34, 536] on icon at bounding box center [28, 531] width 14 height 14
click at [24, 439] on icon at bounding box center [27, 440] width 12 height 12
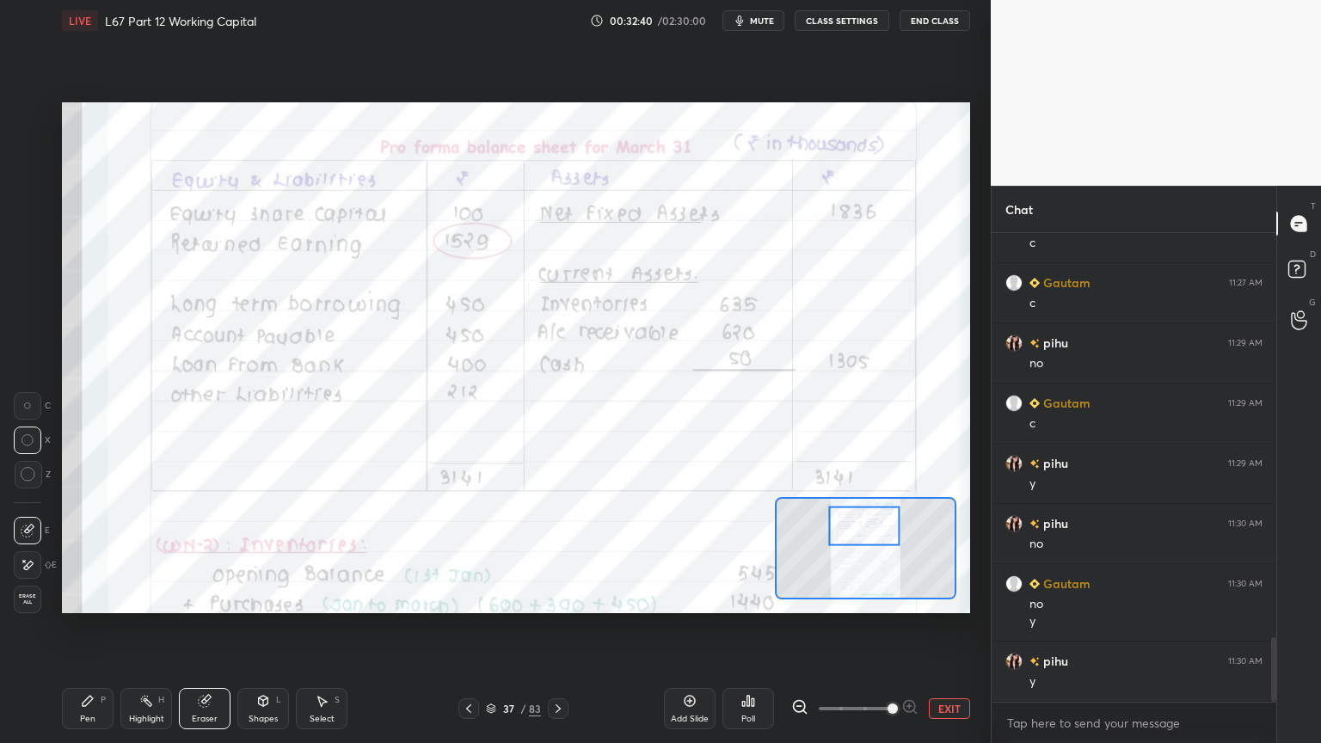
click at [31, 475] on icon at bounding box center [28, 474] width 15 height 15
click at [21, 404] on div at bounding box center [28, 406] width 28 height 28
click at [25, 566] on icon at bounding box center [28, 565] width 9 height 9
click at [24, 528] on icon at bounding box center [28, 531] width 14 height 14
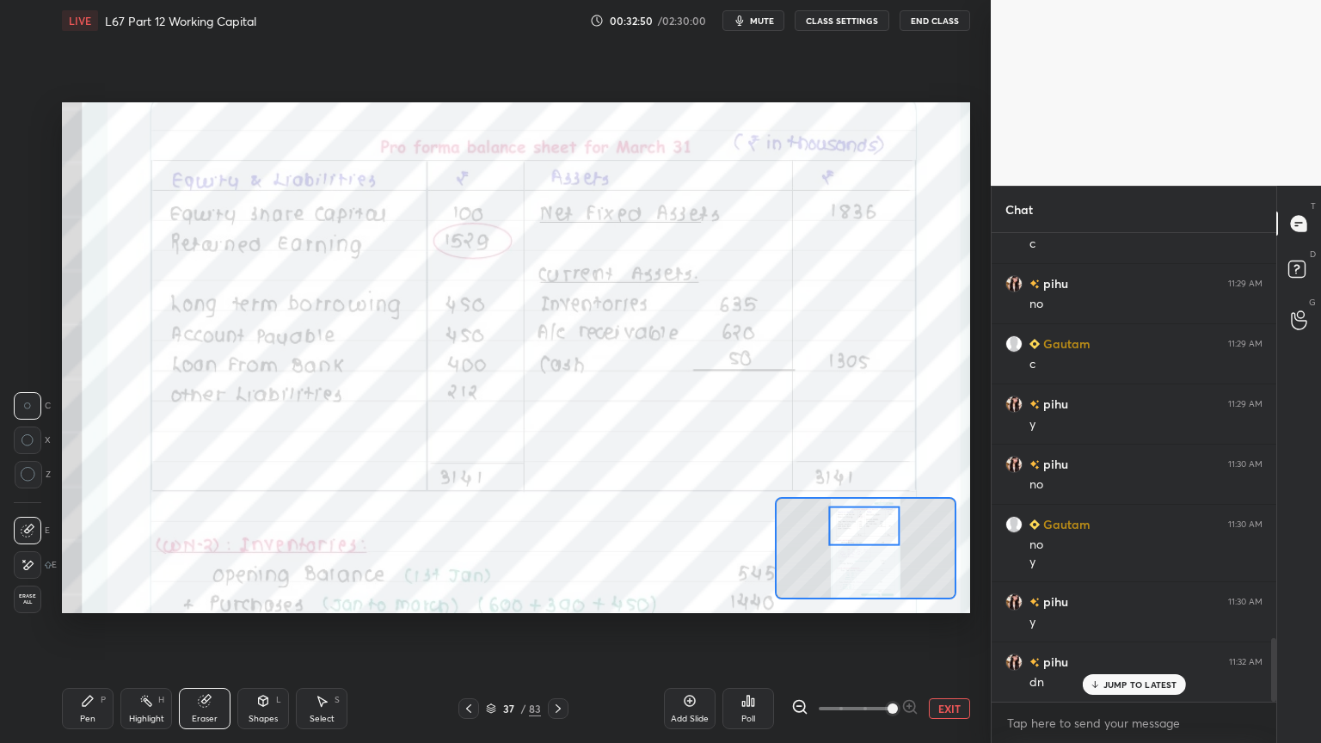
click at [464, 597] on icon at bounding box center [469, 709] width 14 height 14
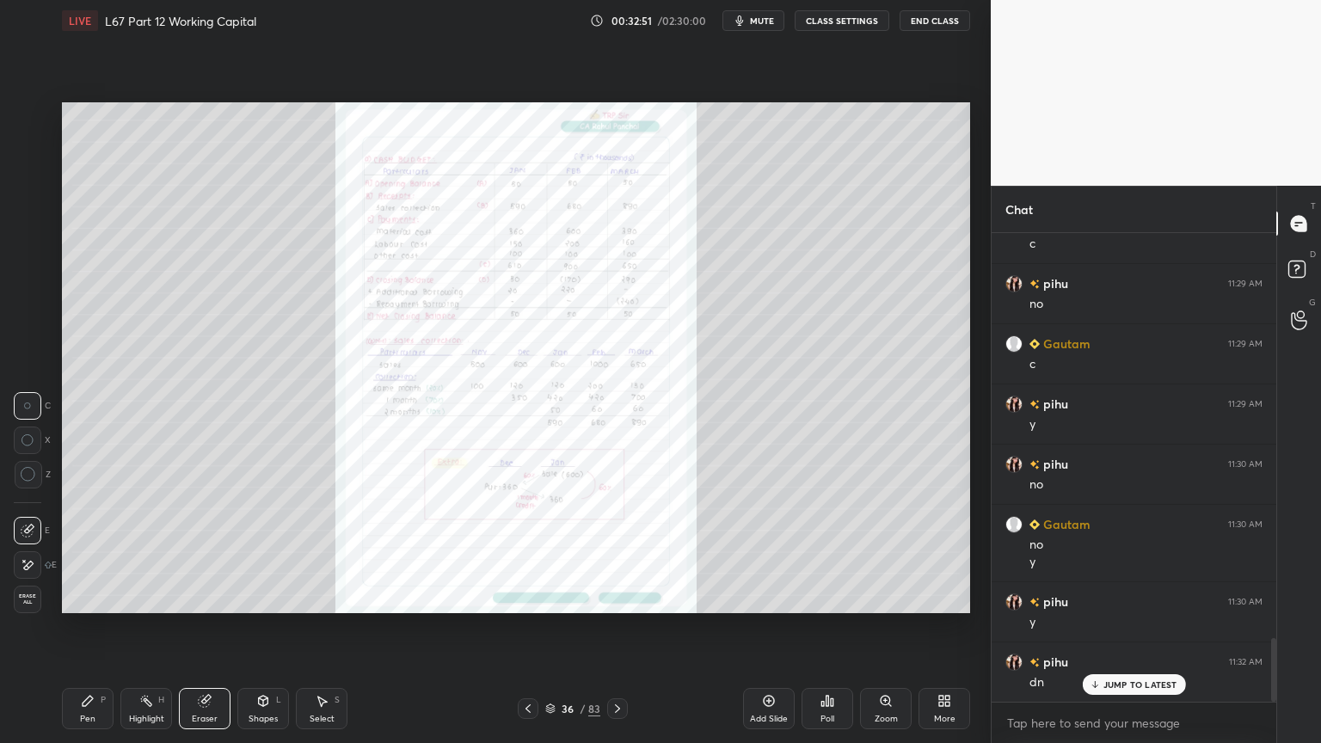
click at [522, 597] on icon at bounding box center [528, 709] width 14 height 14
click at [876, 597] on div "Zoom" at bounding box center [886, 708] width 52 height 41
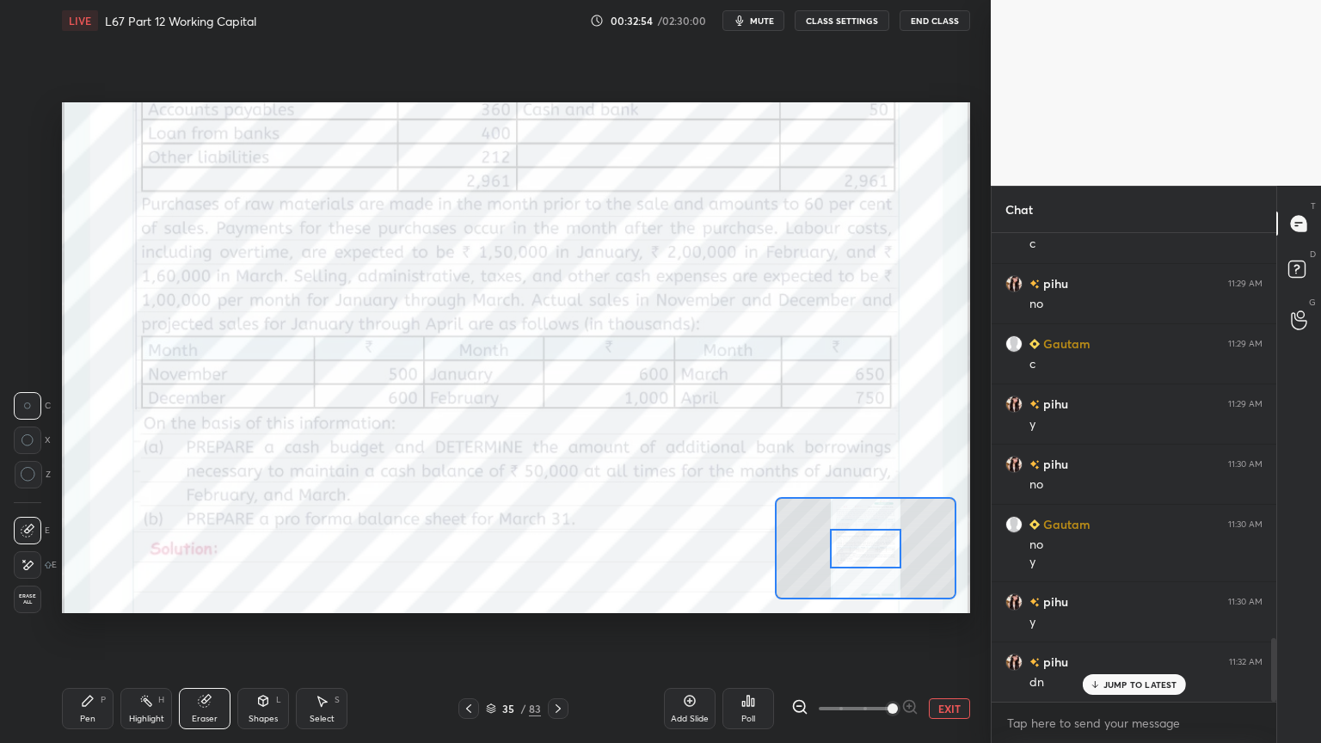
click at [551, 597] on div "Pen P Highlight H Eraser Shapes L Select S 35 / 83 Add Slide Poll EXIT" at bounding box center [516, 708] width 908 height 69
click at [554, 597] on icon at bounding box center [558, 709] width 14 height 14
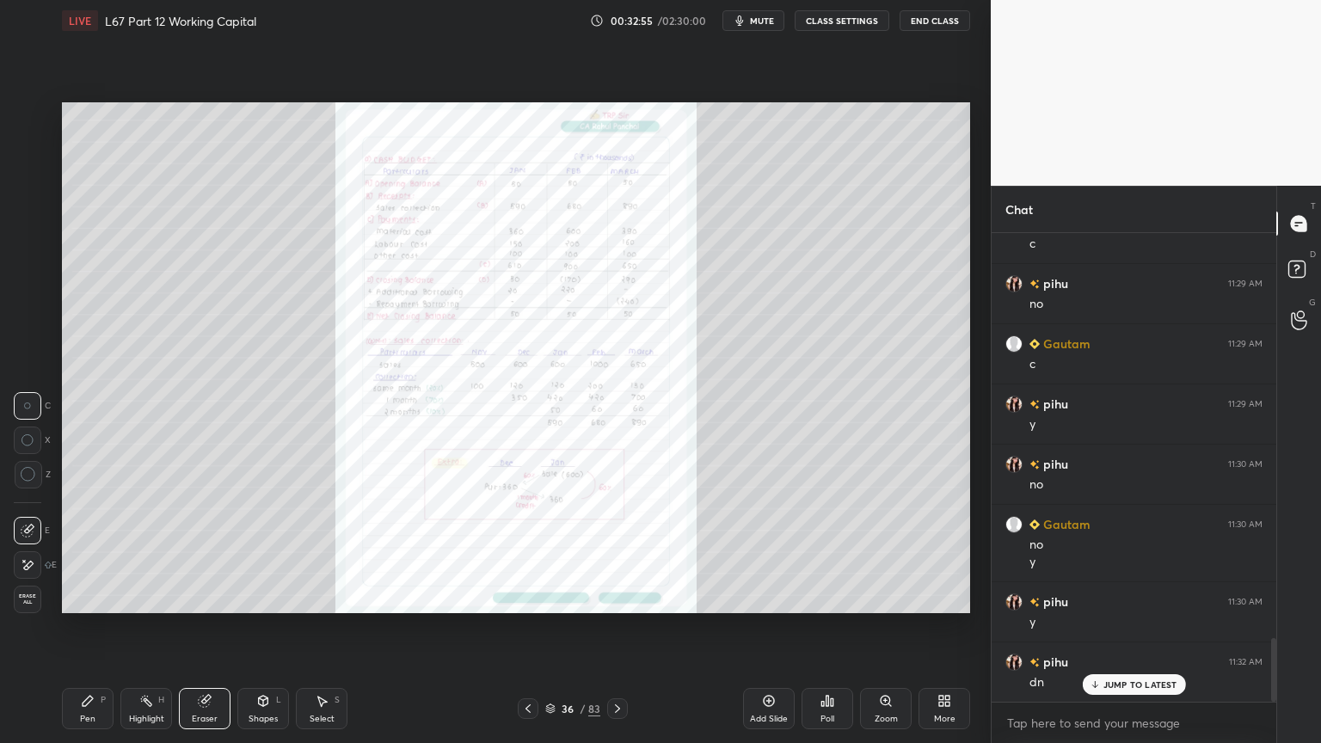
click at [622, 597] on icon at bounding box center [617, 709] width 14 height 14
click at [881, 597] on div "Zoom" at bounding box center [886, 708] width 52 height 41
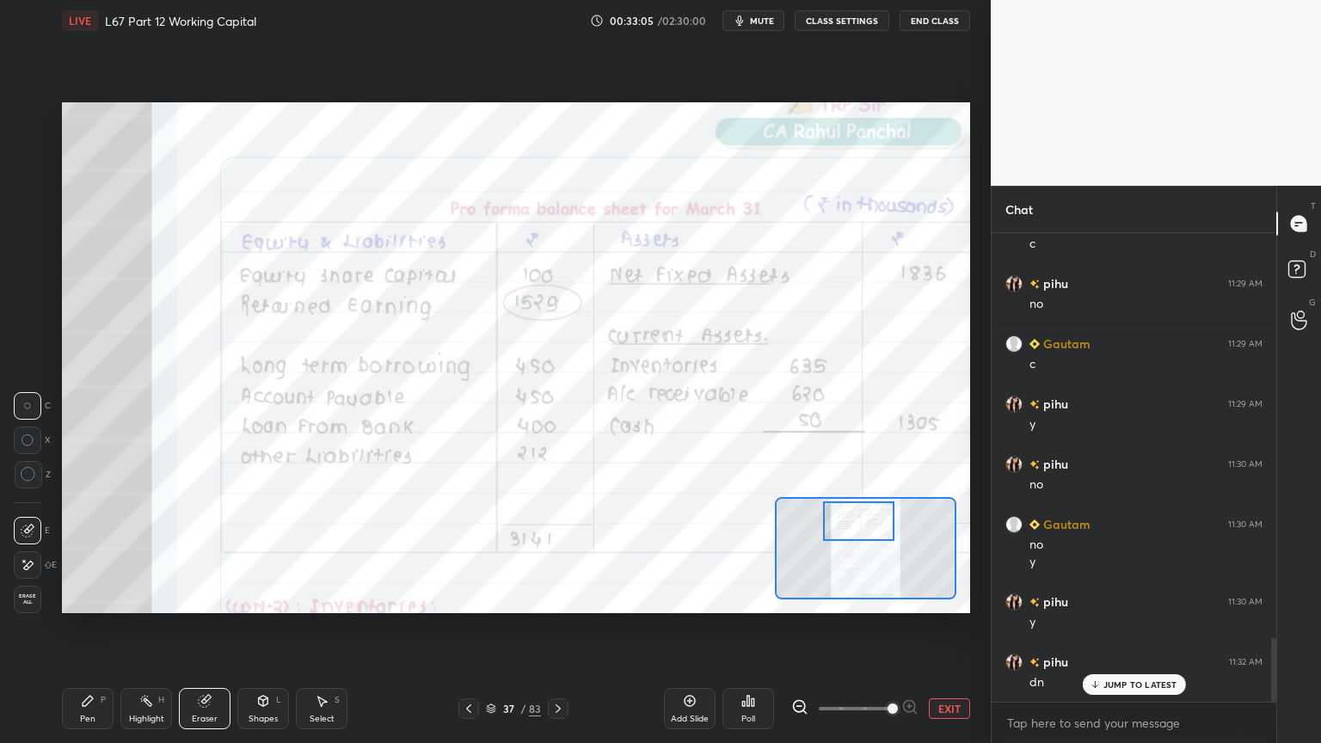
scroll to position [3063, 0]
click at [465, 597] on icon at bounding box center [469, 709] width 14 height 14
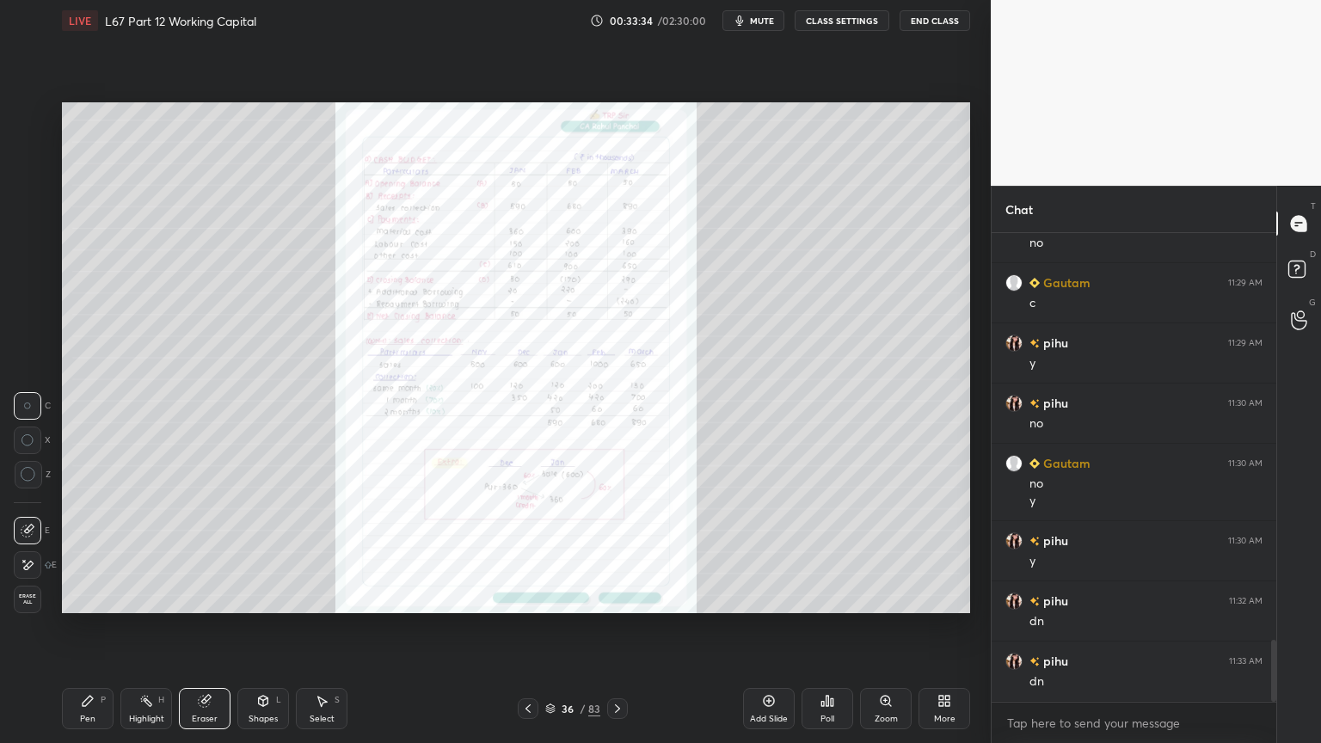
click at [876, 597] on div "Zoom" at bounding box center [886, 708] width 52 height 41
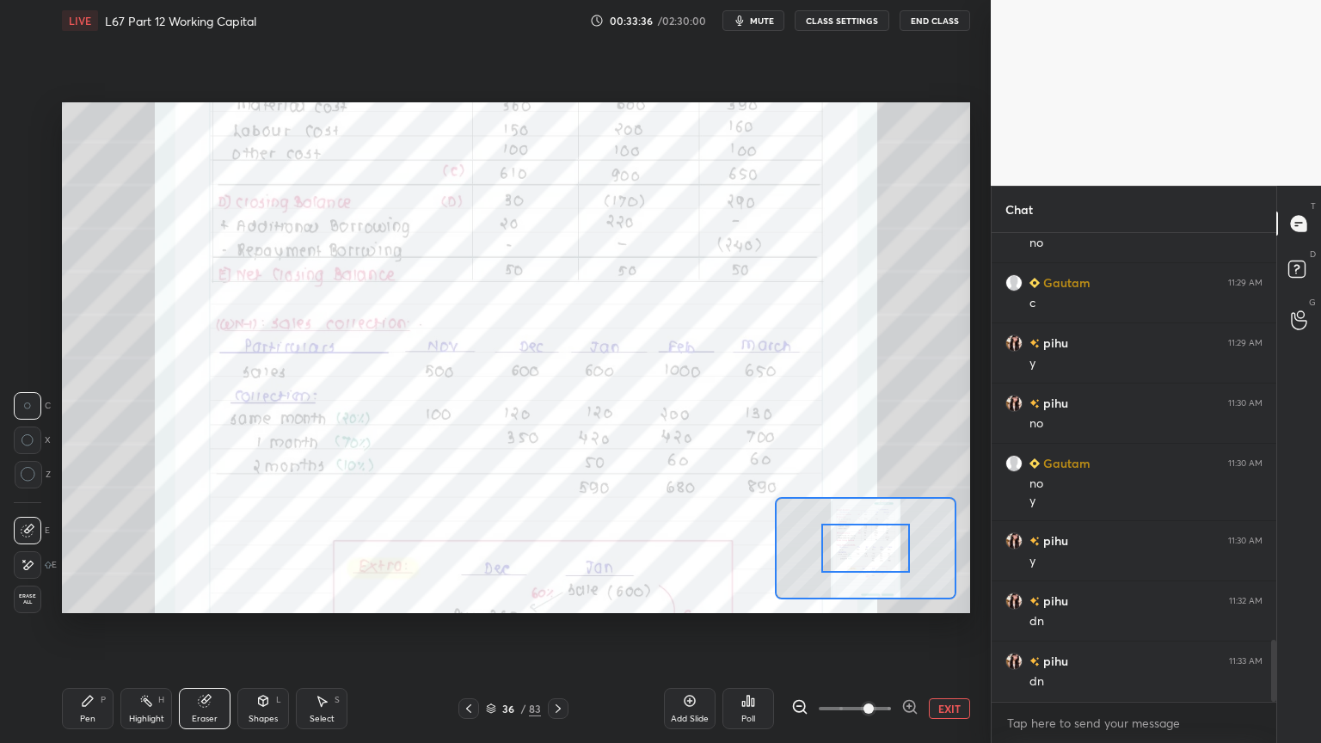
click at [472, 597] on icon at bounding box center [469, 709] width 14 height 14
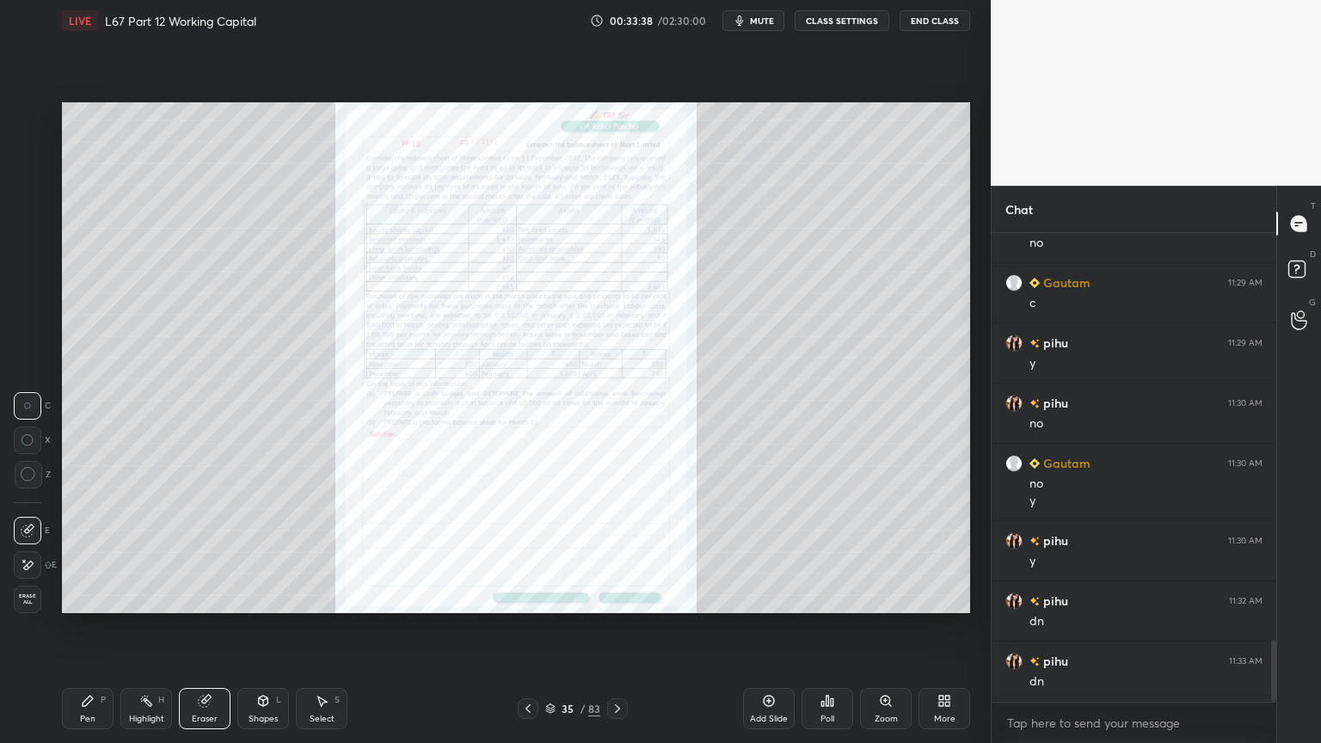
click at [614, 597] on icon at bounding box center [617, 709] width 14 height 14
click at [891, 597] on div "Zoom" at bounding box center [886, 708] width 52 height 41
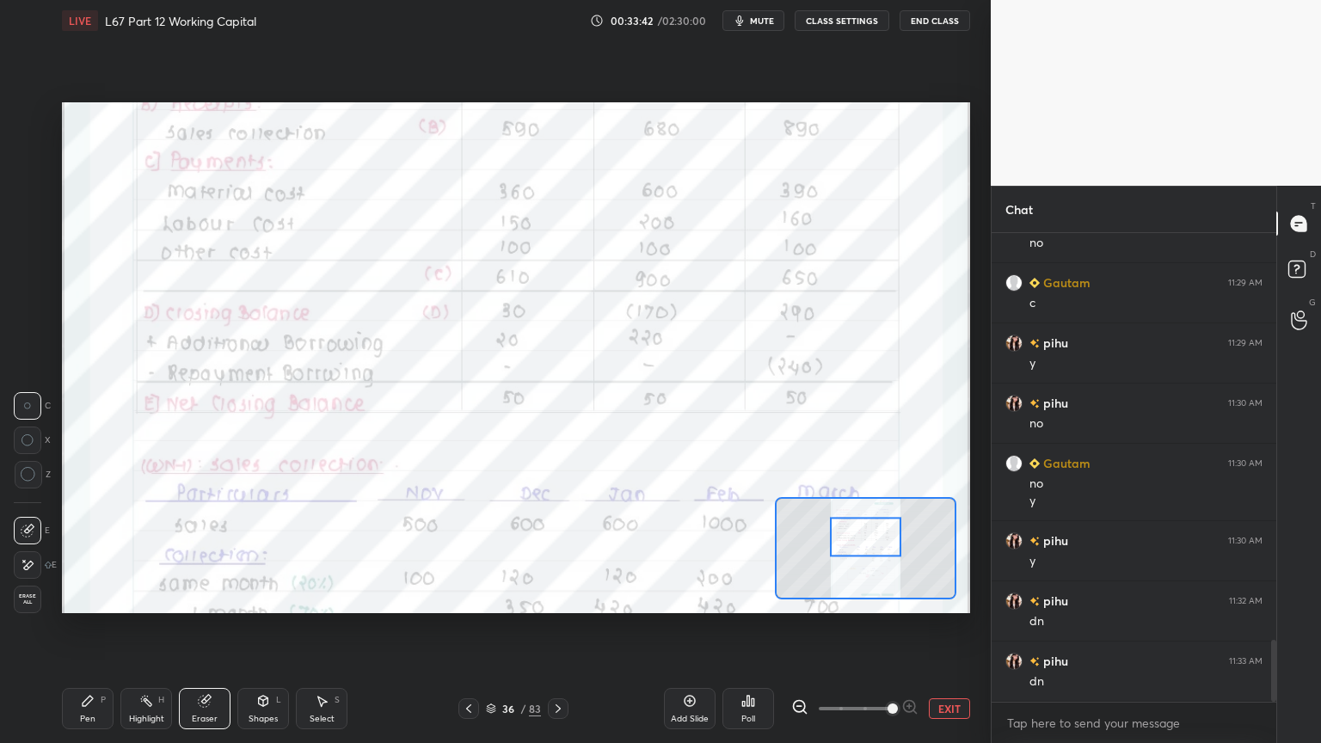
click at [85, 597] on div "Pen" at bounding box center [87, 718] width 15 height 9
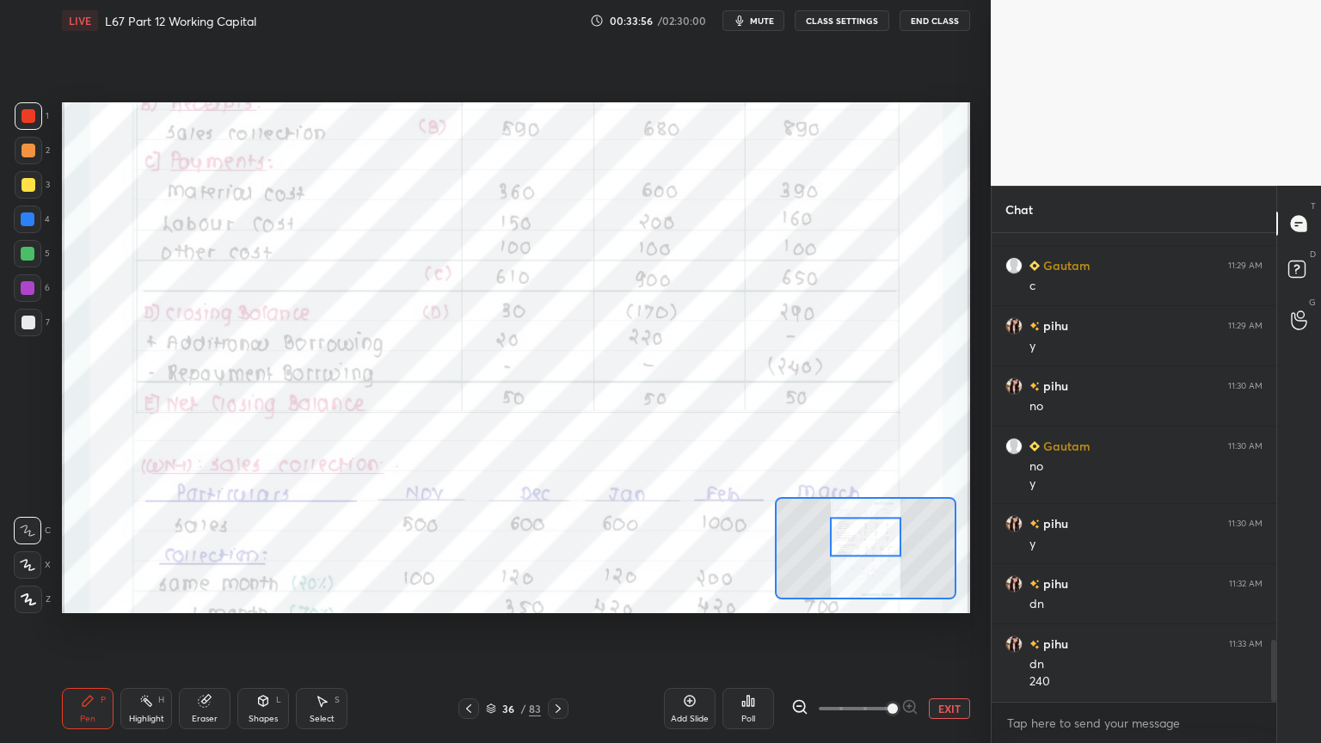
click at [199, 597] on div "Eraser" at bounding box center [205, 708] width 52 height 41
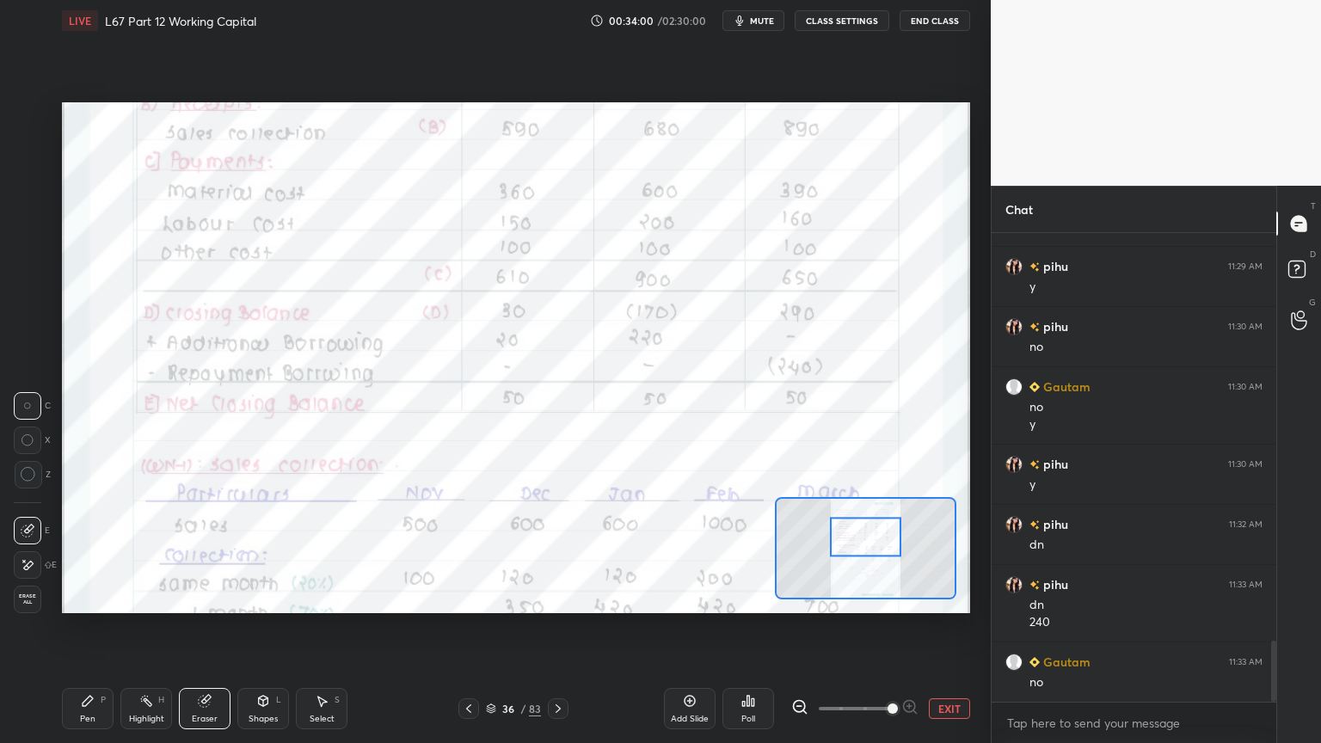
click at [468, 597] on icon at bounding box center [469, 709] width 14 height 14
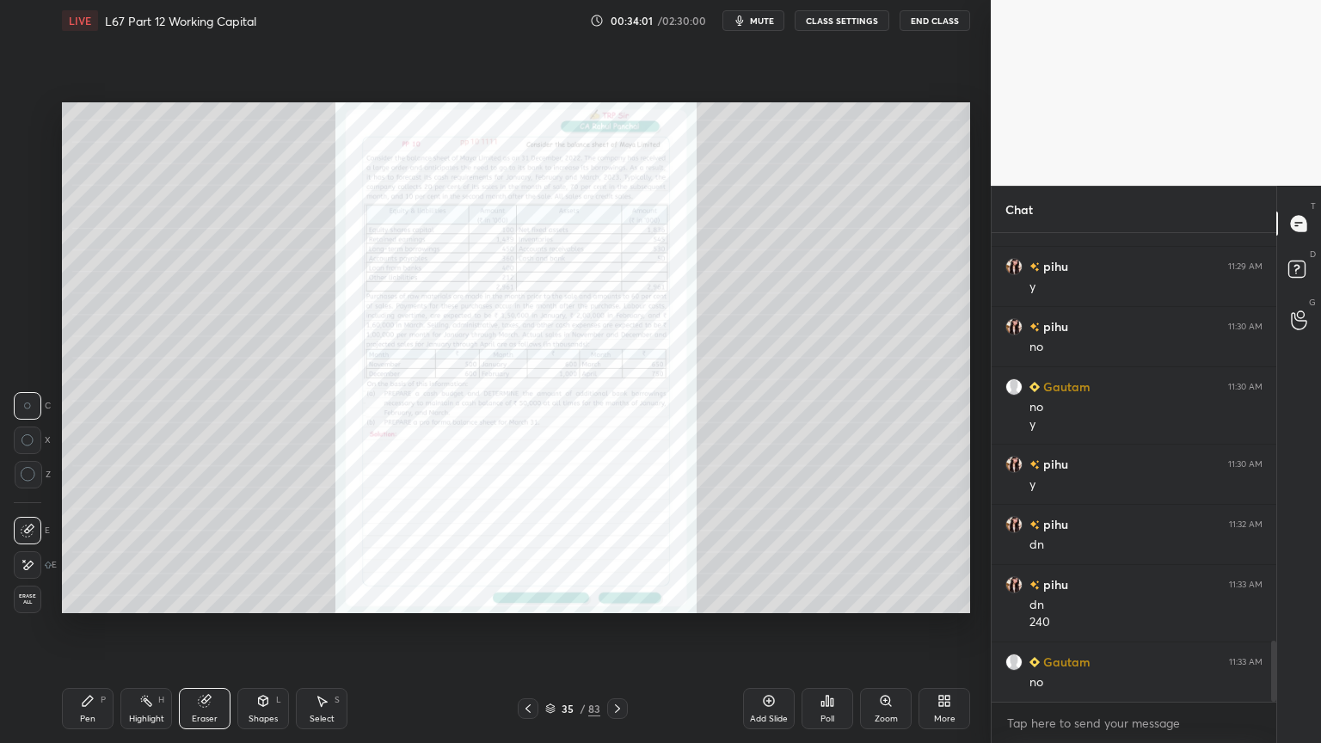
click at [895, 597] on div "Zoom" at bounding box center [886, 708] width 52 height 41
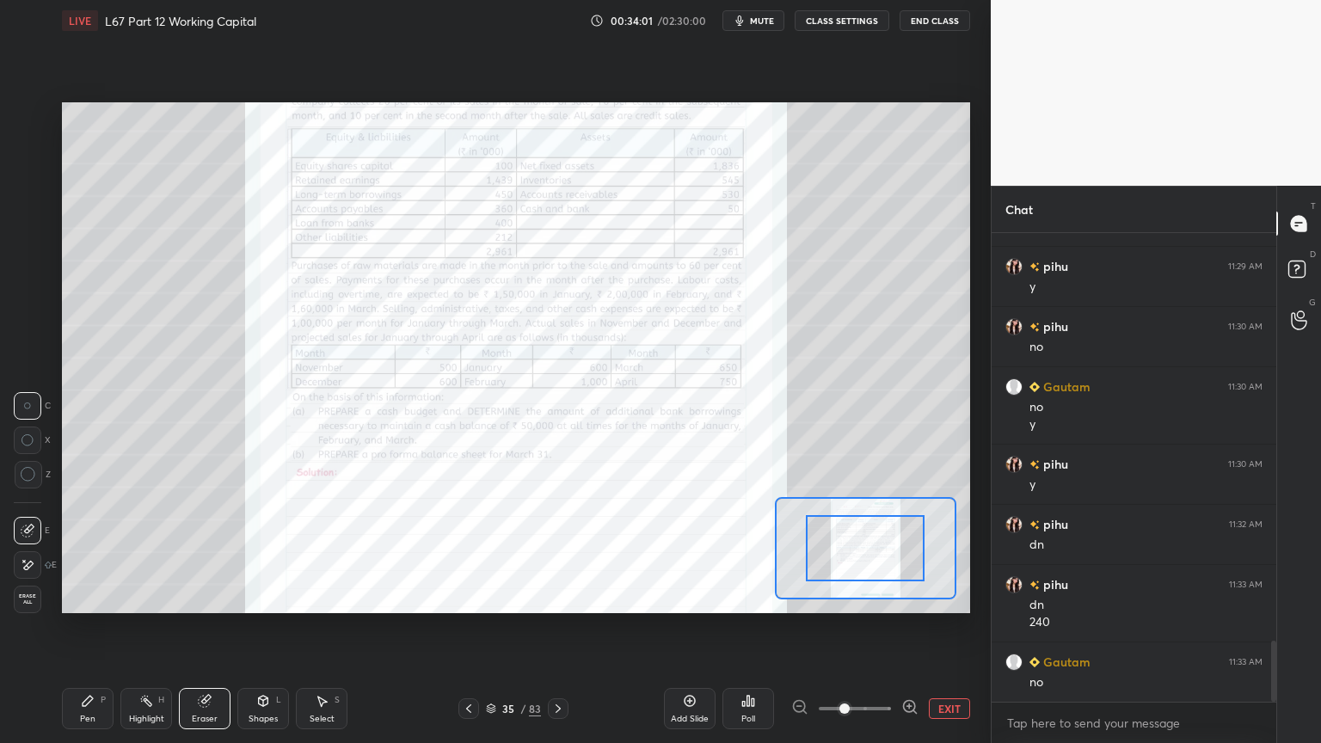
click at [849, 597] on span at bounding box center [844, 708] width 10 height 10
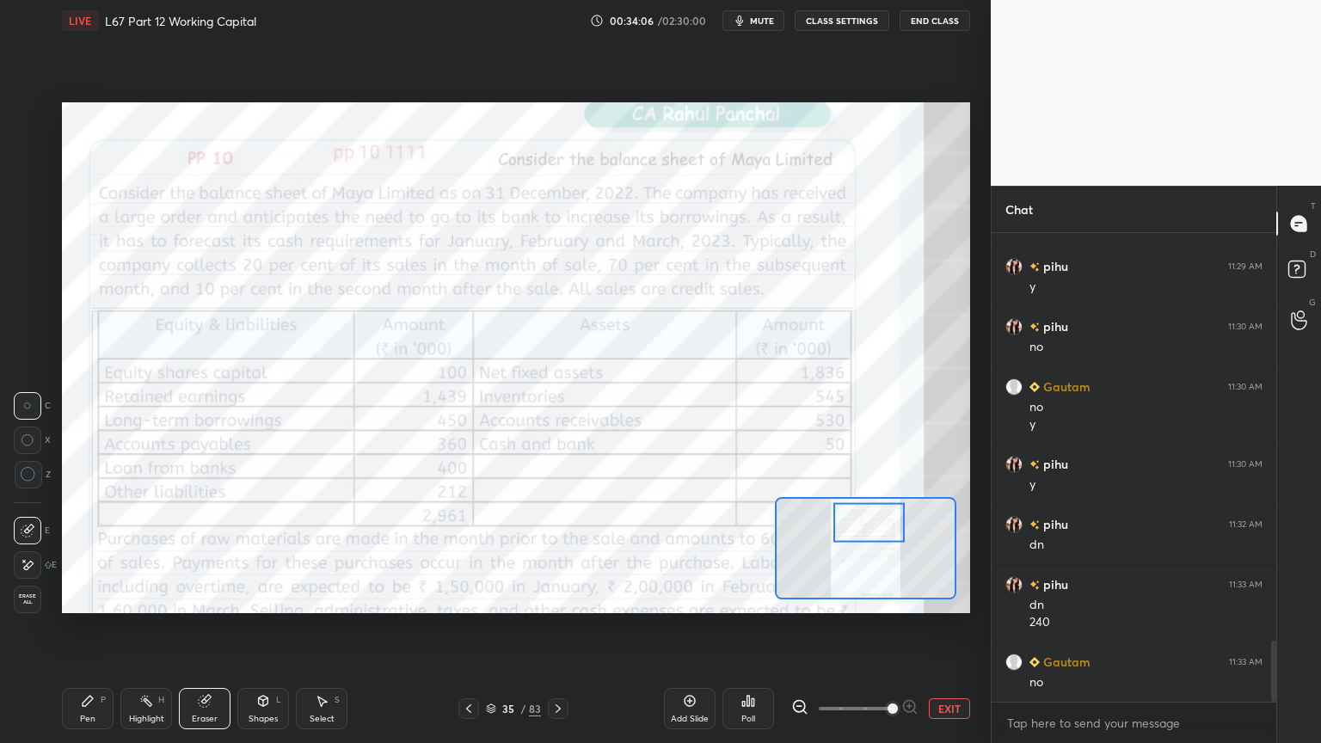
click at [558, 597] on icon at bounding box center [558, 709] width 14 height 14
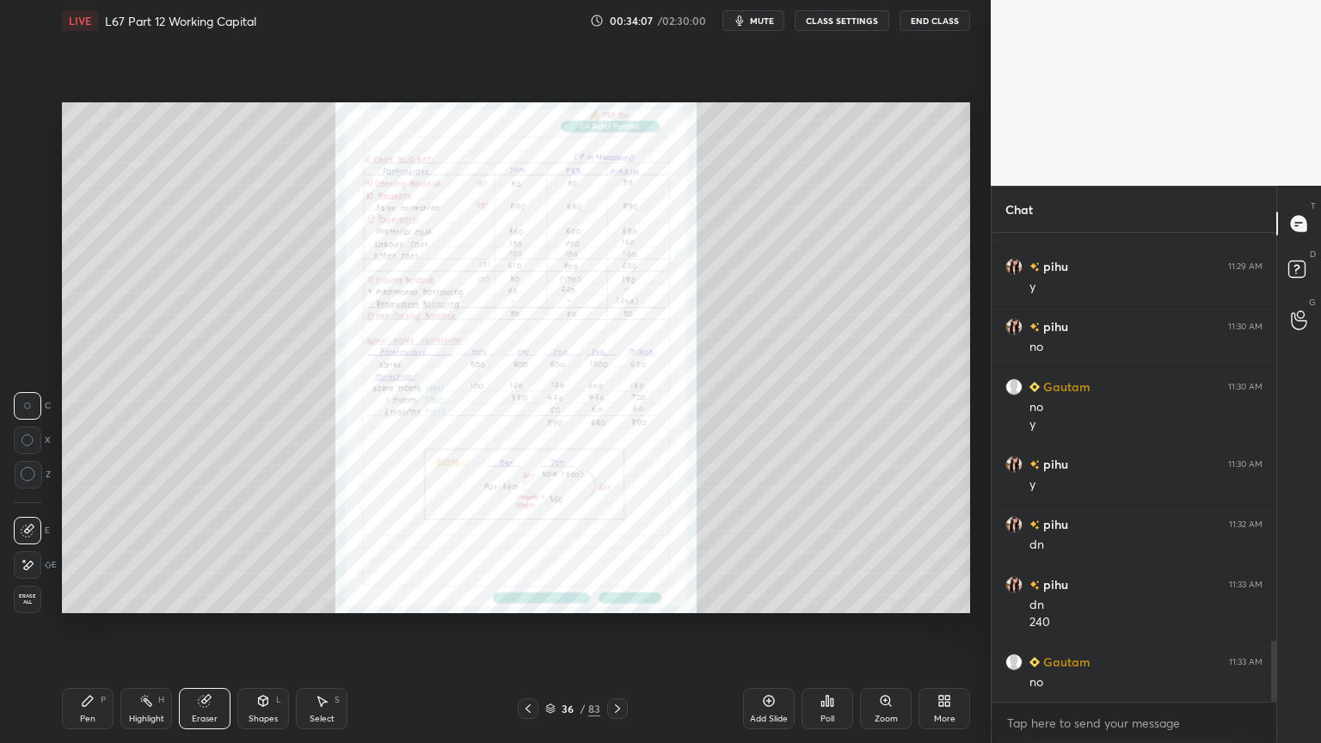
click at [561, 597] on div "36" at bounding box center [567, 708] width 17 height 10
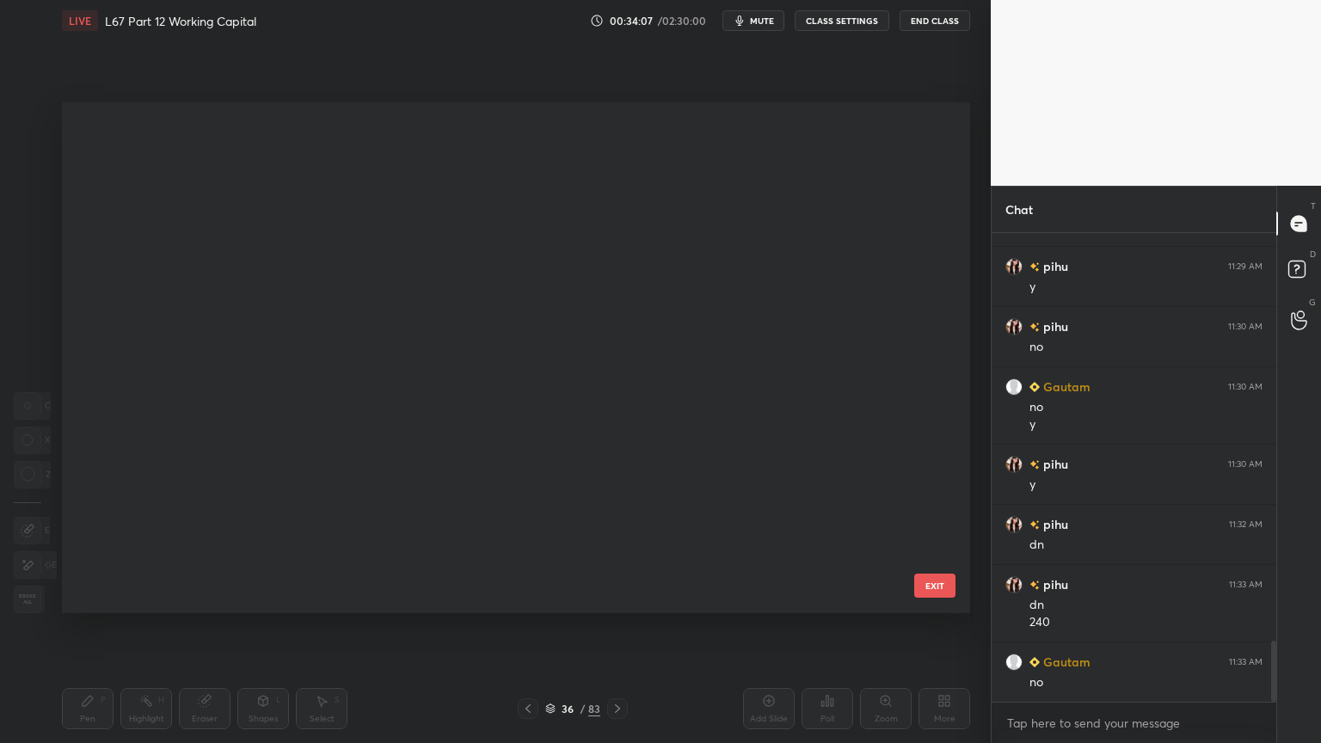
scroll to position [506, 899]
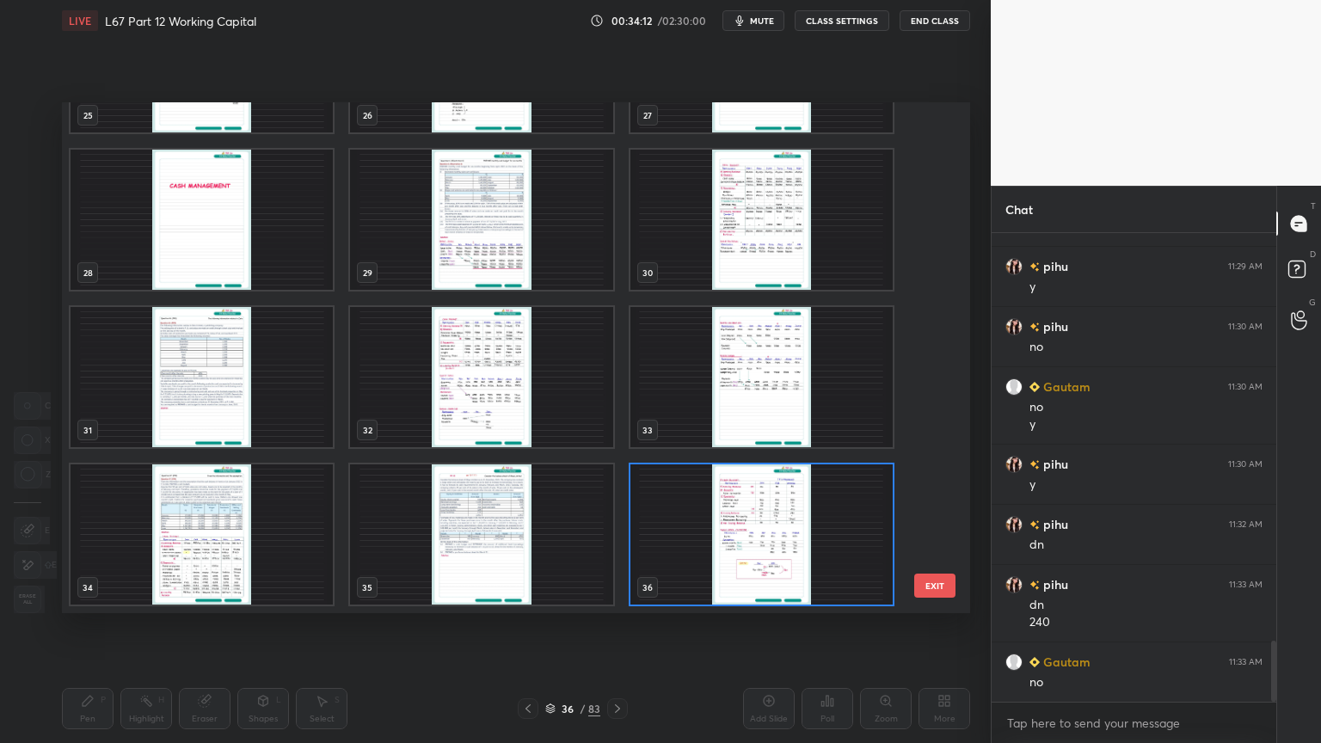
click at [705, 567] on img "grid" at bounding box center [761, 534] width 262 height 140
click at [708, 567] on img "grid" at bounding box center [761, 534] width 262 height 140
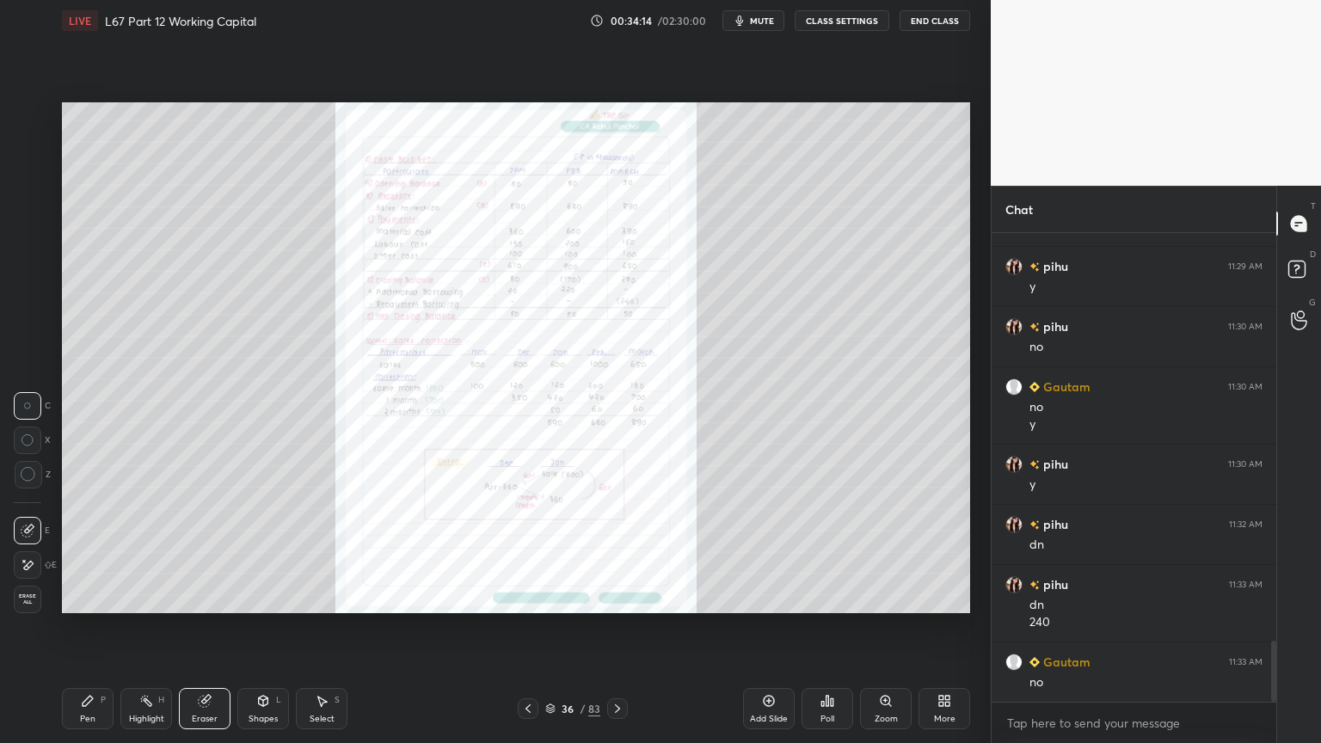
click at [615, 597] on icon at bounding box center [617, 709] width 14 height 14
click at [881, 597] on div "Zoom" at bounding box center [886, 708] width 52 height 41
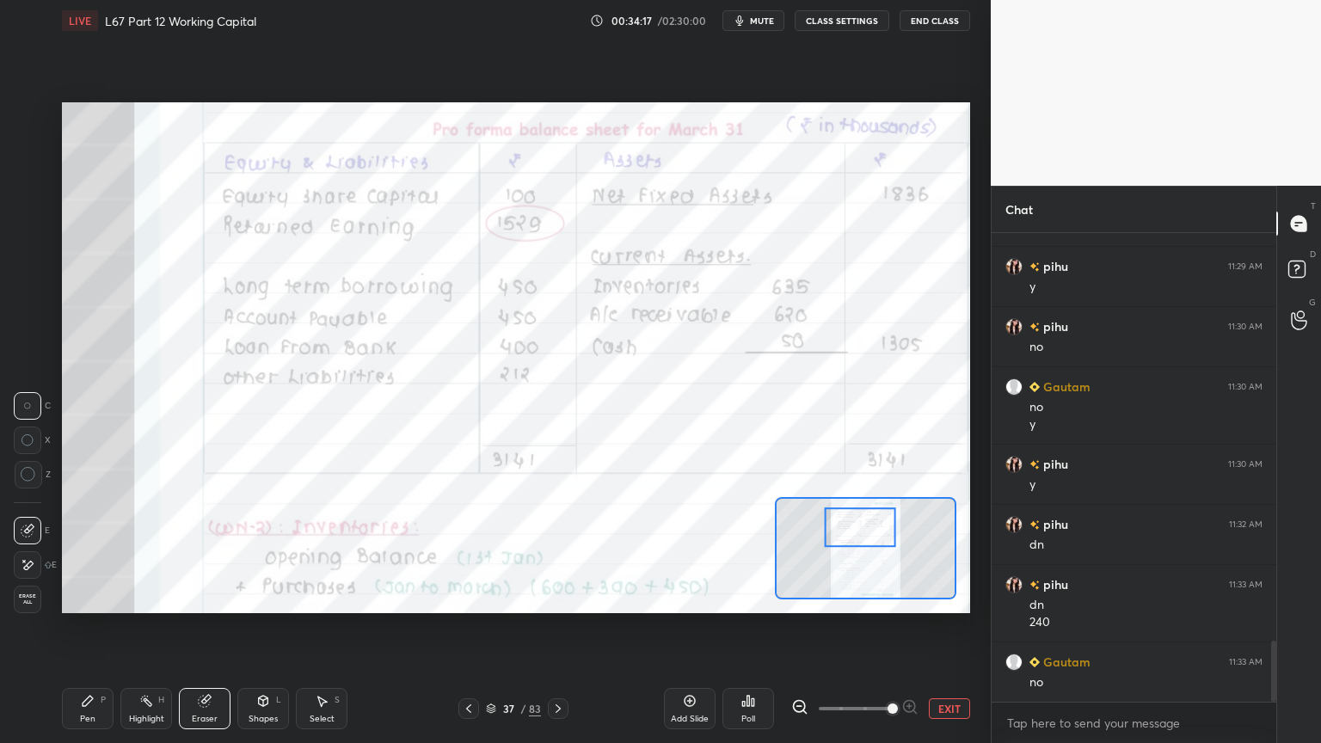
click at [144, 597] on icon at bounding box center [146, 701] width 14 height 14
click at [207, 597] on icon at bounding box center [204, 701] width 11 height 11
click at [144, 597] on div "Highlight H" at bounding box center [146, 708] width 52 height 41
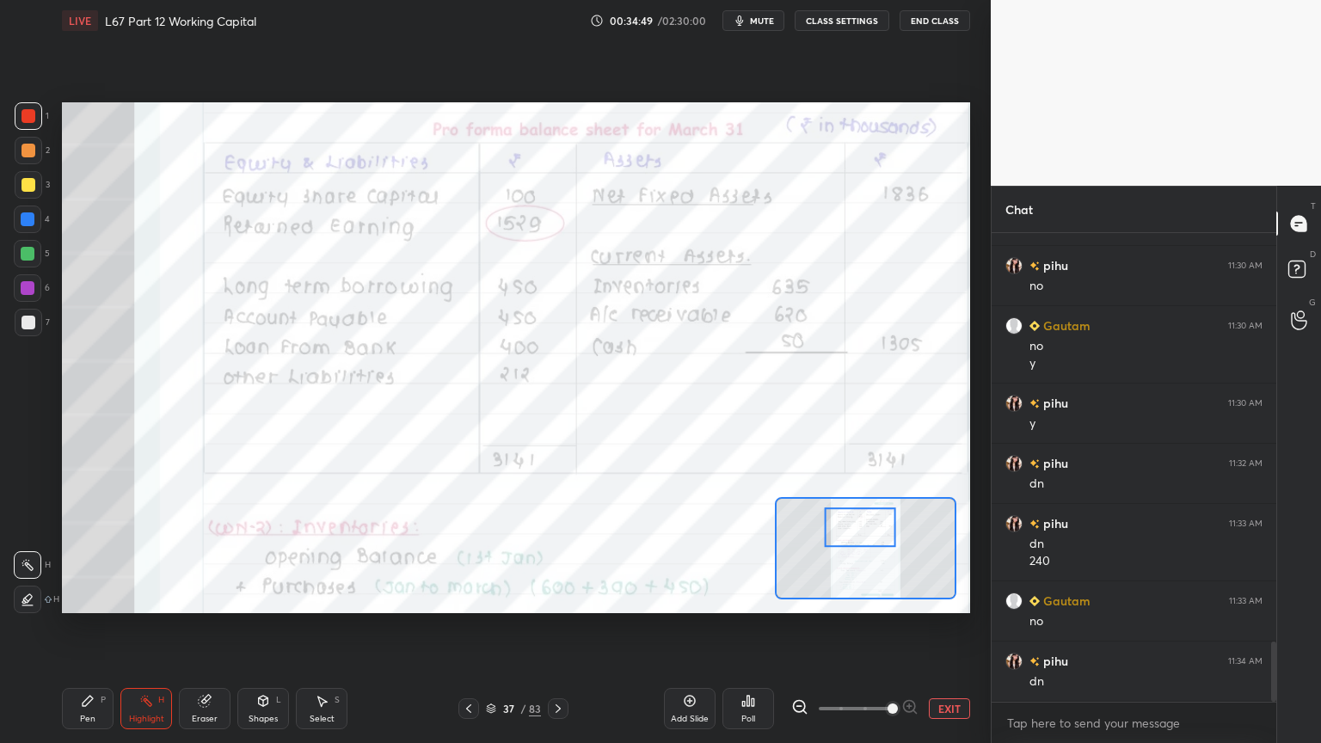
click at [88, 597] on div "Pen P" at bounding box center [88, 708] width 52 height 41
click at [86, 597] on div "Pen P" at bounding box center [88, 708] width 52 height 41
click at [33, 250] on div at bounding box center [28, 254] width 14 height 14
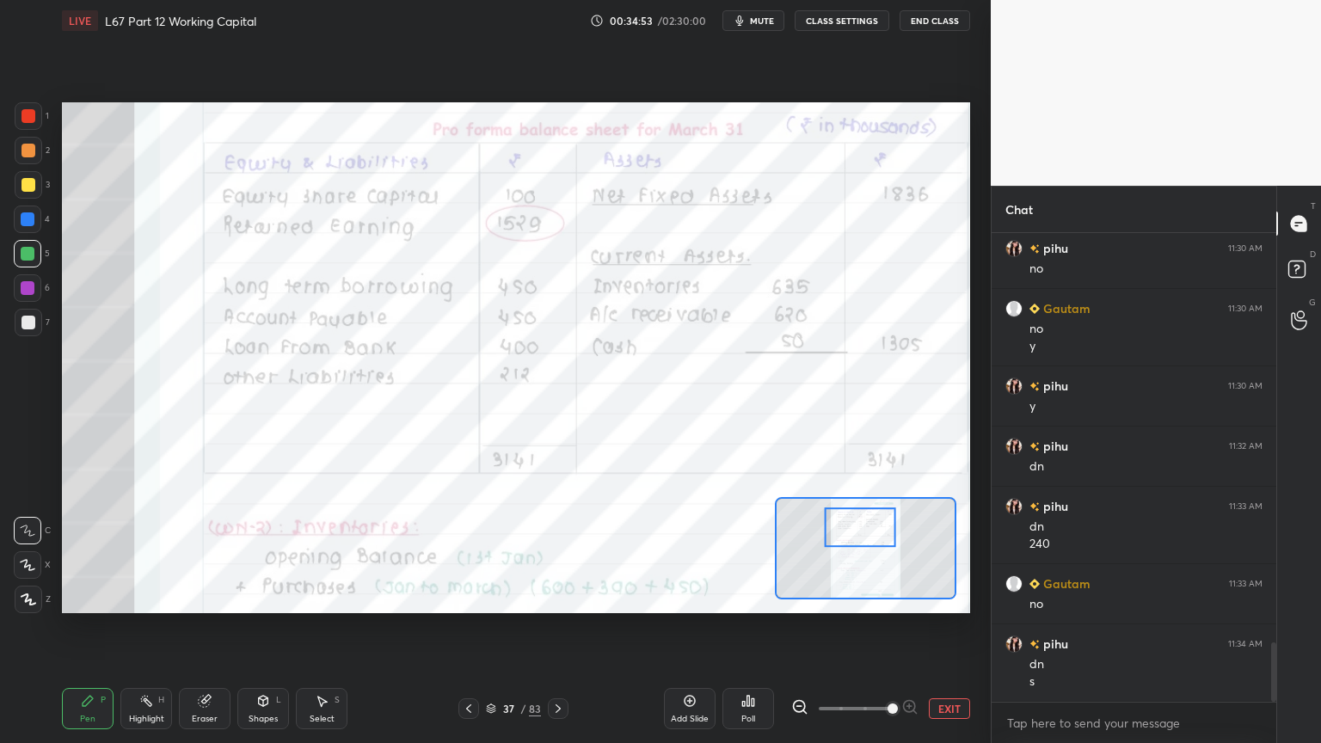
click at [199, 597] on icon at bounding box center [205, 701] width 14 height 14
click at [93, 597] on icon at bounding box center [88, 701] width 14 height 14
click at [146, 597] on div "Highlight" at bounding box center [146, 718] width 35 height 9
click at [206, 597] on div "Eraser" at bounding box center [205, 708] width 52 height 41
click at [40, 564] on div at bounding box center [28, 565] width 28 height 28
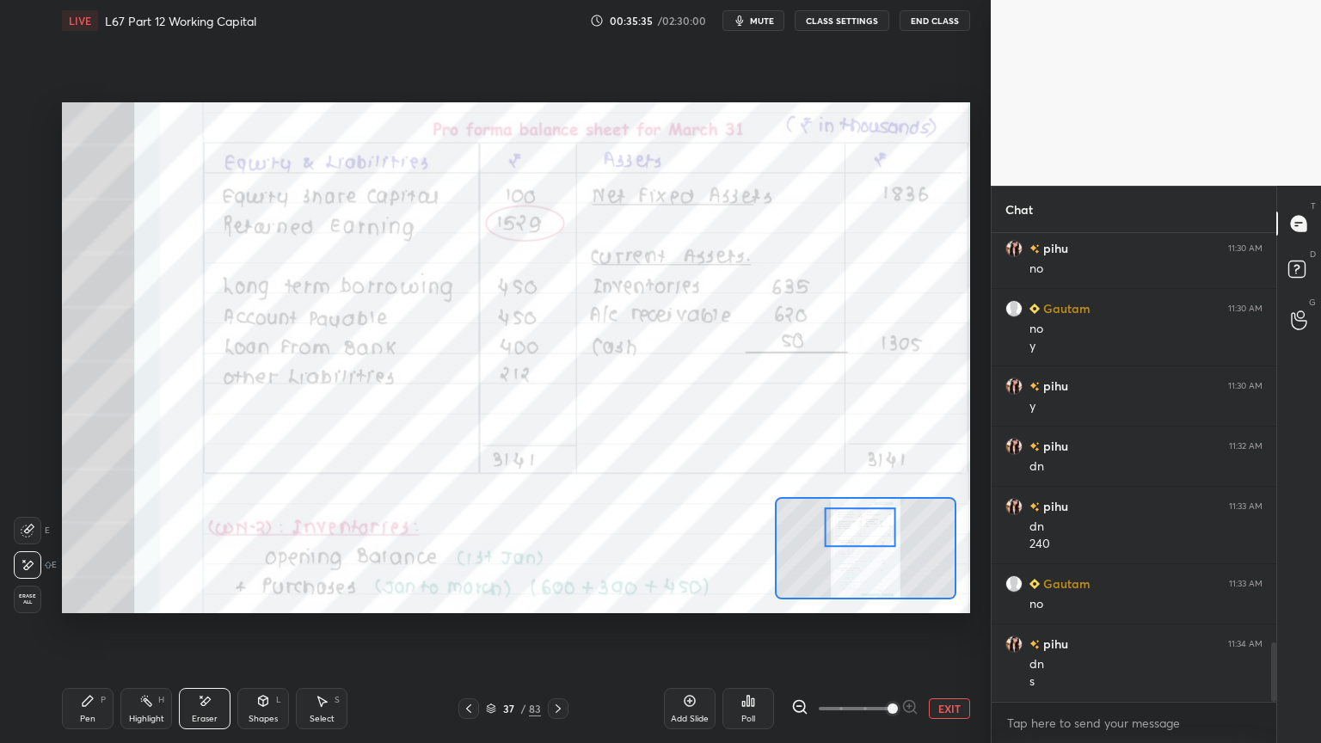
scroll to position [3277, 0]
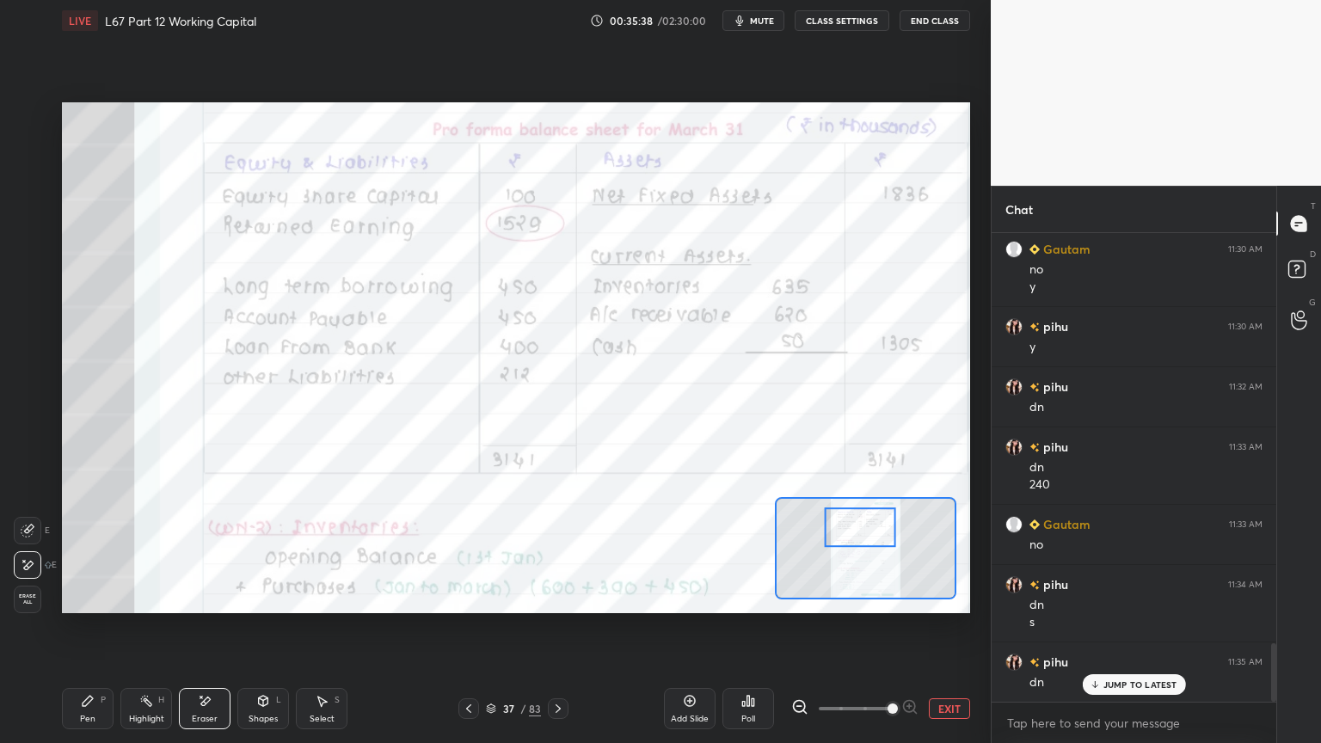
click at [466, 597] on icon at bounding box center [469, 709] width 14 height 14
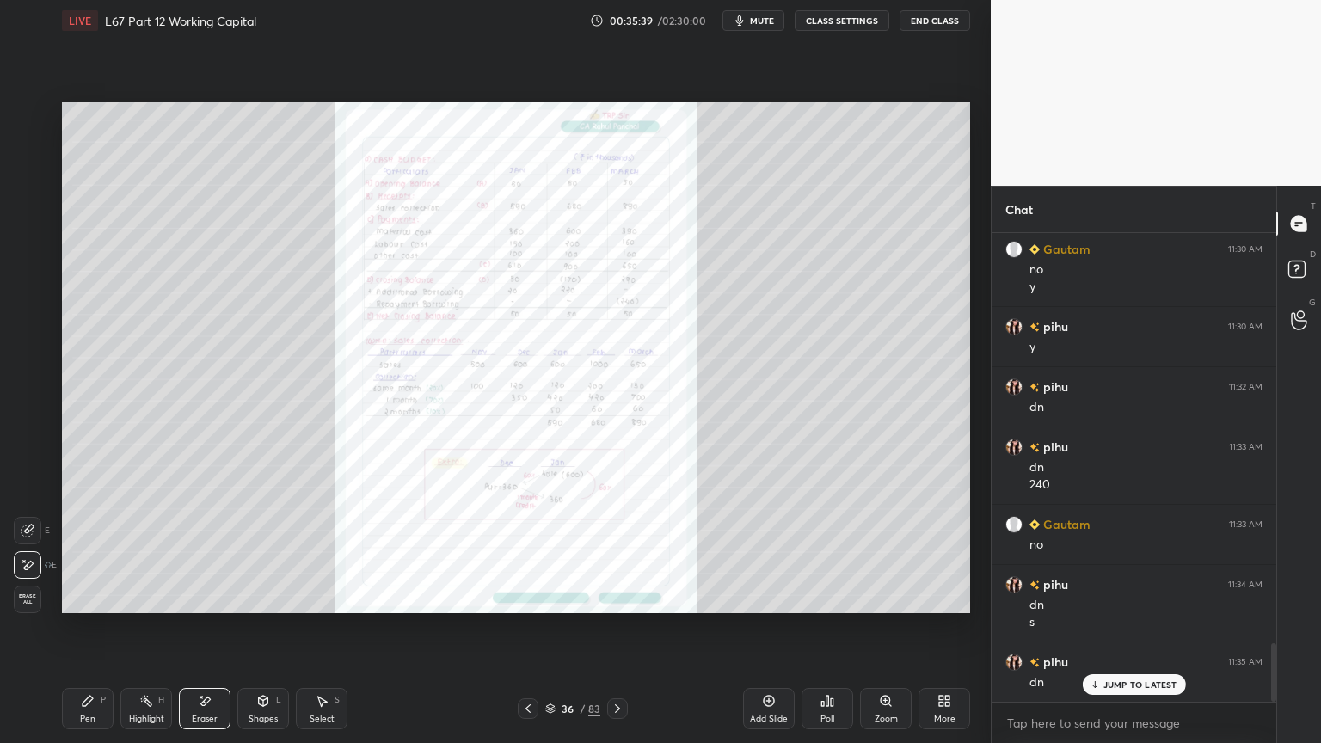
click at [463, 597] on div "36 / 83" at bounding box center [572, 708] width 340 height 21
click at [526, 597] on icon at bounding box center [528, 709] width 14 height 14
click at [876, 597] on div "Zoom" at bounding box center [886, 708] width 52 height 41
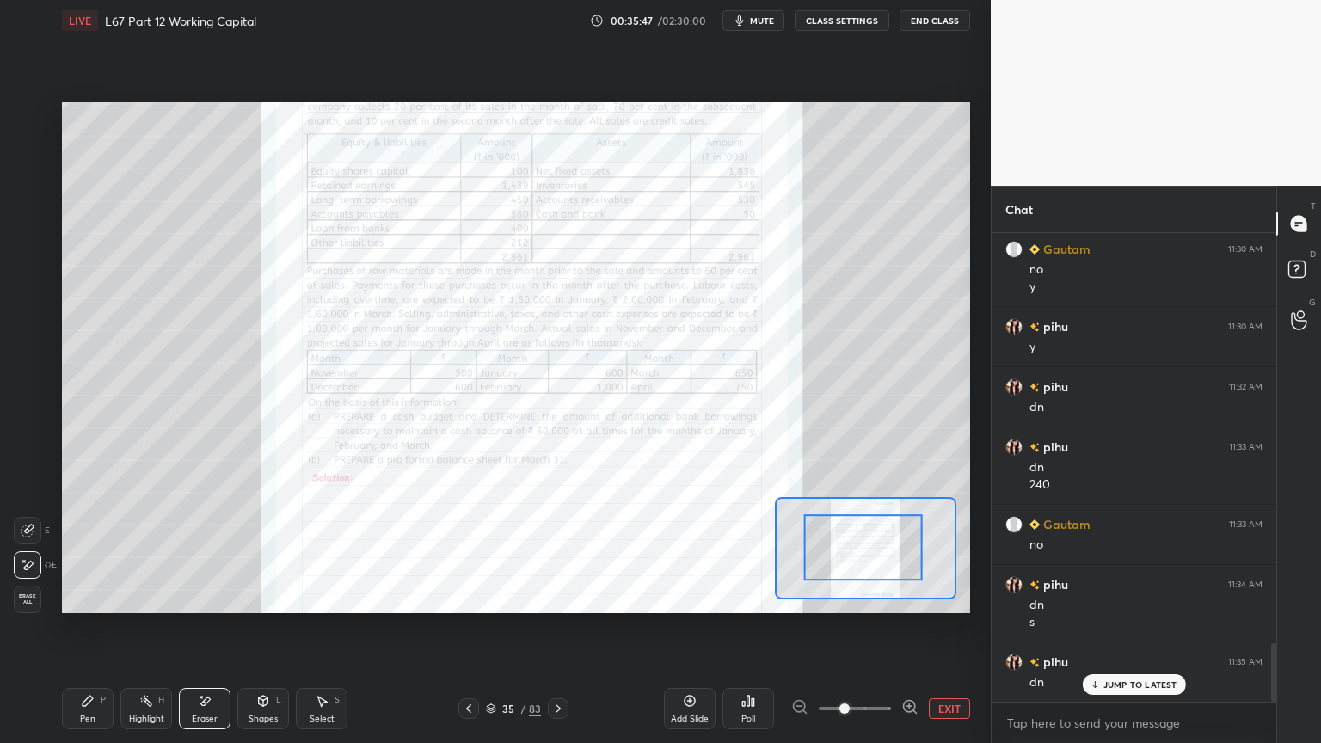
click at [913, 597] on icon at bounding box center [909, 706] width 11 height 11
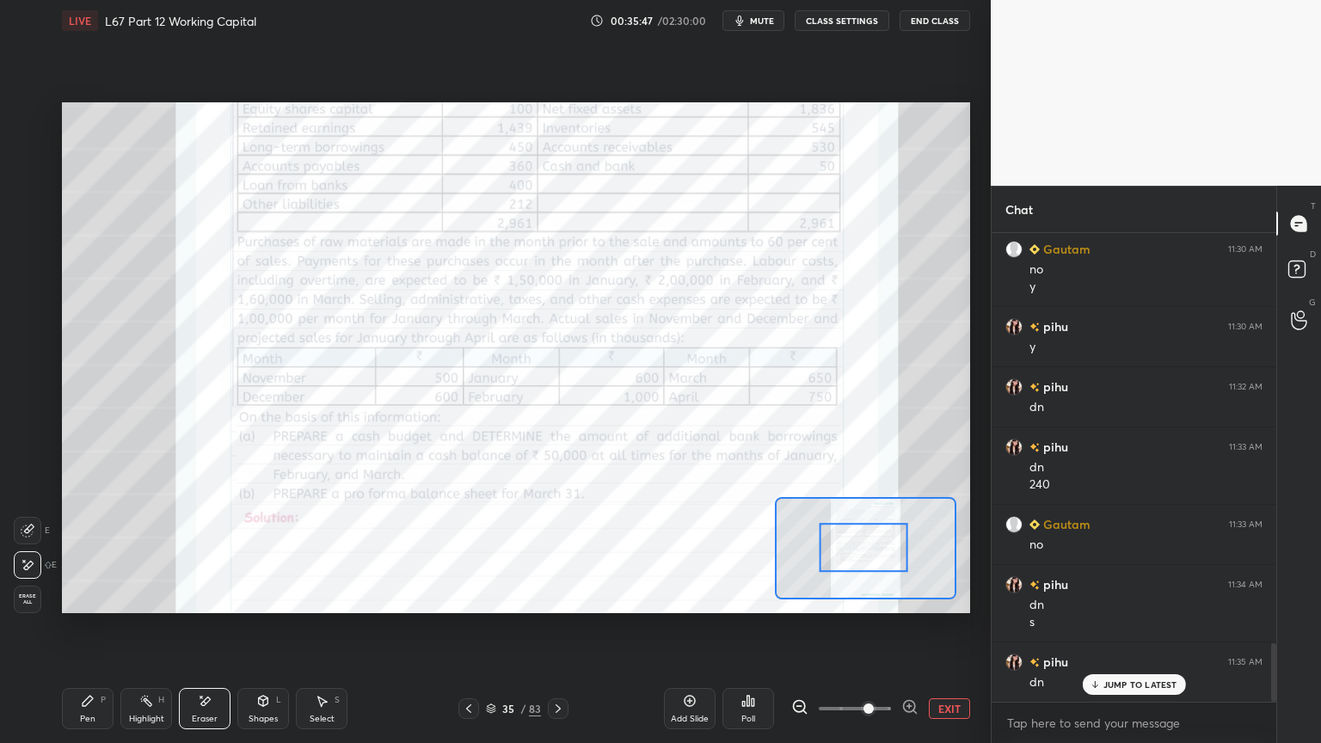
click at [911, 597] on icon at bounding box center [909, 706] width 17 height 17
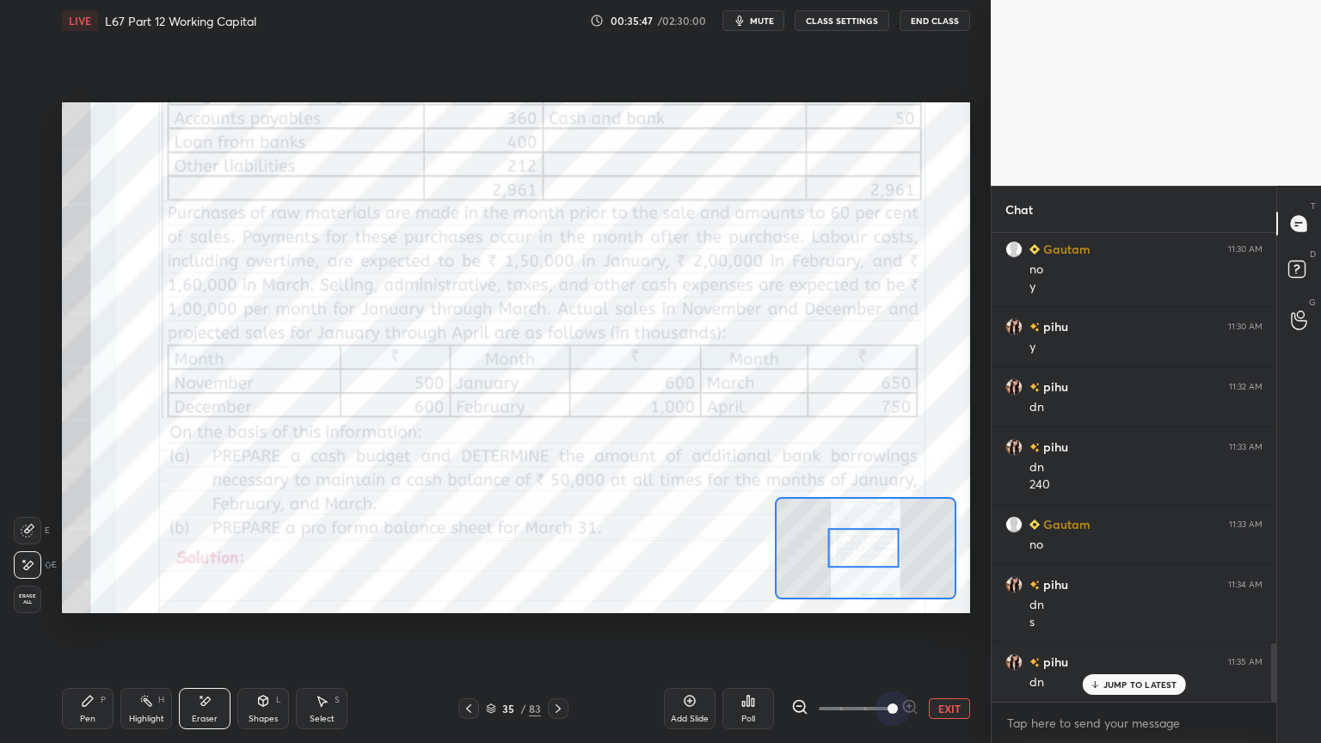
click at [912, 597] on div at bounding box center [854, 708] width 127 height 21
click at [914, 597] on div at bounding box center [854, 708] width 127 height 21
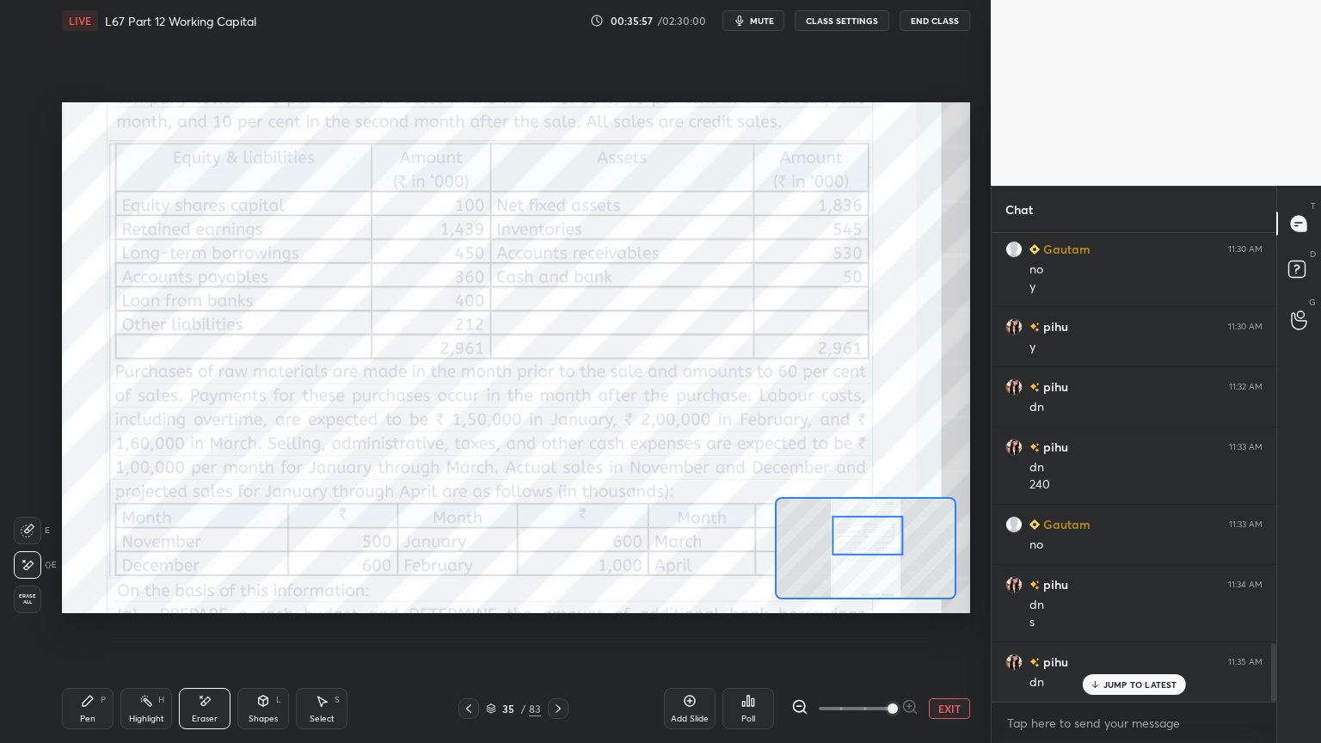
click at [83, 597] on icon at bounding box center [88, 701] width 10 height 10
click at [18, 115] on div at bounding box center [29, 116] width 28 height 28
click at [556, 597] on icon at bounding box center [558, 709] width 14 height 14
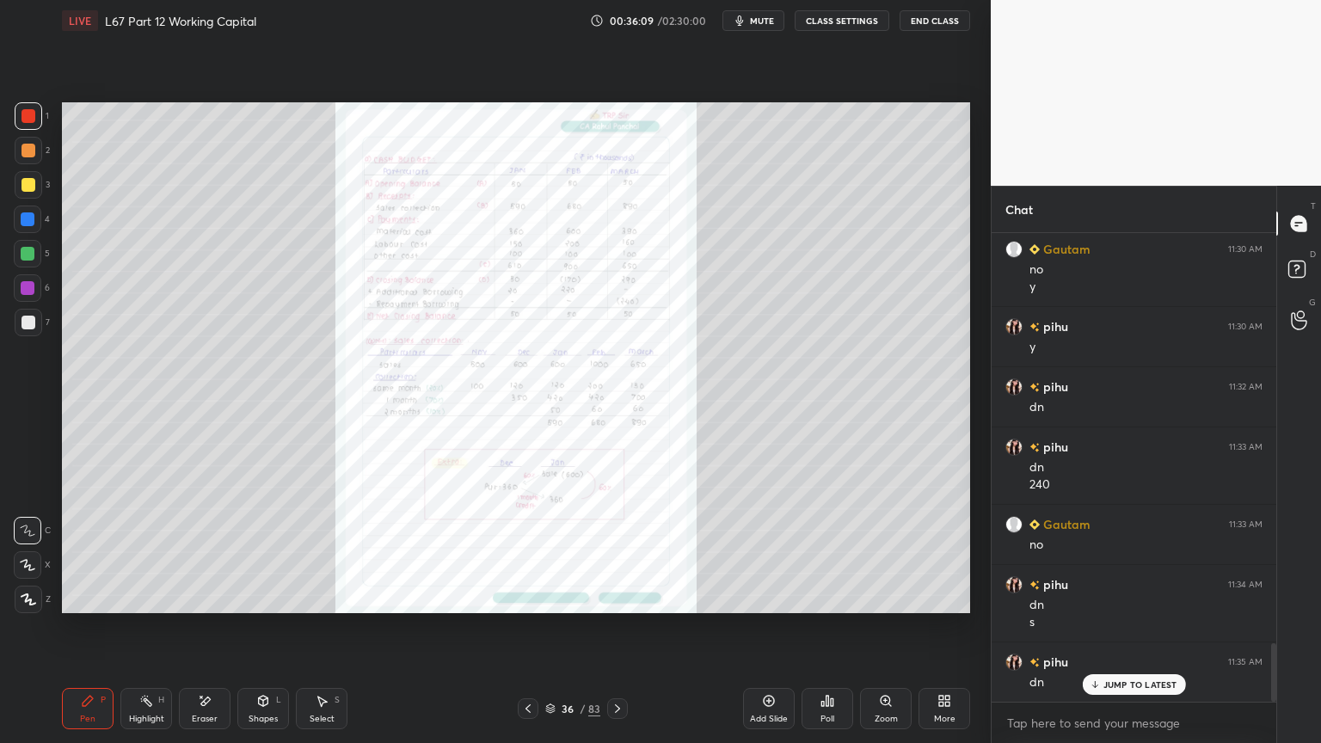
click at [898, 597] on div "Zoom" at bounding box center [886, 708] width 52 height 41
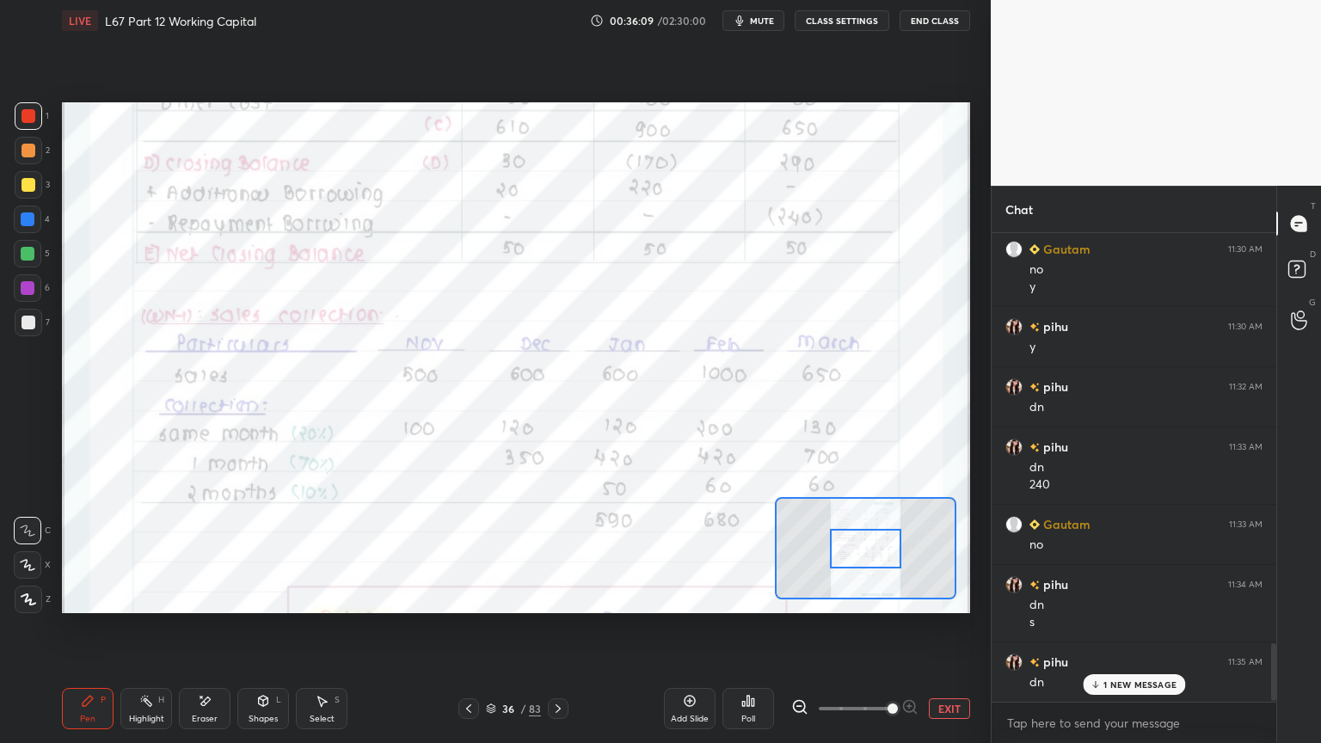
scroll to position [3338, 0]
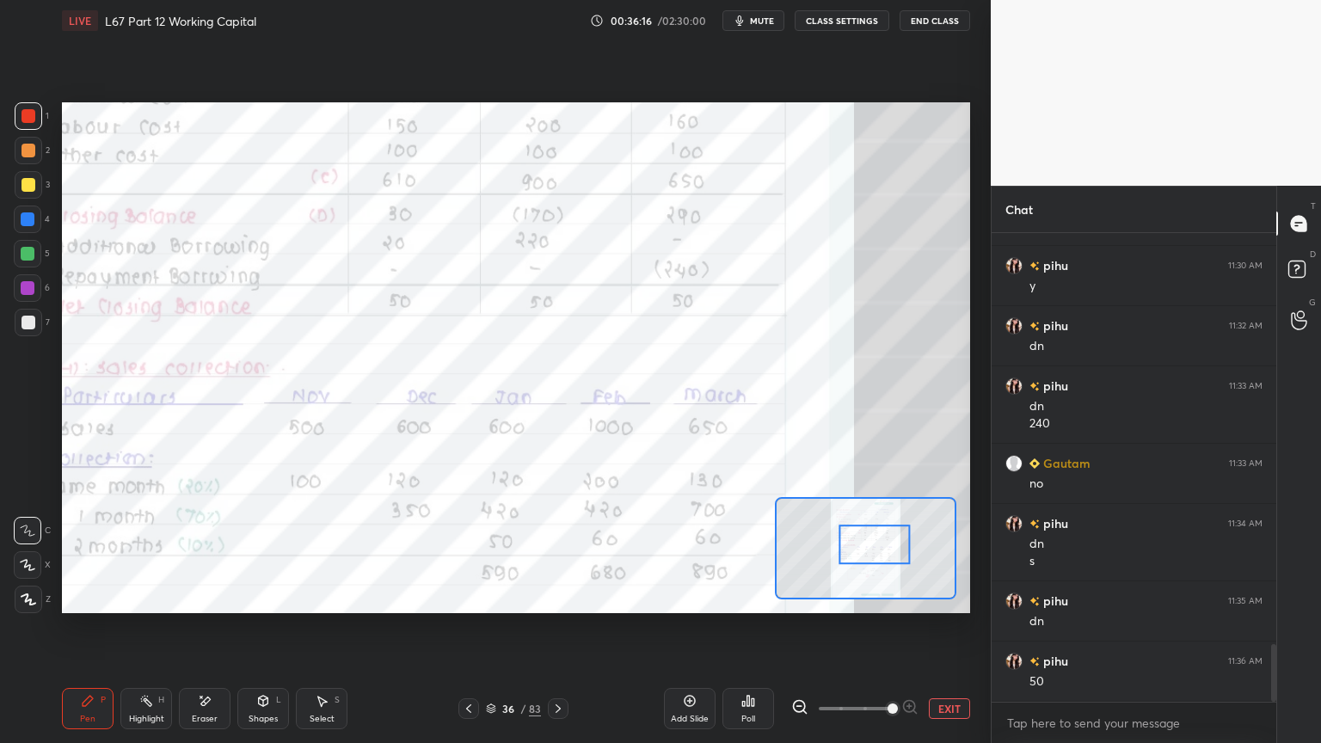
click at [561, 597] on icon at bounding box center [558, 709] width 14 height 14
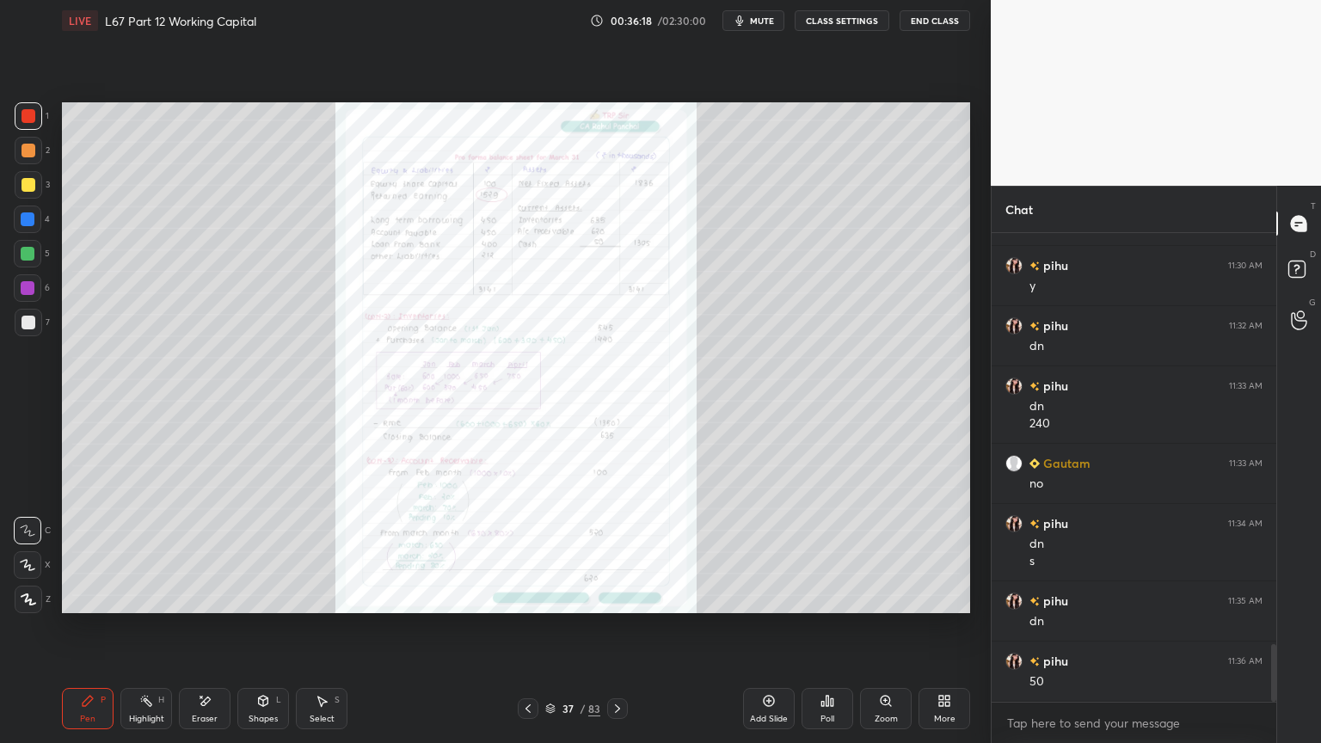
click at [888, 597] on icon at bounding box center [886, 701] width 14 height 14
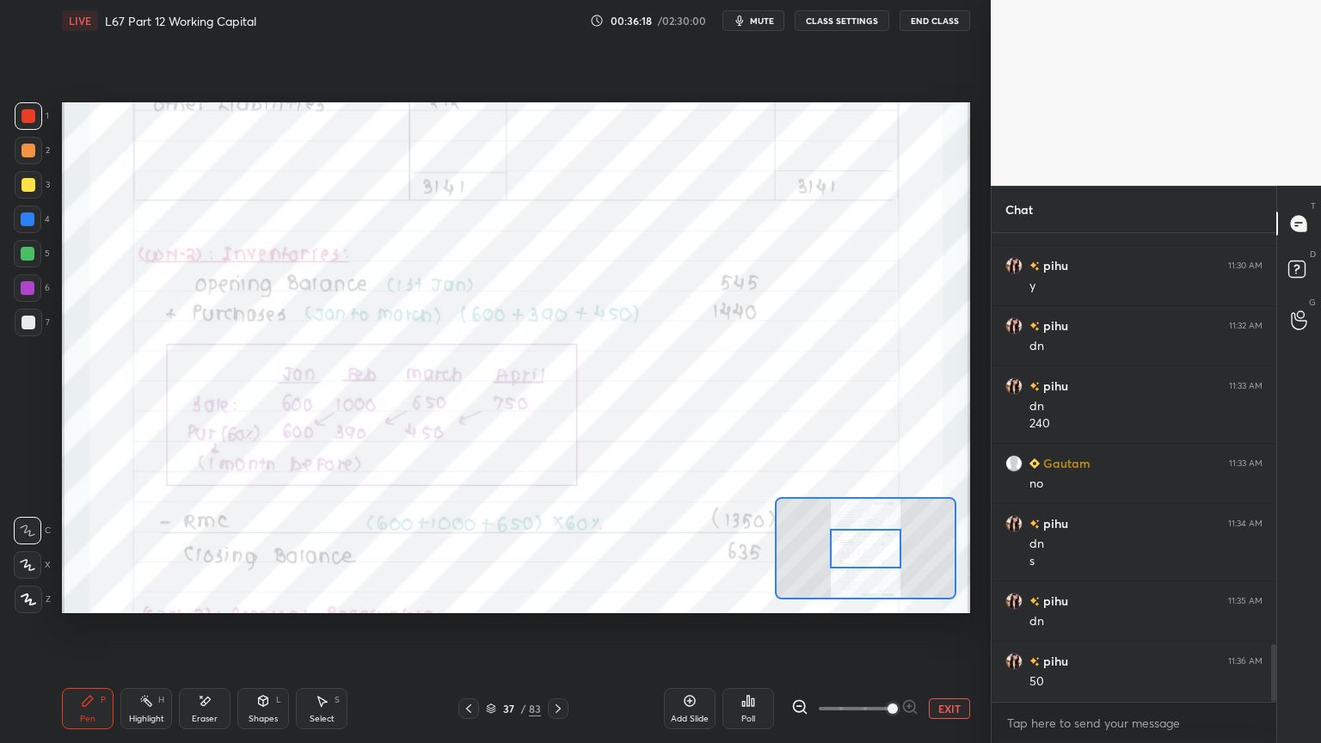
click at [893, 597] on span at bounding box center [892, 708] width 10 height 10
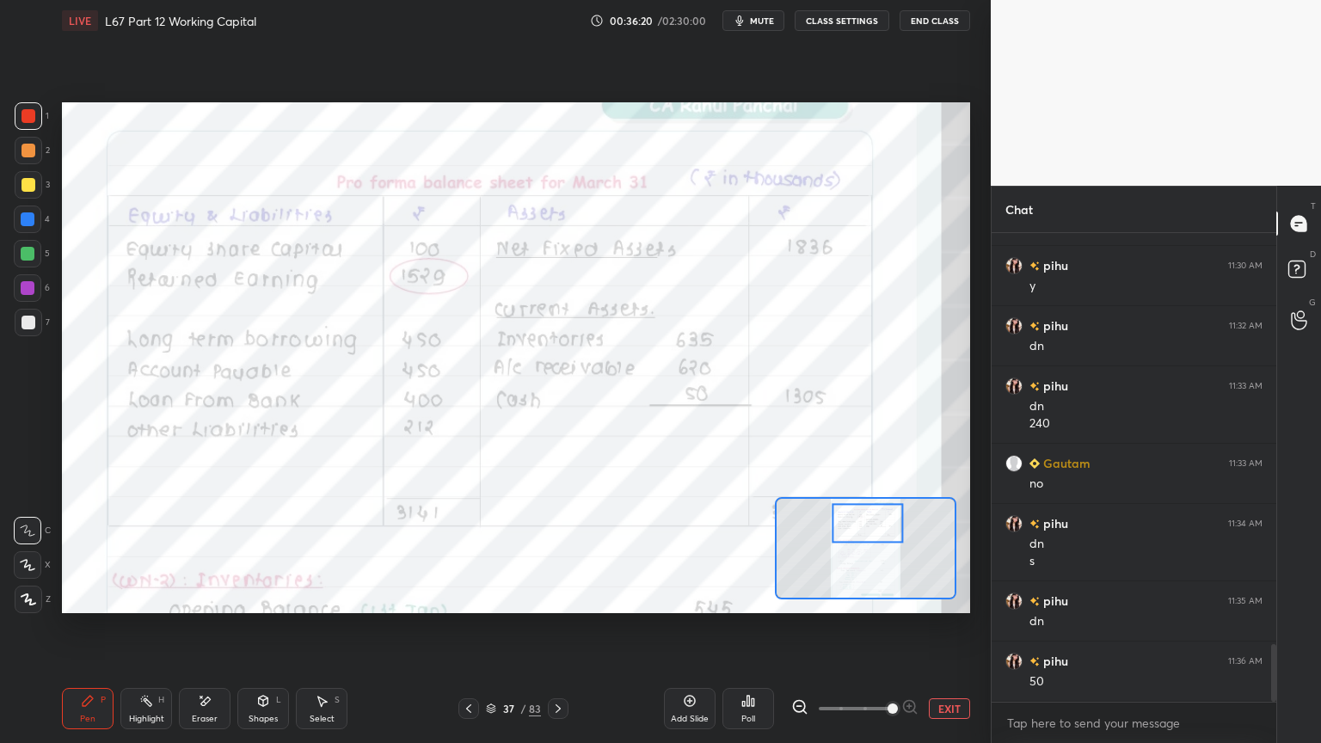
click at [130, 597] on div "Highlight" at bounding box center [146, 718] width 35 height 9
click at [193, 597] on div "Eraser" at bounding box center [205, 708] width 52 height 41
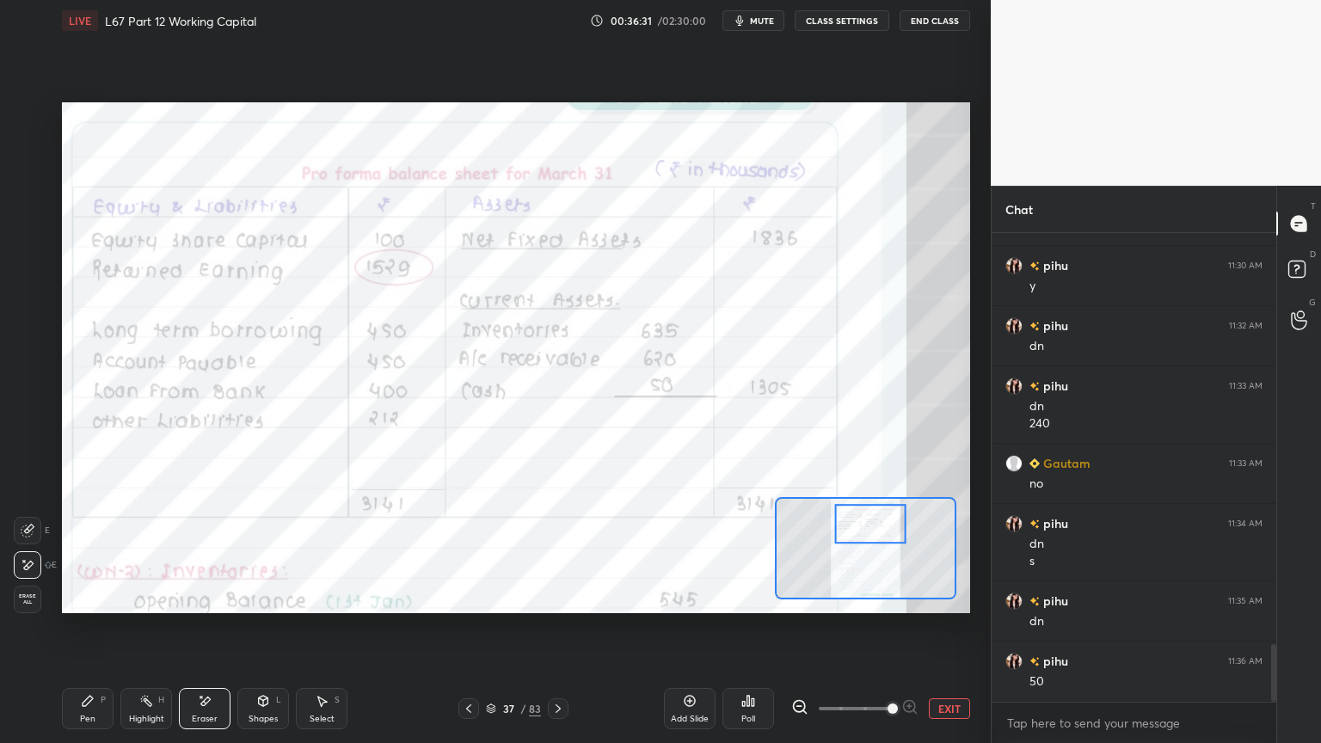
click at [141, 597] on div "Highlight H" at bounding box center [146, 708] width 52 height 41
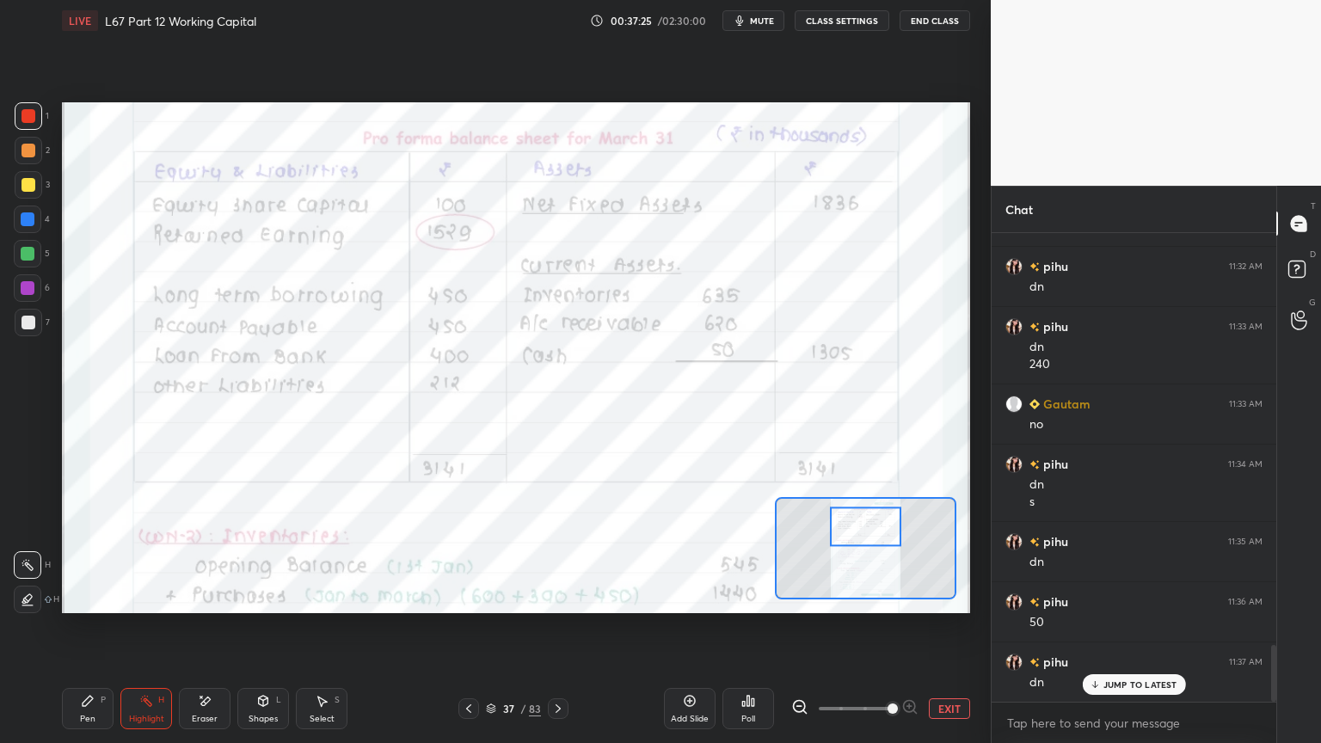
scroll to position [3459, 0]
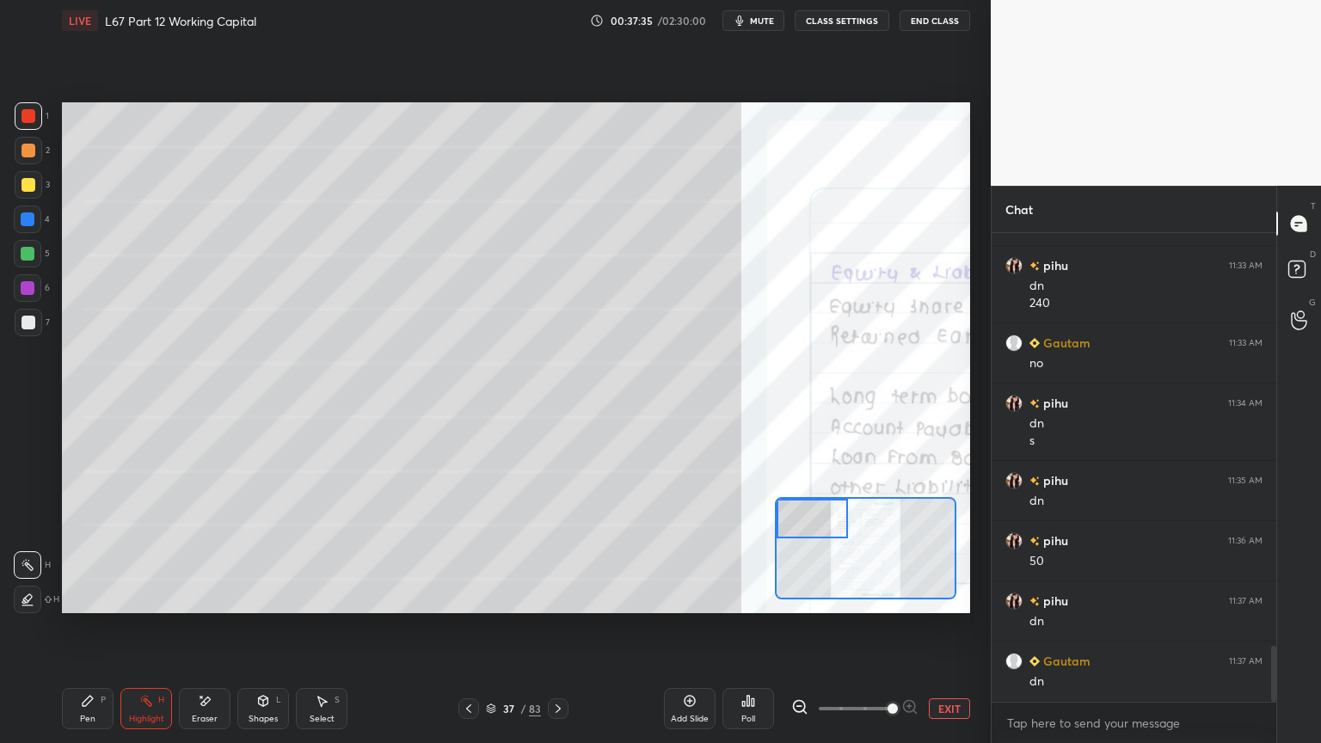
click at [95, 597] on div "Pen P" at bounding box center [88, 708] width 52 height 41
click at [41, 229] on div "4" at bounding box center [32, 219] width 36 height 28
click at [29, 203] on div "3" at bounding box center [32, 188] width 35 height 34
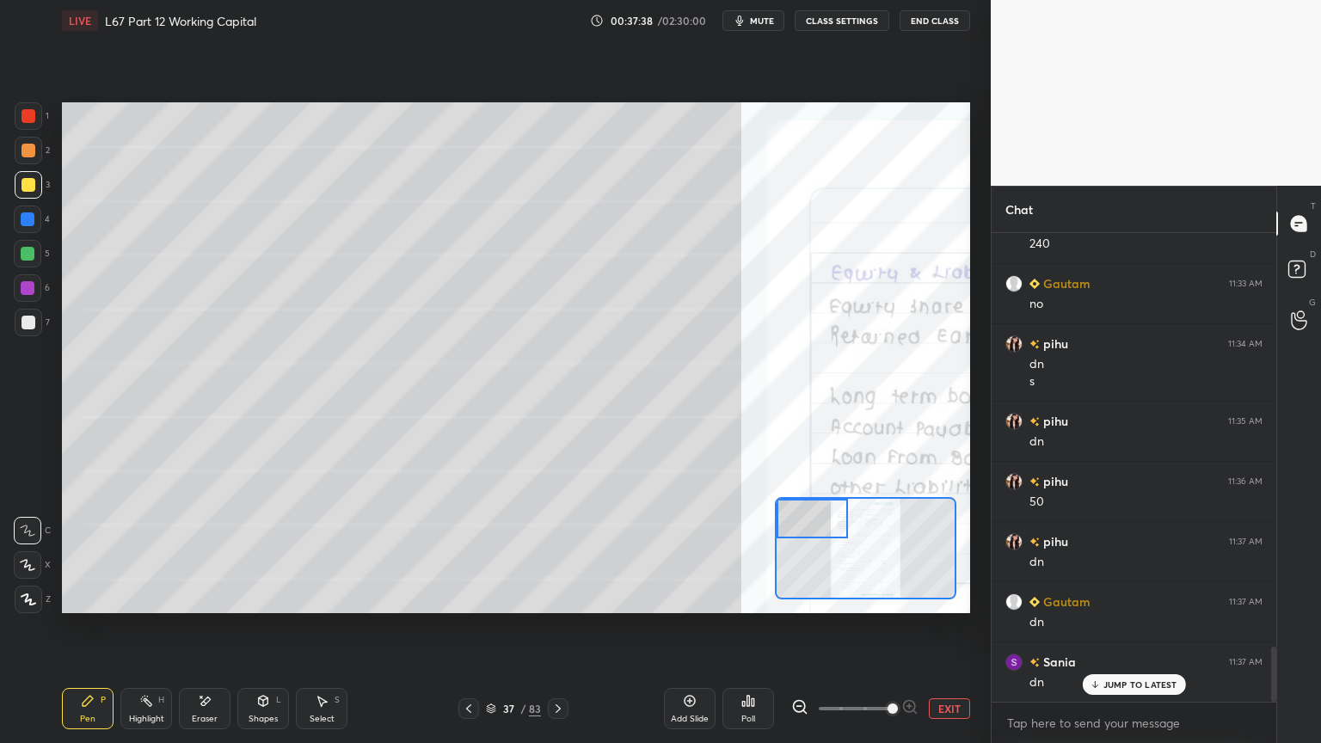
click at [26, 330] on div at bounding box center [29, 323] width 28 height 28
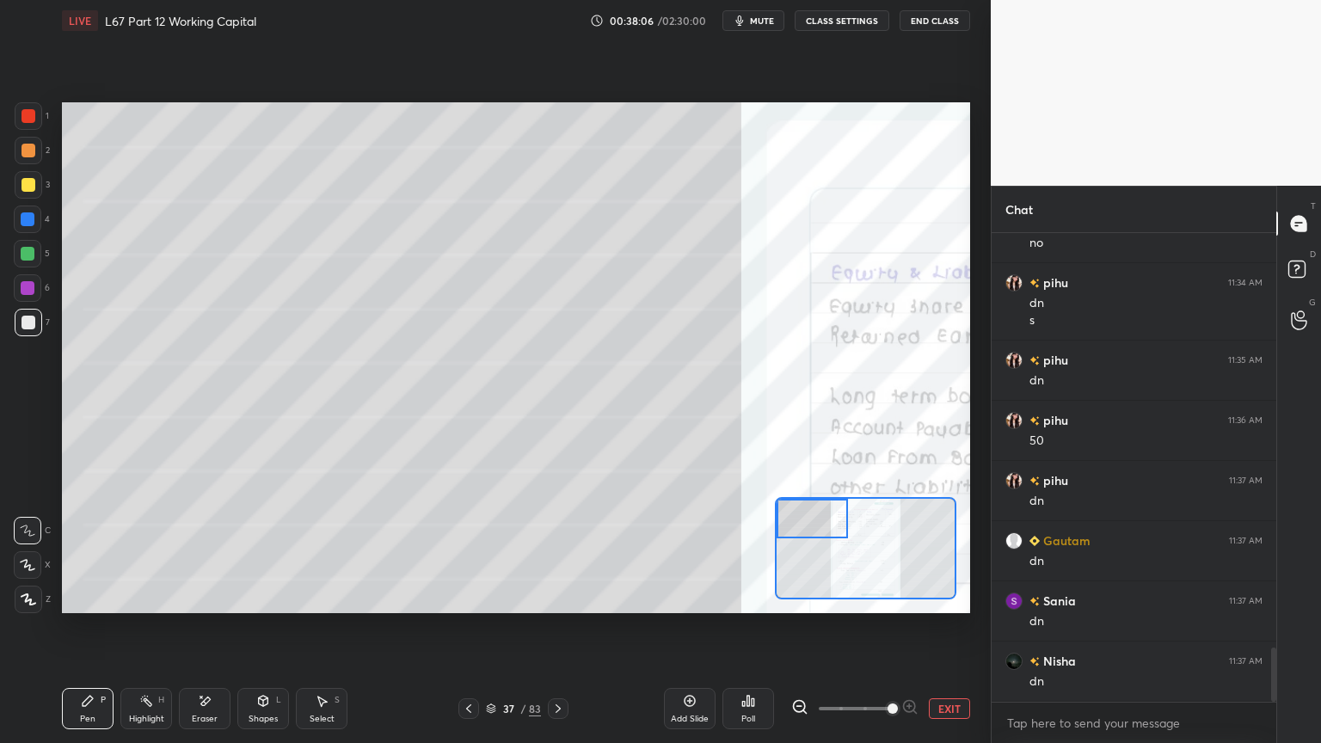
click at [76, 597] on div "Pen P" at bounding box center [88, 708] width 52 height 41
click at [193, 597] on div "Eraser" at bounding box center [205, 708] width 52 height 41
click at [83, 597] on icon at bounding box center [88, 701] width 10 height 10
click at [196, 597] on div "Eraser" at bounding box center [205, 708] width 52 height 41
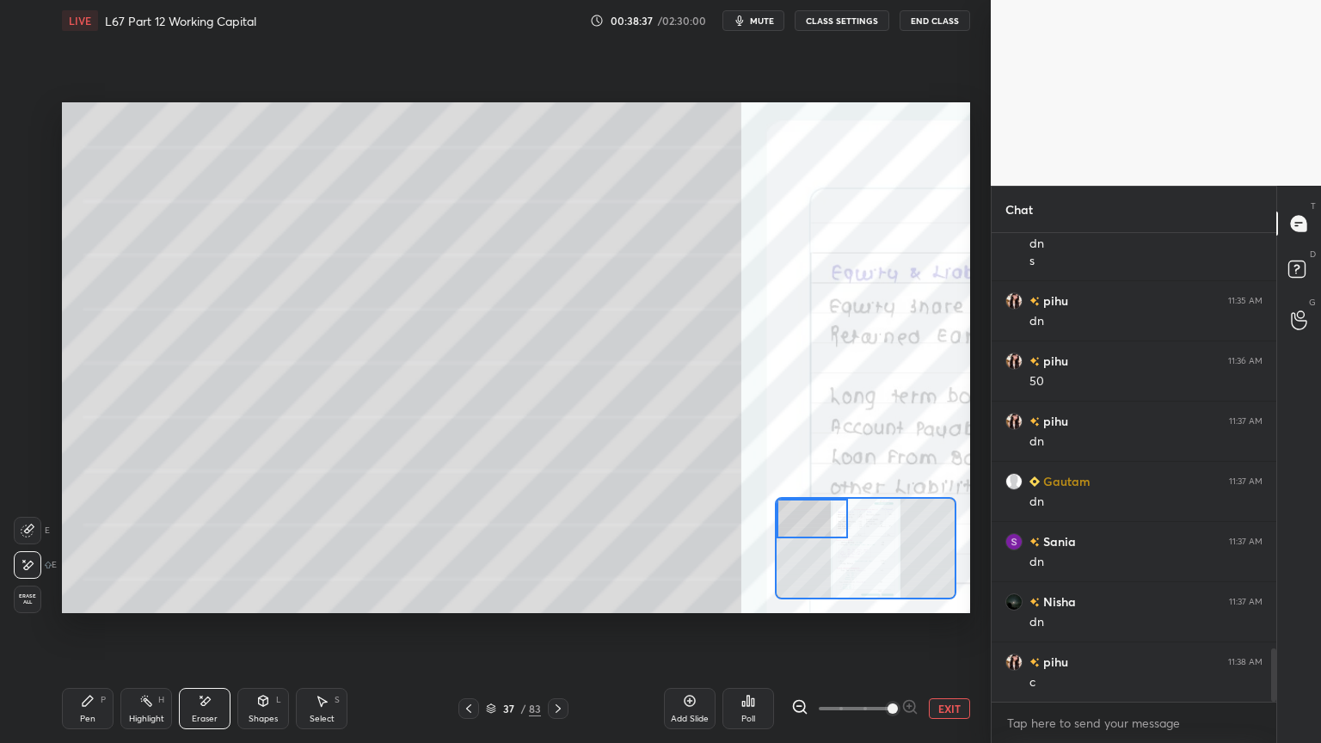
click at [58, 597] on div "LIVE L67 Part 12 Working Capital 00:38:37 / 02:30:00 mute CLASS SETTINGS End Cl…" at bounding box center [516, 371] width 922 height 743
click at [90, 597] on div "Pen P" at bounding box center [88, 708] width 52 height 41
click at [316, 597] on div "Select" at bounding box center [322, 718] width 25 height 9
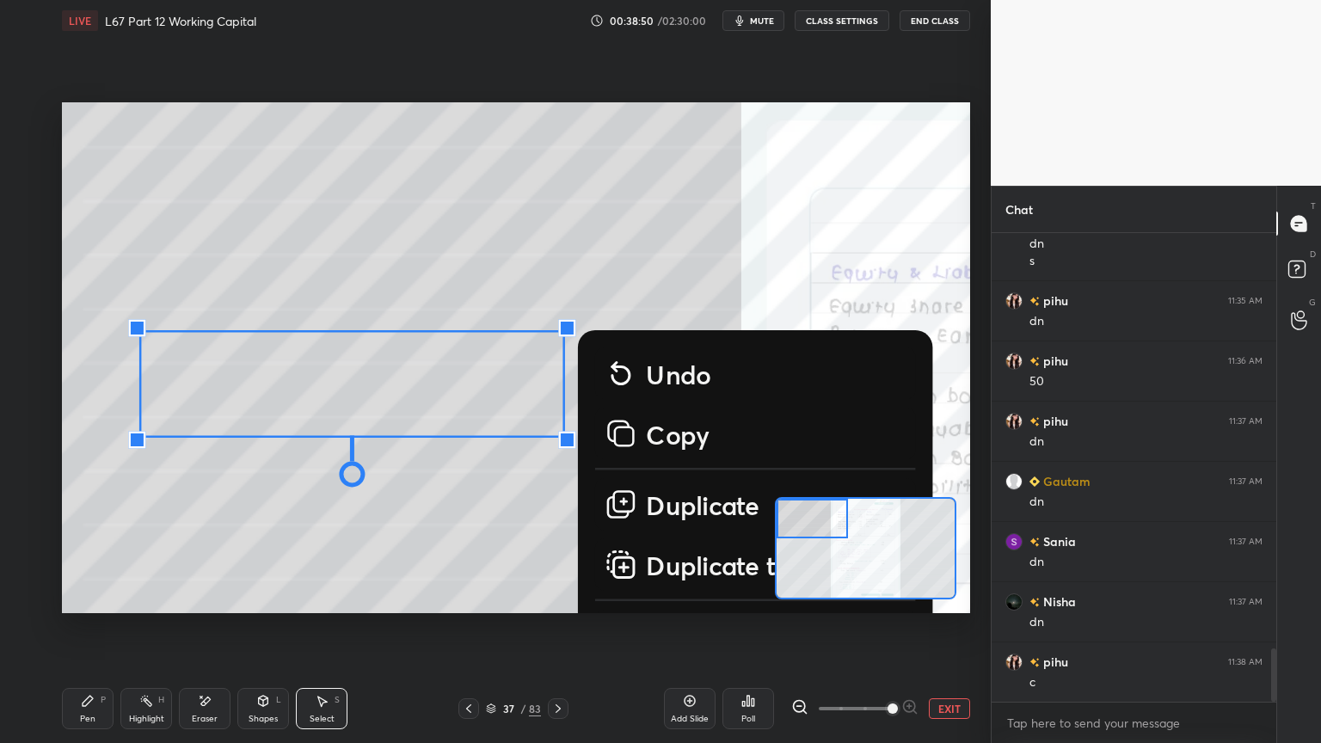
click at [411, 530] on div "0 ° Undo Copy Duplicate Duplicate to new slide Delete" at bounding box center [1193, 740] width 2270 height 1277
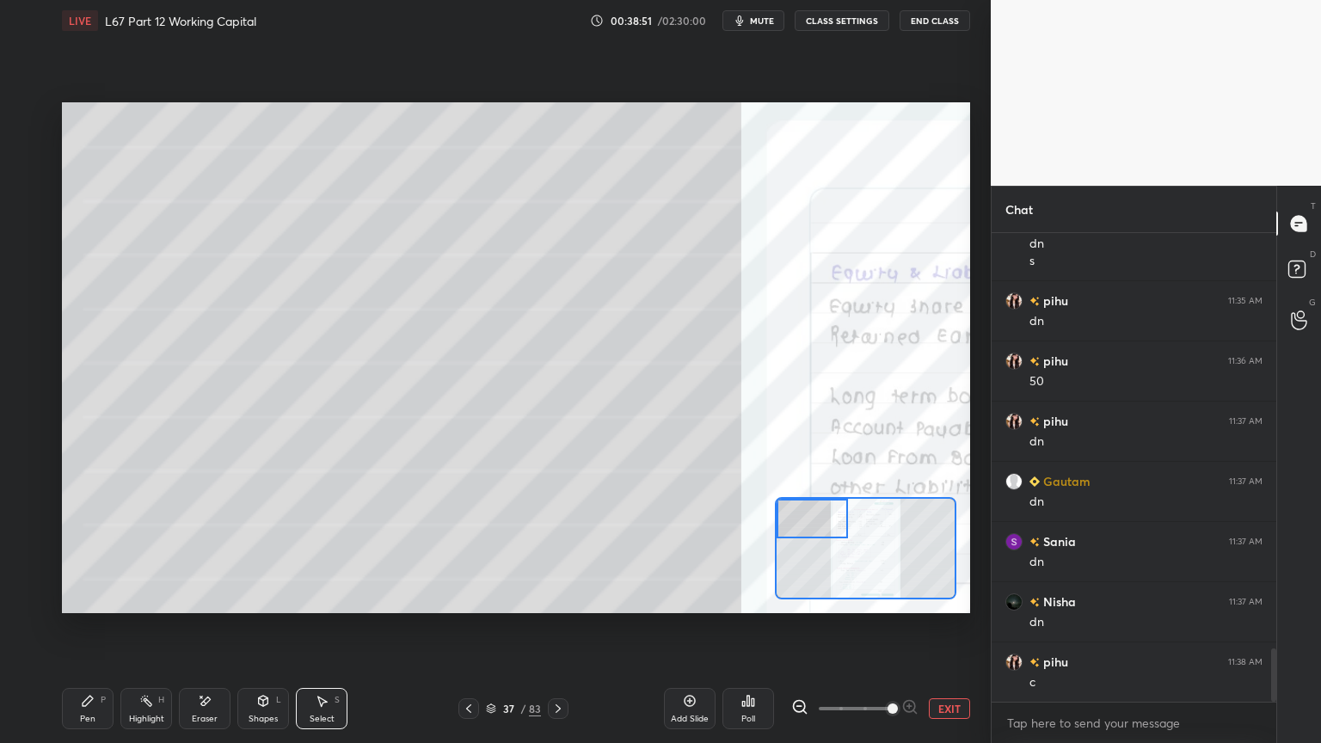
click at [200, 597] on div "Eraser" at bounding box center [205, 718] width 26 height 9
click at [73, 597] on div "Setting up your live class Poll for secs No correct answer Start poll" at bounding box center [516, 357] width 922 height 633
click at [90, 597] on icon at bounding box center [88, 701] width 14 height 14
click at [199, 597] on div "Eraser" at bounding box center [205, 718] width 26 height 9
click at [100, 597] on div "Pen P" at bounding box center [88, 708] width 52 height 41
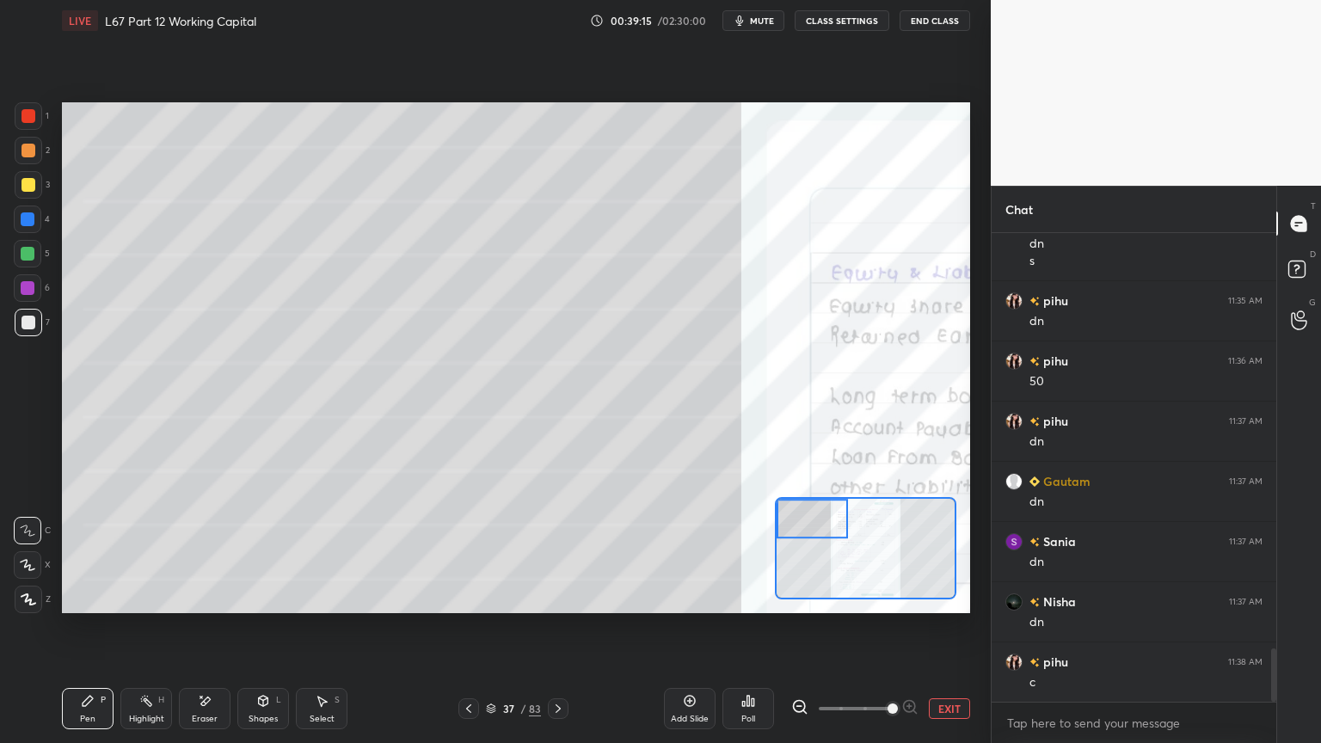
click at [34, 227] on div at bounding box center [28, 219] width 28 height 28
click at [250, 597] on div "Shapes L" at bounding box center [263, 708] width 52 height 41
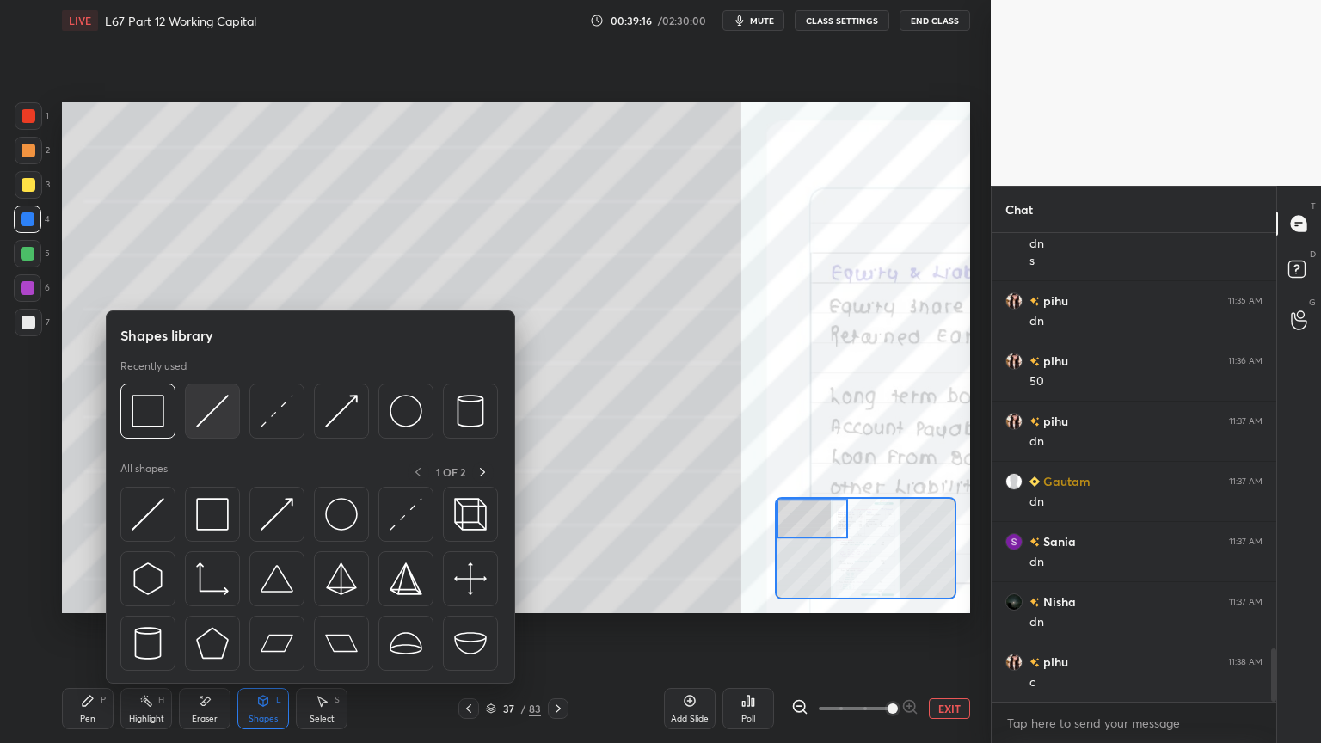
click at [214, 417] on img at bounding box center [212, 411] width 33 height 33
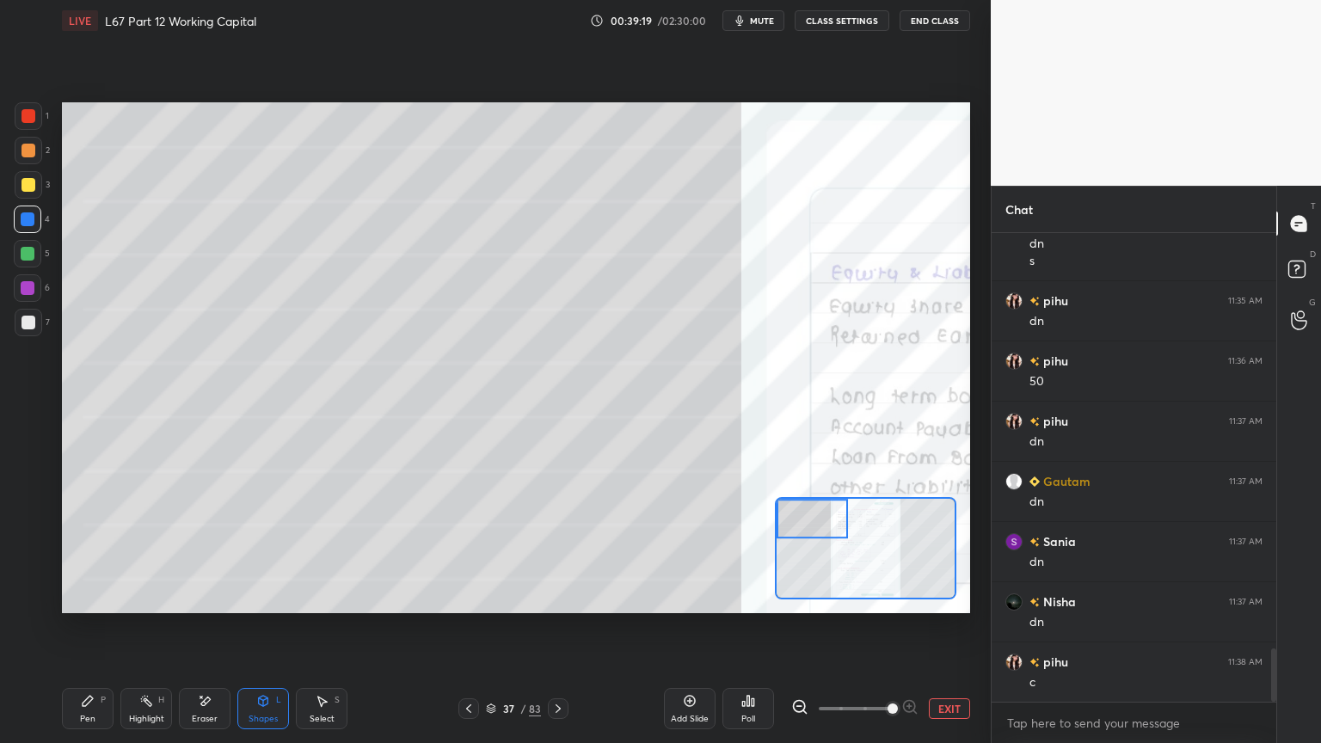
click at [96, 597] on div "Pen P" at bounding box center [88, 708] width 52 height 41
click at [34, 336] on div "7" at bounding box center [32, 326] width 35 height 34
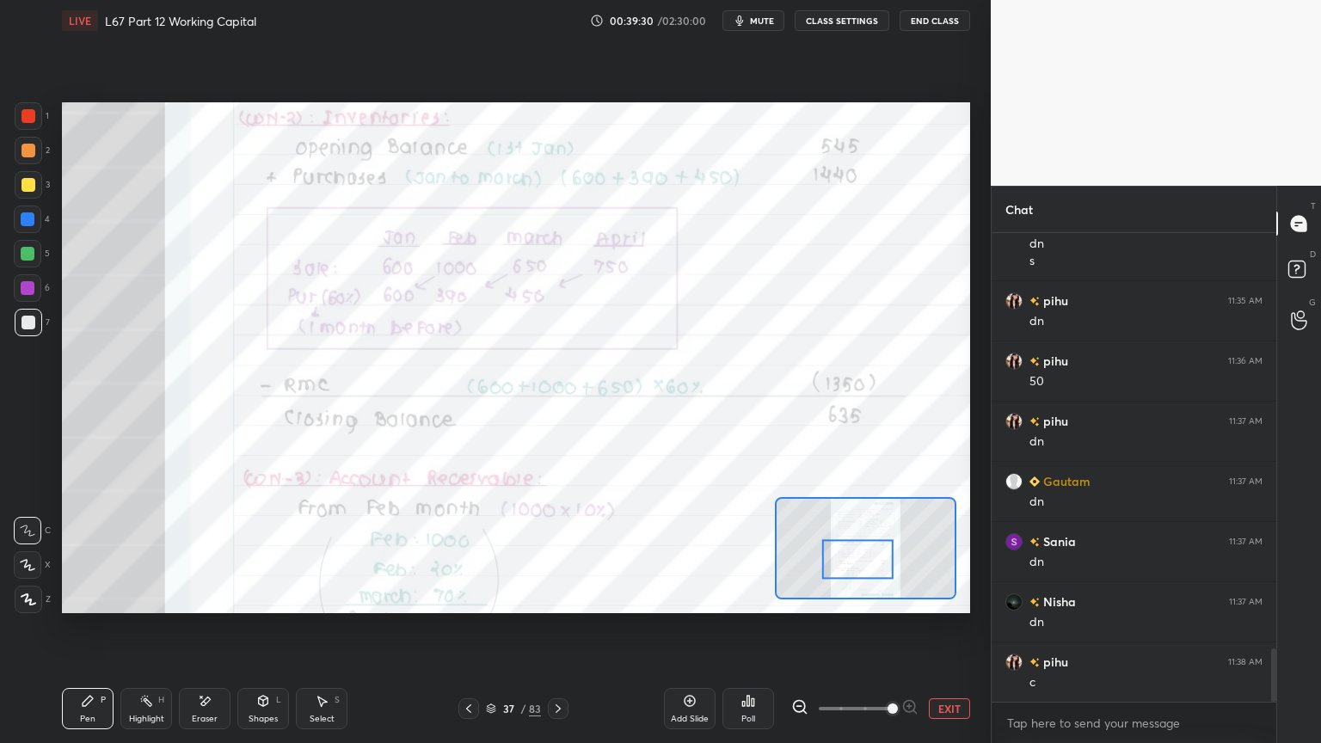
click at [464, 597] on icon at bounding box center [469, 709] width 14 height 14
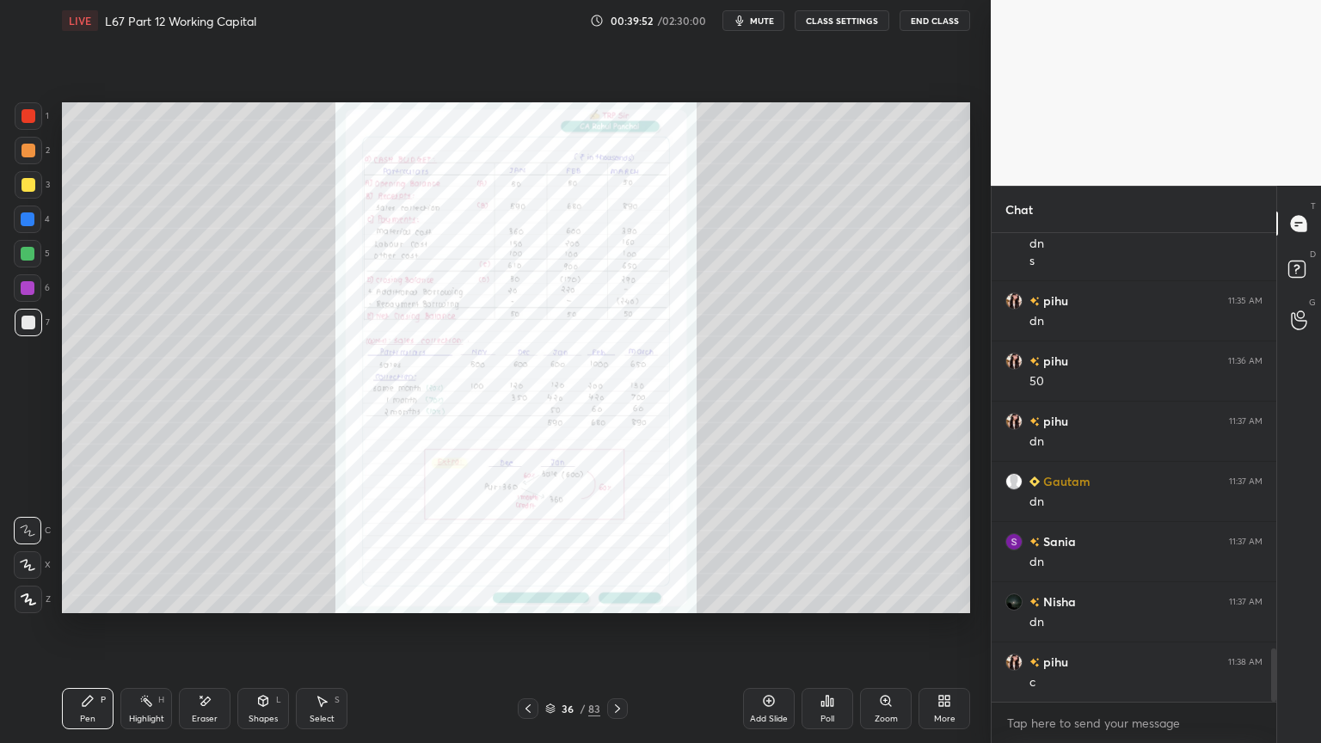
click at [525, 597] on icon at bounding box center [528, 709] width 14 height 14
click at [879, 597] on div "Zoom" at bounding box center [886, 708] width 52 height 41
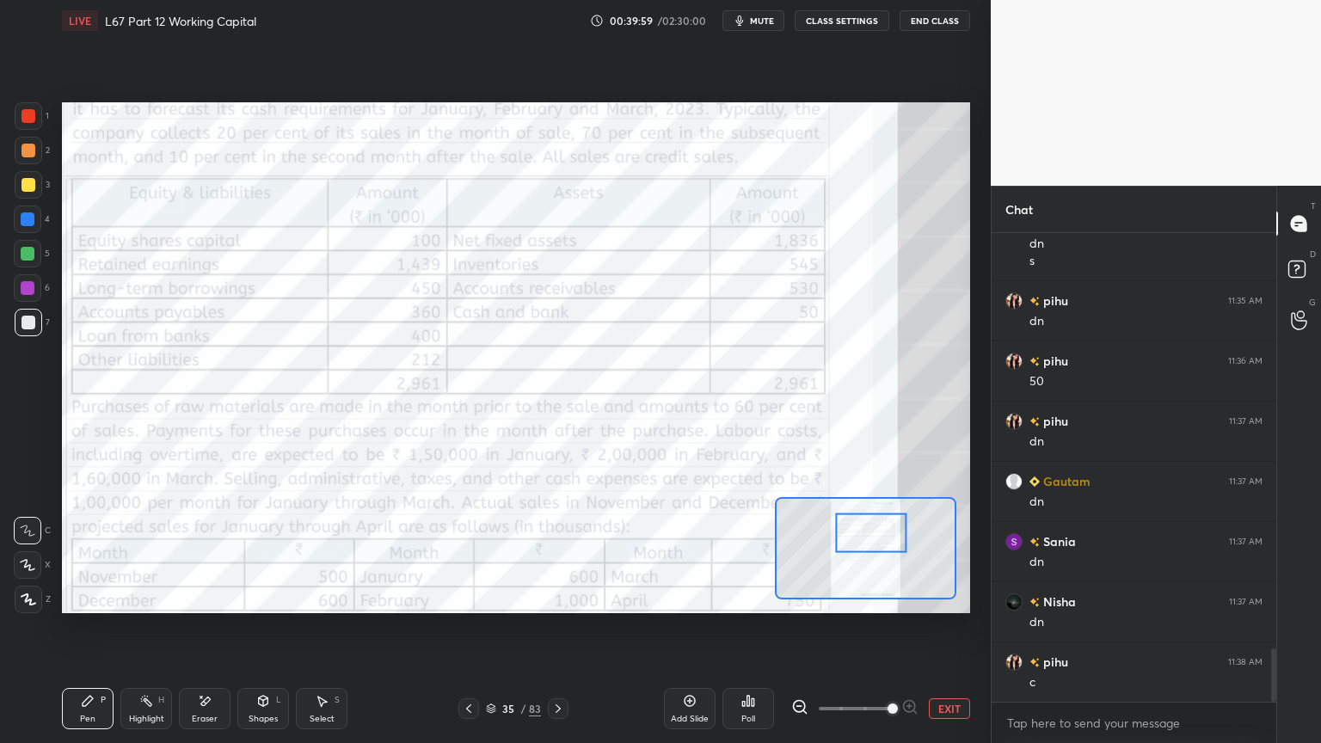
click at [557, 597] on div at bounding box center [558, 708] width 21 height 21
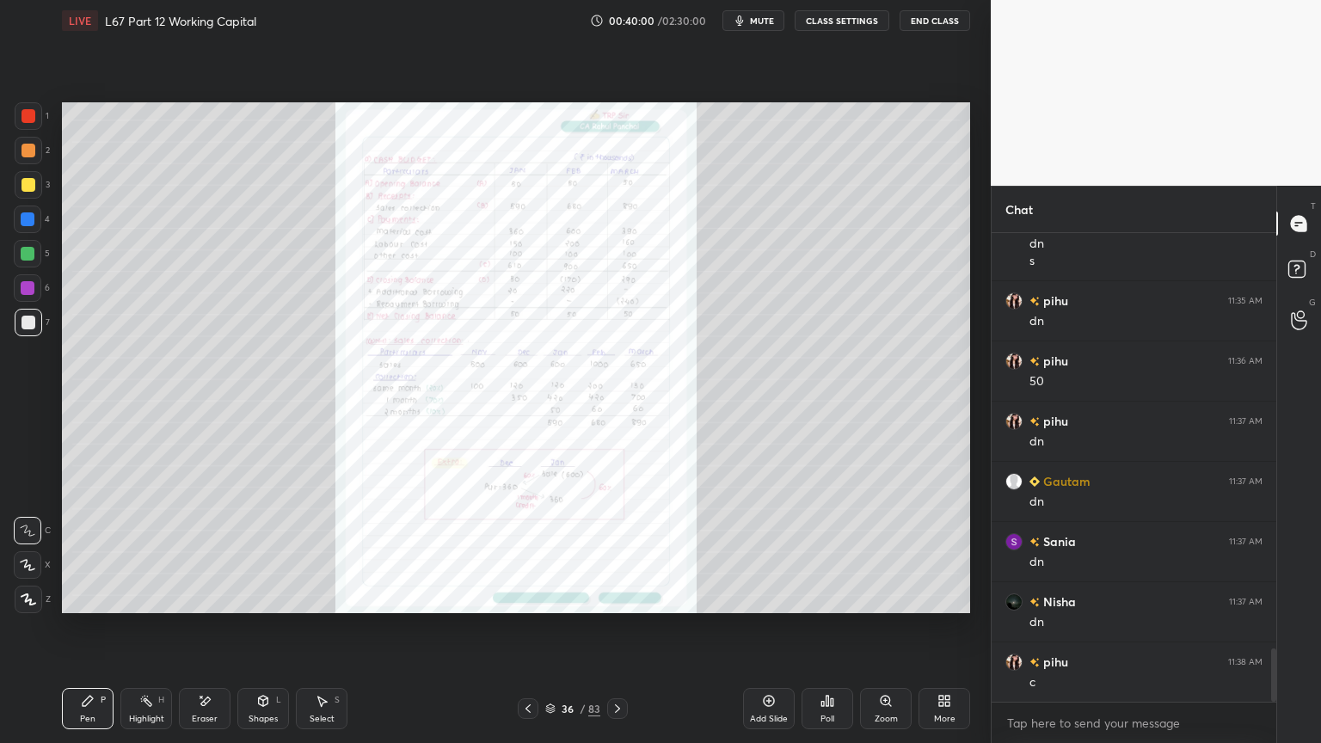
click at [622, 597] on icon at bounding box center [617, 709] width 14 height 14
click at [900, 597] on div "Zoom" at bounding box center [886, 708] width 52 height 41
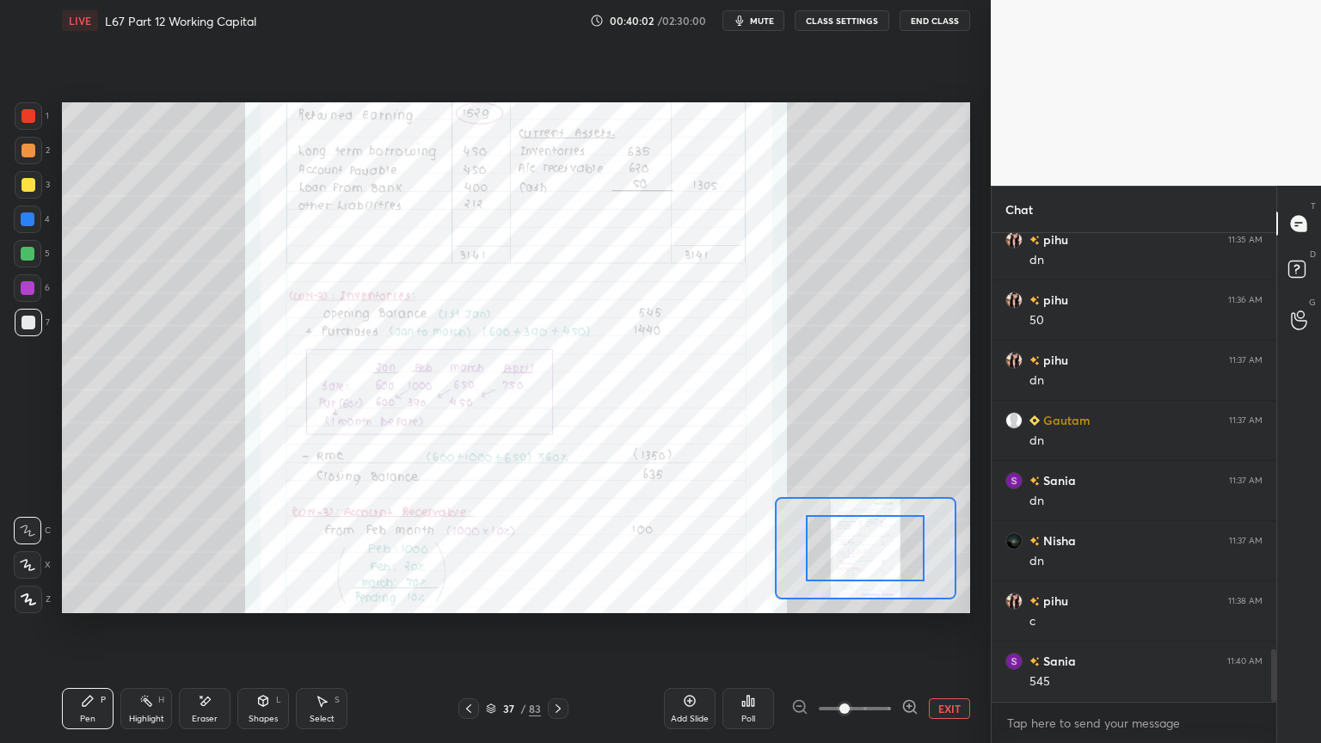
click at [904, 597] on icon at bounding box center [909, 706] width 11 height 11
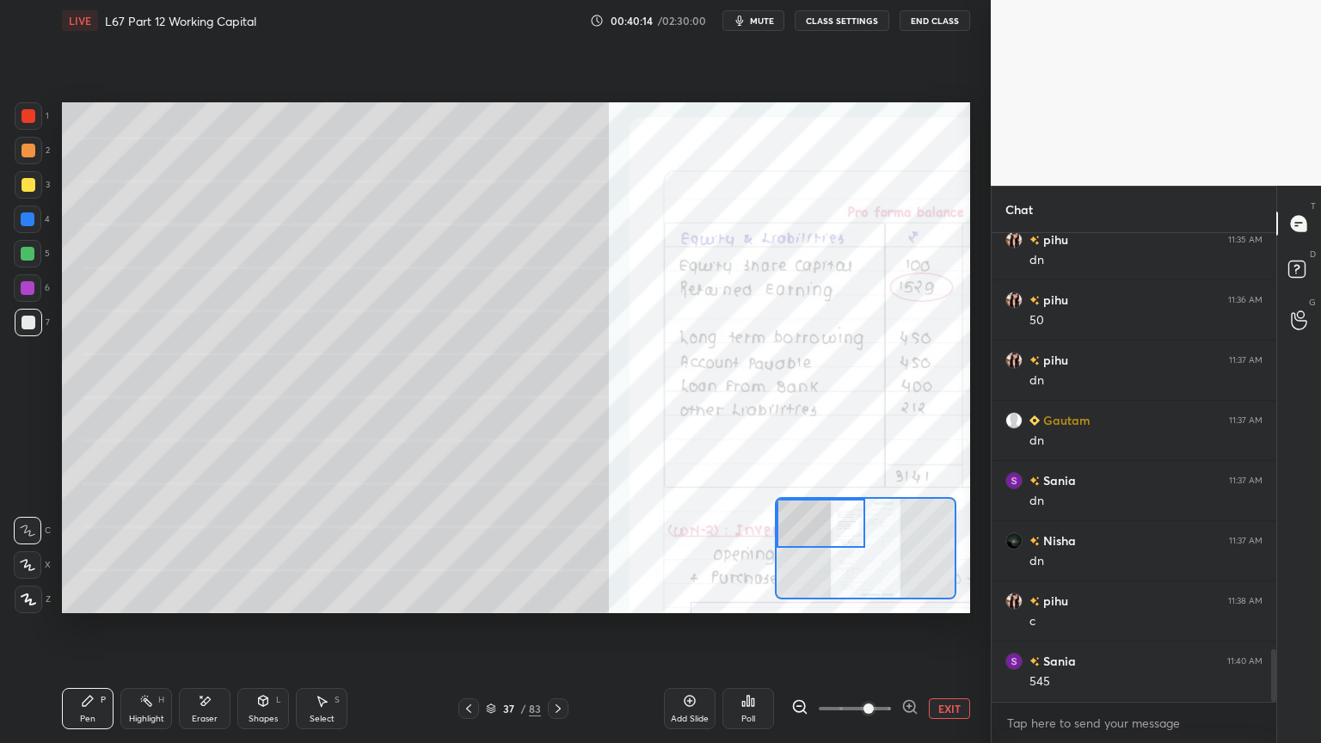
click at [468, 597] on icon at bounding box center [469, 709] width 14 height 14
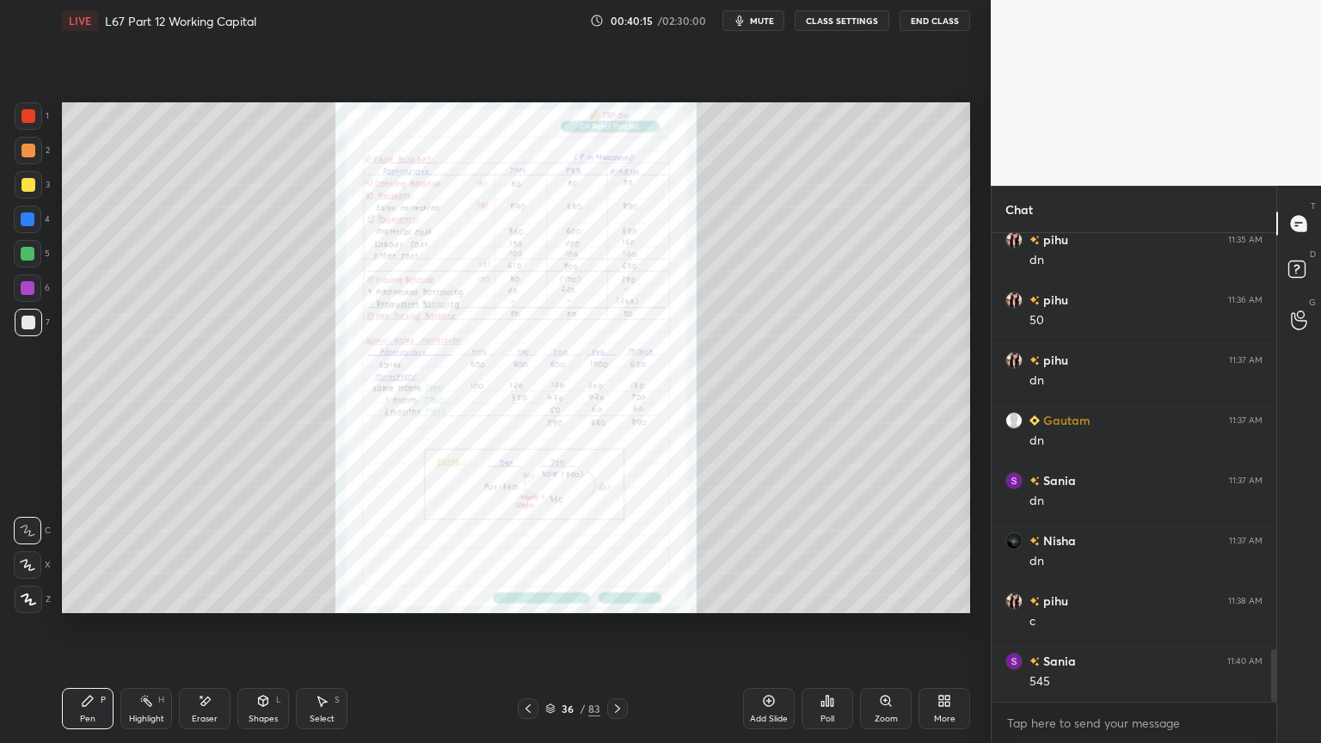
click at [543, 597] on div "36 / 83" at bounding box center [573, 708] width 110 height 21
click at [875, 597] on div "Zoom" at bounding box center [886, 708] width 52 height 41
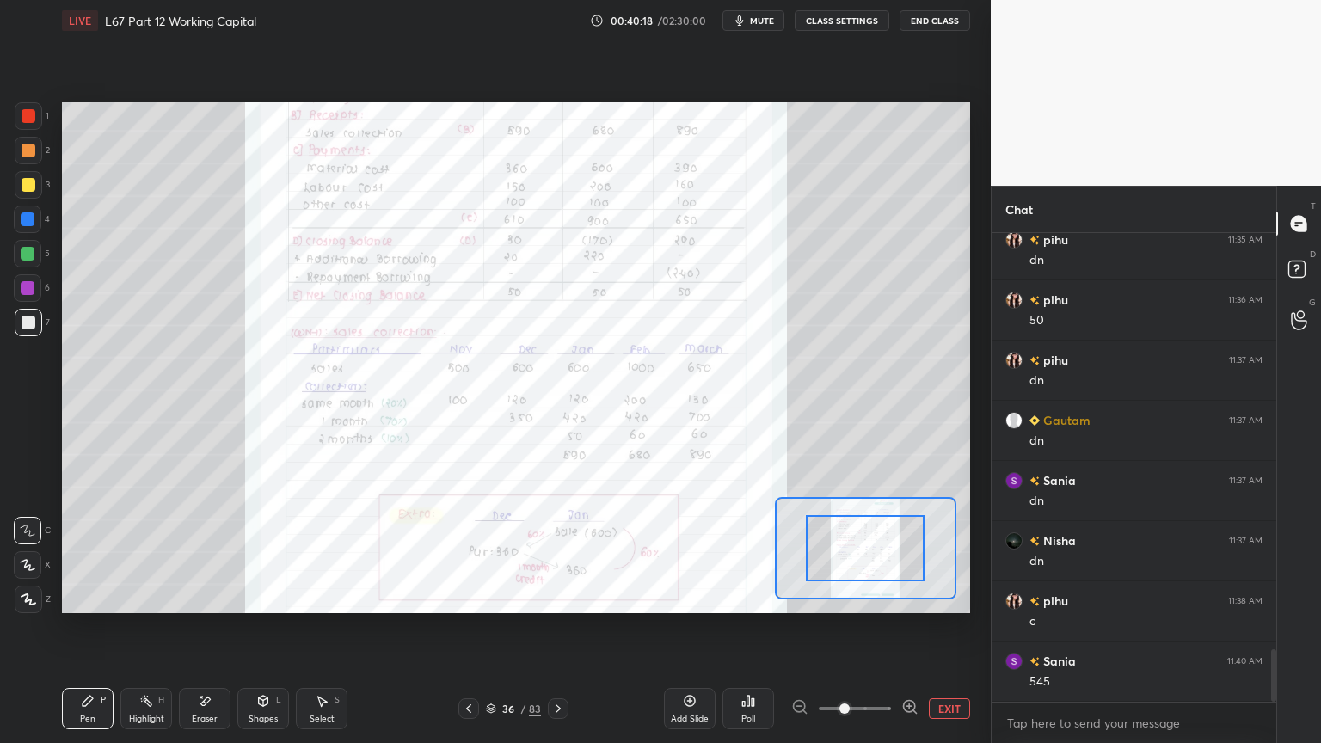
scroll to position [3717, 0]
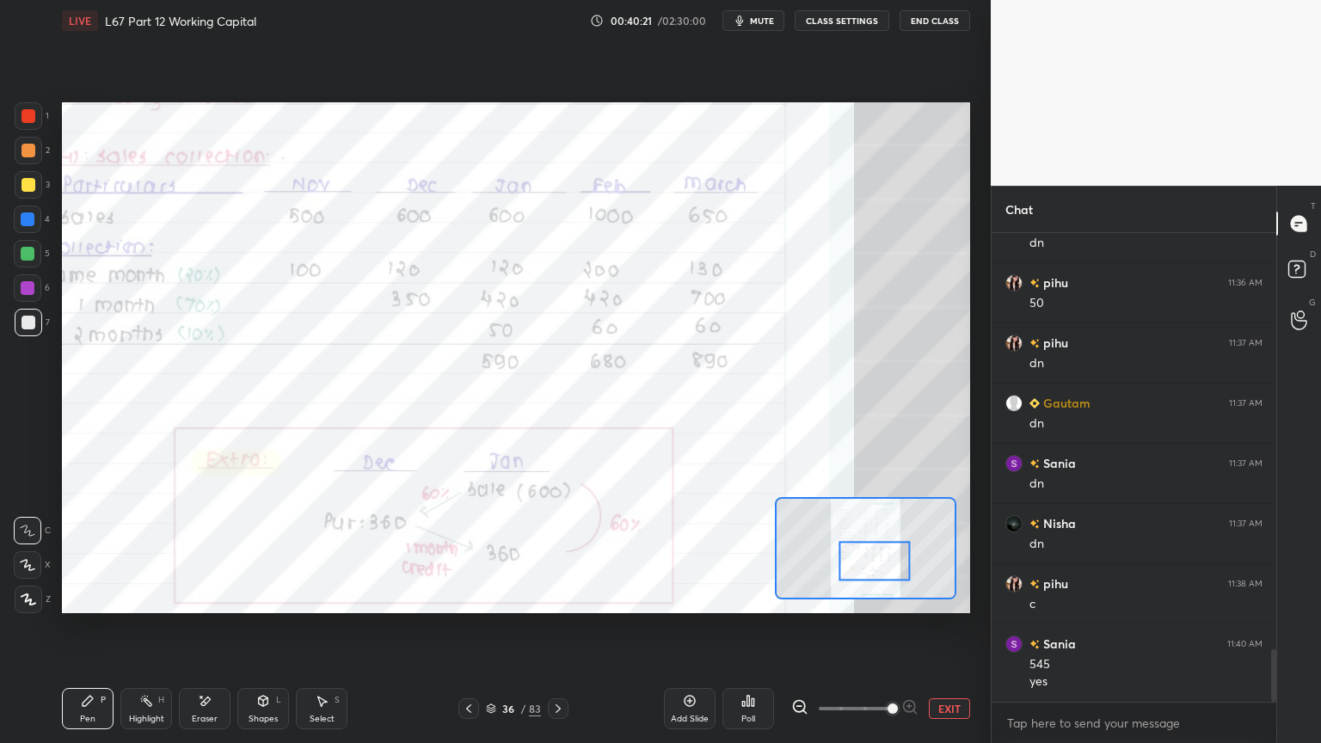
click at [464, 597] on icon at bounding box center [469, 709] width 14 height 14
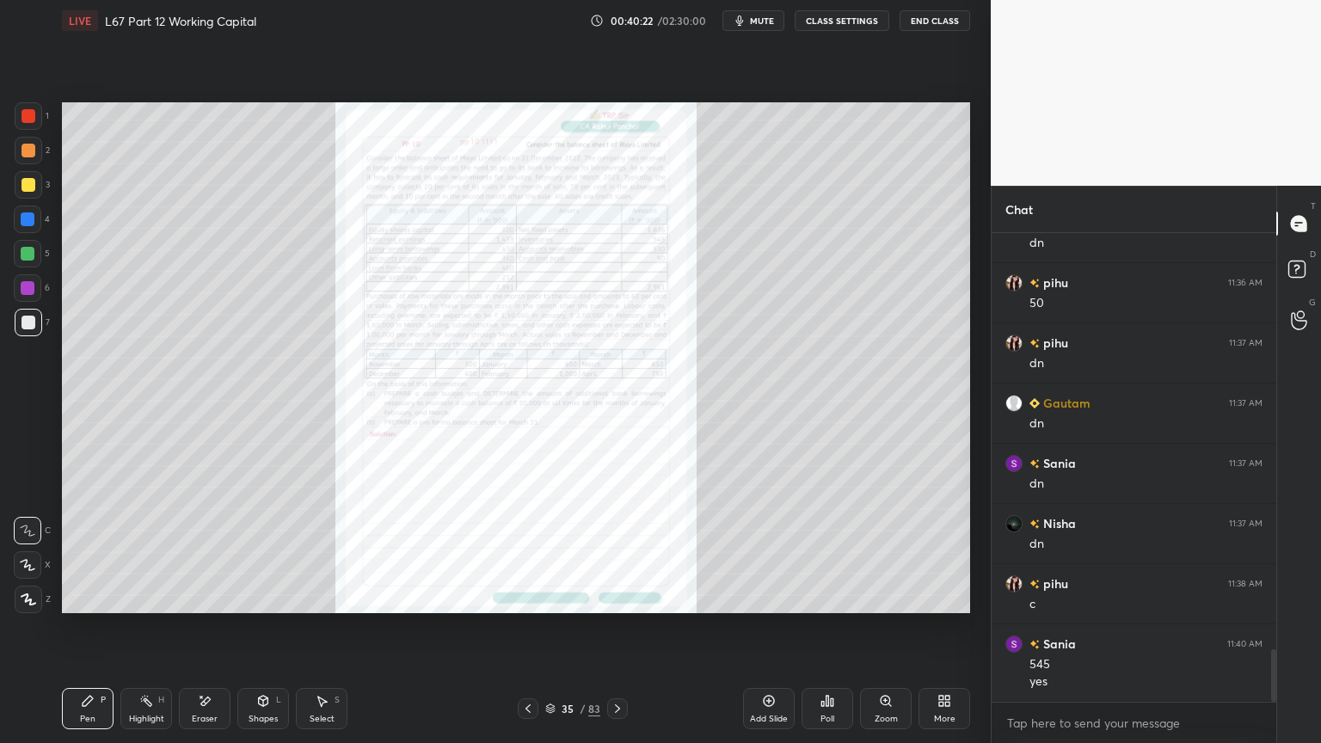
click at [880, 597] on div "Zoom" at bounding box center [885, 718] width 23 height 9
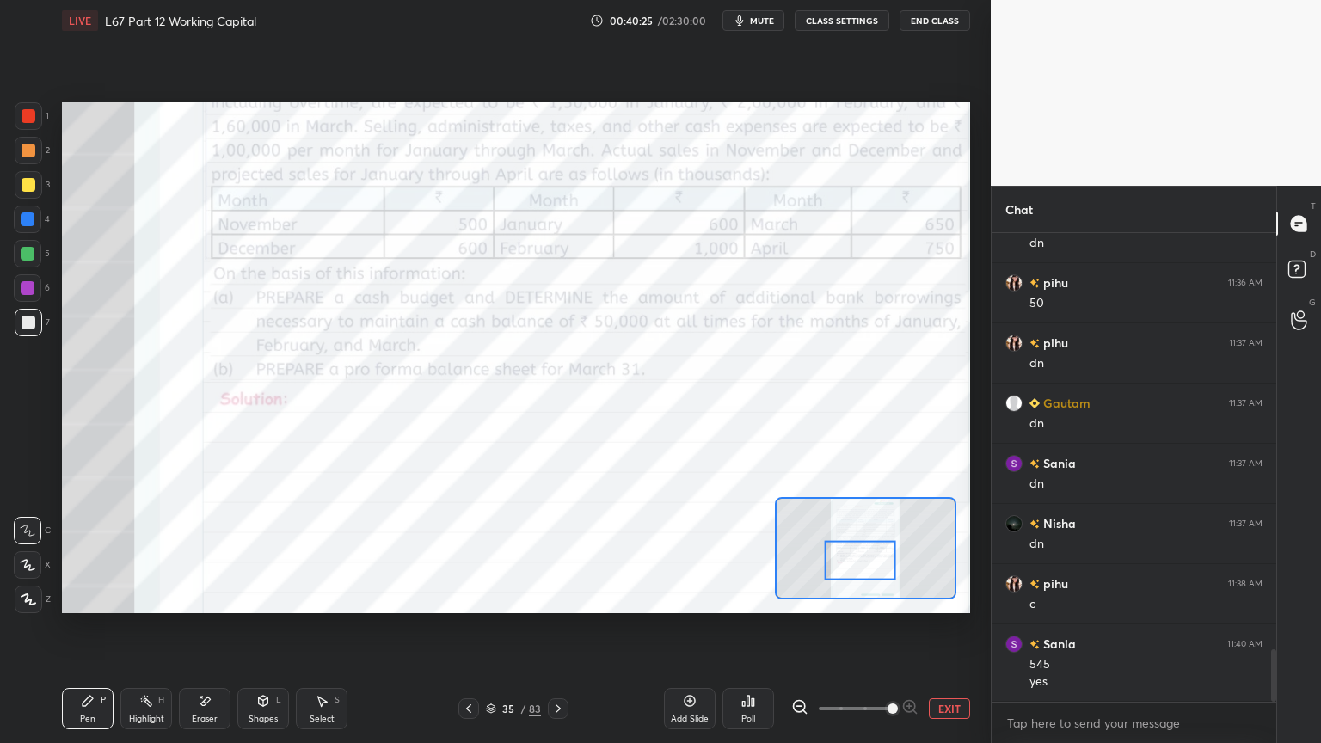
click at [25, 109] on div at bounding box center [28, 116] width 14 height 14
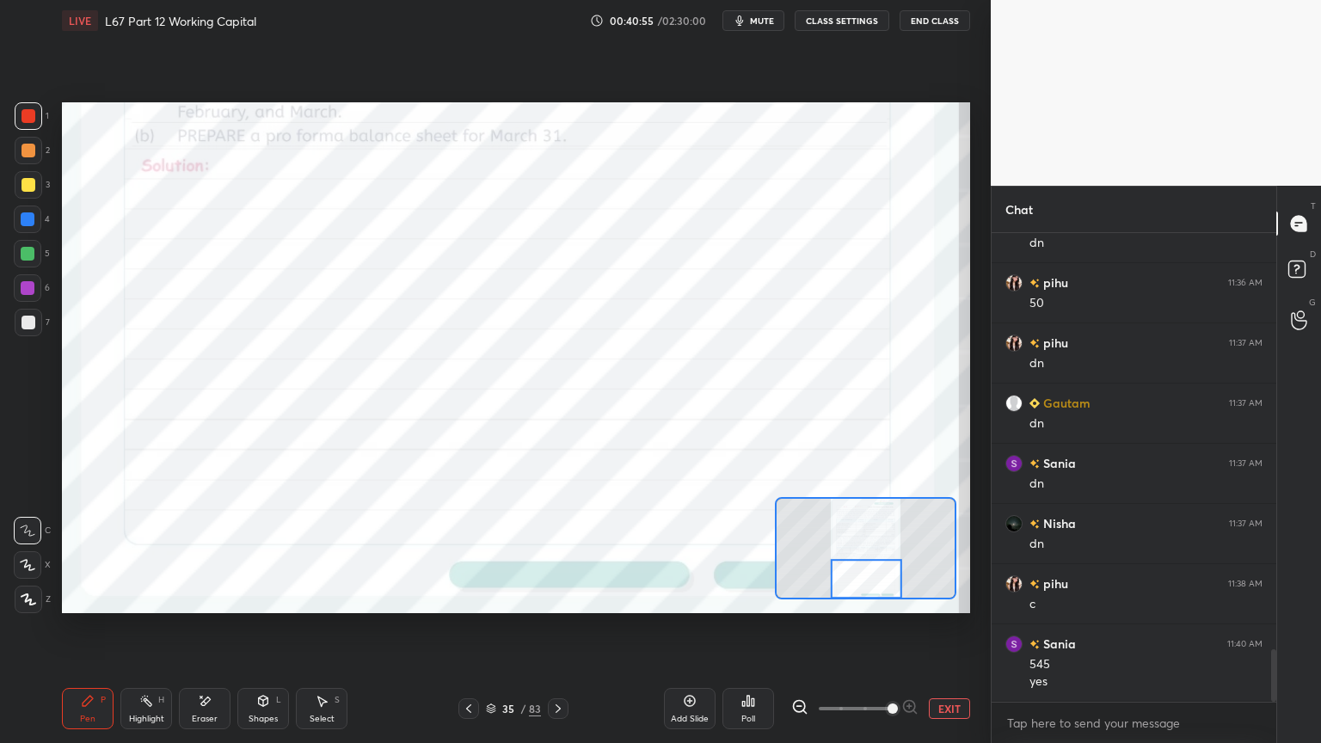
click at [138, 597] on div "Highlight H" at bounding box center [146, 708] width 52 height 41
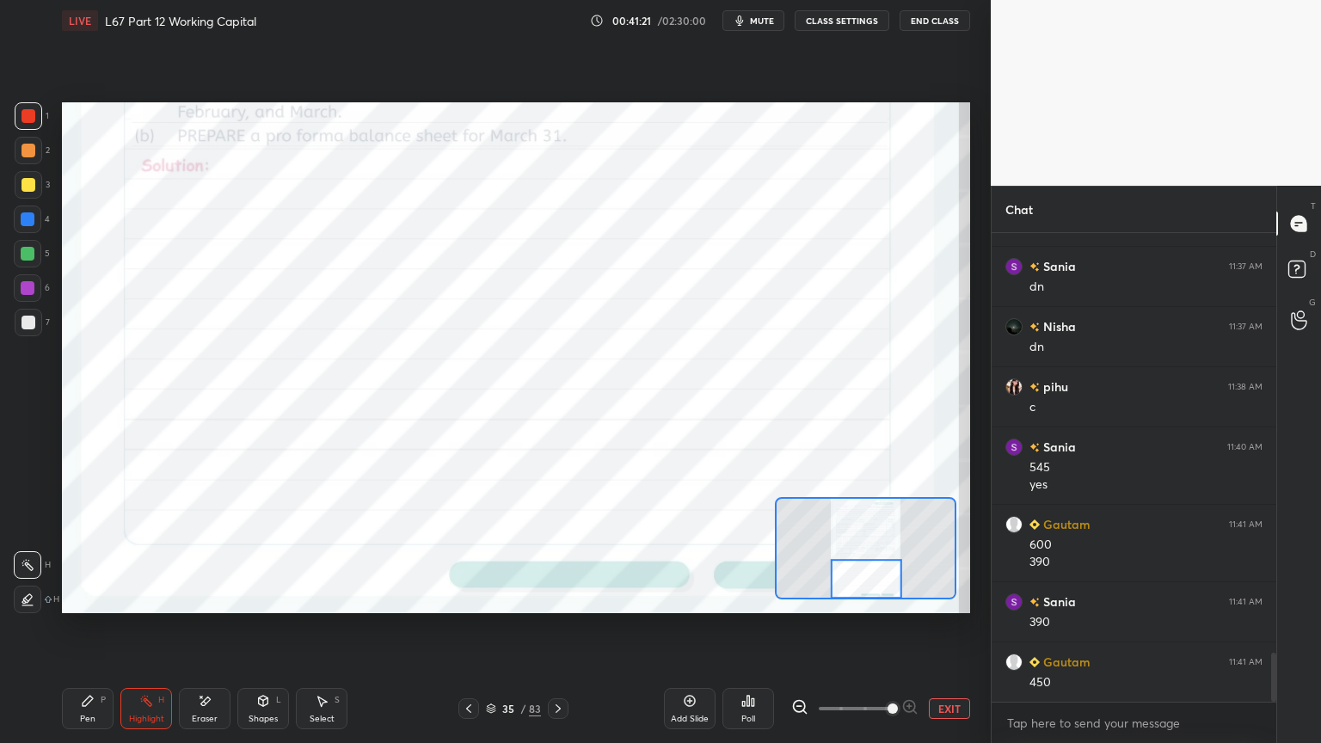
scroll to position [3975, 0]
click at [93, 597] on icon at bounding box center [88, 701] width 14 height 14
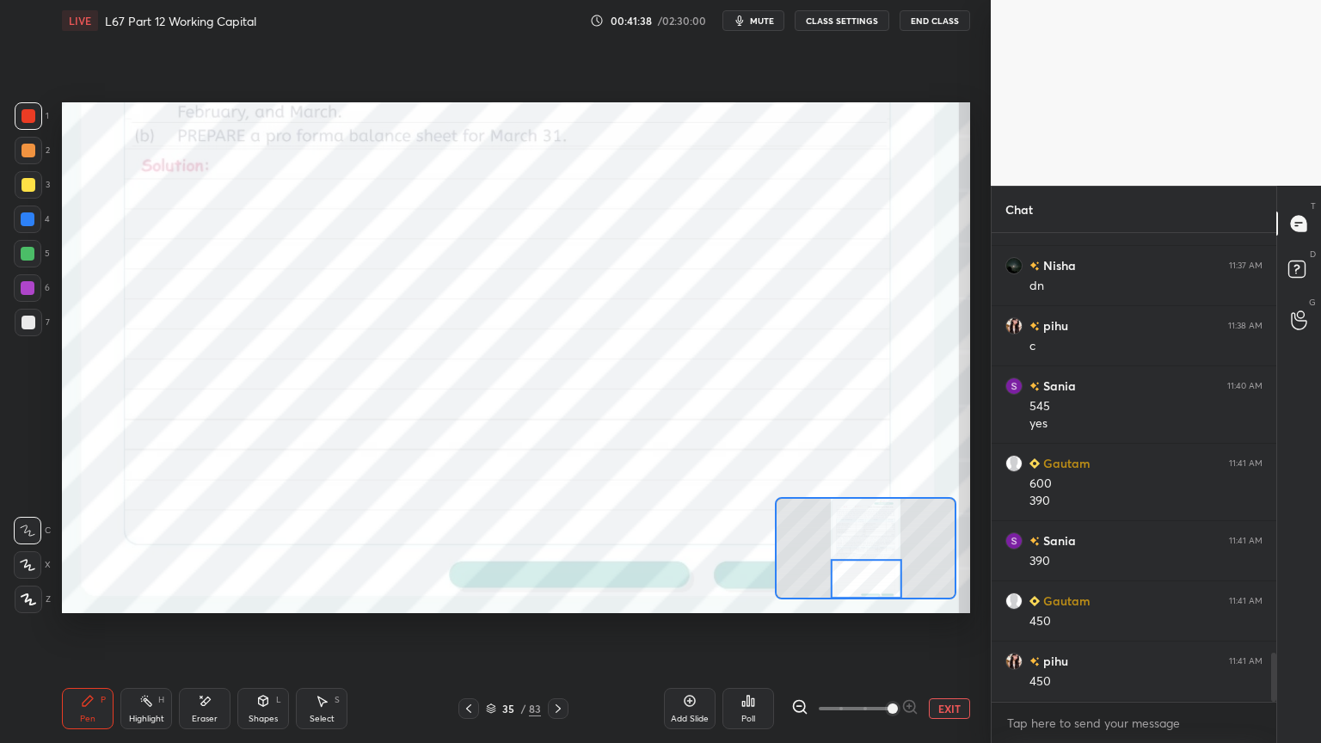
click at [24, 162] on div at bounding box center [29, 151] width 28 height 28
click at [34, 324] on div at bounding box center [28, 323] width 14 height 14
click at [39, 126] on div at bounding box center [29, 116] width 28 height 28
click at [562, 597] on icon at bounding box center [558, 709] width 14 height 14
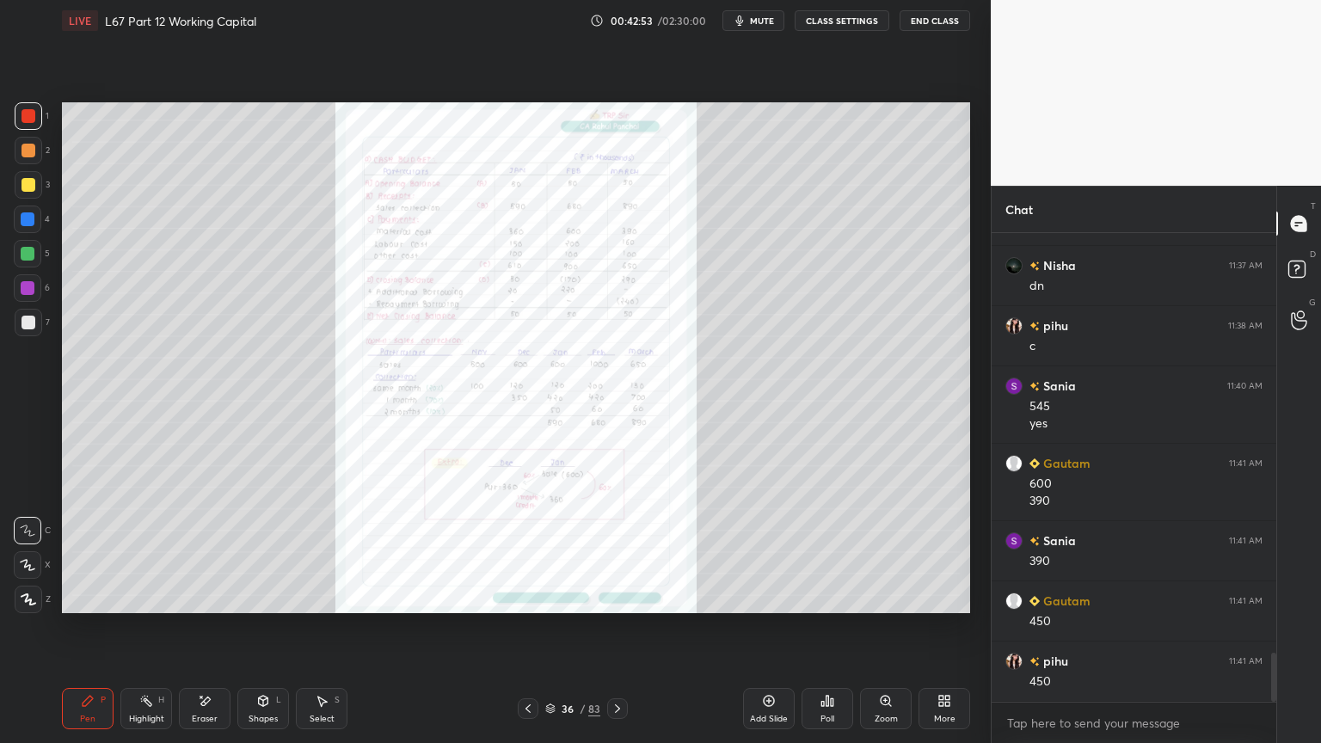
scroll to position [4034, 0]
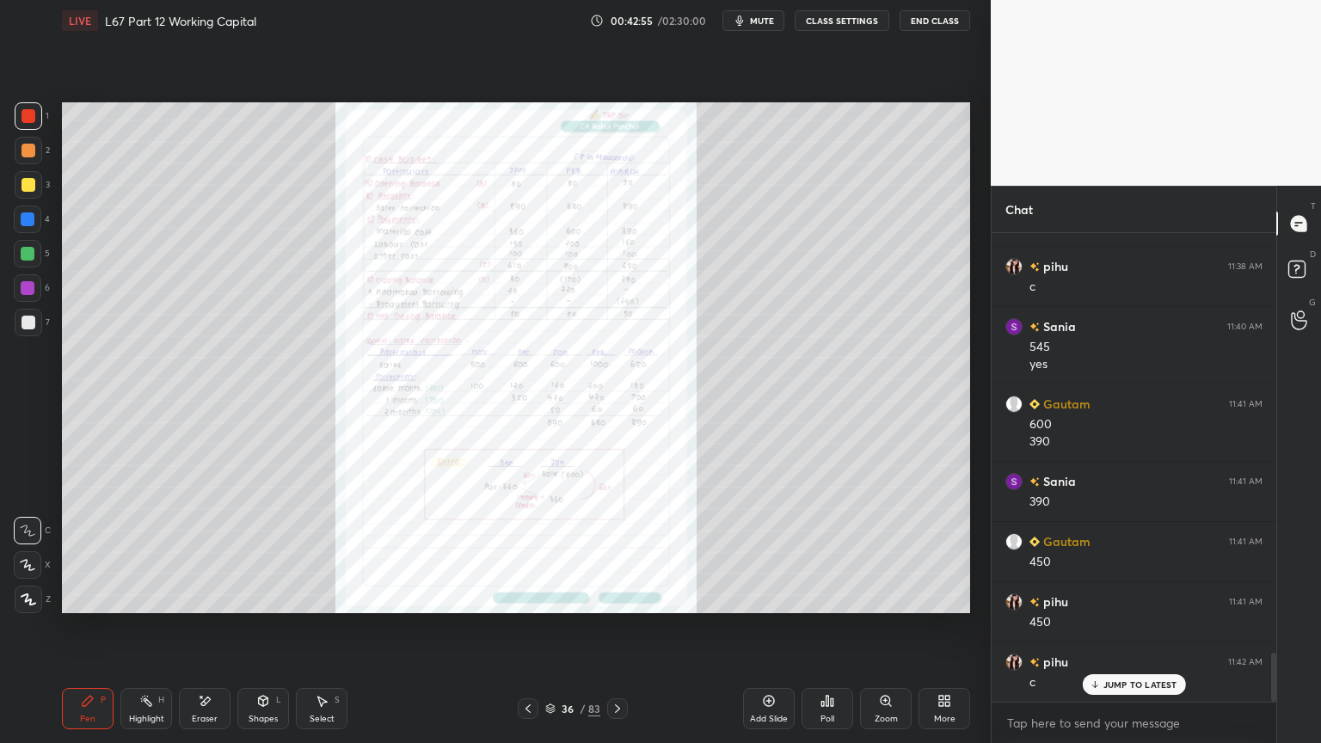
click at [627, 597] on div at bounding box center [617, 708] width 21 height 21
click at [885, 597] on div "Zoom" at bounding box center [886, 708] width 52 height 41
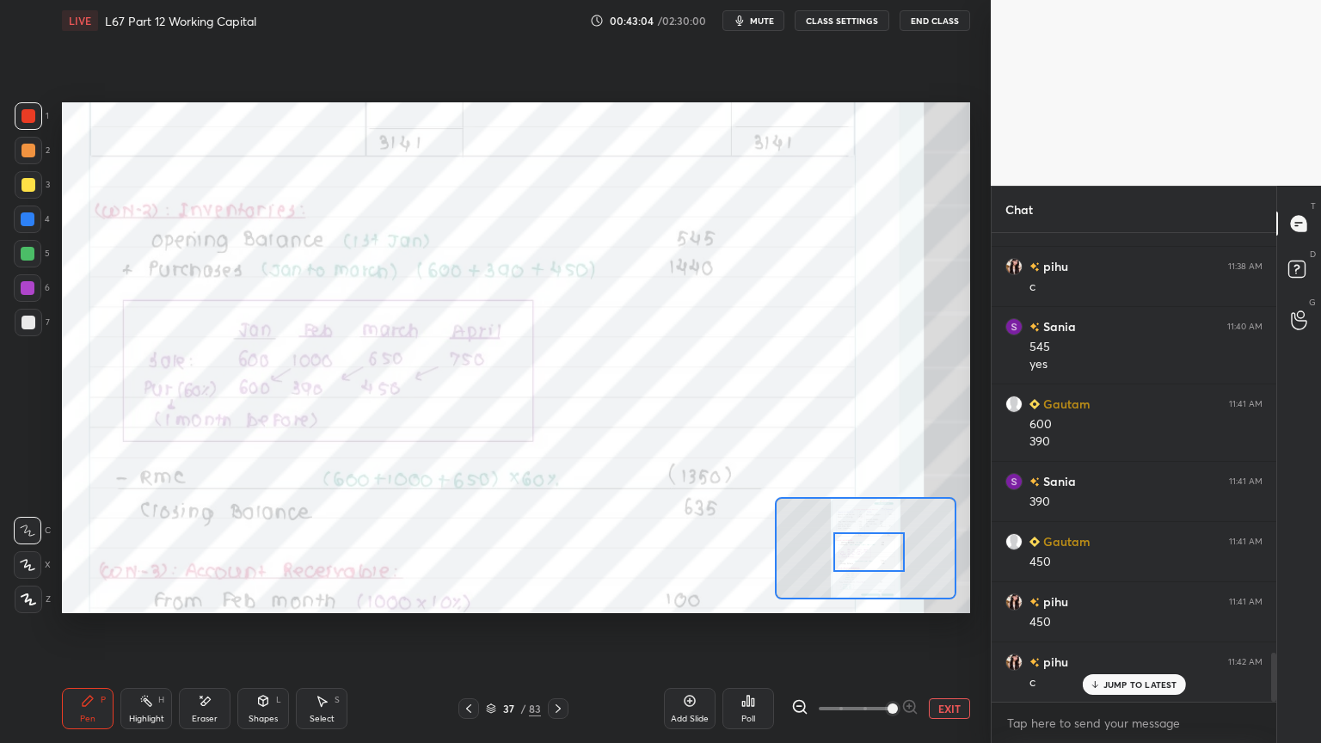
click at [133, 597] on div "Highlight H" at bounding box center [146, 708] width 52 height 41
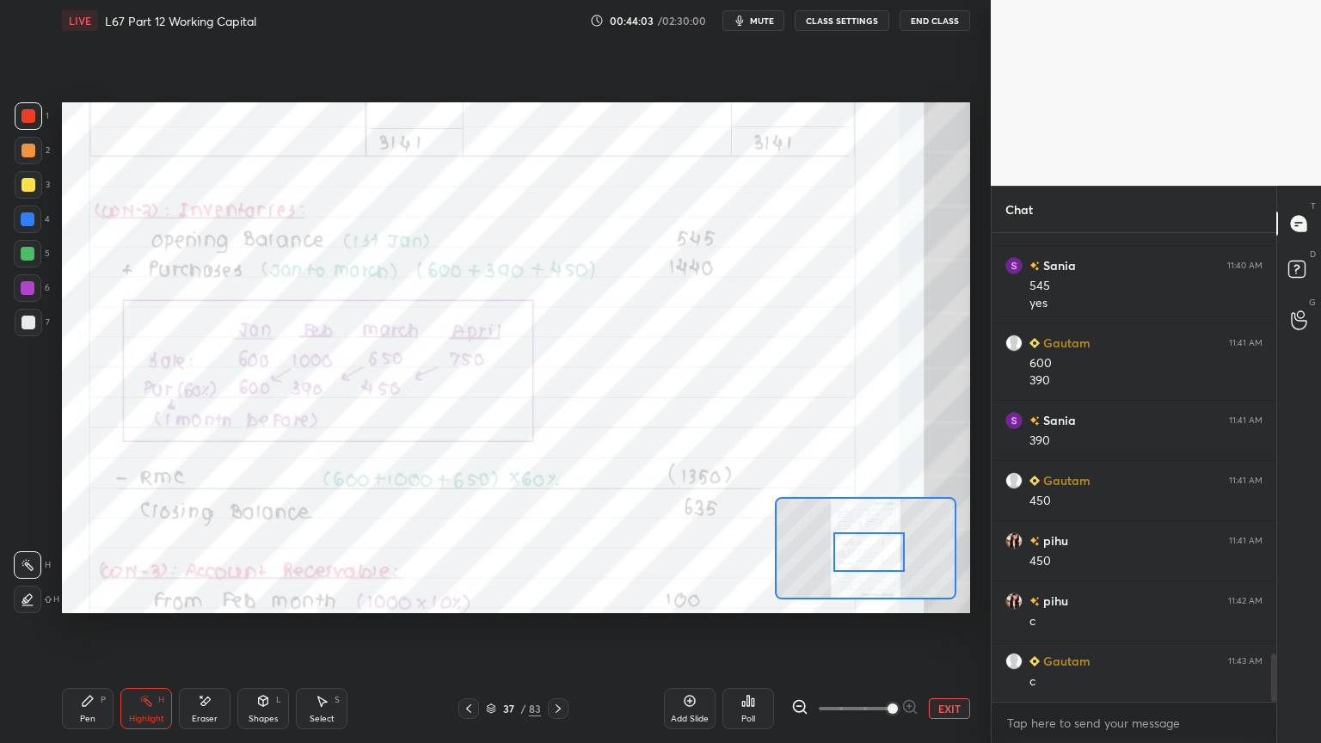
click at [86, 597] on icon at bounding box center [88, 701] width 10 height 10
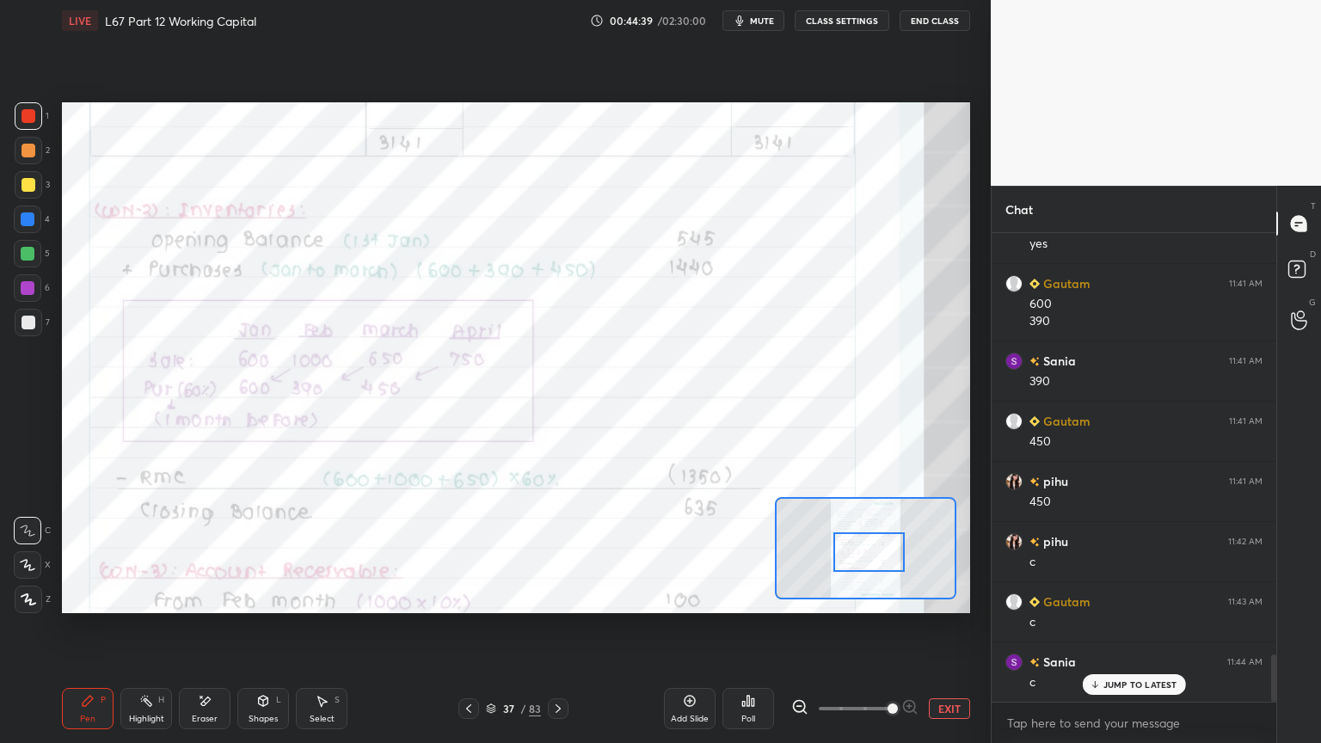
click at [188, 597] on div "Eraser" at bounding box center [205, 708] width 52 height 41
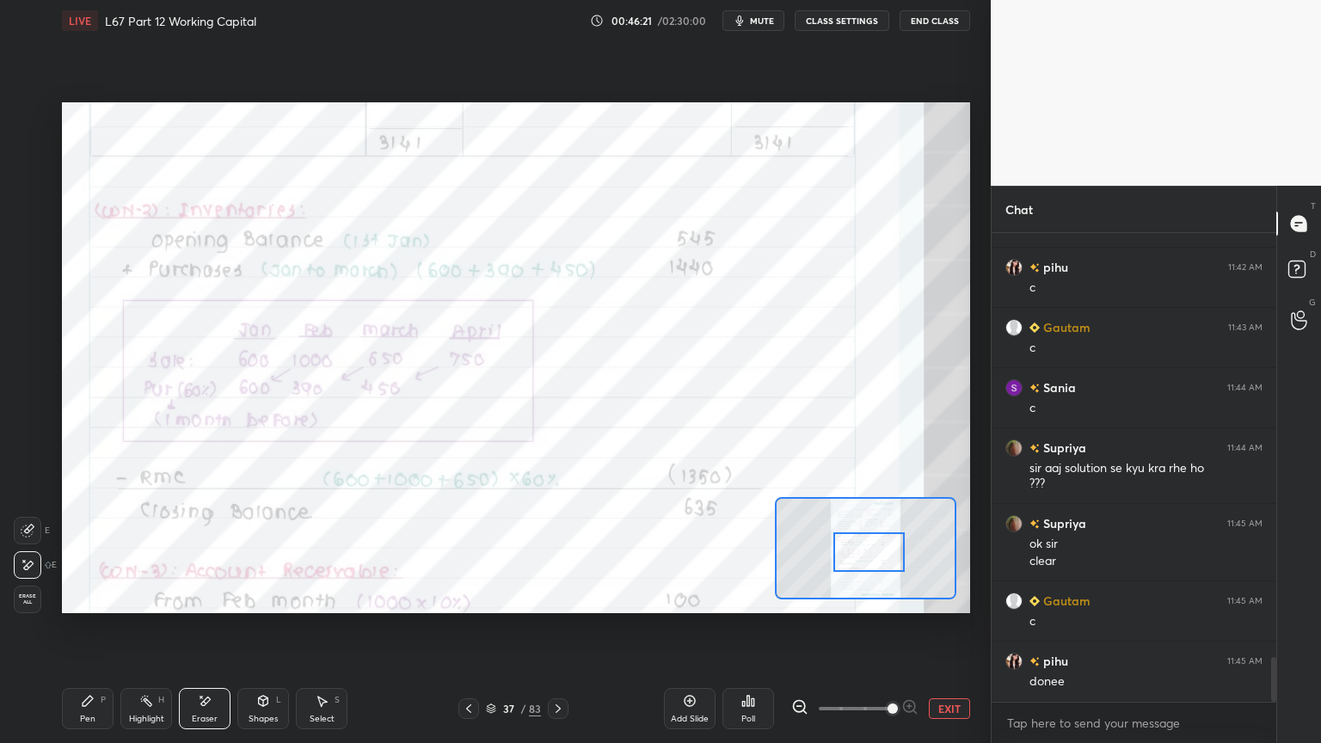
scroll to position [4488, 0]
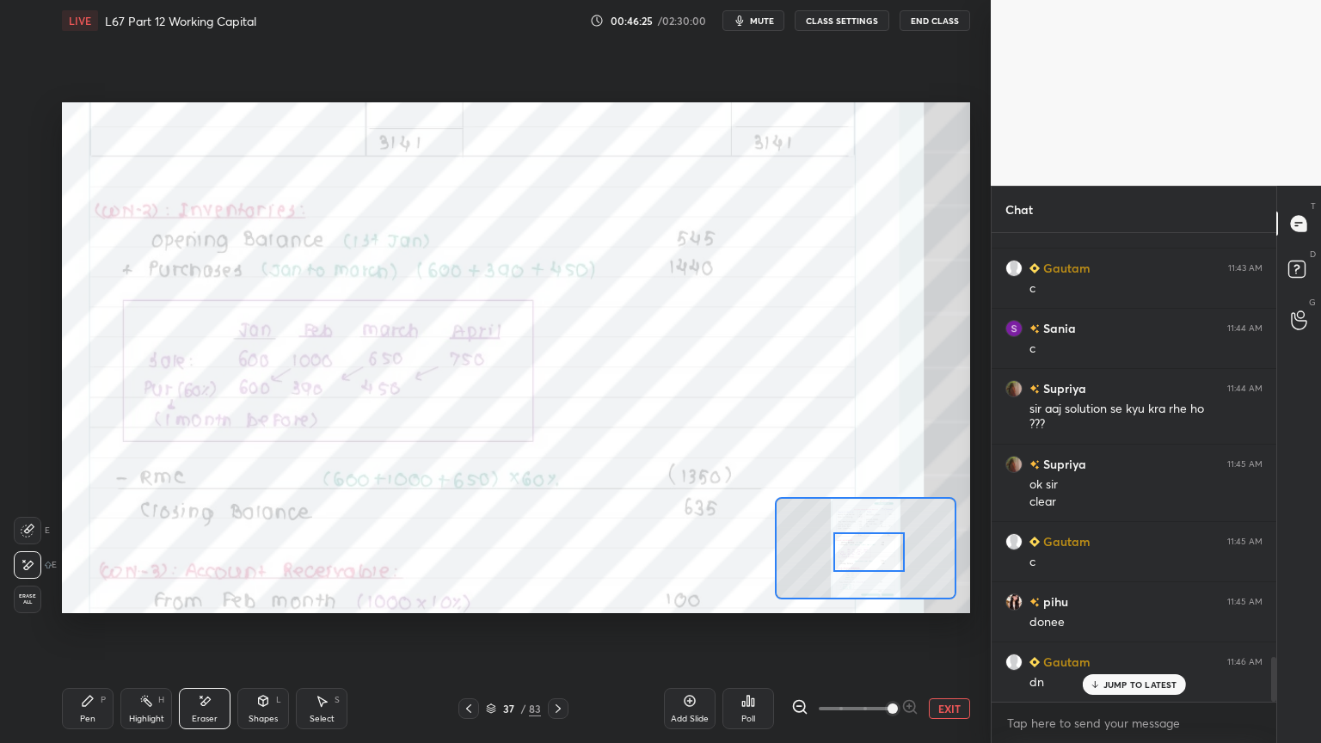
click at [146, 597] on rect at bounding box center [148, 702] width 9 height 9
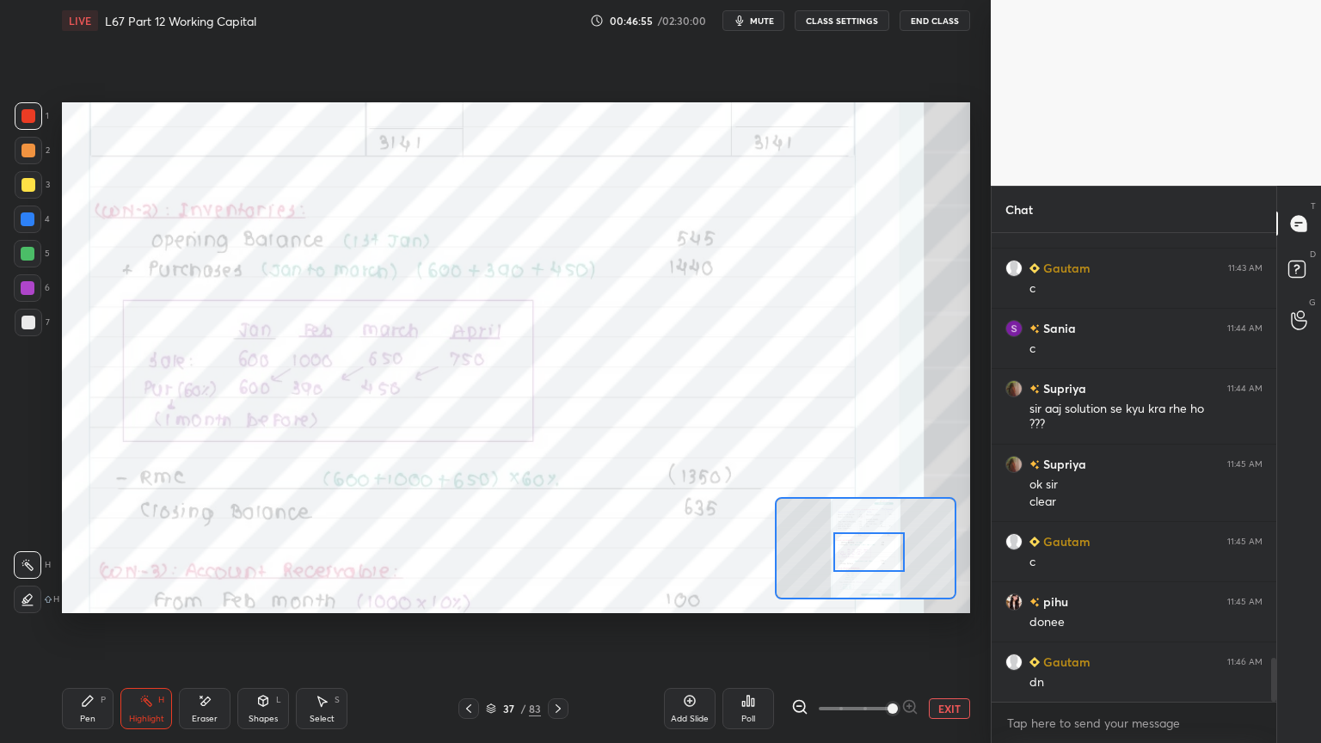
scroll to position [4549, 0]
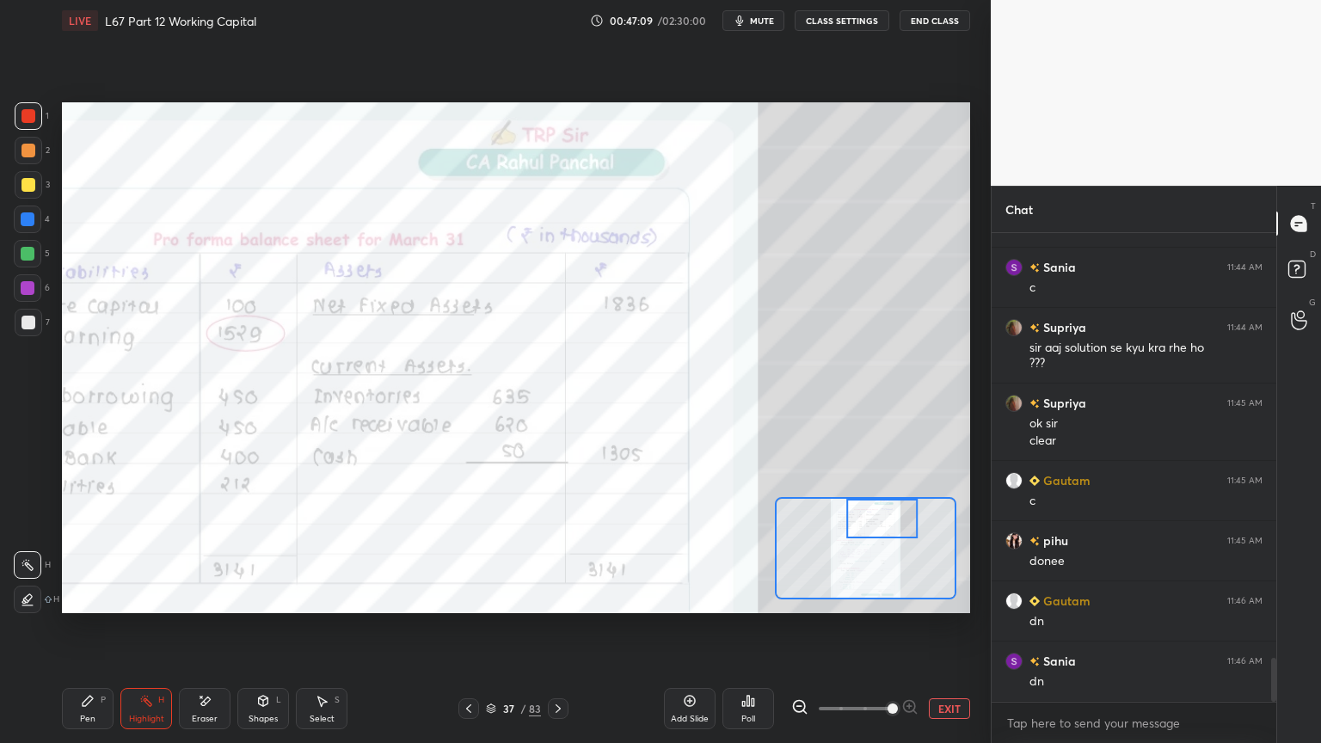
click at [208, 597] on icon at bounding box center [205, 701] width 14 height 15
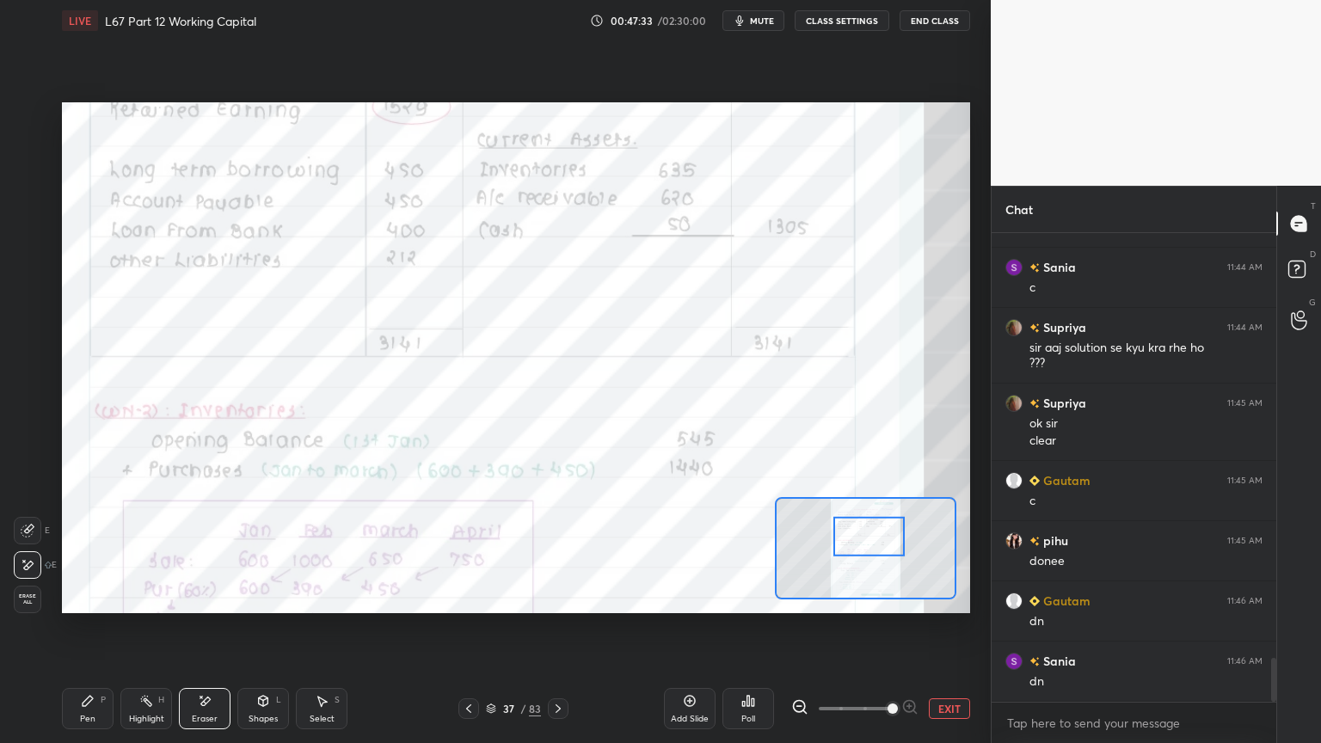
click at [466, 597] on icon at bounding box center [469, 709] width 14 height 14
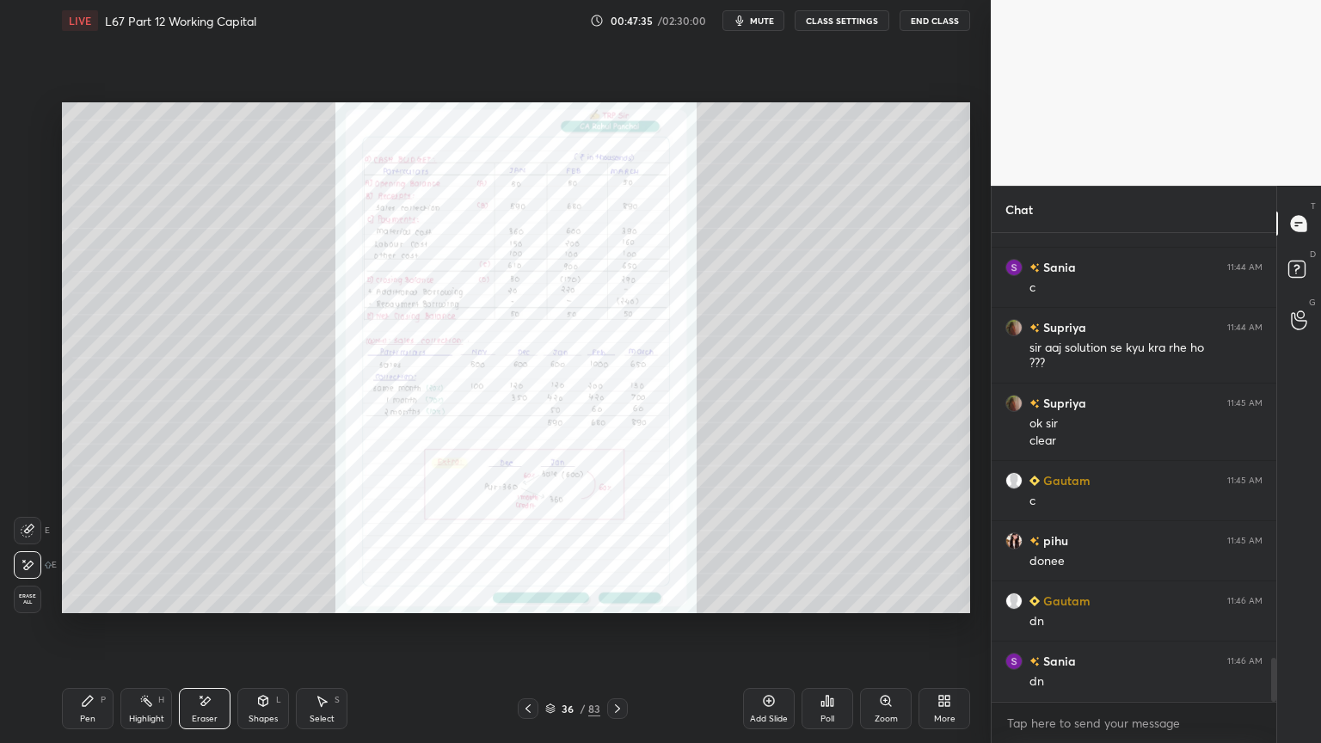
click at [890, 597] on icon at bounding box center [884, 700] width 9 height 9
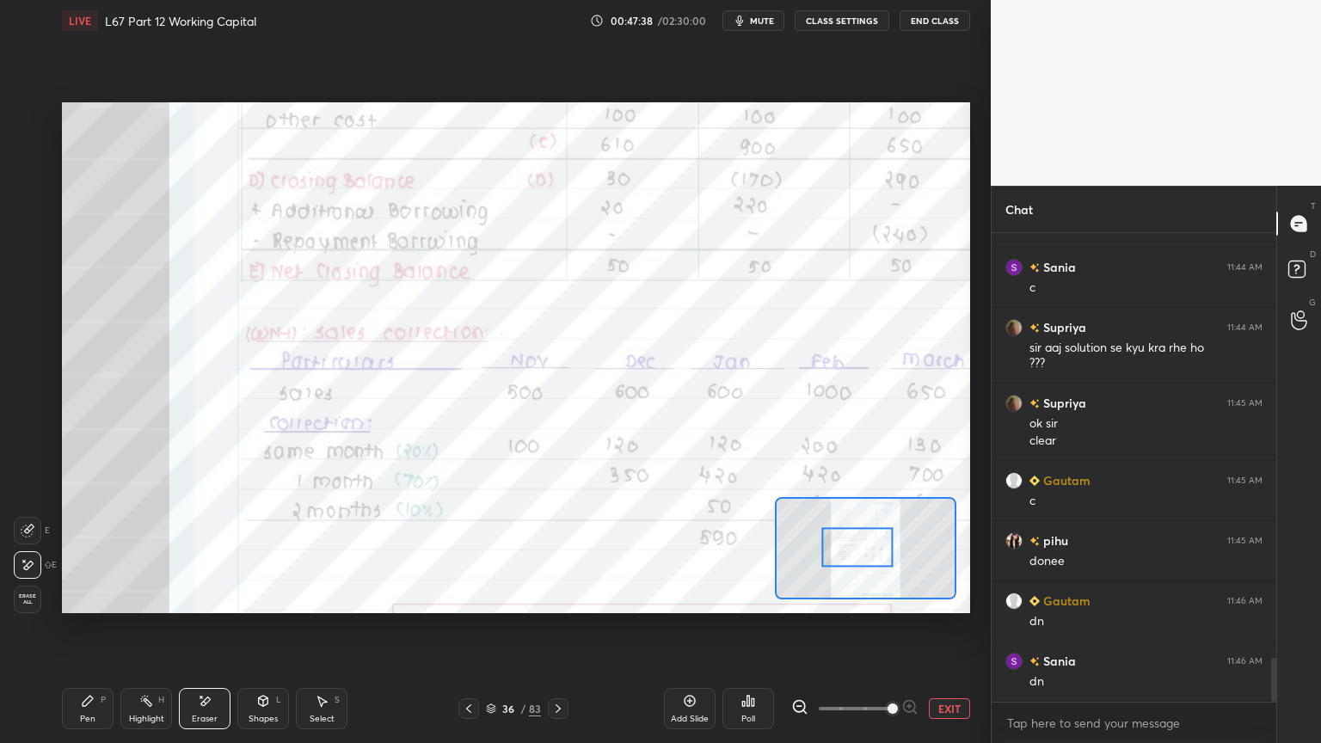
click at [88, 597] on icon at bounding box center [88, 701] width 10 height 10
click at [26, 117] on div at bounding box center [28, 116] width 14 height 14
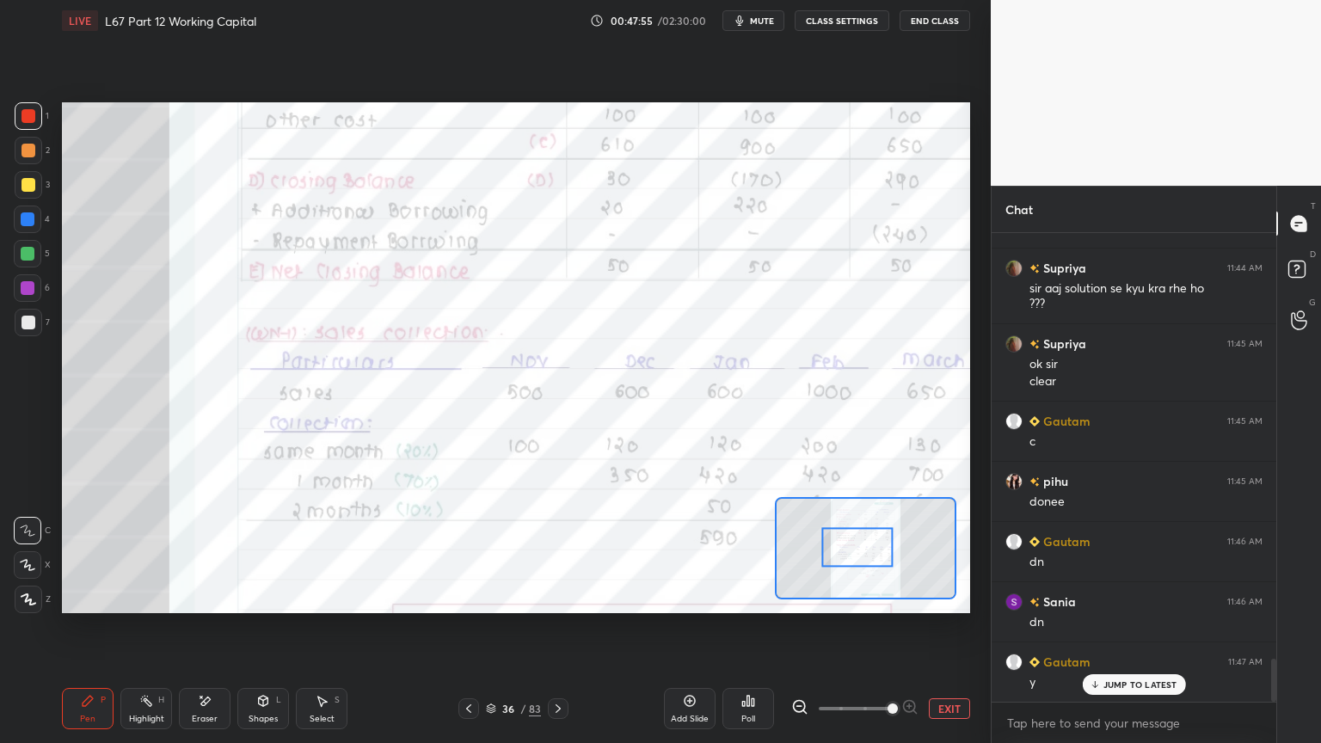
scroll to position [4669, 0]
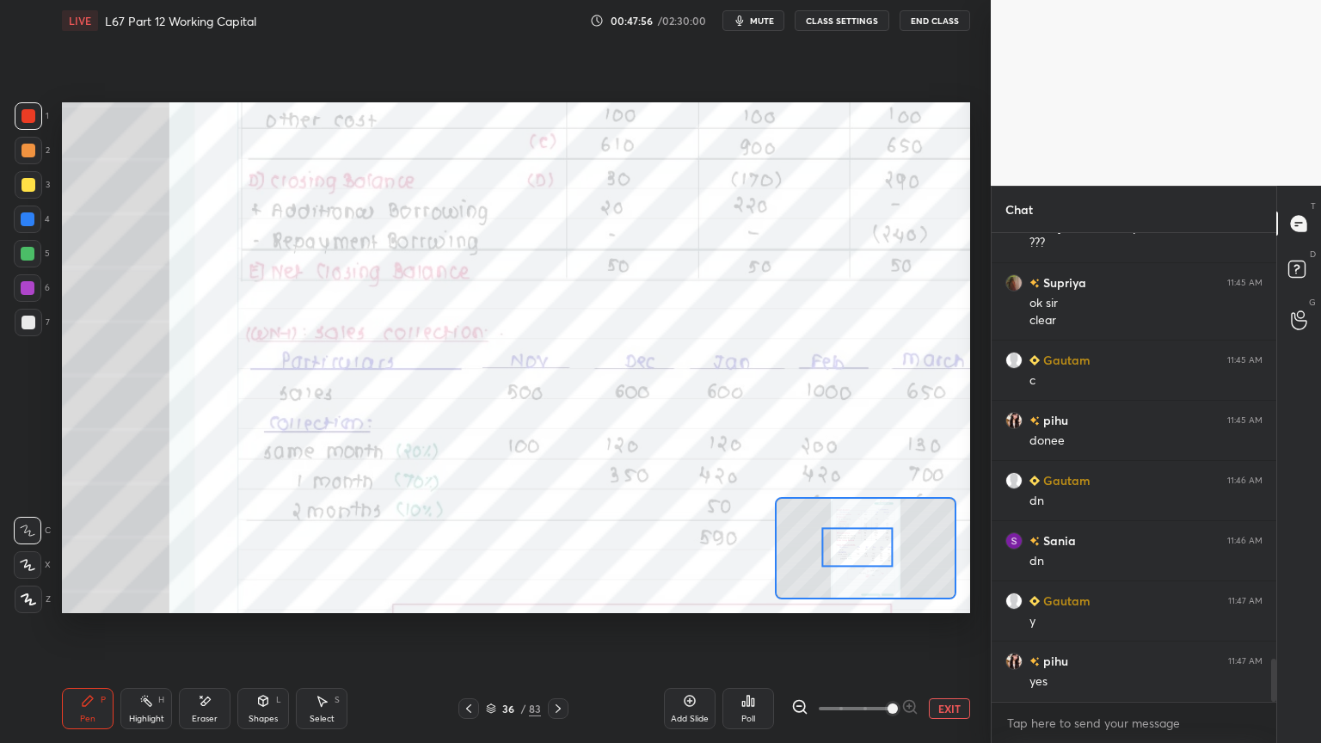
click at [205, 597] on div "Eraser" at bounding box center [205, 718] width 26 height 9
click at [37, 597] on span "Erase all" at bounding box center [28, 599] width 26 height 12
click at [94, 597] on div "Setting up your live class Poll for secs No correct answer Start poll" at bounding box center [516, 357] width 922 height 633
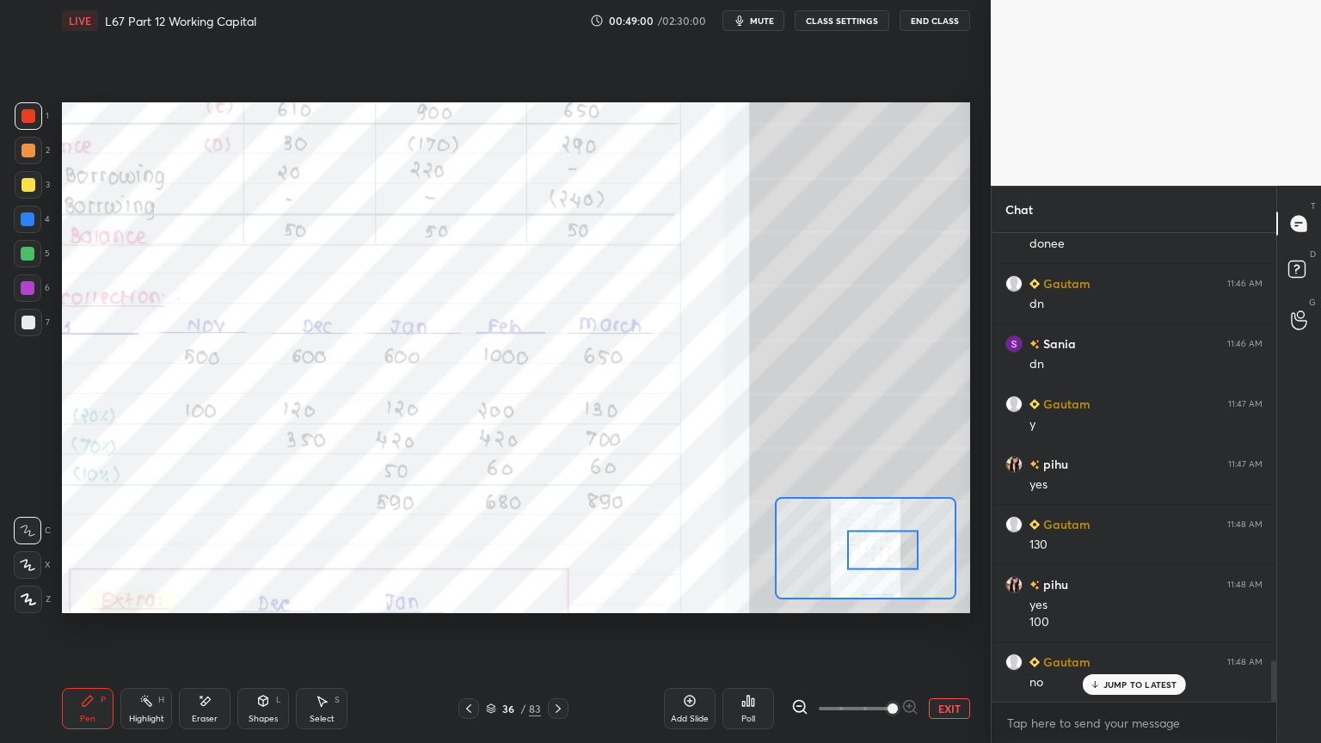
scroll to position [4927, 0]
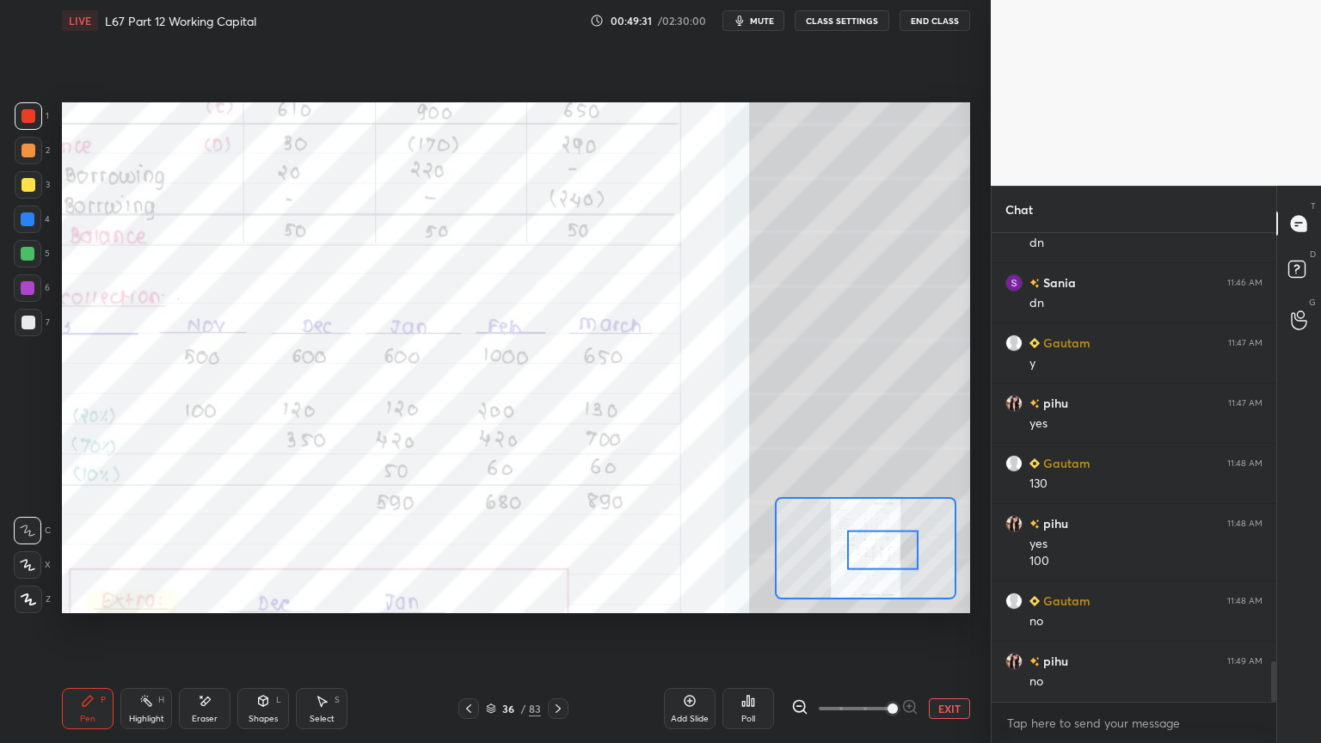
click at [555, 597] on icon at bounding box center [558, 709] width 14 height 14
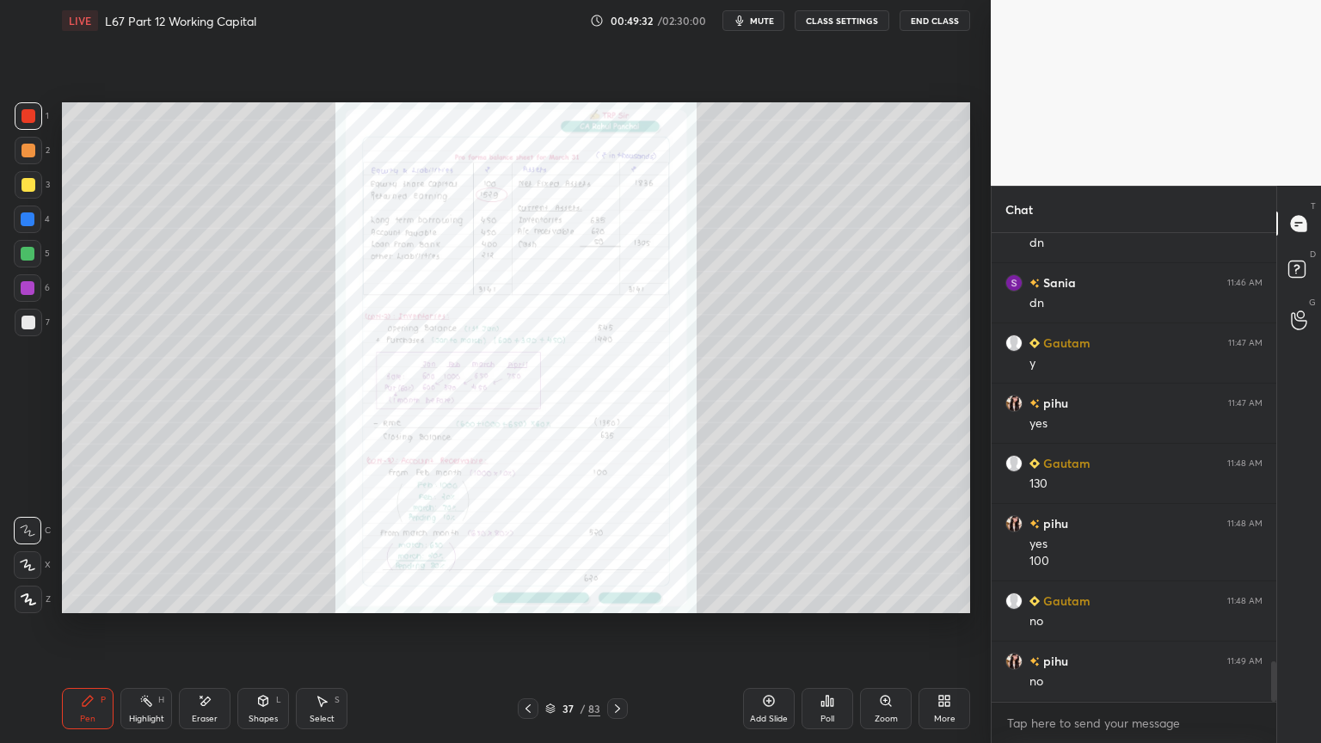
click at [880, 597] on div "Zoom" at bounding box center [885, 718] width 23 height 9
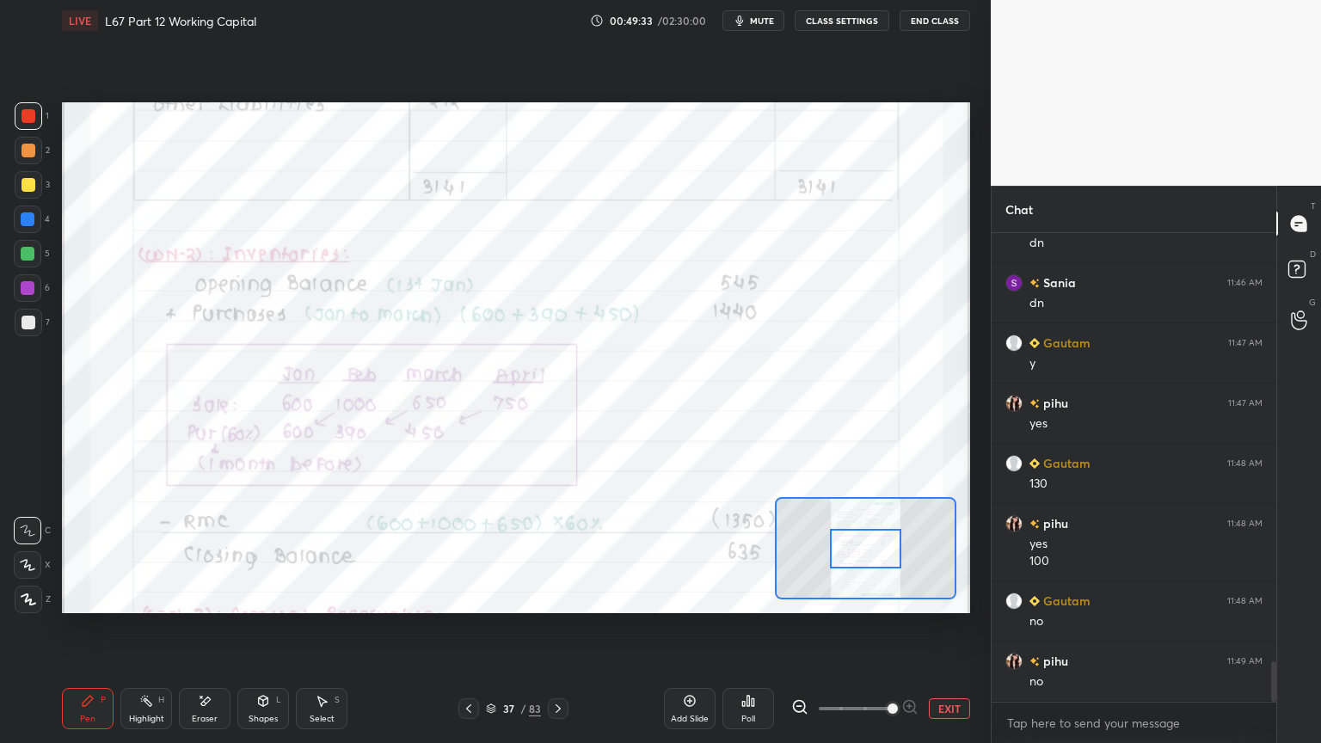
click at [559, 597] on icon at bounding box center [558, 709] width 14 height 14
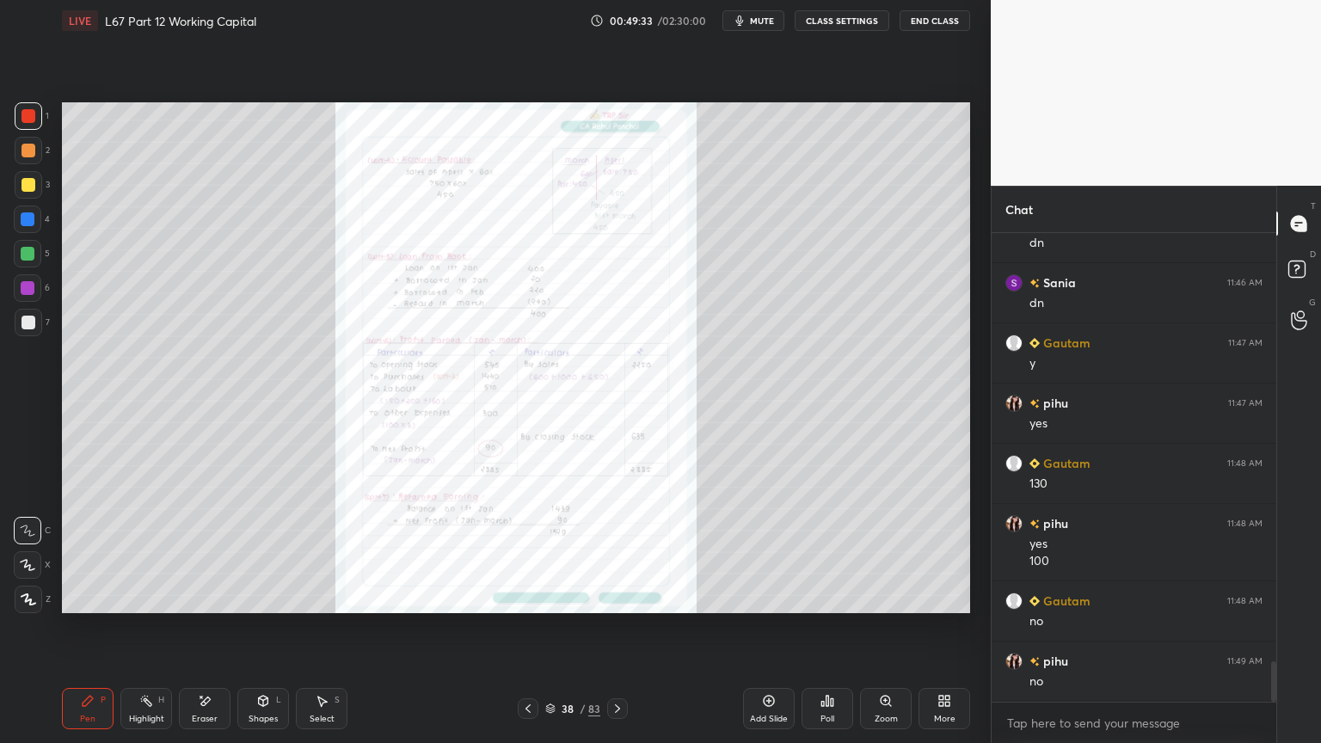
click at [870, 597] on div "Zoom" at bounding box center [886, 708] width 52 height 41
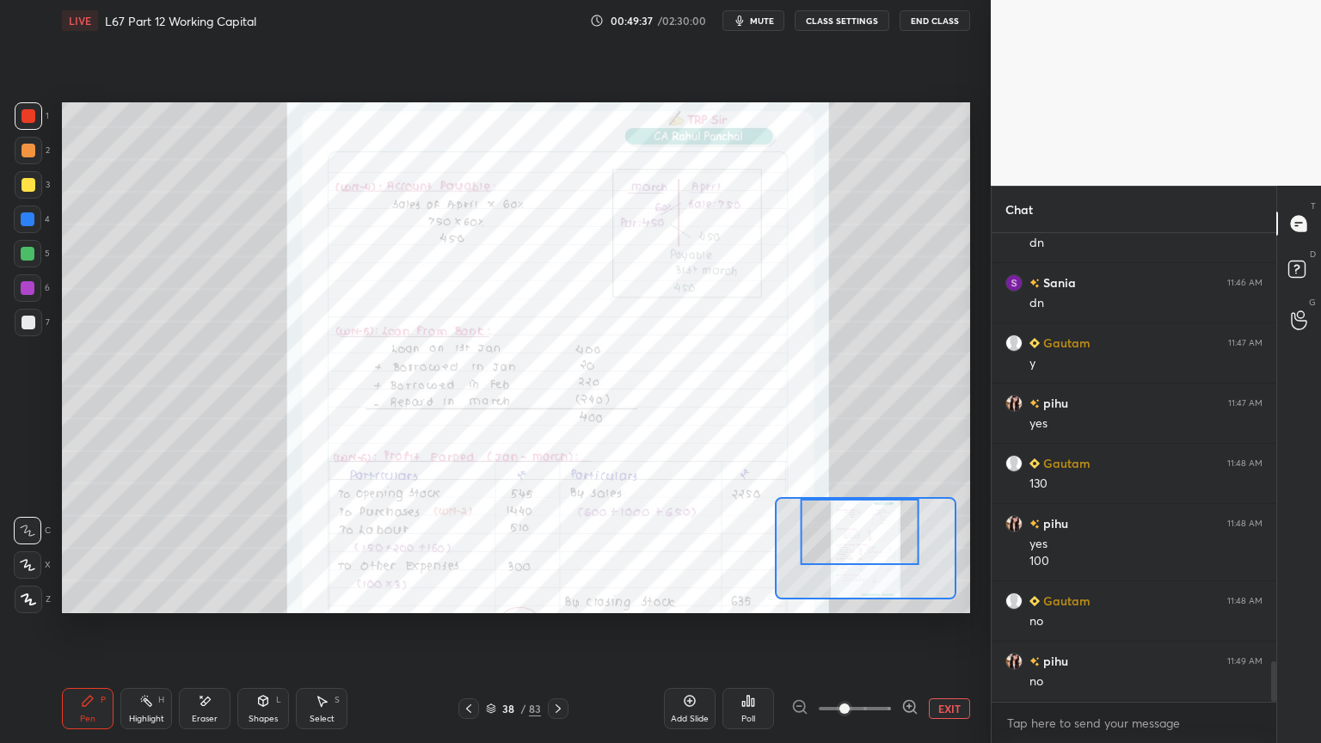
click at [471, 597] on icon at bounding box center [469, 709] width 14 height 14
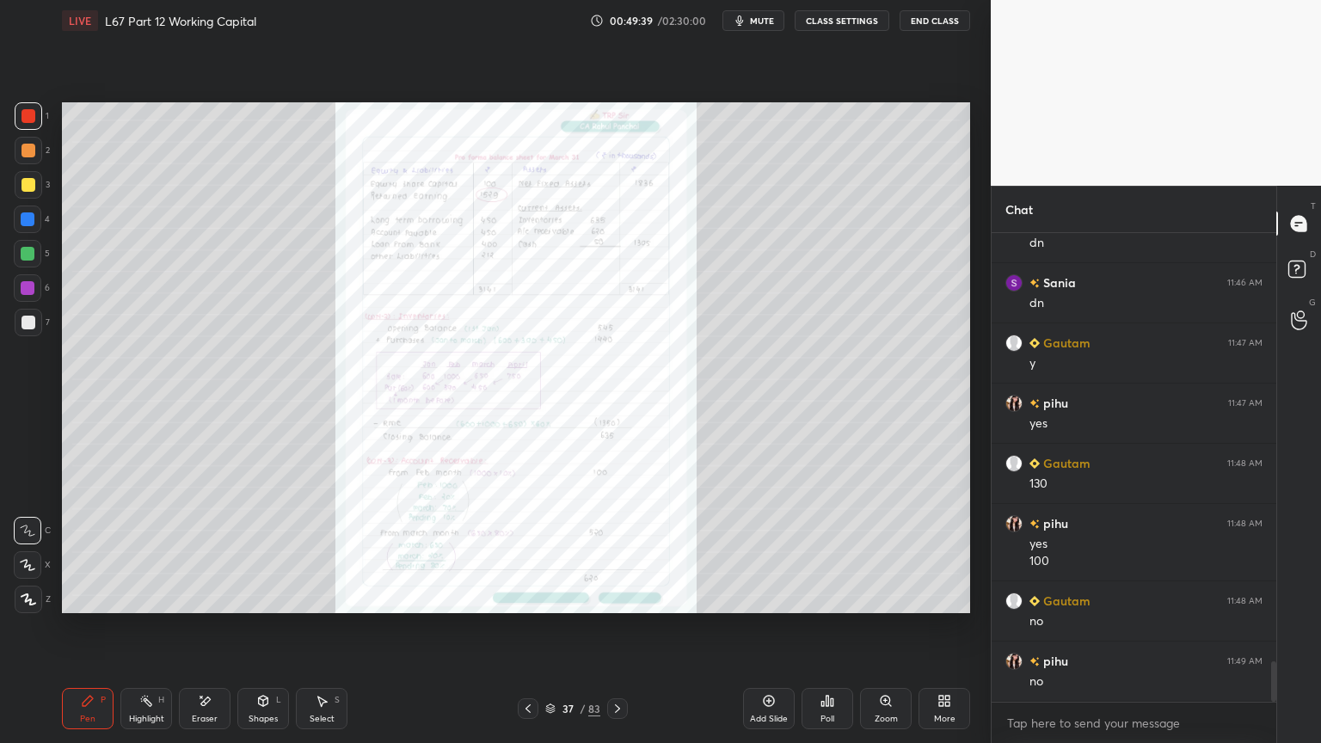
click at [875, 597] on div "Zoom" at bounding box center [886, 708] width 52 height 41
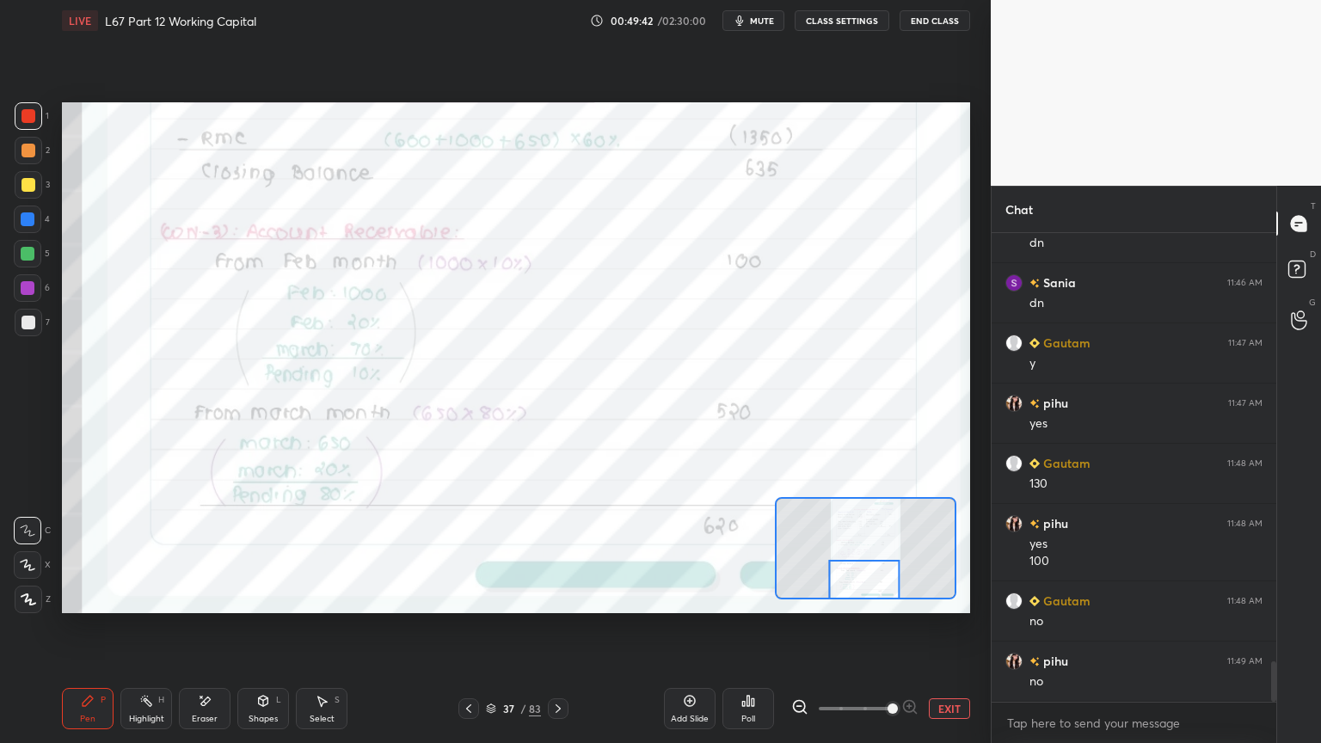
click at [71, 597] on div "Pen P" at bounding box center [88, 708] width 52 height 41
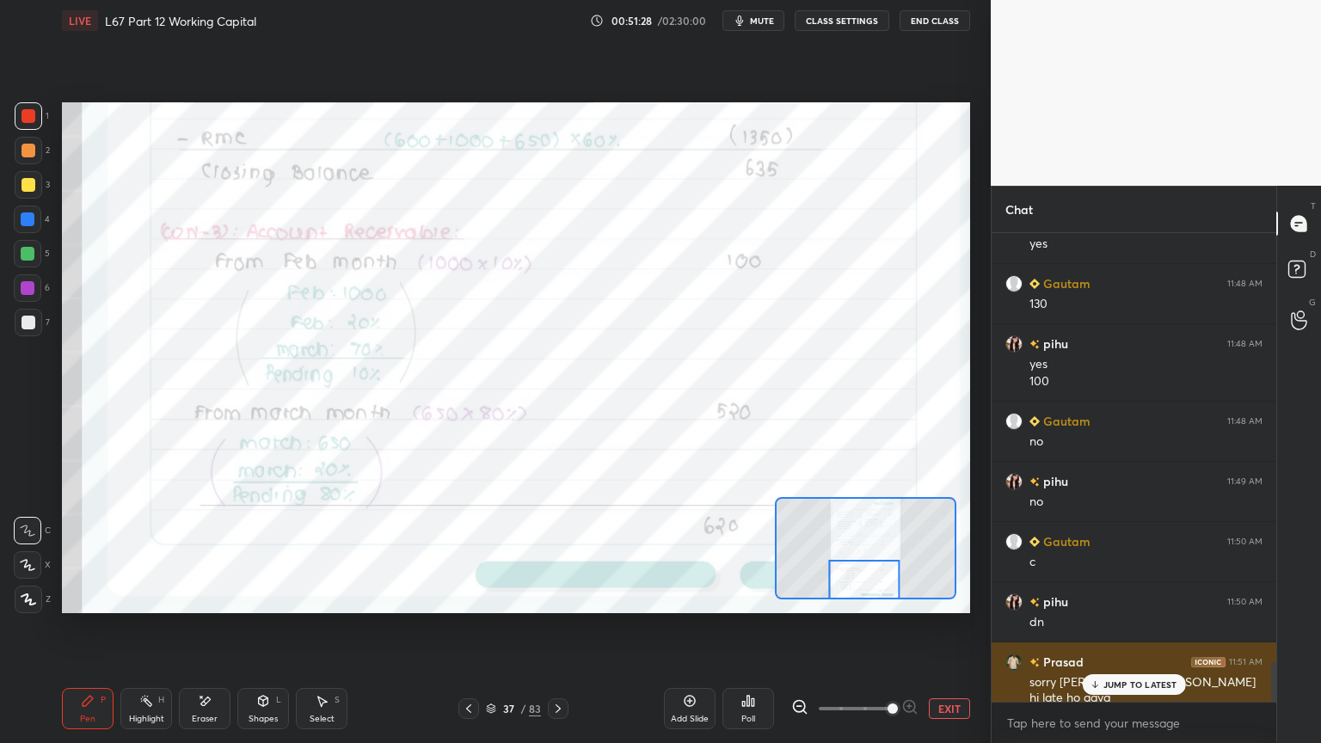
click at [1125, 597] on div "JUMP TO LATEST" at bounding box center [1133, 684] width 103 height 21
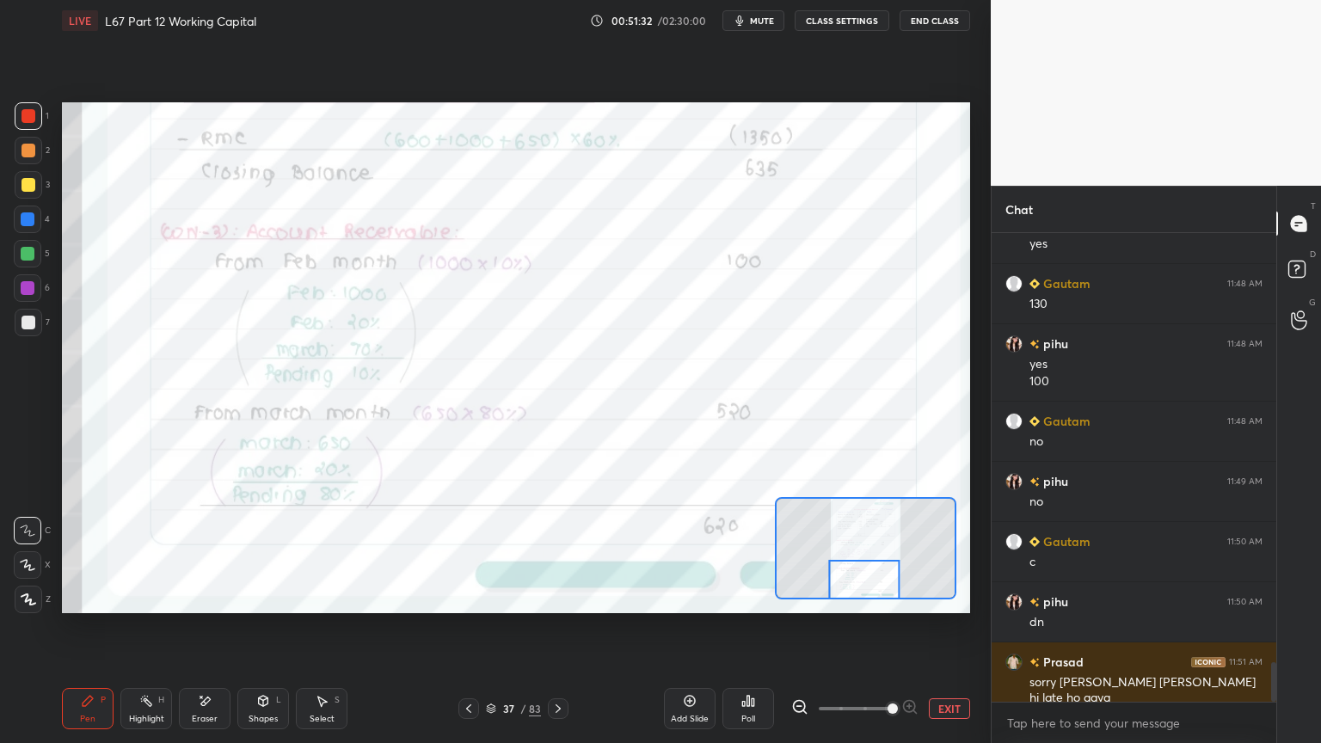
click at [559, 597] on icon at bounding box center [557, 708] width 5 height 9
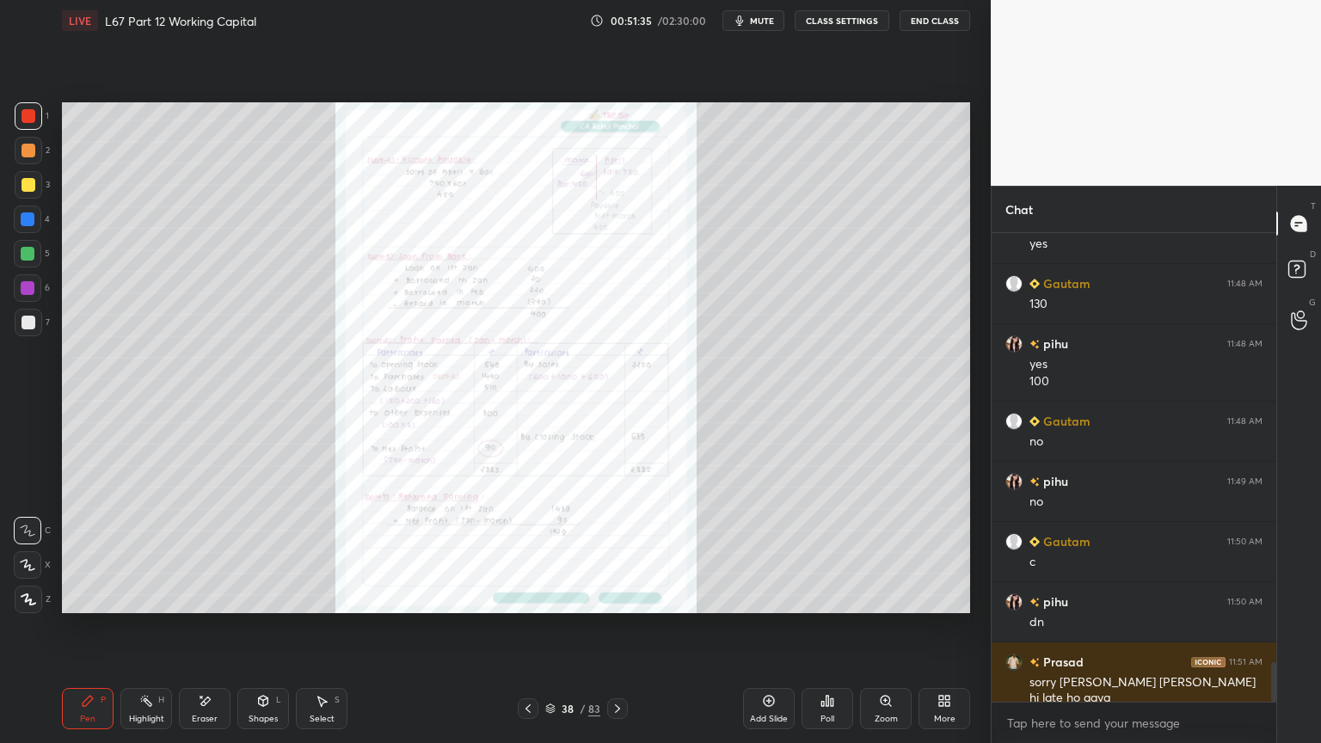
click at [527, 597] on icon at bounding box center [527, 708] width 5 height 9
click at [529, 597] on icon at bounding box center [527, 708] width 5 height 9
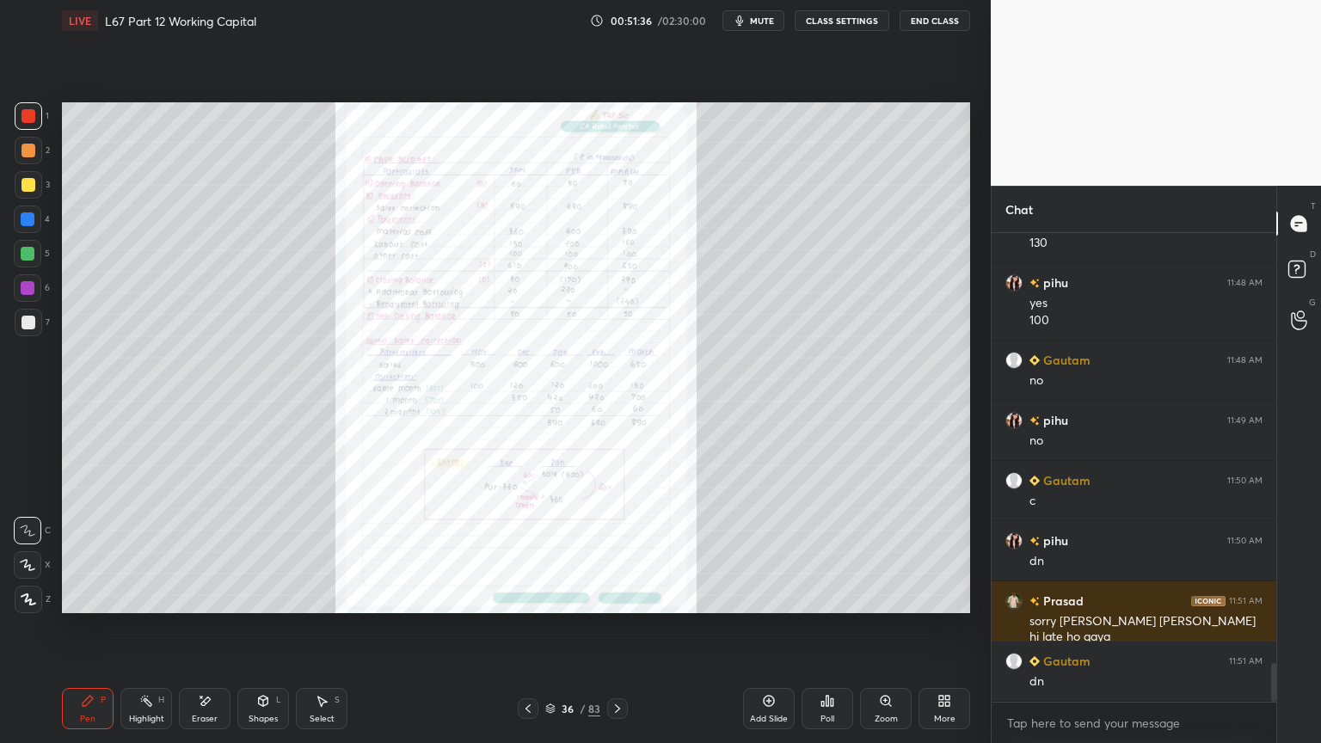
scroll to position [5227, 0]
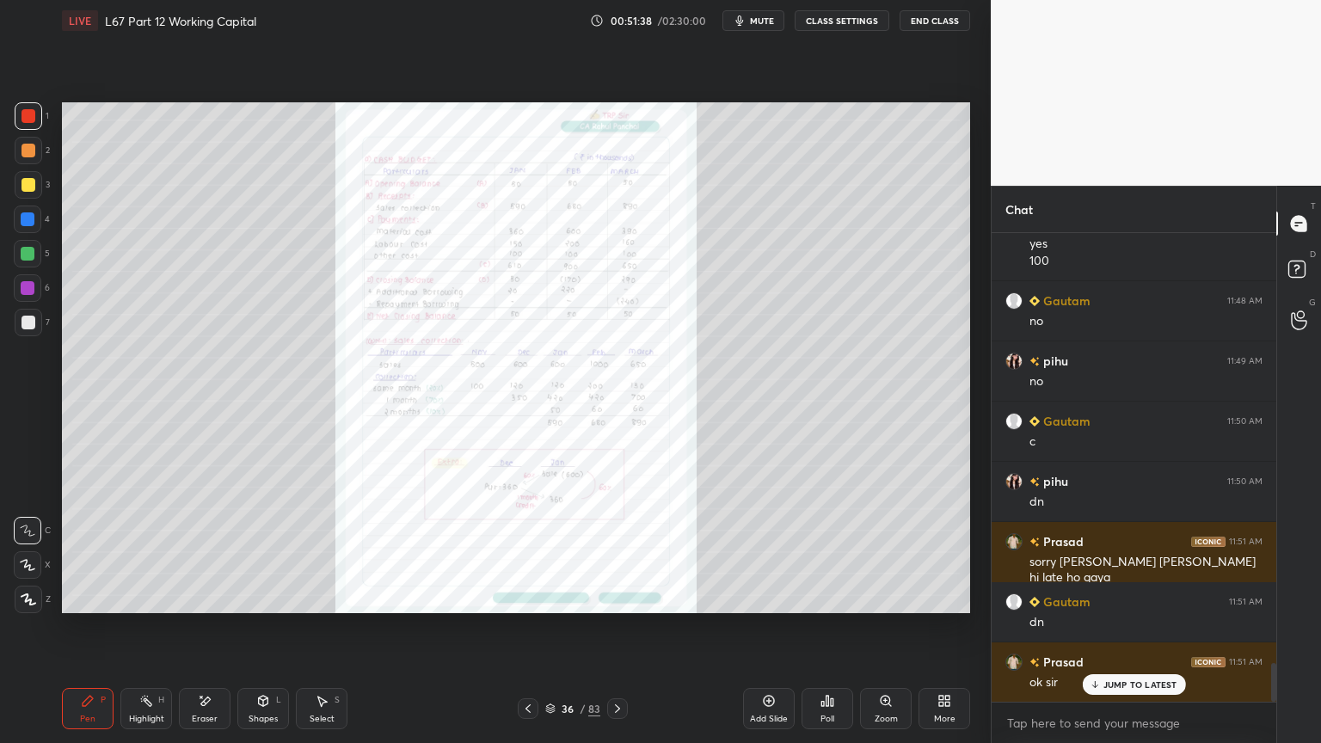
click at [886, 597] on div "Zoom" at bounding box center [885, 718] width 23 height 9
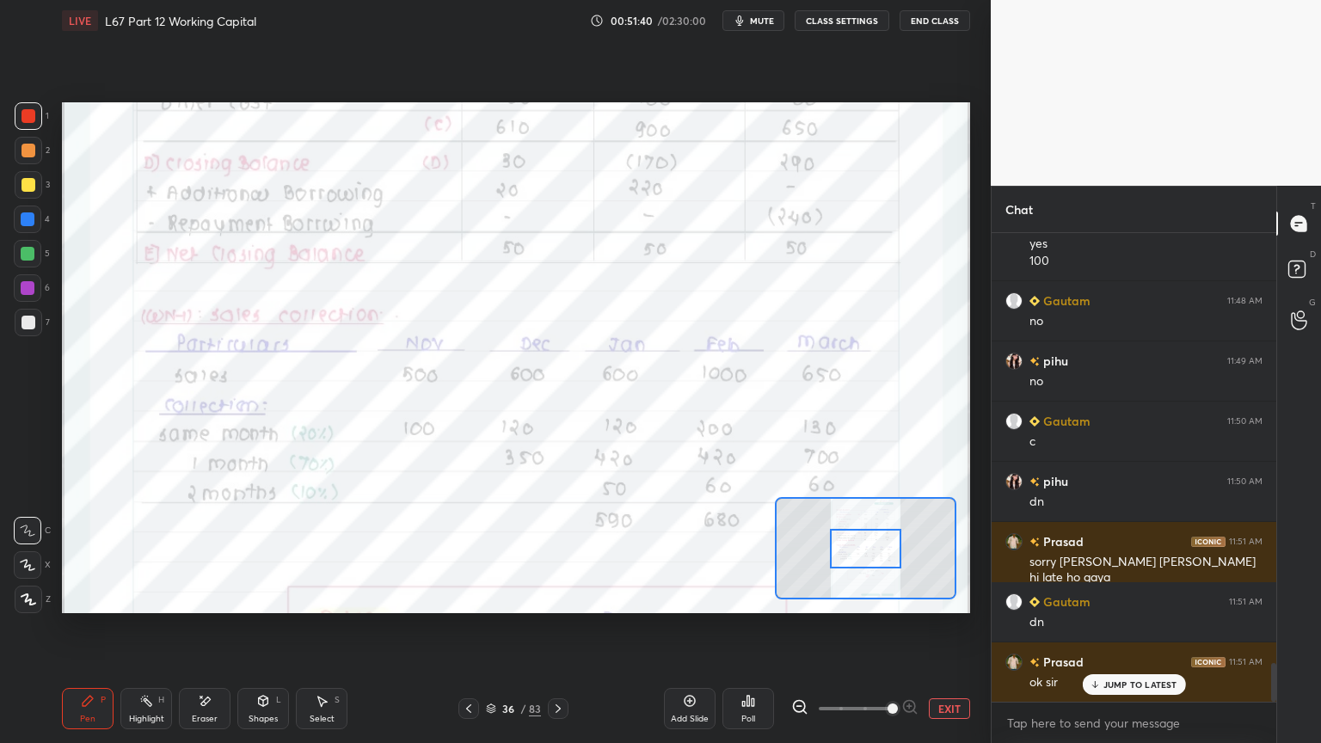
click at [204, 597] on div "Eraser" at bounding box center [205, 708] width 52 height 41
click at [28, 597] on span "Erase all" at bounding box center [28, 599] width 26 height 12
click at [82, 597] on div "Setting up your live class Poll for secs No correct answer Start poll" at bounding box center [516, 357] width 922 height 633
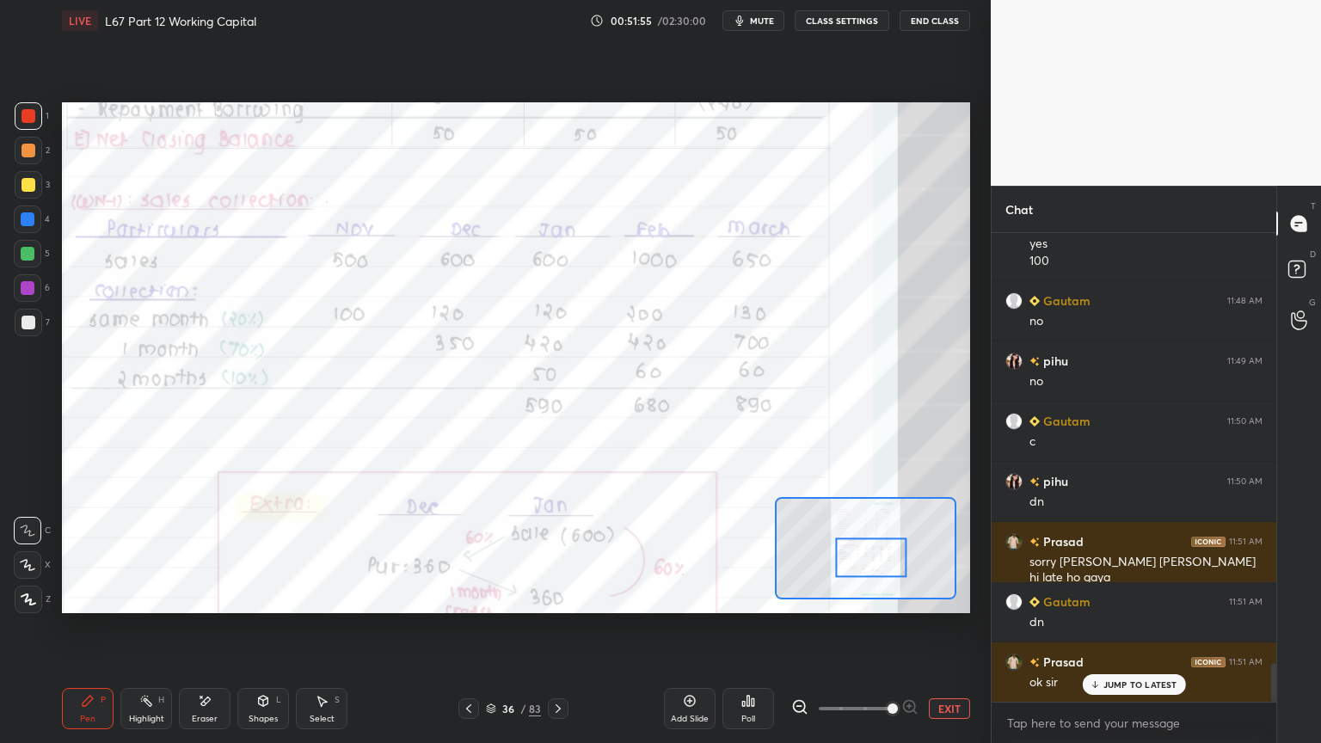
click at [465, 597] on icon at bounding box center [469, 709] width 14 height 14
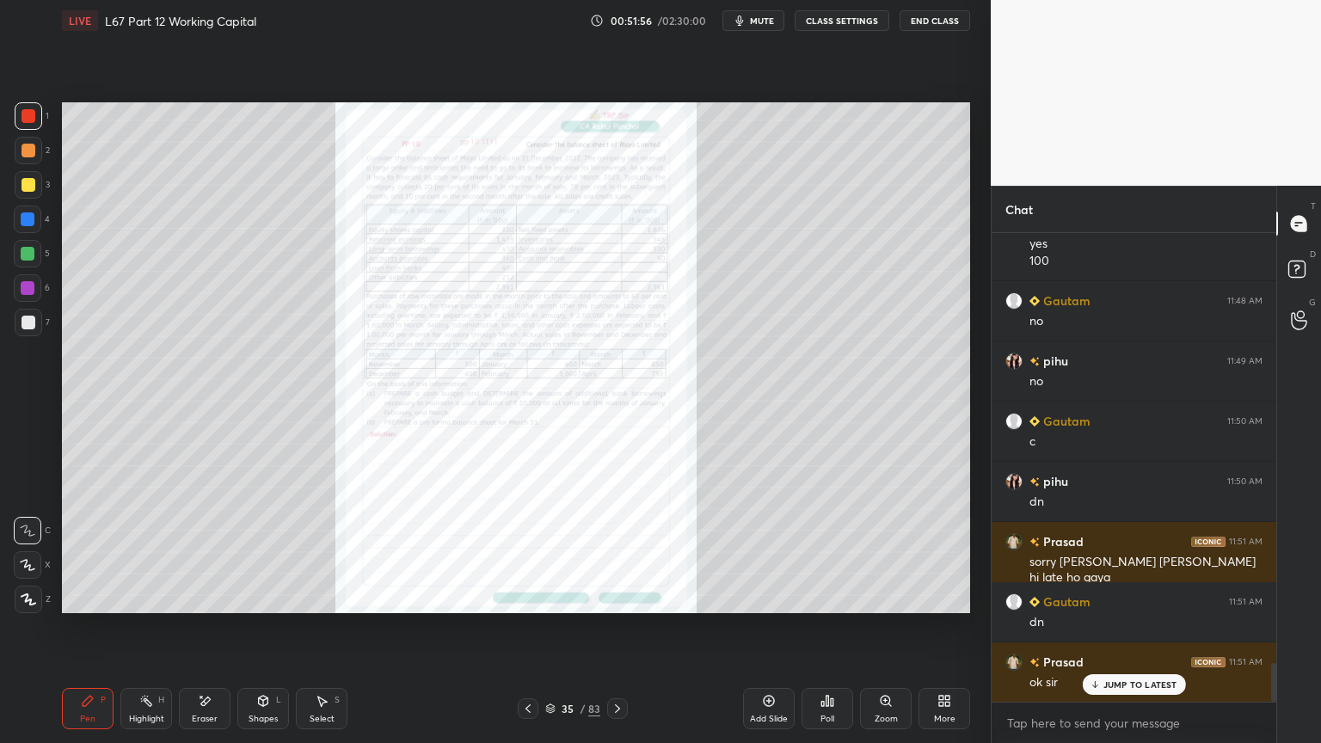
click at [886, 597] on icon at bounding box center [884, 700] width 9 height 9
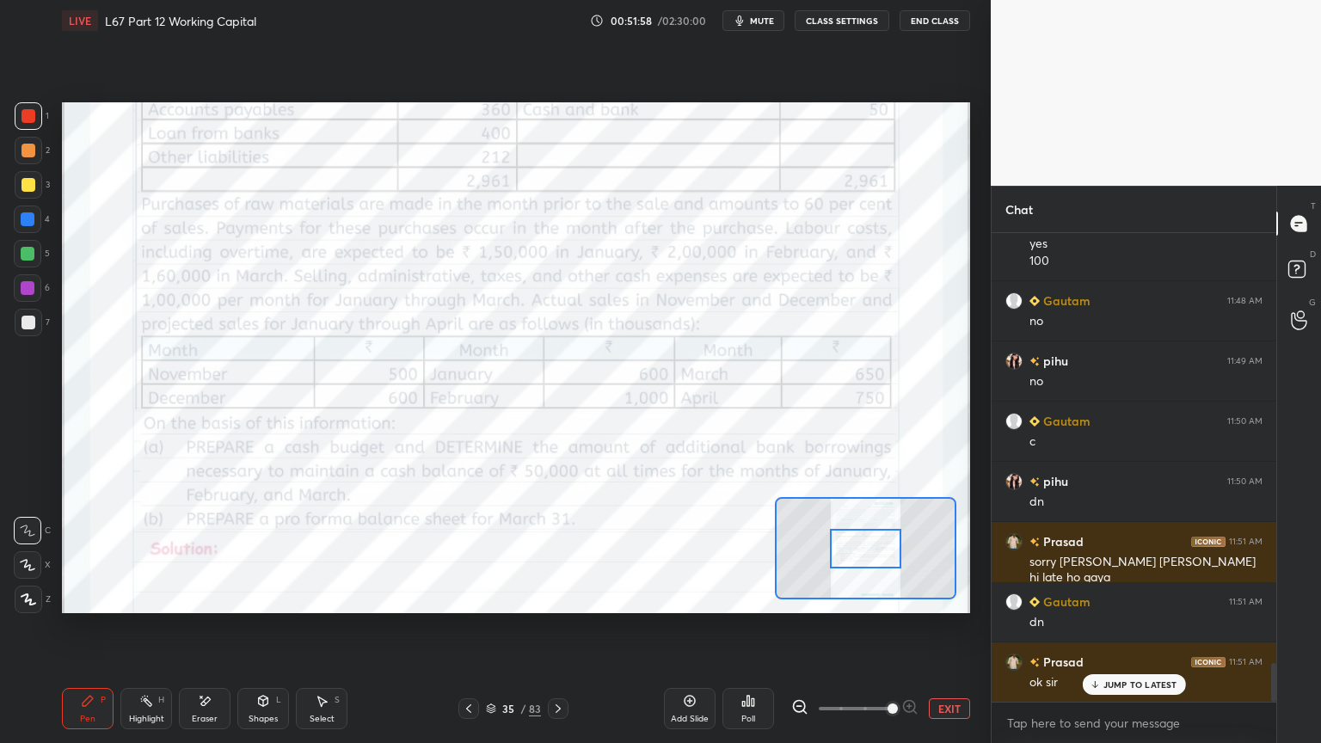
click at [555, 597] on div at bounding box center [558, 708] width 21 height 21
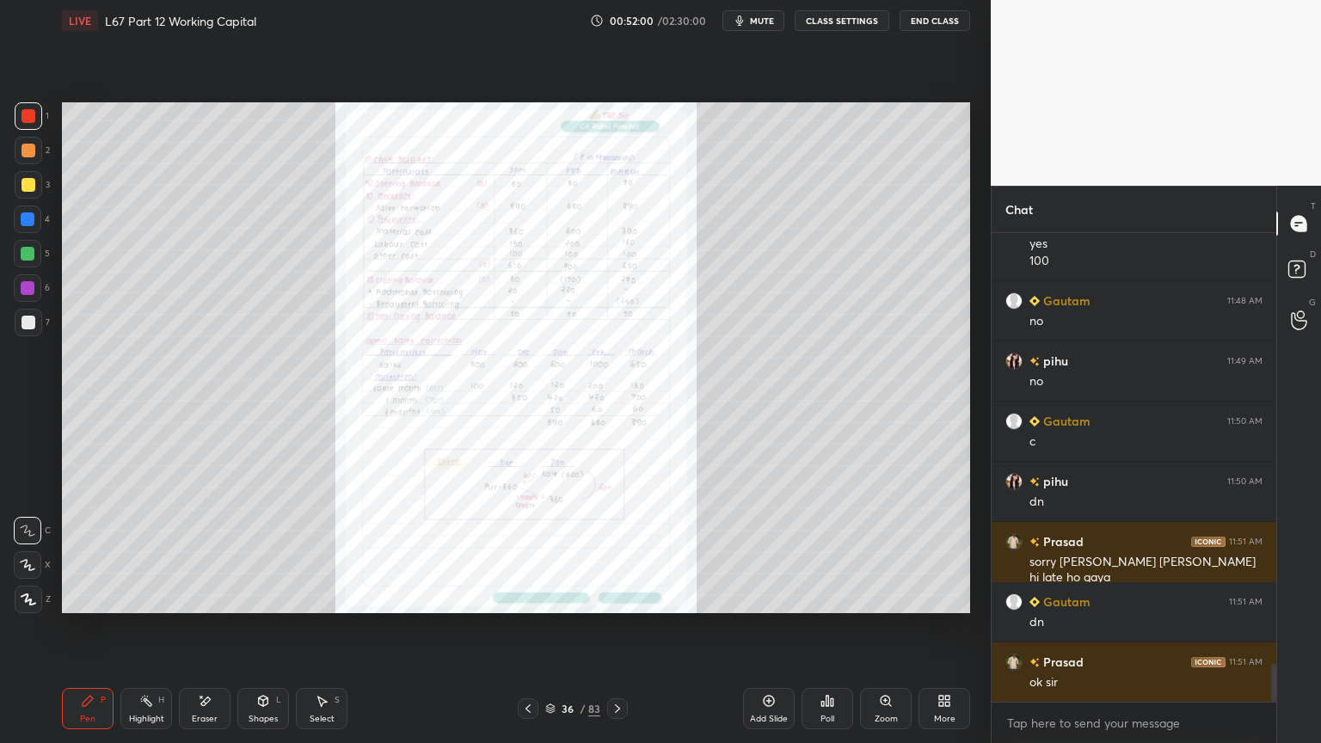
scroll to position [5288, 0]
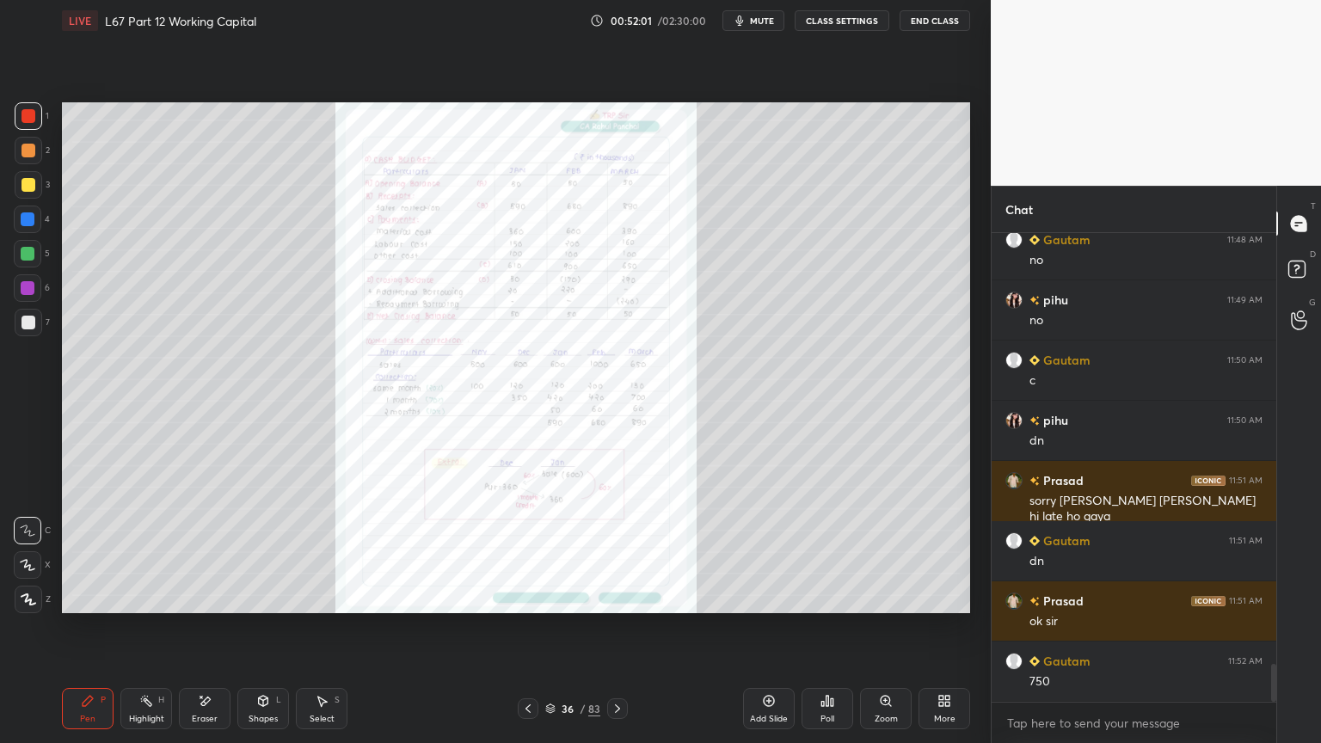
click at [874, 597] on div "Zoom" at bounding box center [886, 708] width 52 height 41
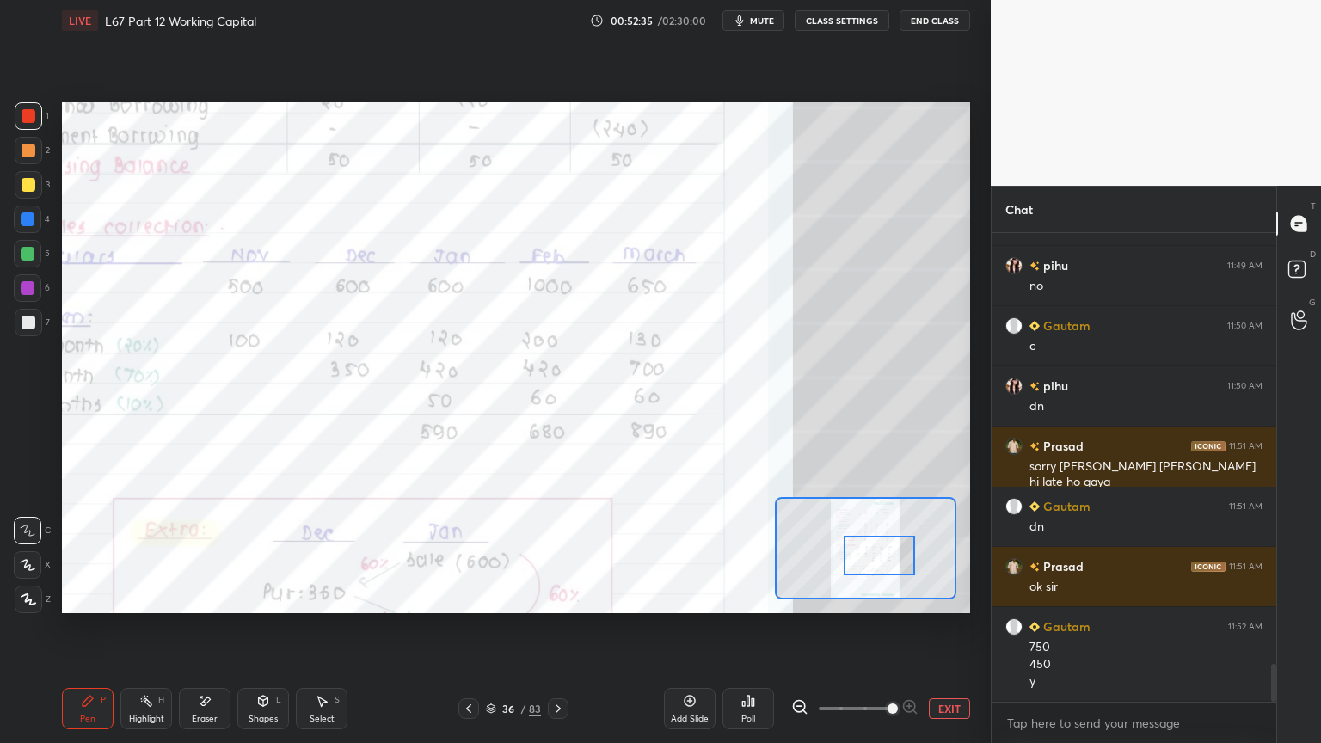
scroll to position [5382, 0]
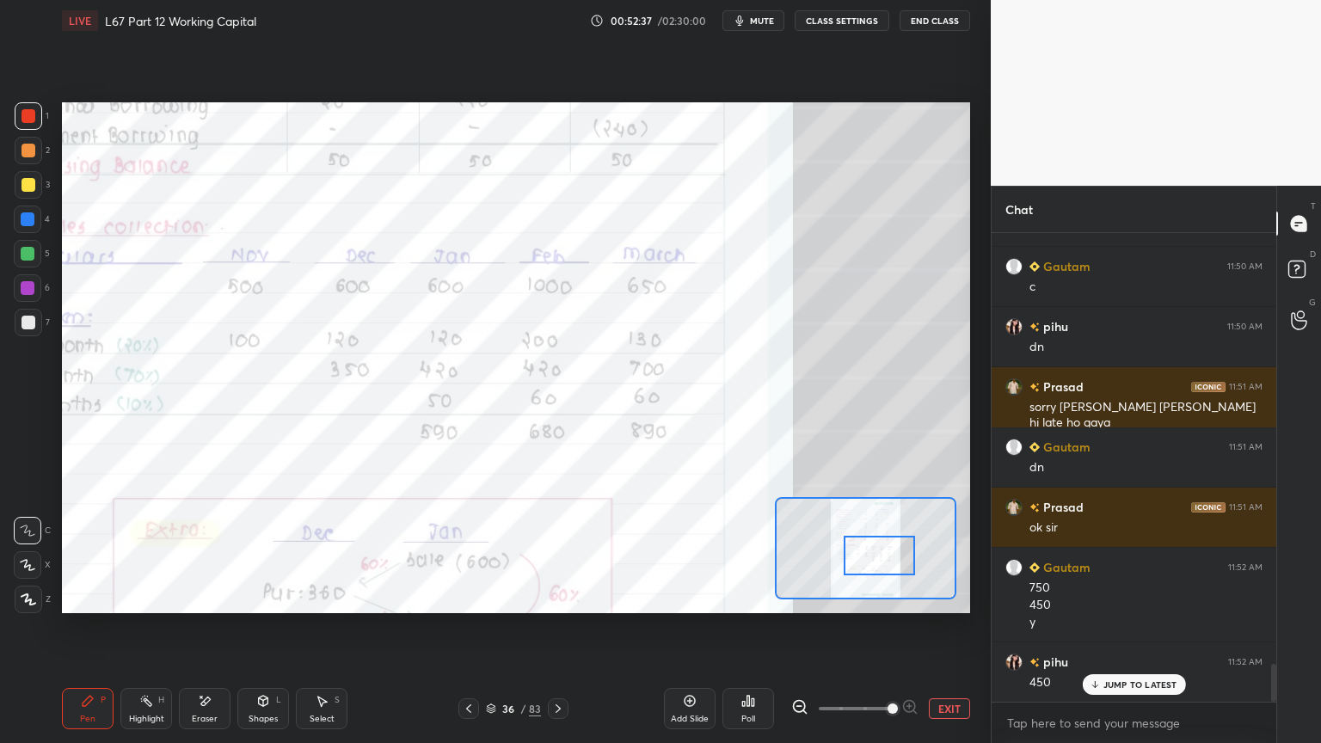
click at [560, 597] on icon at bounding box center [558, 709] width 14 height 14
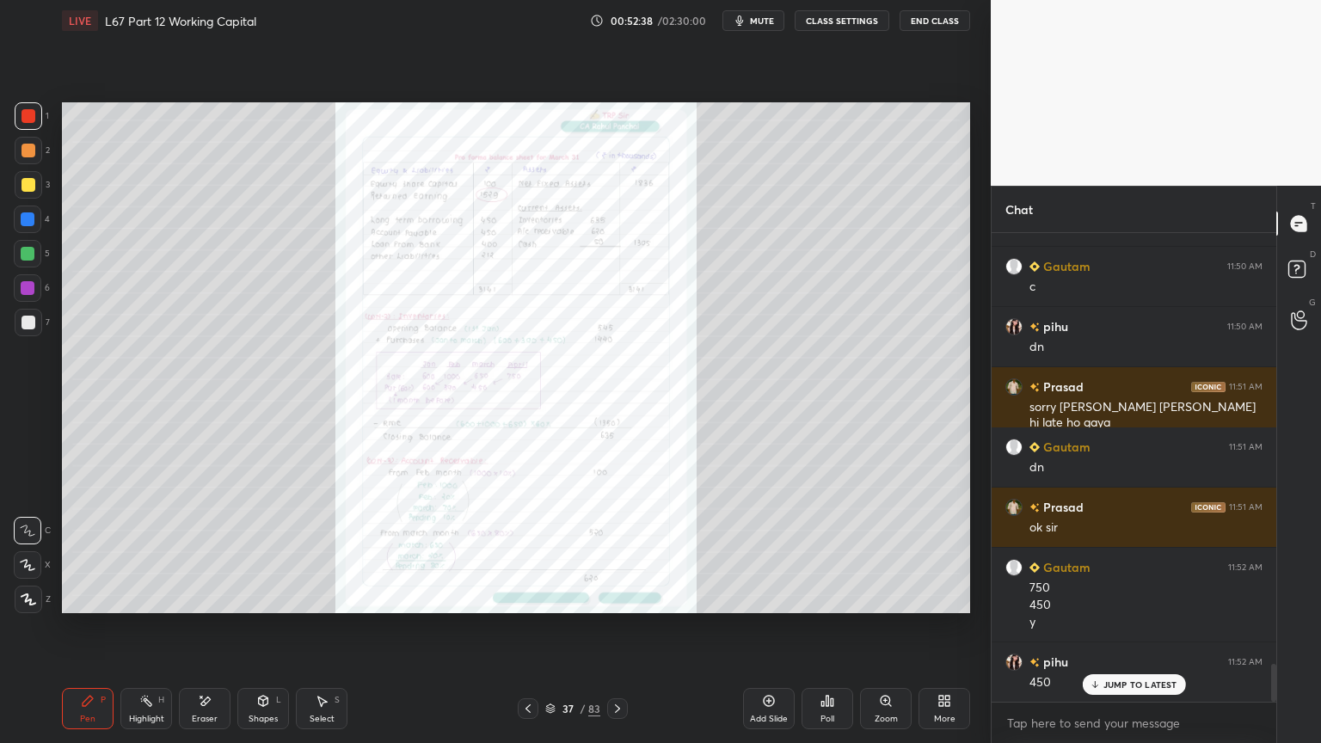
click at [622, 597] on icon at bounding box center [617, 709] width 14 height 14
click at [880, 597] on icon at bounding box center [886, 701] width 14 height 14
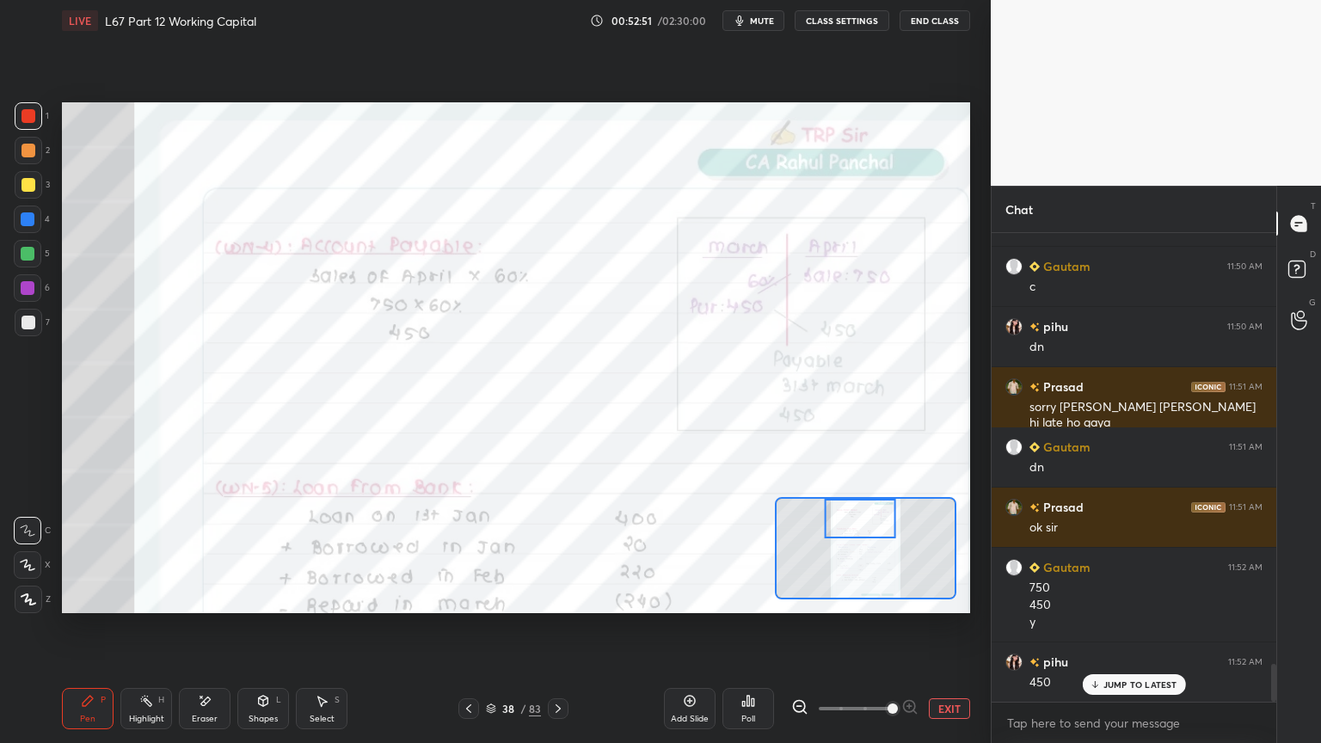
scroll to position [5443, 0]
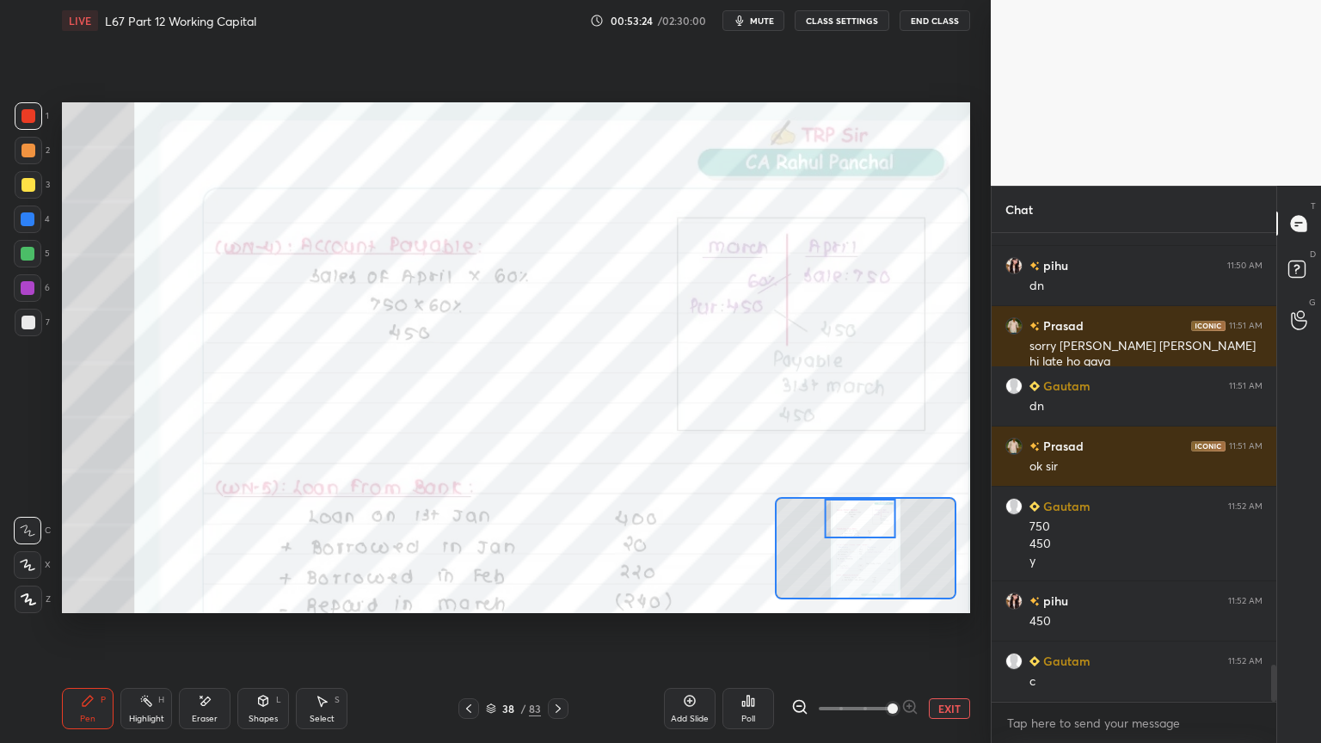
click at [210, 597] on div "Eraser" at bounding box center [205, 708] width 52 height 41
click at [23, 597] on span "Erase all" at bounding box center [28, 599] width 26 height 12
click at [95, 597] on div "Setting up your live class Poll for secs No correct answer Start poll" at bounding box center [516, 357] width 922 height 633
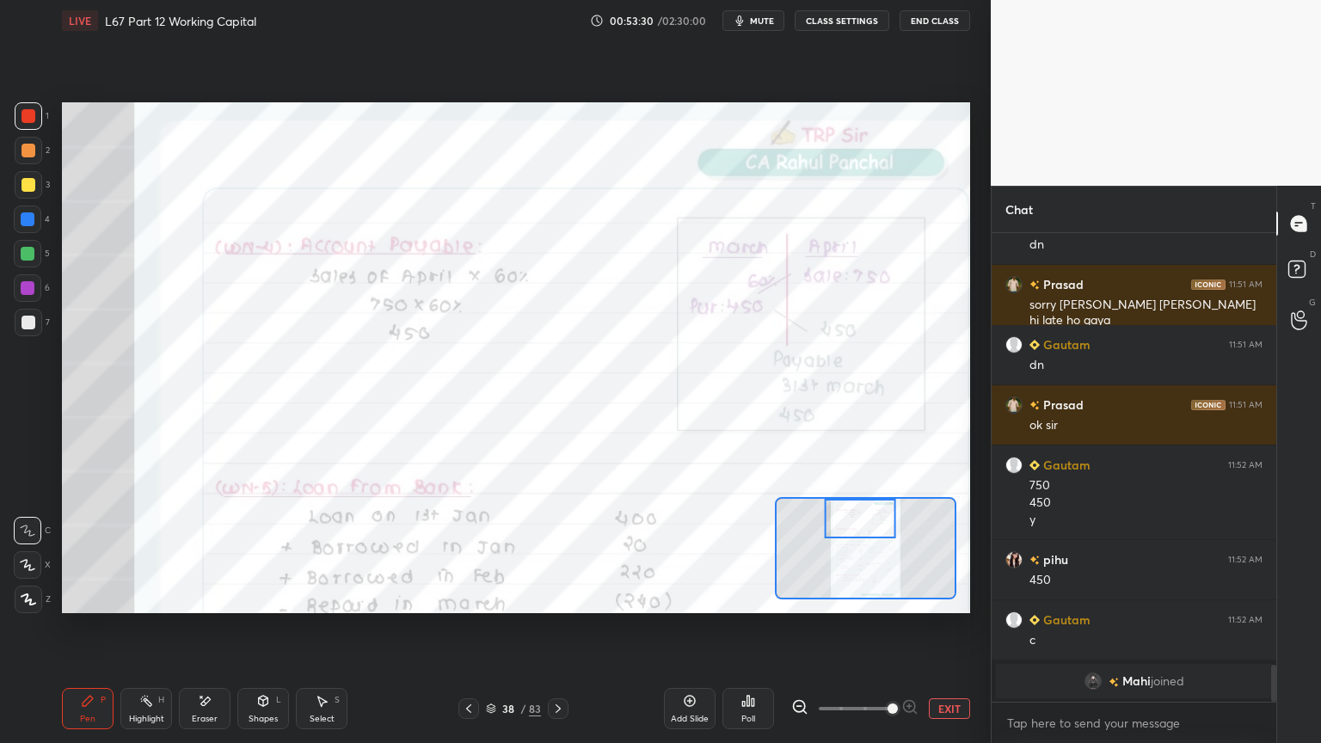
scroll to position [4102, 0]
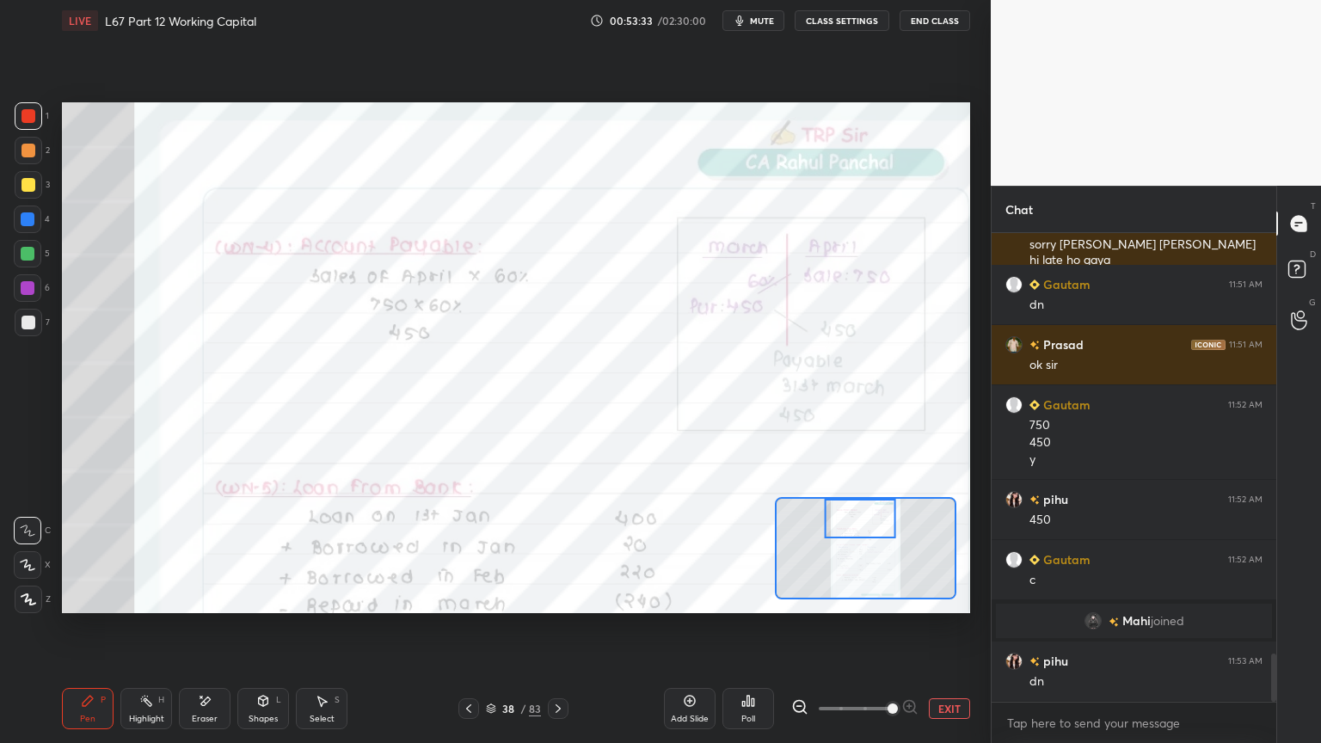
click at [199, 597] on icon at bounding box center [205, 701] width 14 height 15
click at [52, 587] on div "E E Erase all" at bounding box center [35, 561] width 43 height 103
click at [17, 597] on span "Erase all" at bounding box center [28, 599] width 26 height 12
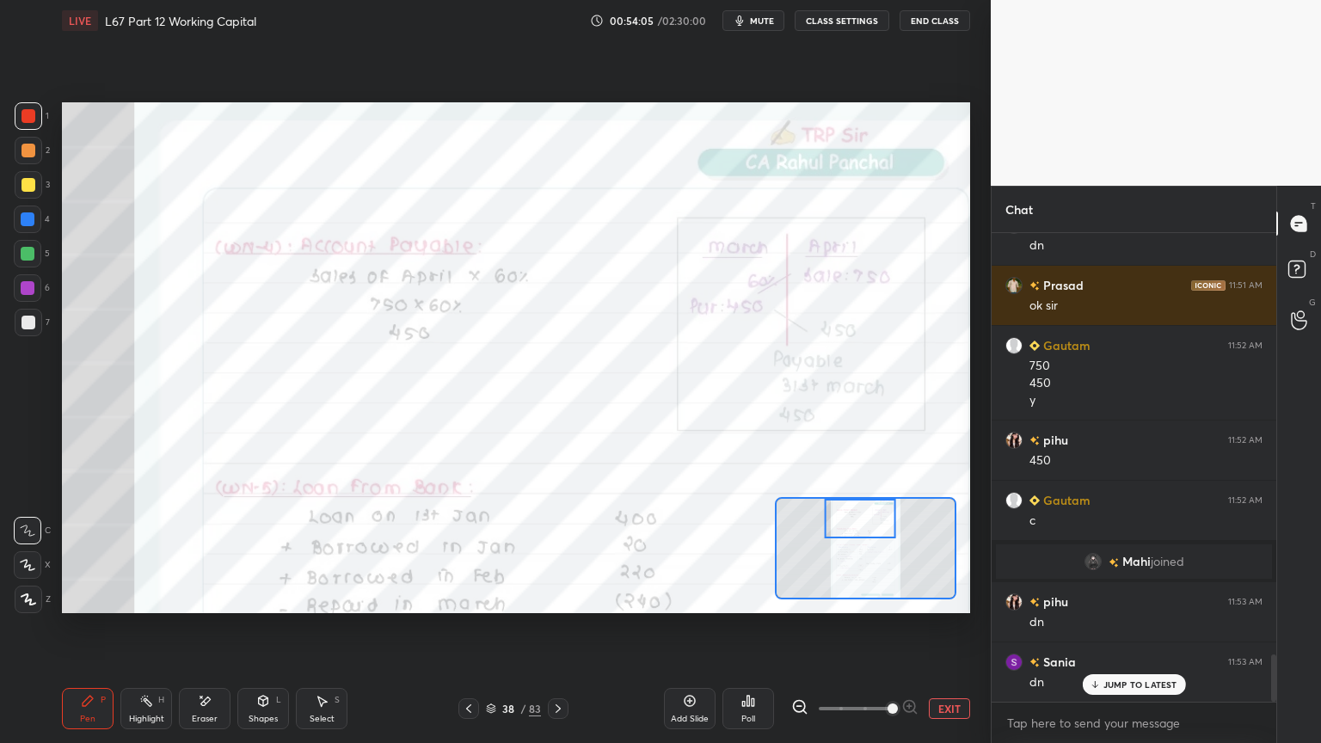
click at [468, 597] on icon at bounding box center [469, 709] width 14 height 14
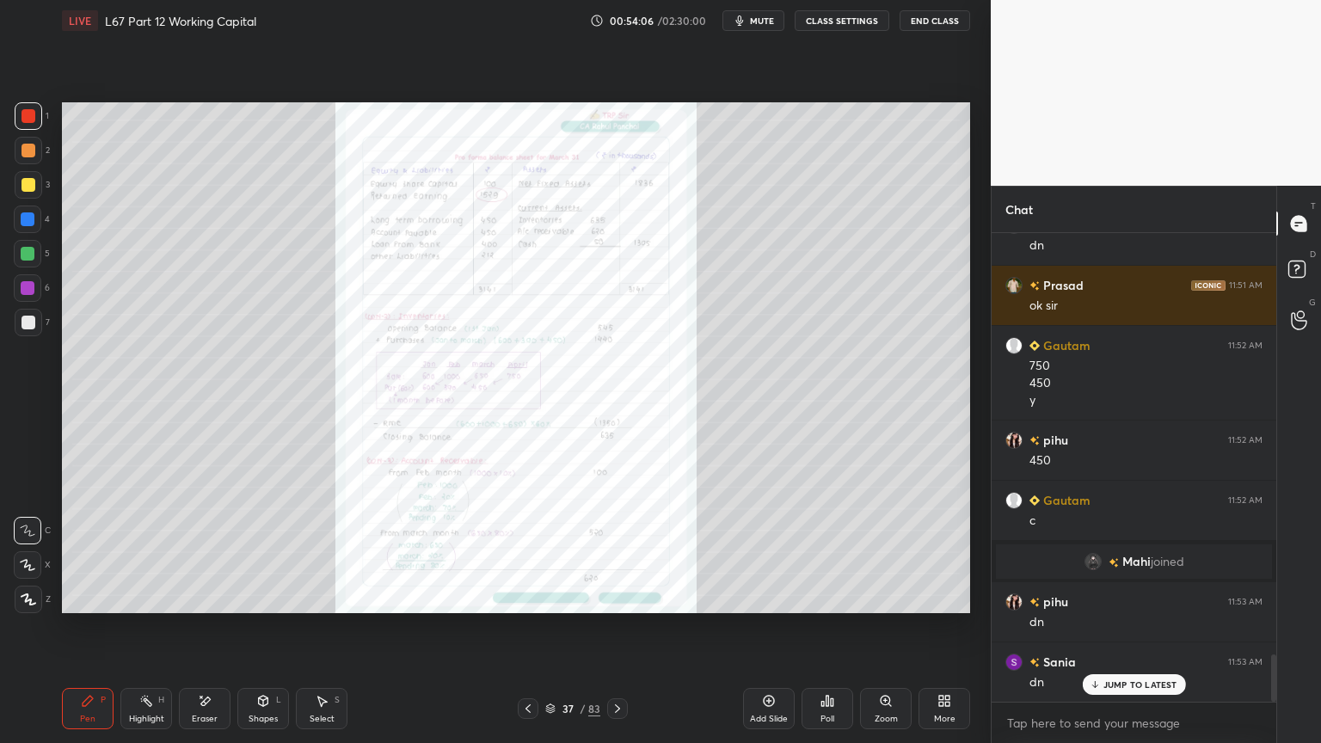
click at [896, 597] on div "Zoom" at bounding box center [886, 708] width 52 height 41
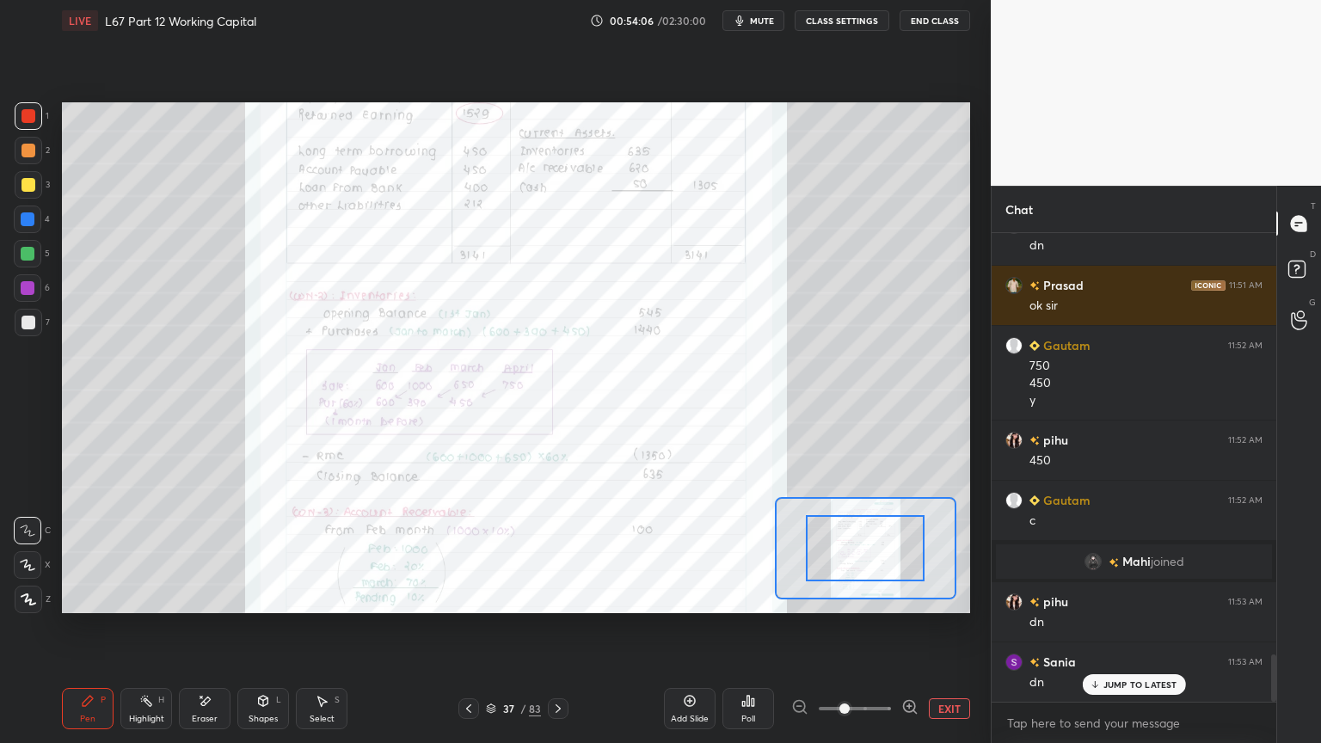
click at [849, 597] on span at bounding box center [844, 708] width 10 height 10
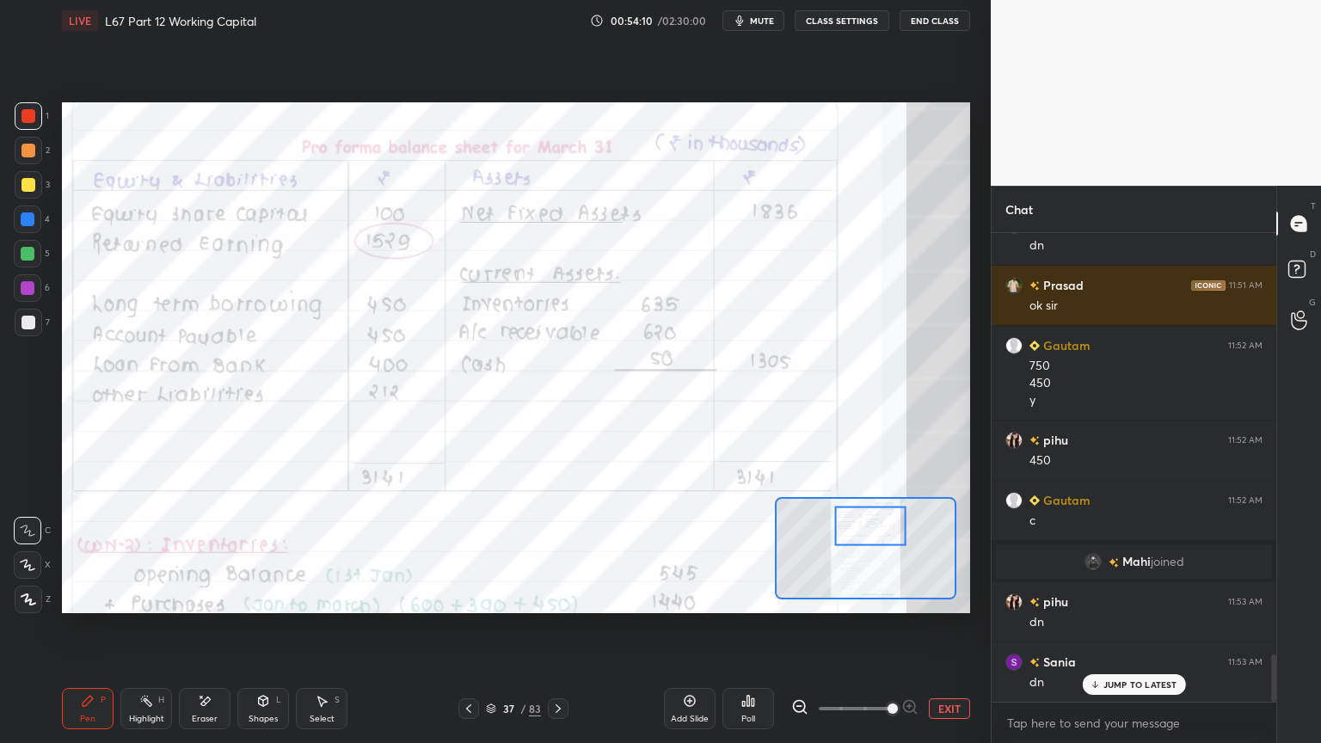
click at [144, 597] on div "Highlight" at bounding box center [146, 718] width 35 height 9
click at [193, 597] on div "Eraser" at bounding box center [205, 708] width 52 height 41
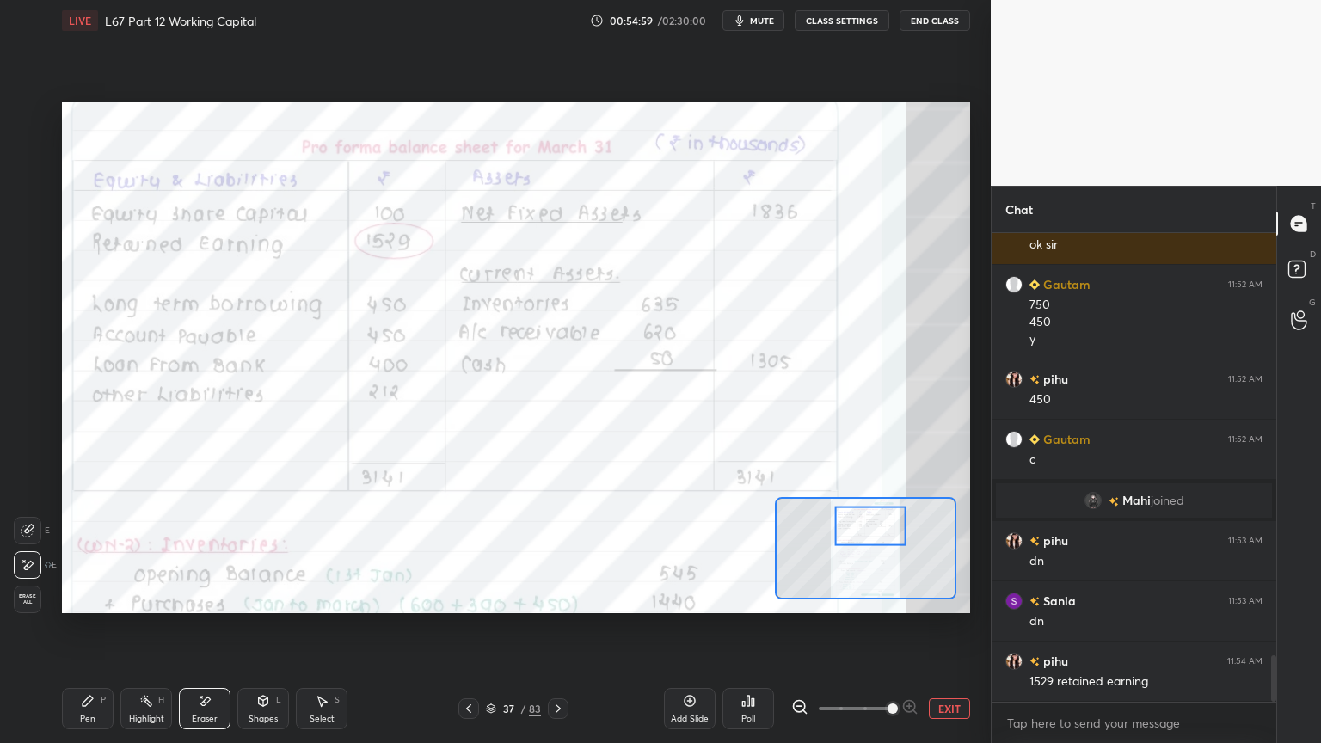
scroll to position [4282, 0]
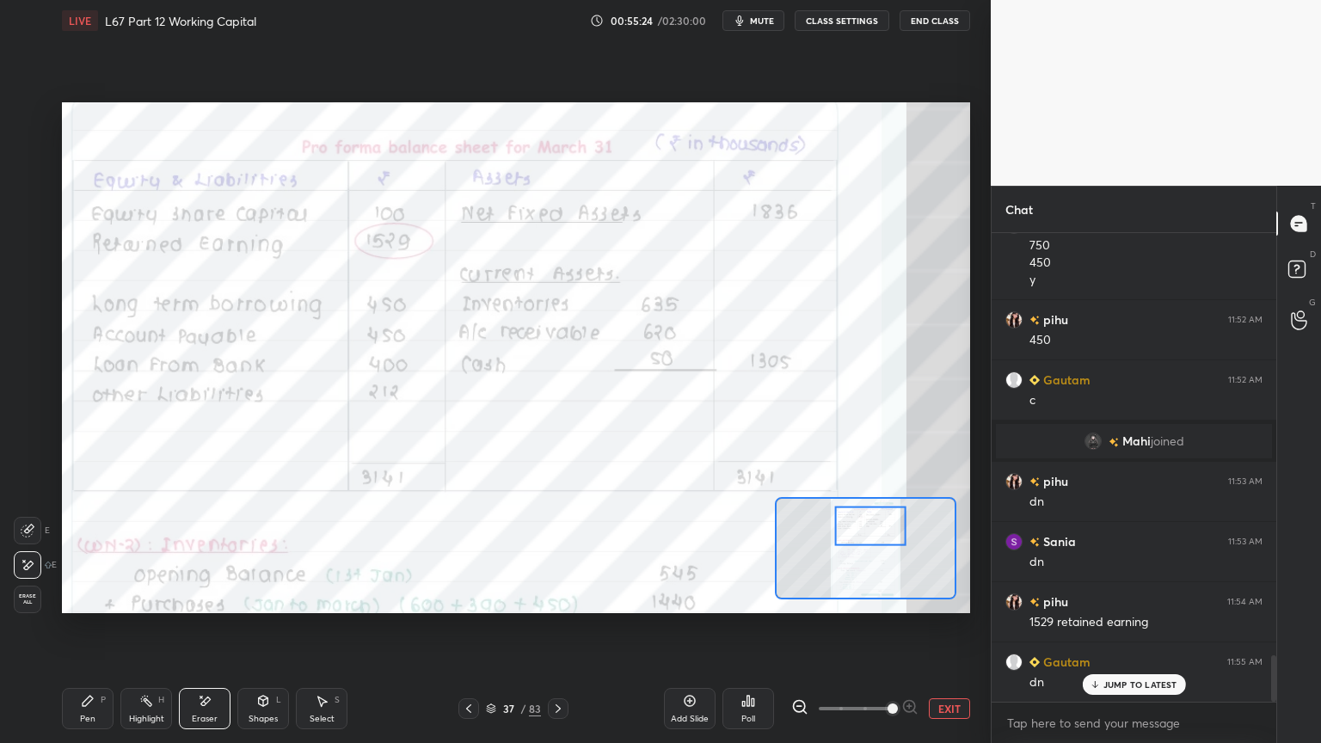
click at [558, 597] on icon at bounding box center [558, 709] width 14 height 14
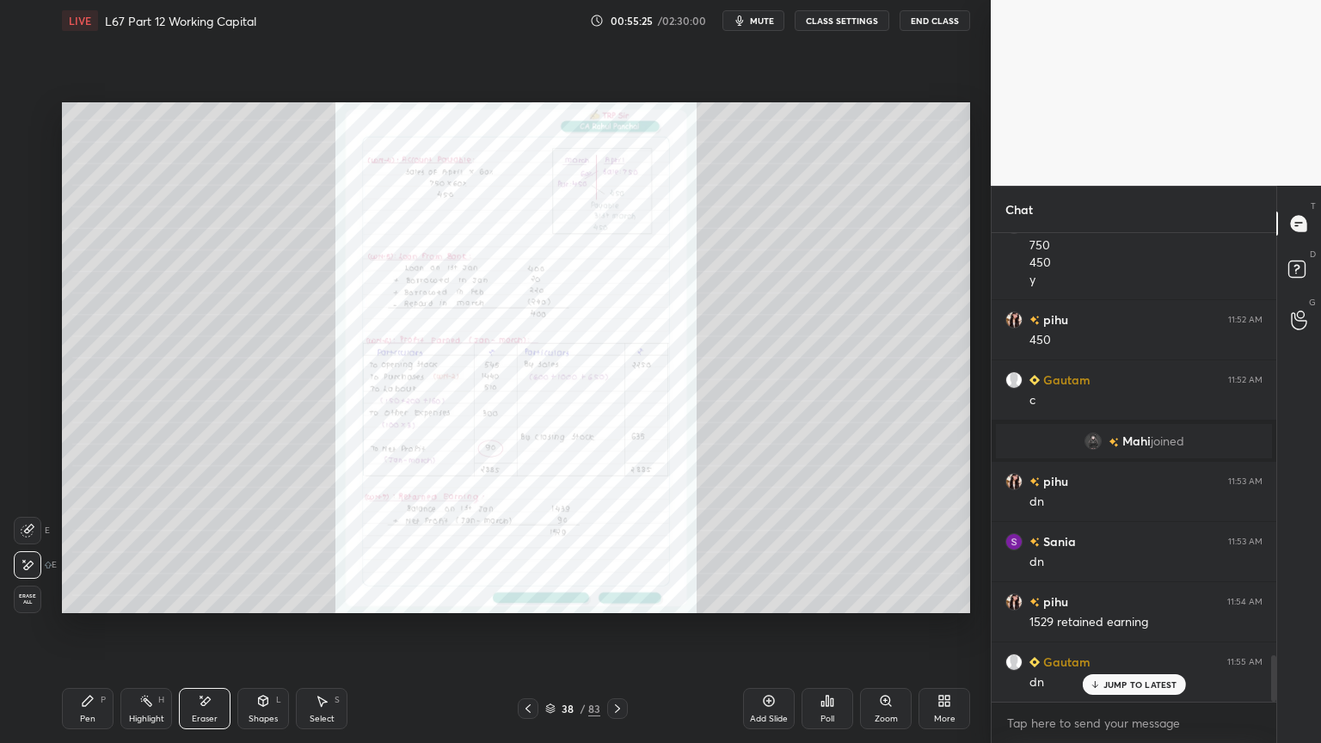
click at [901, 597] on div "Zoom" at bounding box center [886, 708] width 52 height 41
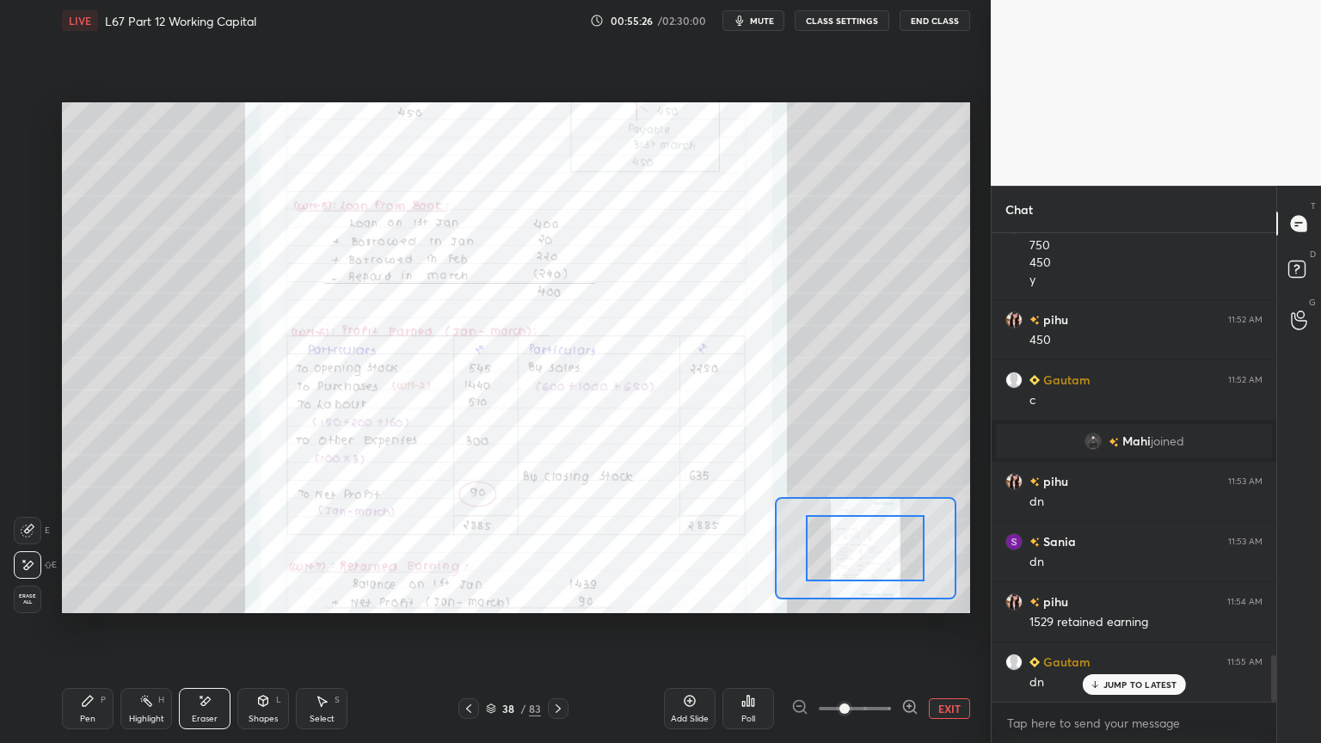
click at [905, 597] on icon at bounding box center [909, 706] width 17 height 17
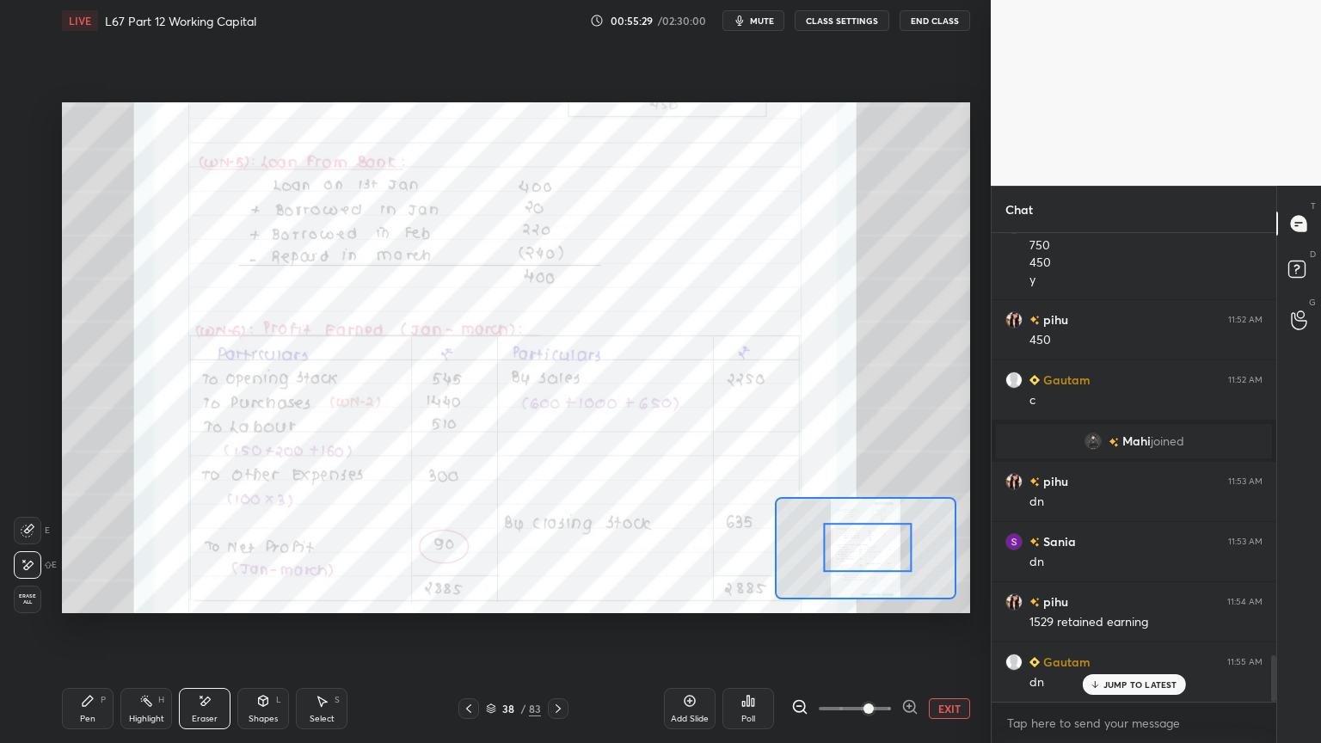
click at [30, 592] on div "Erase all" at bounding box center [28, 600] width 28 height 28
click at [74, 597] on div "Pen P Highlight H Eraser Shapes L Select S 38 / 83 Add Slide Poll EXIT" at bounding box center [516, 708] width 908 height 69
click at [39, 120] on div at bounding box center [29, 116] width 28 height 28
click at [193, 597] on div "Eraser" at bounding box center [205, 708] width 52 height 41
click at [25, 597] on div "Erase all" at bounding box center [28, 600] width 28 height 28
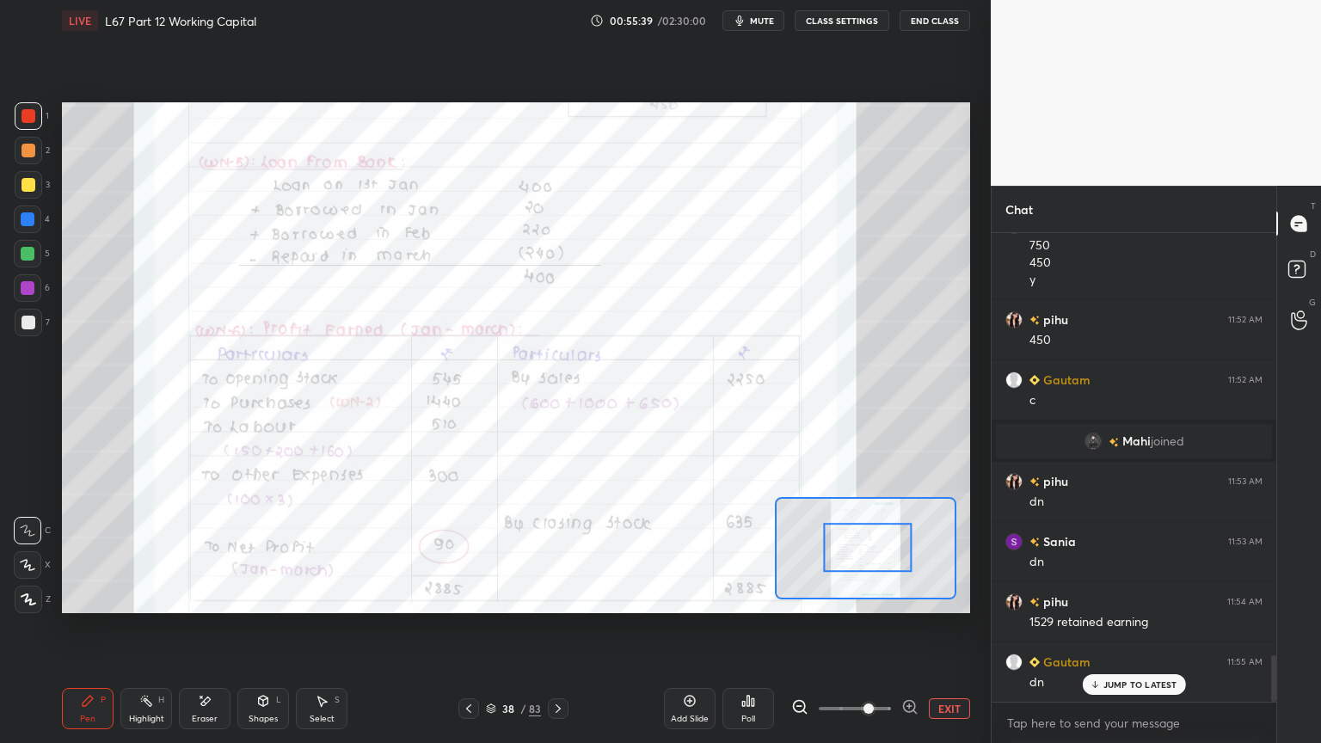
click at [77, 597] on div "Setting up your live class Poll for secs No correct answer Start poll" at bounding box center [516, 357] width 922 height 633
click at [190, 597] on div "Eraser" at bounding box center [205, 708] width 52 height 41
click at [30, 597] on div "Erase all" at bounding box center [28, 600] width 28 height 28
click at [463, 597] on div at bounding box center [468, 708] width 21 height 21
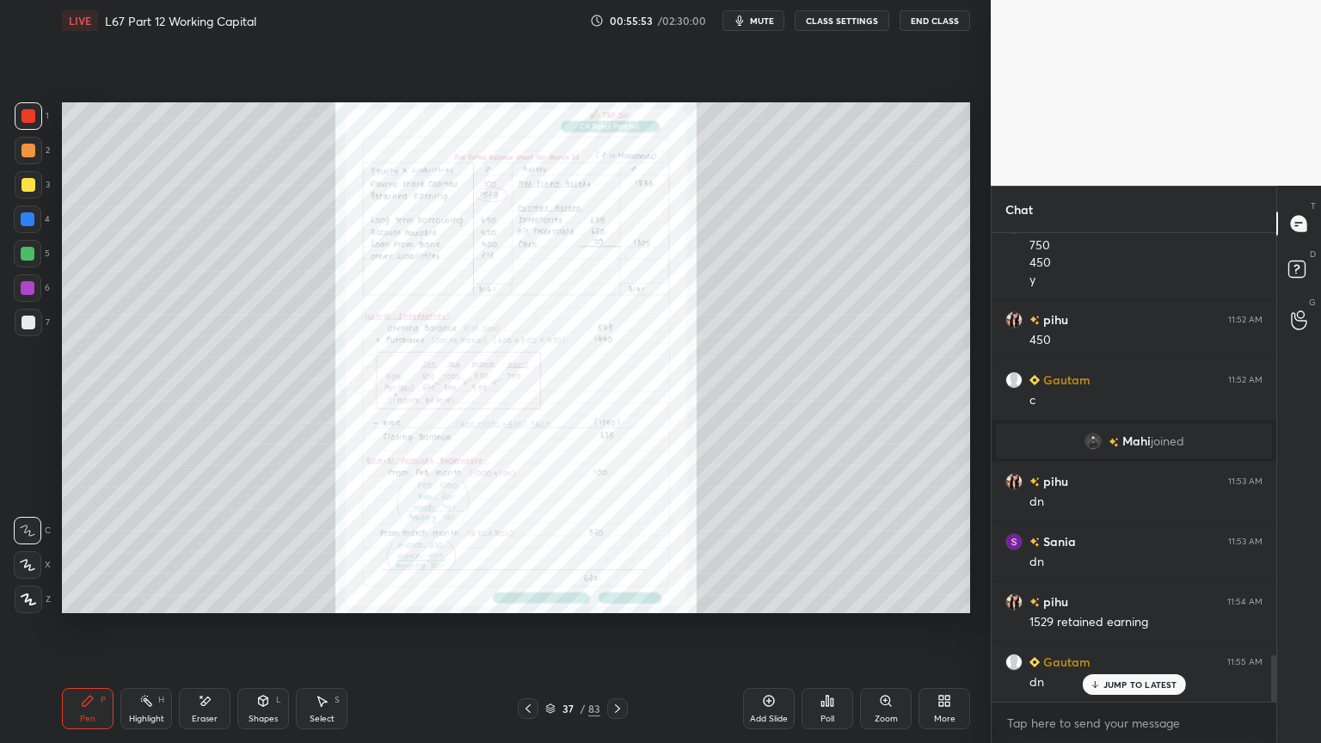
click at [480, 597] on div "37 / 83" at bounding box center [572, 708] width 340 height 21
click at [521, 597] on icon at bounding box center [528, 709] width 14 height 14
click at [884, 597] on div "Zoom" at bounding box center [885, 718] width 23 height 9
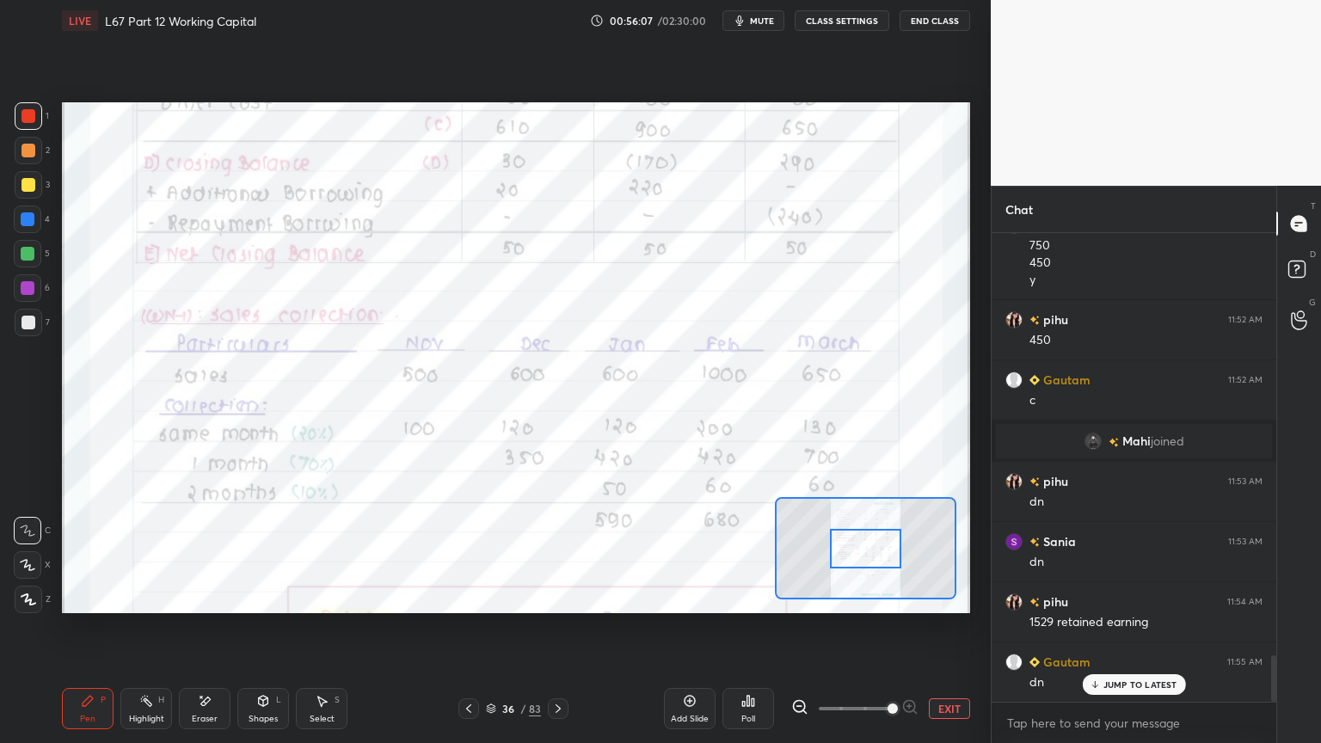
scroll to position [4343, 0]
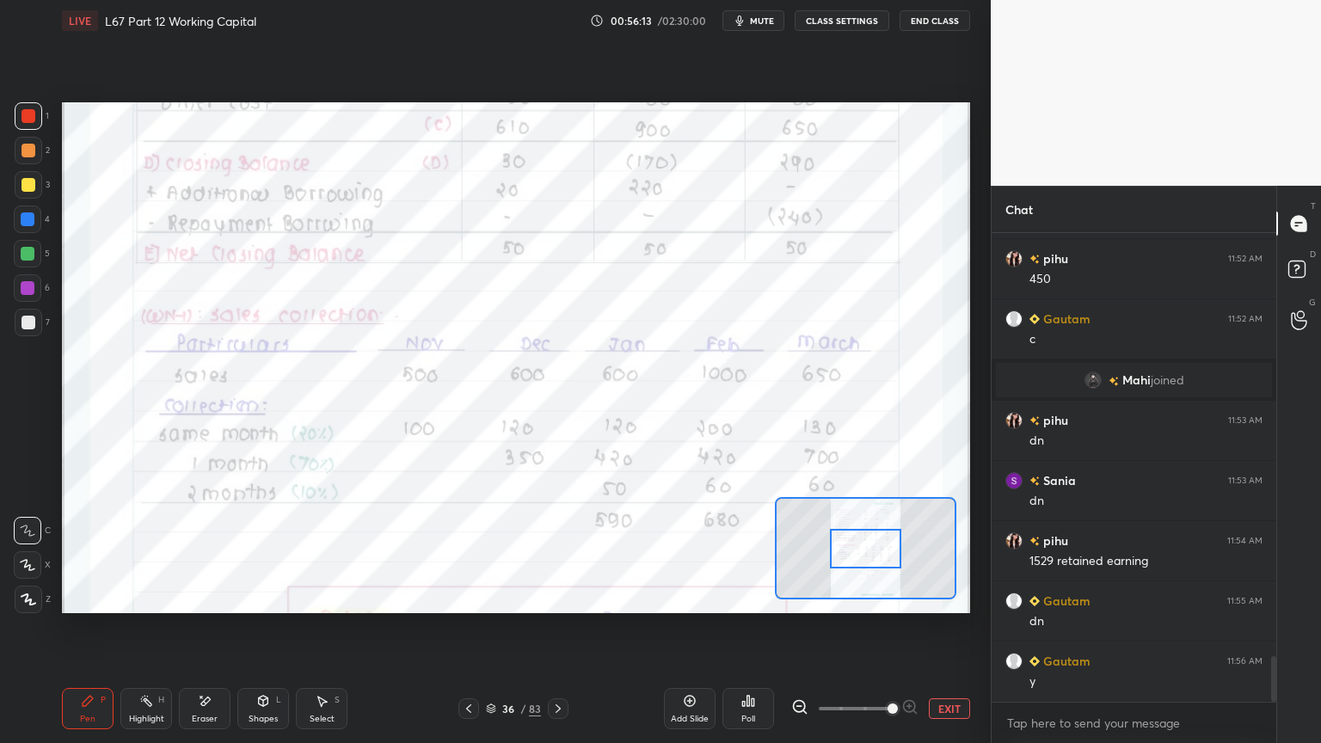
click at [552, 597] on icon at bounding box center [558, 709] width 14 height 14
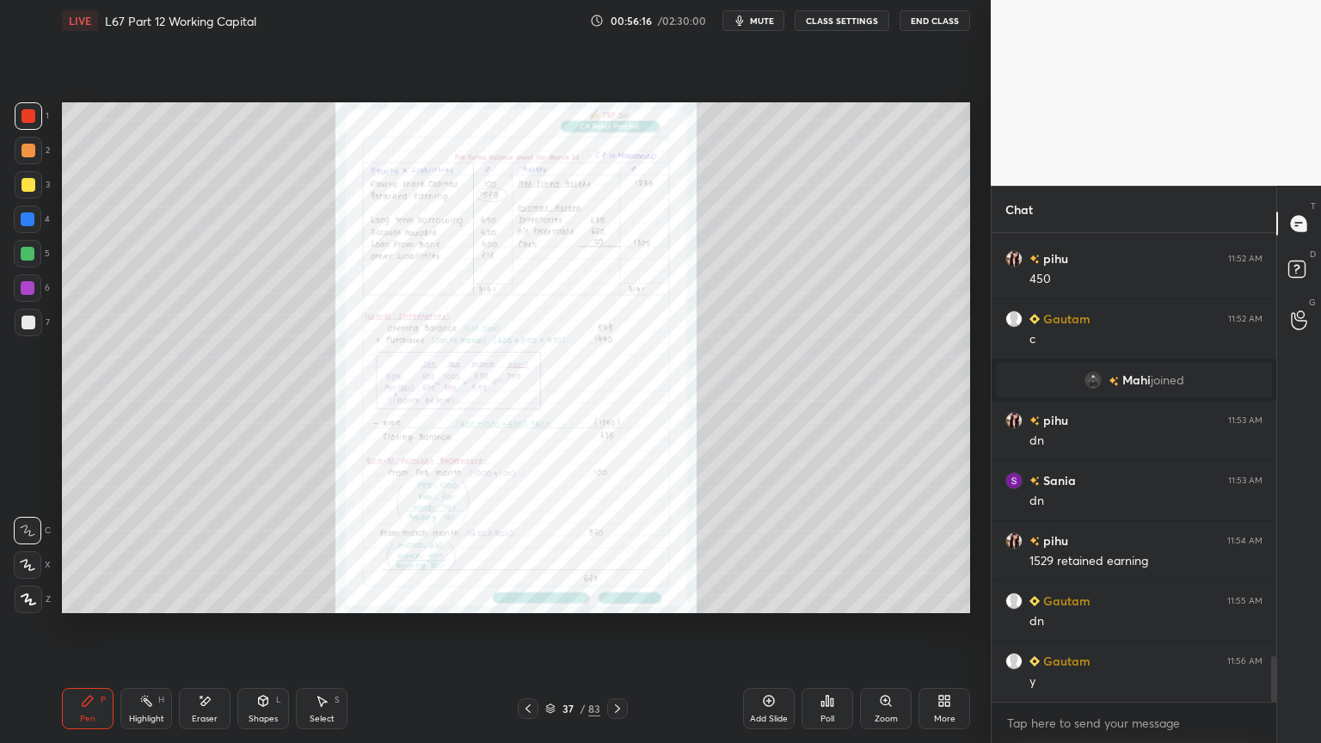
click at [619, 597] on icon at bounding box center [617, 709] width 14 height 14
click at [890, 597] on icon at bounding box center [889, 704] width 3 height 3
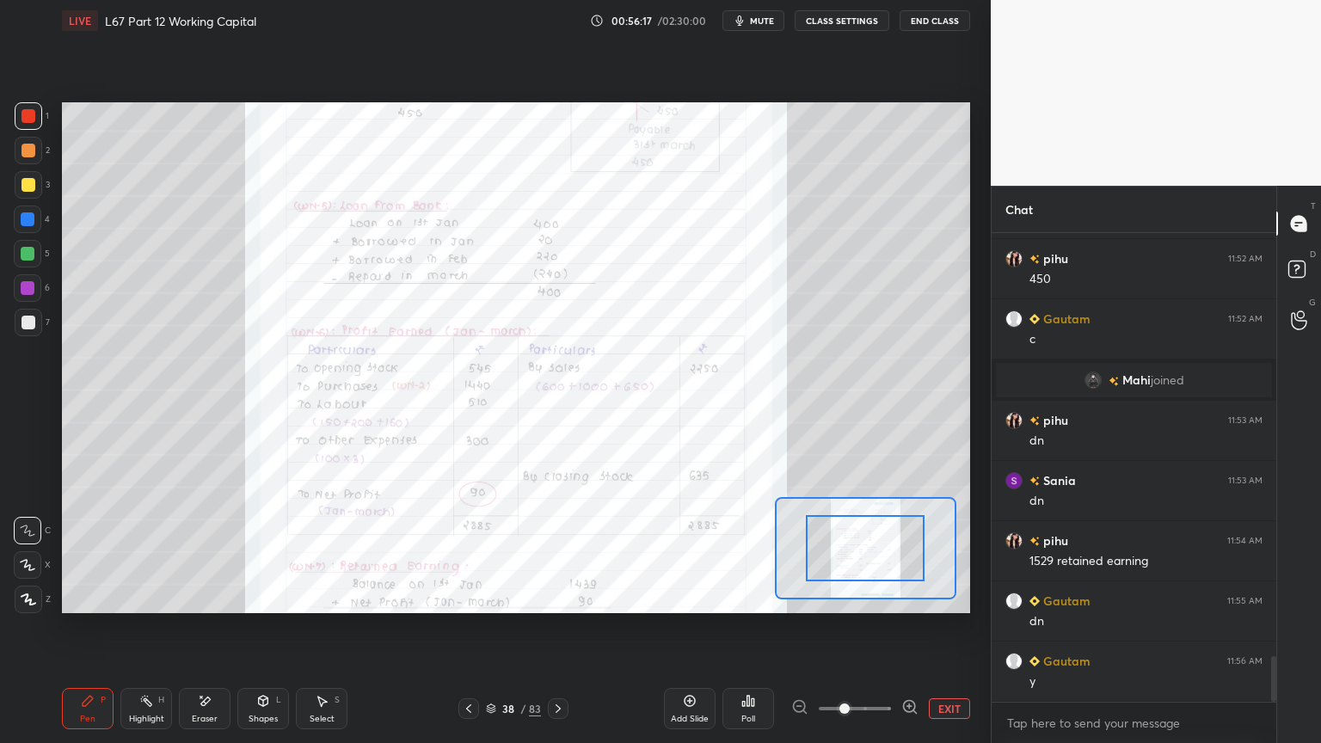
click at [849, 597] on span at bounding box center [844, 708] width 10 height 10
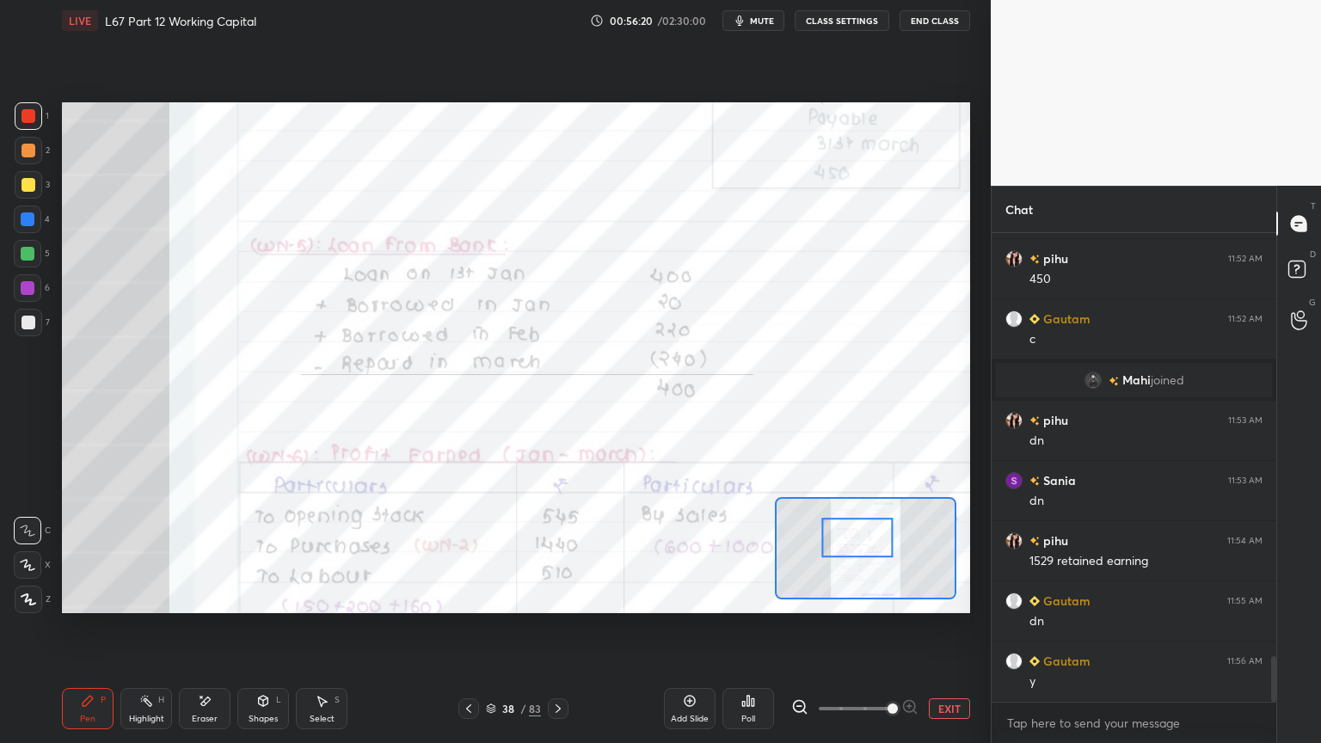
click at [205, 597] on icon at bounding box center [205, 700] width 9 height 9
click at [22, 597] on span "Erase all" at bounding box center [28, 599] width 26 height 12
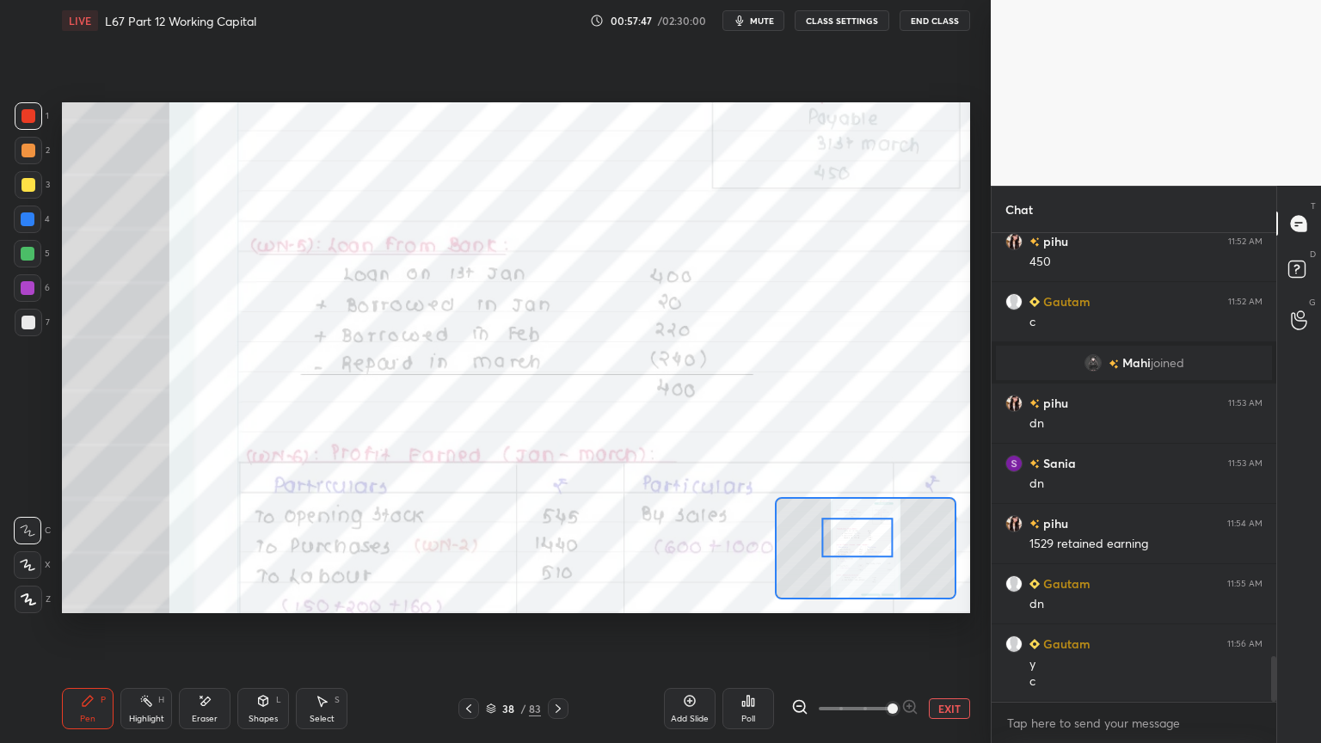
click at [193, 597] on div "Eraser" at bounding box center [205, 718] width 26 height 9
click at [27, 597] on div "Erase all" at bounding box center [28, 600] width 28 height 28
click at [95, 597] on div "Pen P Highlight H Eraser Shapes L Select S 38 / 83 Add Slide Poll EXIT" at bounding box center [516, 708] width 908 height 69
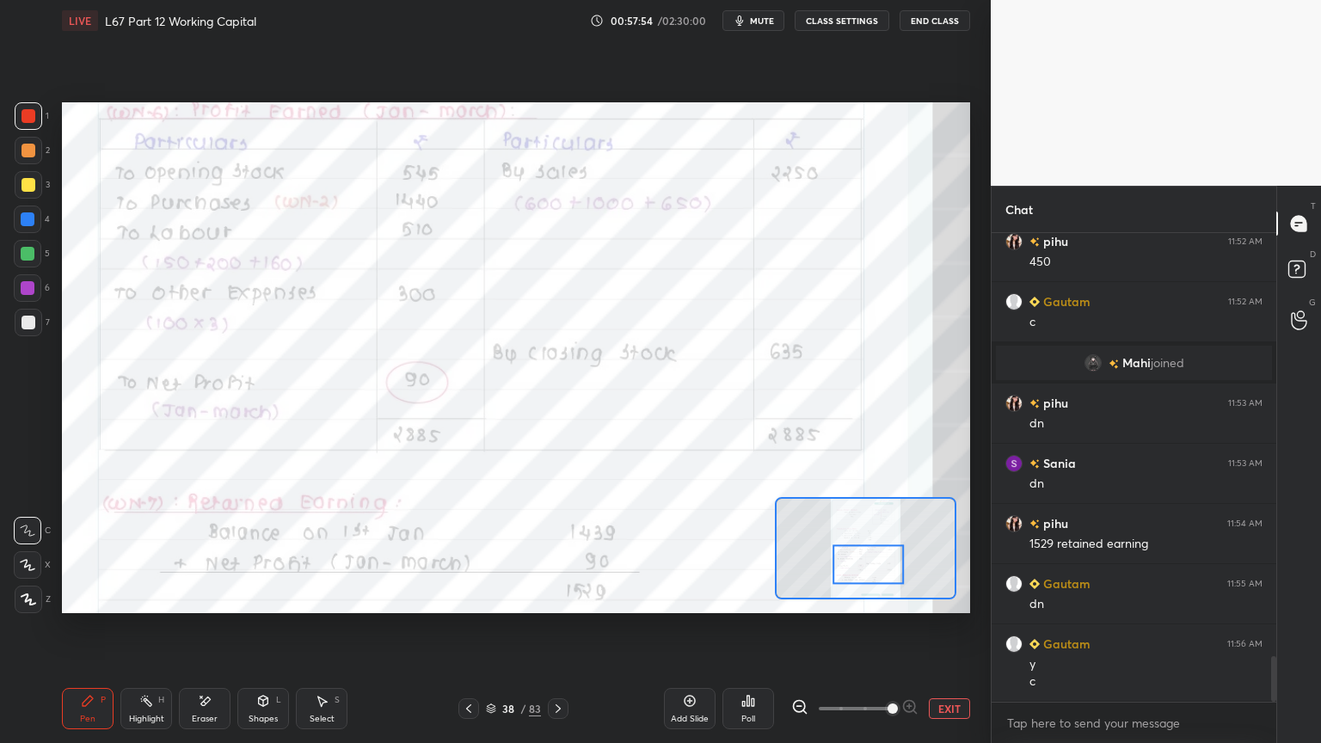
click at [197, 597] on div "Eraser" at bounding box center [205, 718] width 26 height 9
click at [24, 593] on span "Erase all" at bounding box center [28, 599] width 26 height 12
click at [96, 597] on div "Setting up your live class Poll for secs No correct answer Start poll" at bounding box center [516, 357] width 922 height 633
click at [199, 597] on div "Eraser" at bounding box center [205, 708] width 52 height 41
click at [24, 597] on span "Erase all" at bounding box center [28, 599] width 26 height 12
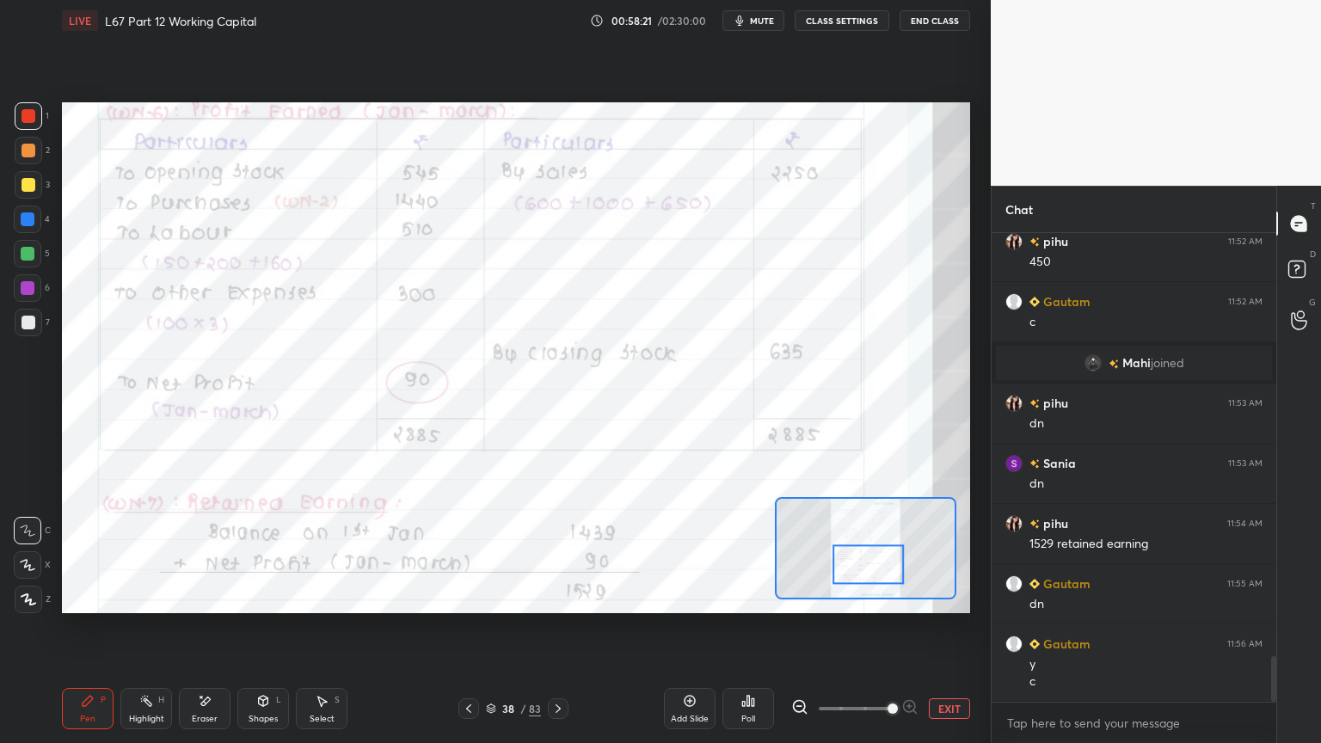
click at [210, 597] on div "Pen P Highlight H Eraser Shapes L Select S 38 / 83 Add Slide Poll EXIT" at bounding box center [516, 708] width 908 height 69
click at [198, 597] on icon at bounding box center [205, 701] width 14 height 15
click at [22, 597] on span "Erase all" at bounding box center [28, 599] width 26 height 12
click at [117, 597] on div "Pen P Highlight H Eraser Shapes L Select S 38 / 83 Add Slide Poll EXIT" at bounding box center [516, 708] width 908 height 69
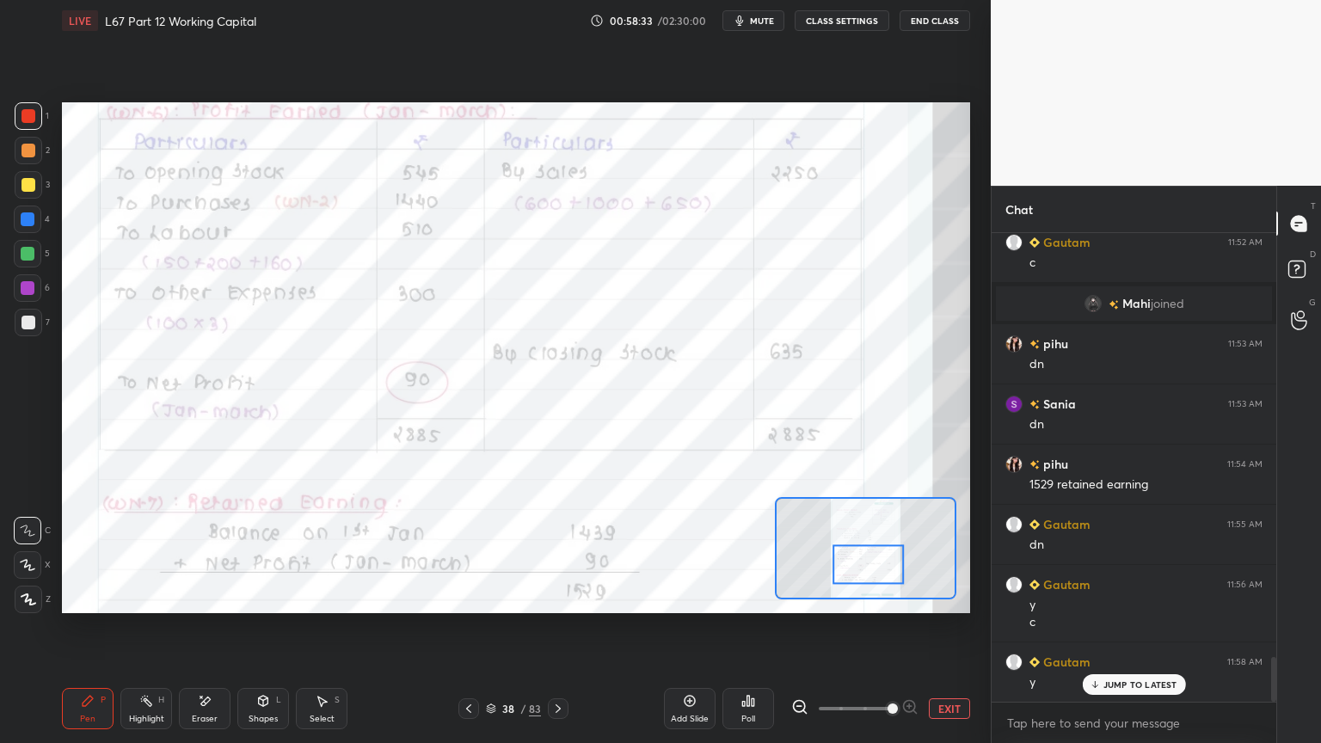
click at [469, 597] on icon at bounding box center [468, 708] width 5 height 9
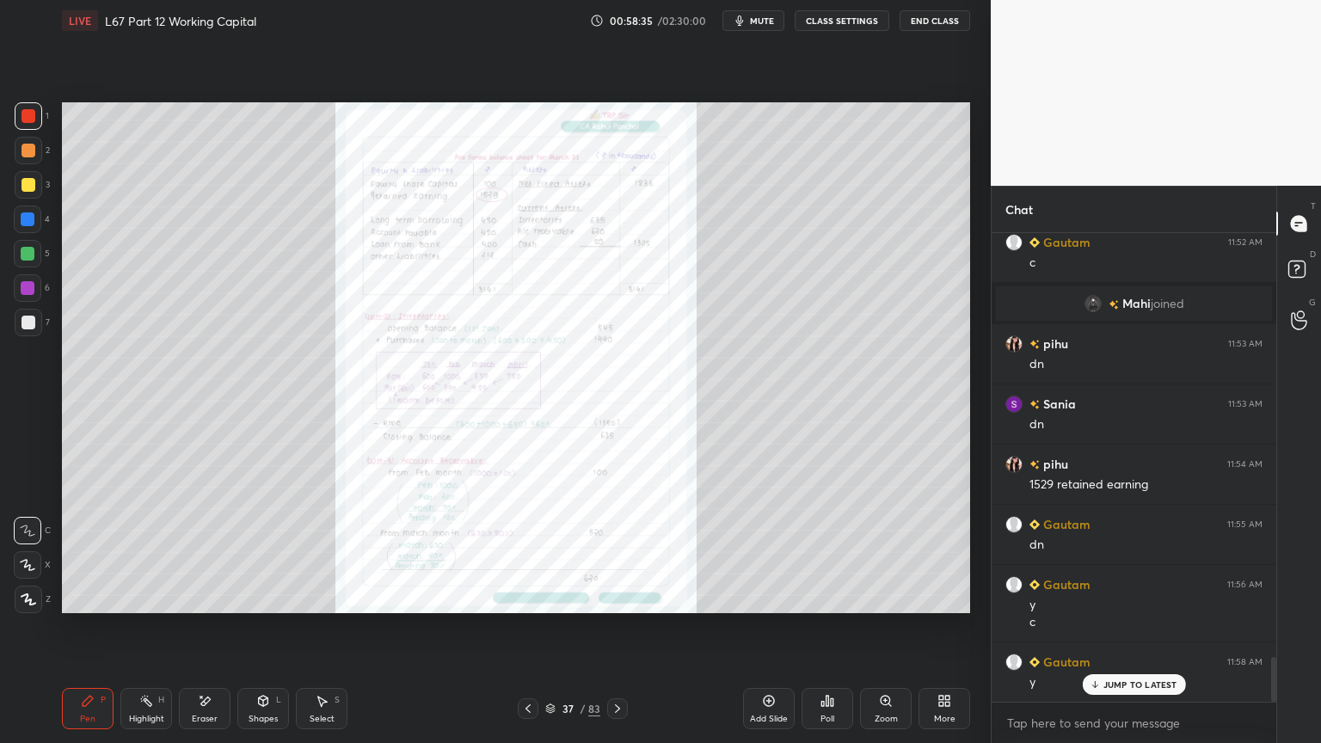
click at [890, 597] on div "Zoom" at bounding box center [886, 708] width 52 height 41
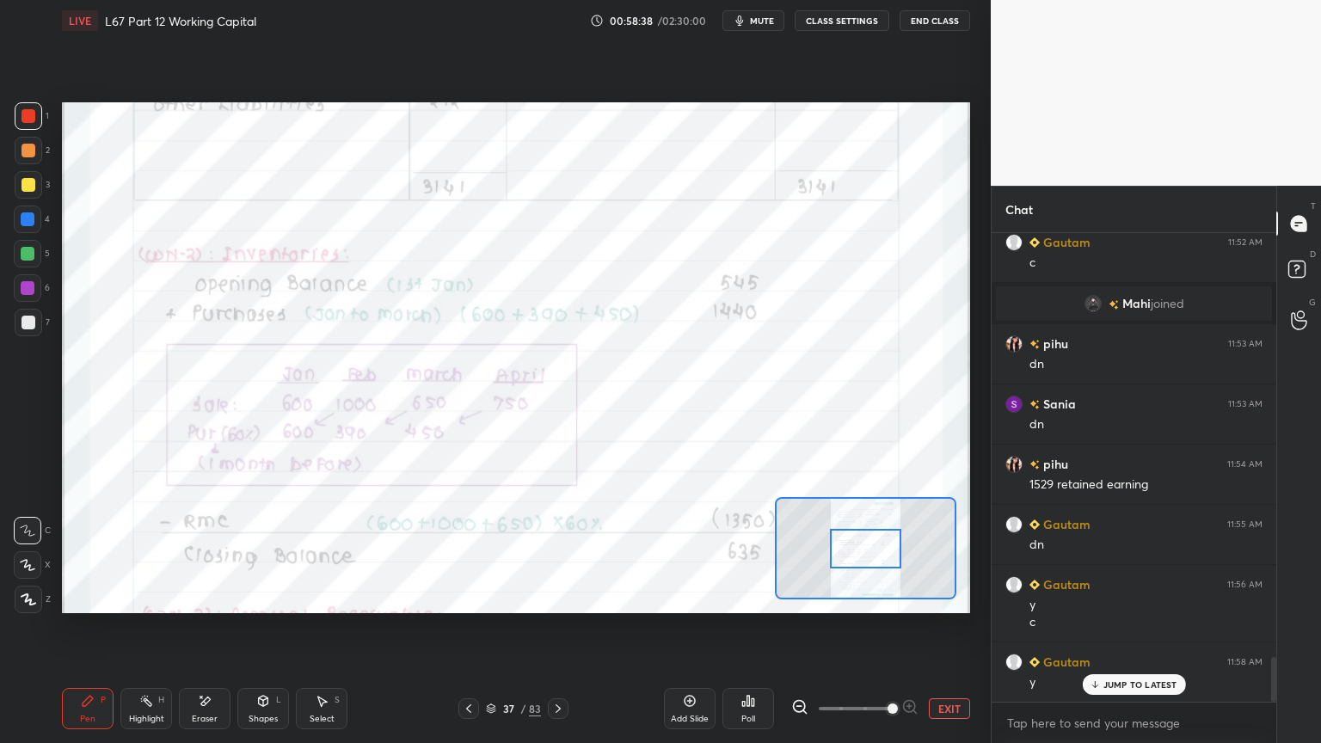
click at [562, 597] on icon at bounding box center [558, 709] width 14 height 14
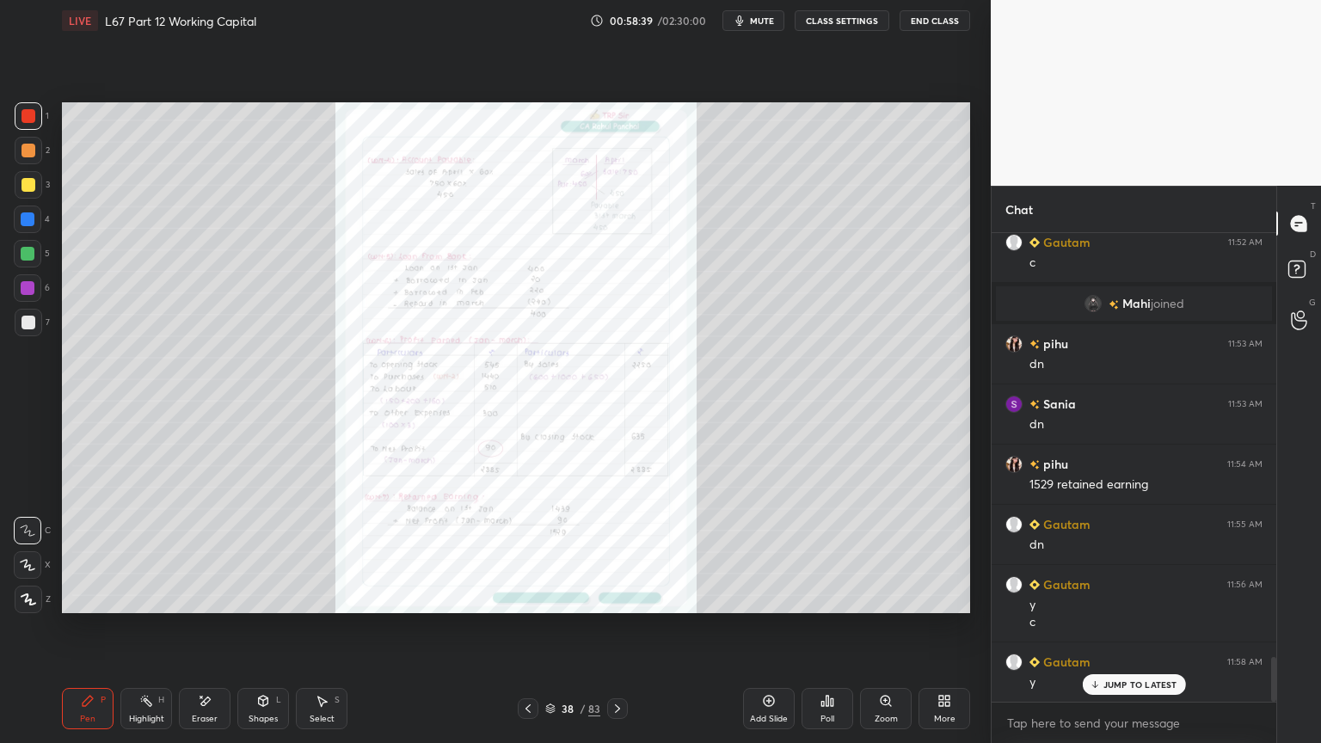
click at [886, 597] on icon at bounding box center [884, 700] width 9 height 9
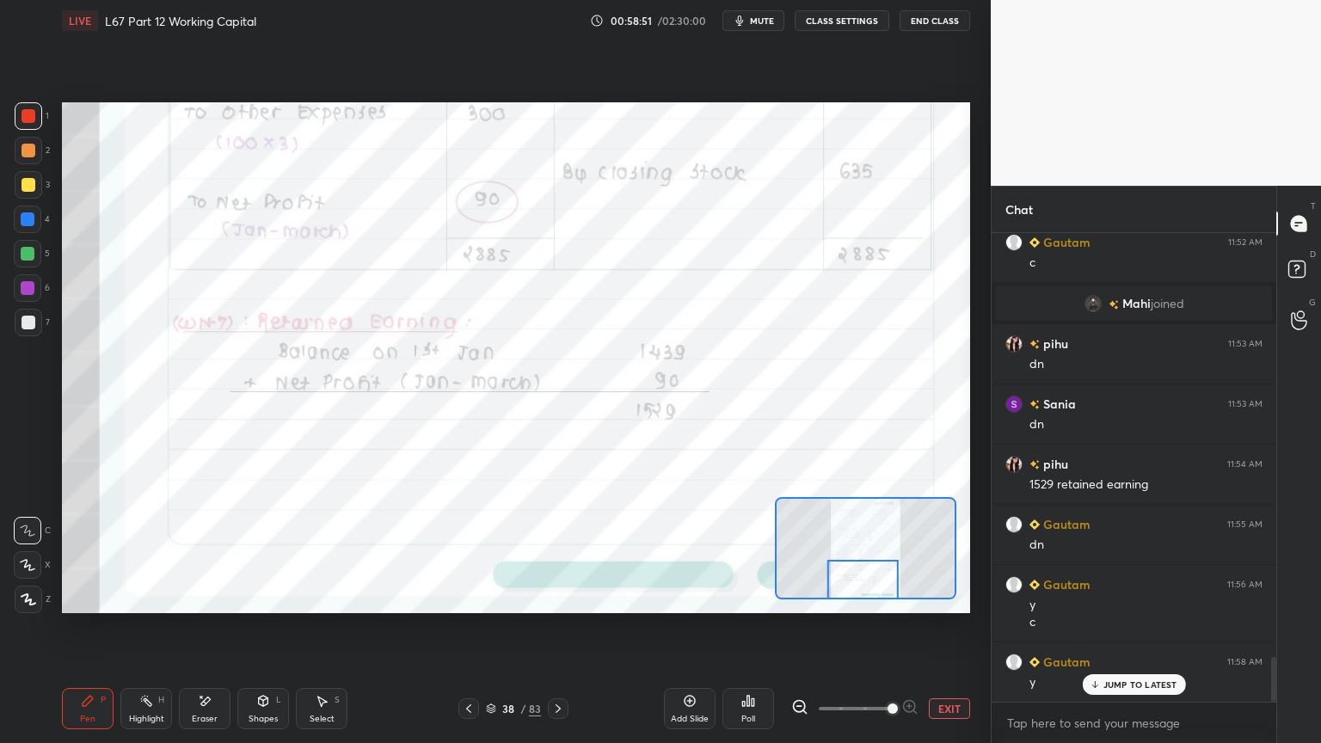
click at [204, 597] on div "Eraser" at bounding box center [205, 718] width 26 height 9
click at [10, 597] on div "1 2 3 4 5 6 7 C X Z E E Erase all H H" at bounding box center [27, 357] width 55 height 511
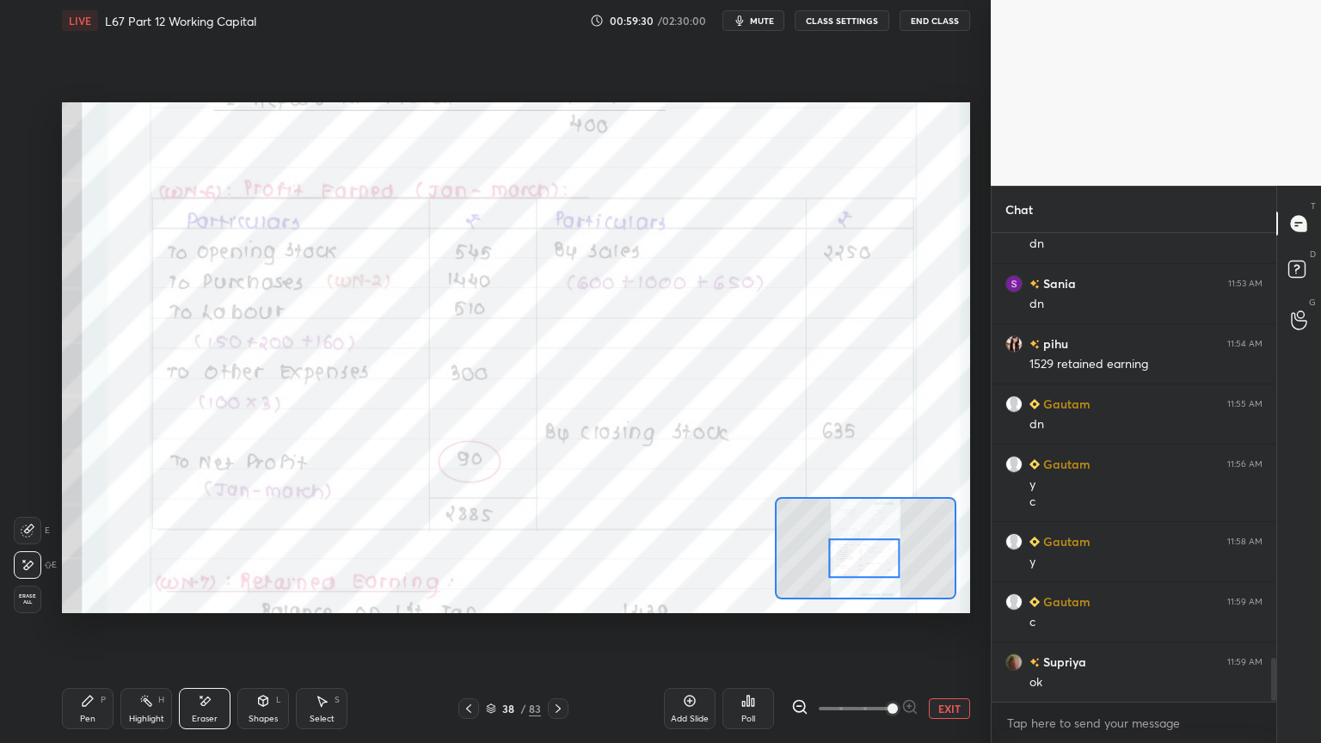
scroll to position [4601, 0]
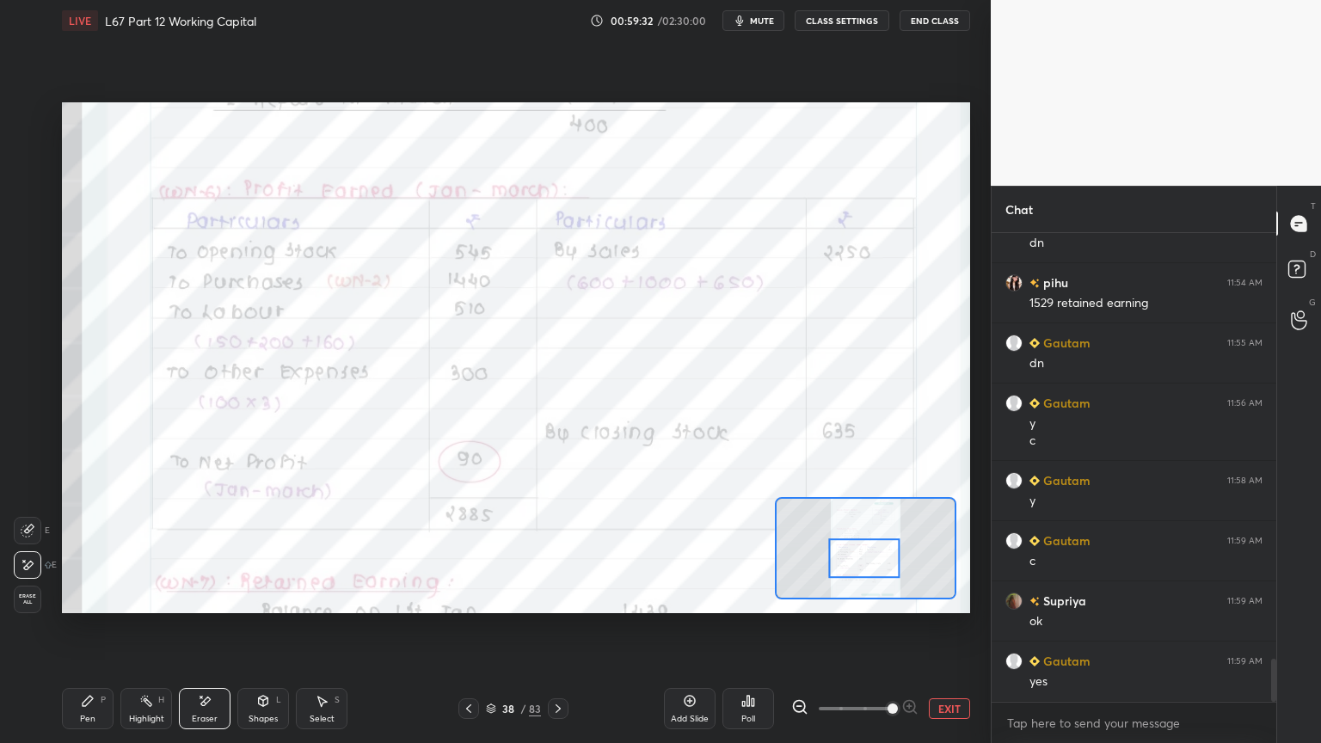
click at [80, 597] on div "Pen" at bounding box center [87, 718] width 15 height 9
click at [196, 597] on div "Eraser" at bounding box center [205, 718] width 26 height 9
click at [23, 597] on span "Erase all" at bounding box center [28, 599] width 26 height 12
click at [83, 597] on div "Setting up your live class Poll for secs No correct answer Start poll" at bounding box center [516, 357] width 922 height 633
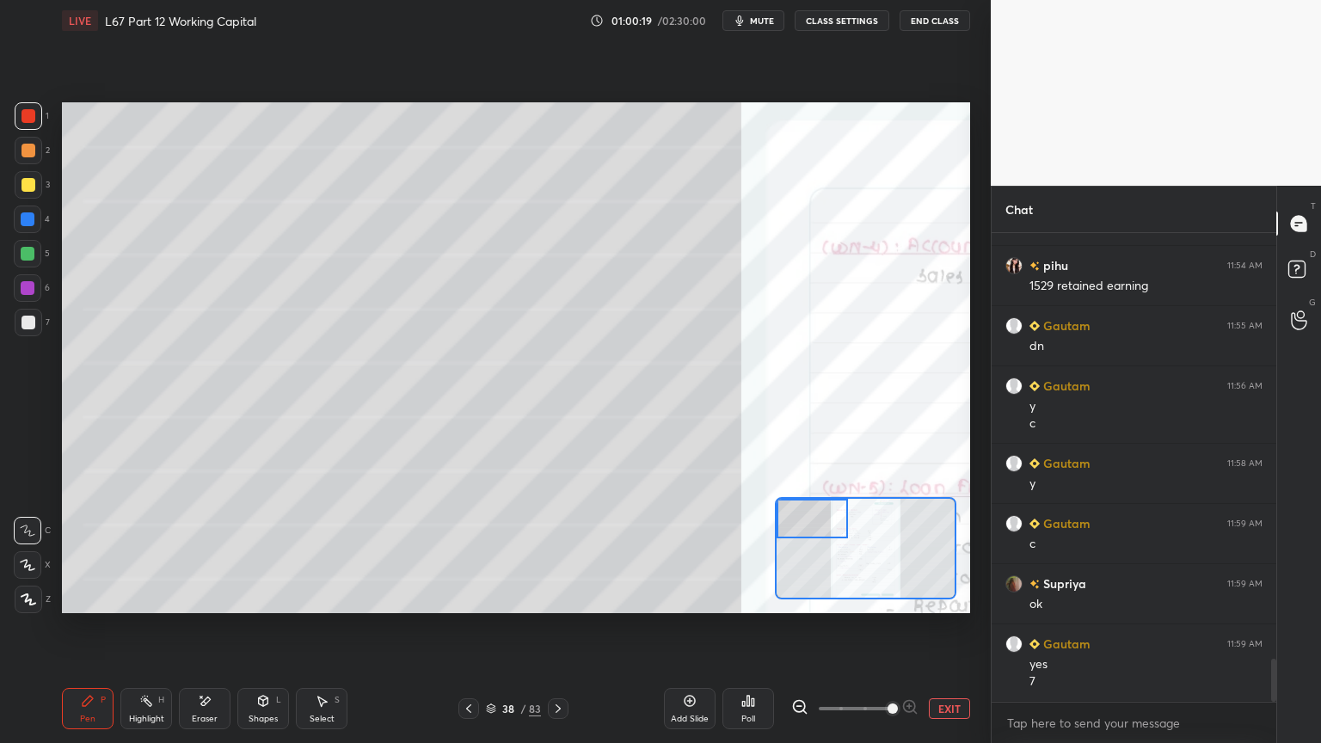
click at [922, 25] on button "End Class" at bounding box center [934, 20] width 71 height 21
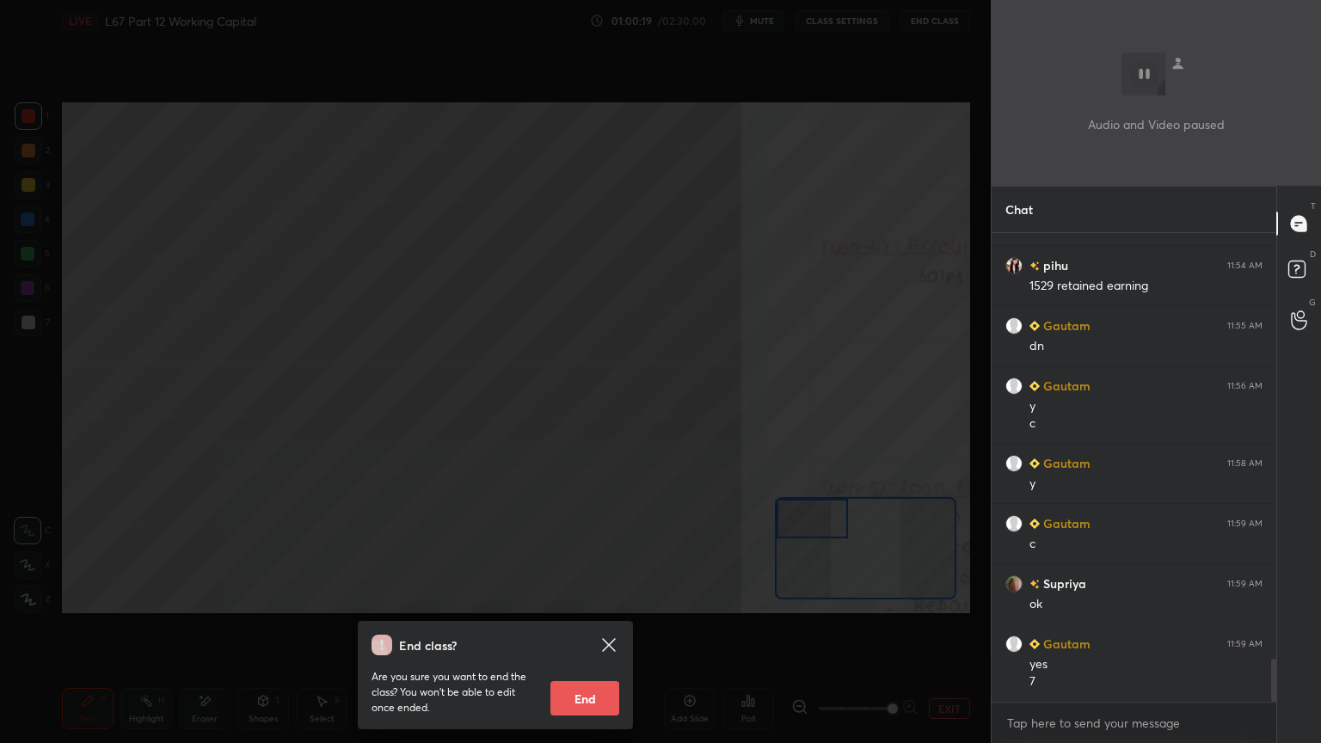
click at [555, 597] on button "End" at bounding box center [584, 698] width 69 height 34
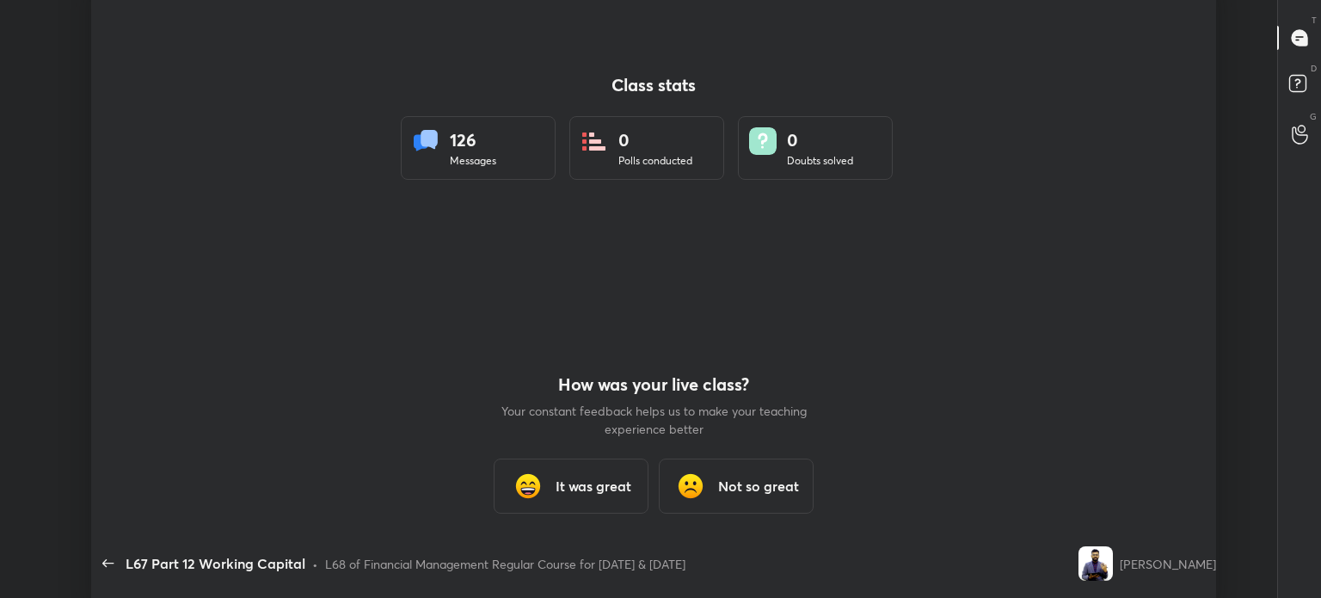
scroll to position [85489, 84670]
type textarea "x"
